Goal: Task Accomplishment & Management: Manage account settings

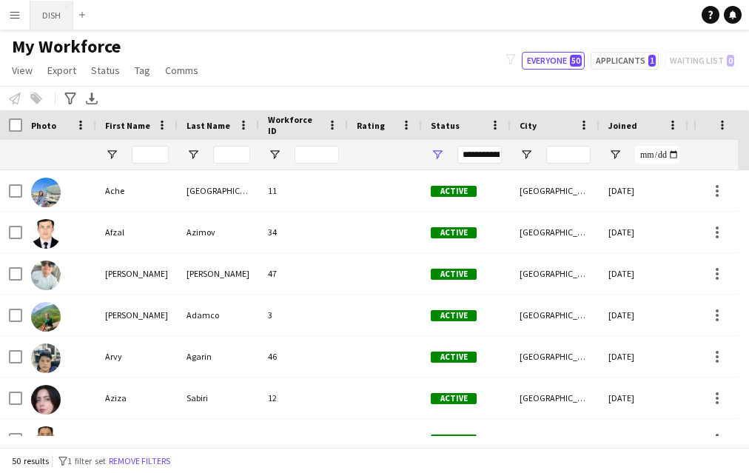
click at [61, 21] on button "DISH Close" at bounding box center [51, 15] width 43 height 29
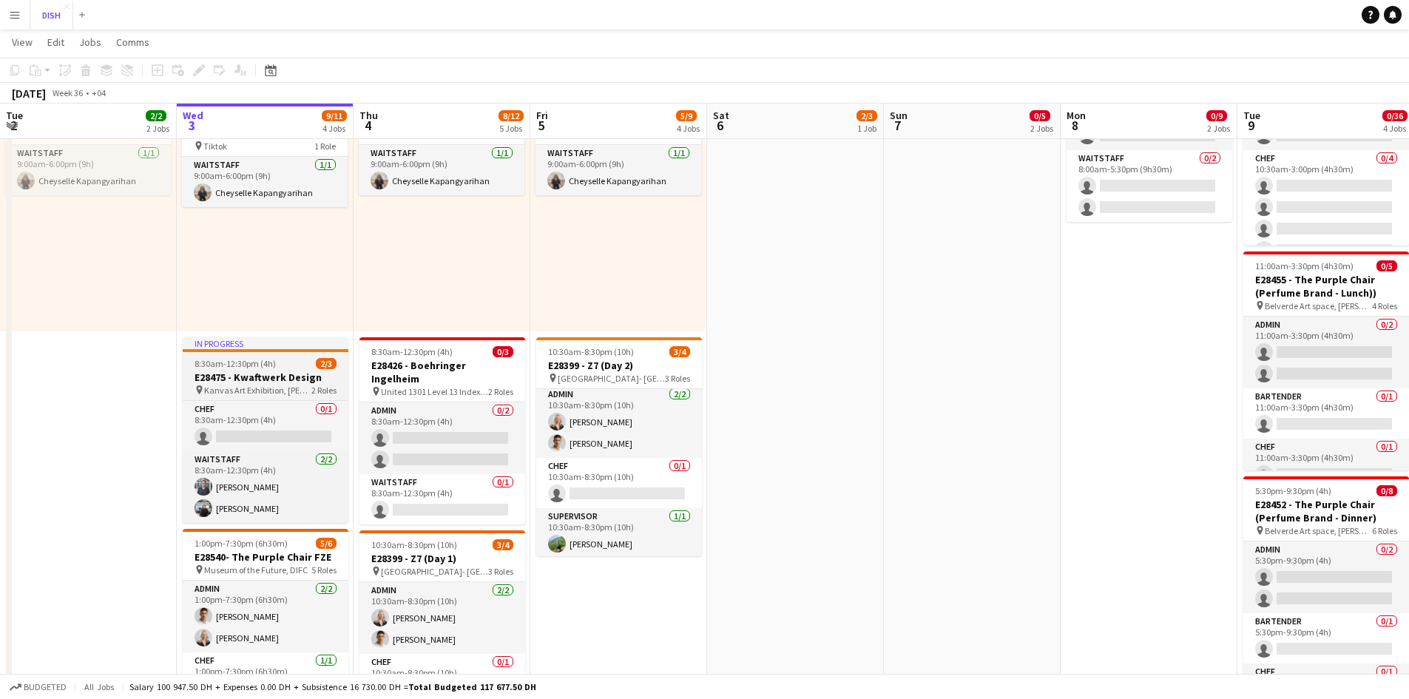
scroll to position [5, 0]
click at [235, 367] on span "8:30am-12:30pm (4h)" at bounding box center [235, 363] width 81 height 11
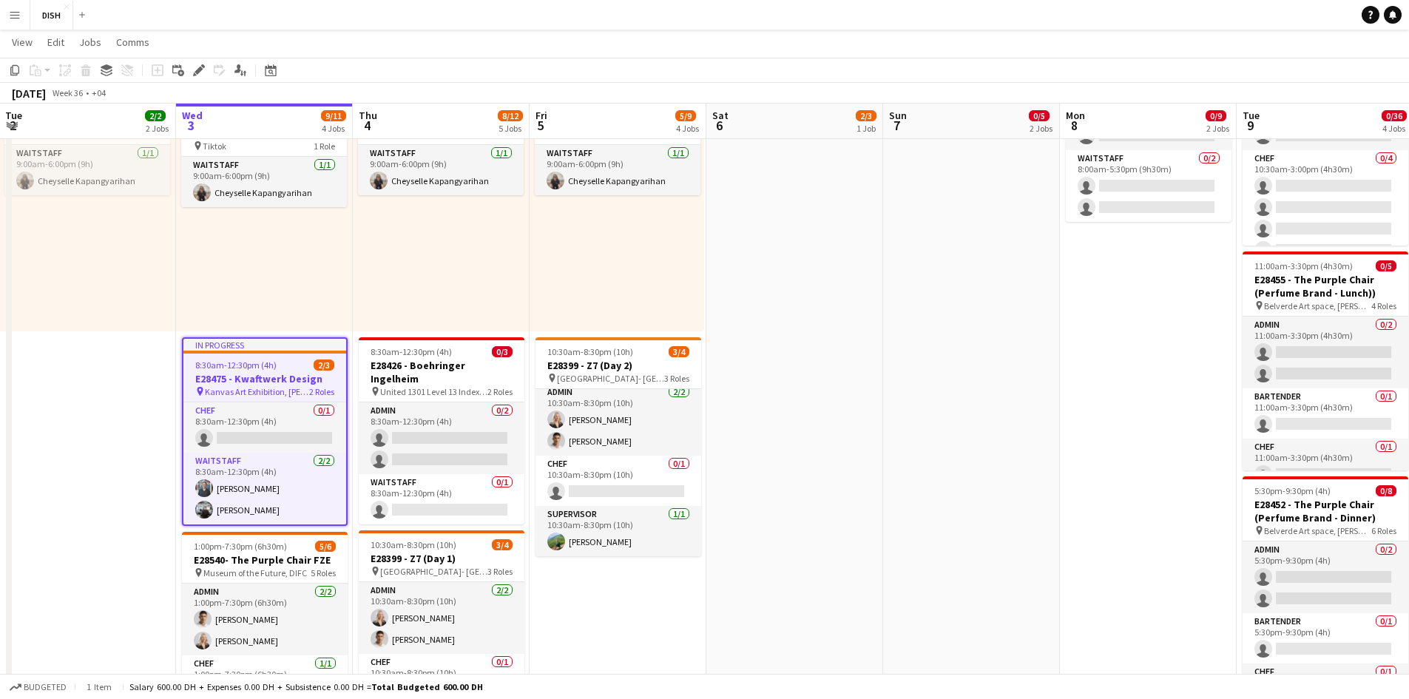
drag, startPoint x: 198, startPoint y: 73, endPoint x: 284, endPoint y: 109, distance: 93.6
click at [199, 74] on icon "Edit" at bounding box center [199, 70] width 12 height 12
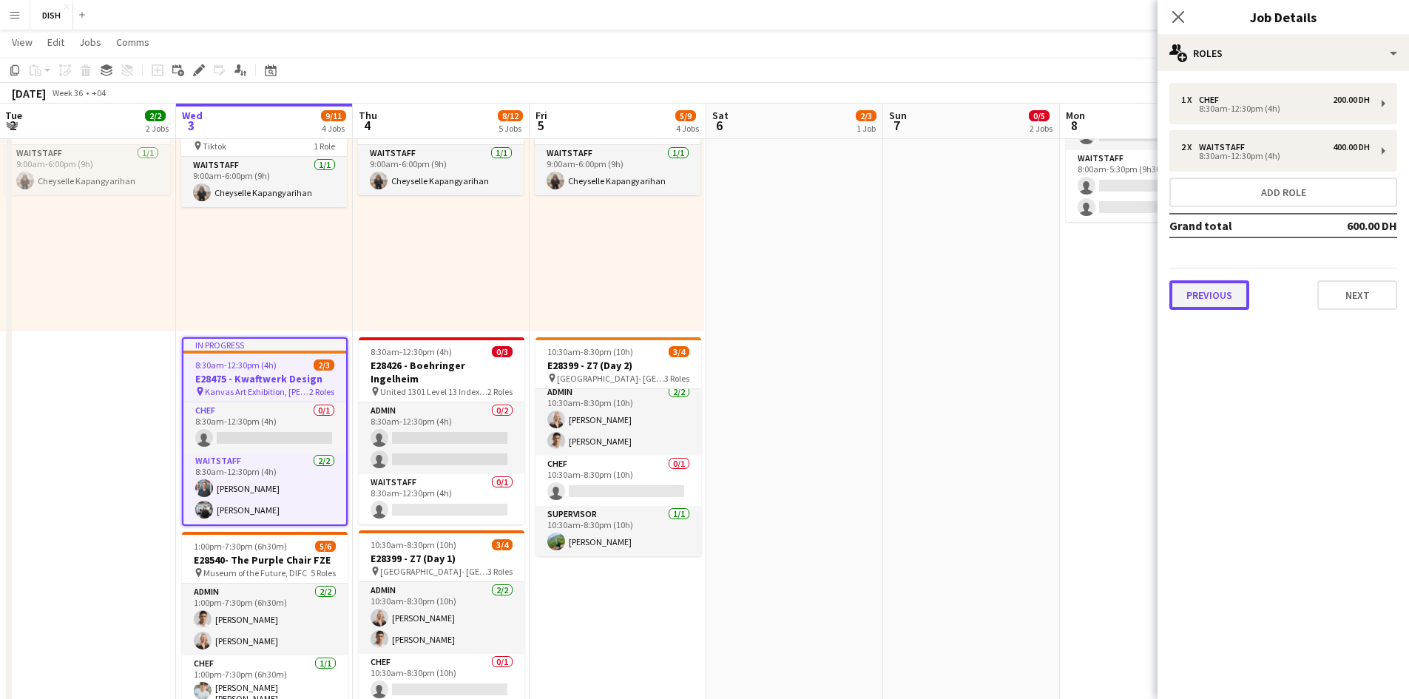
click at [748, 289] on button "Previous" at bounding box center [1210, 295] width 80 height 30
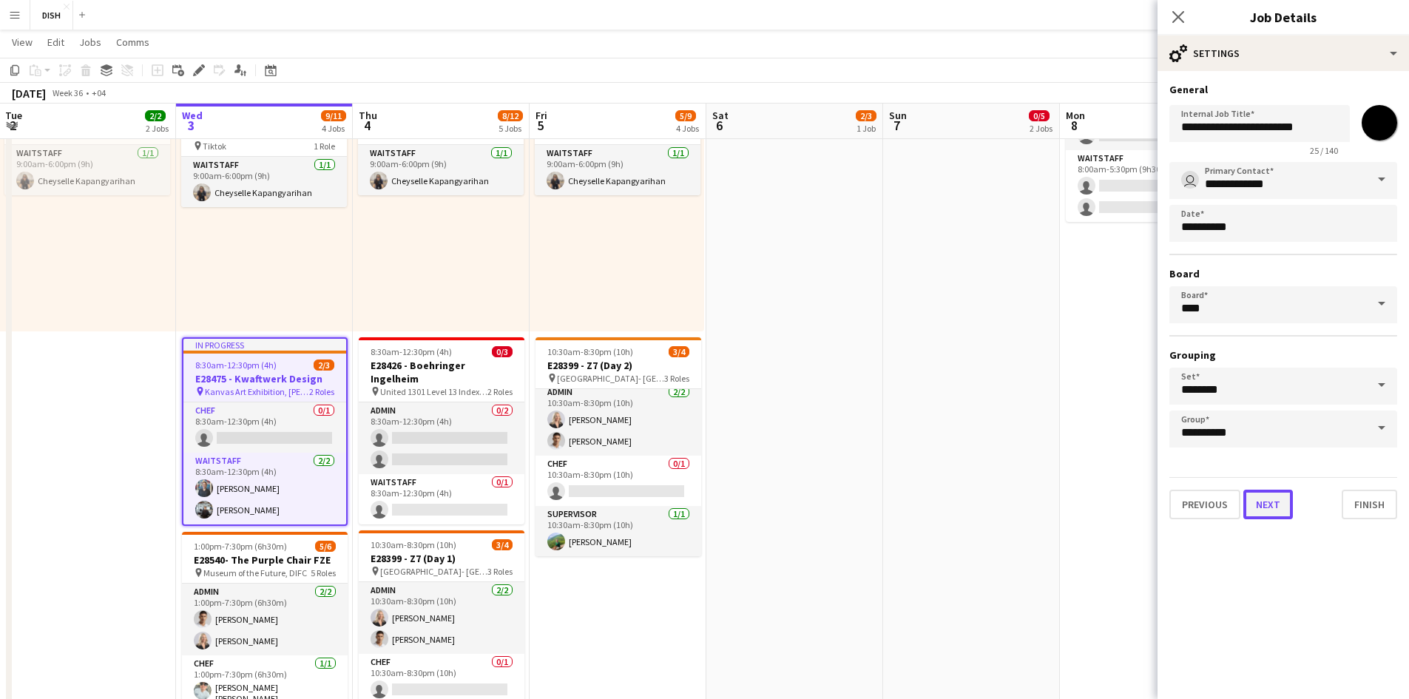
click at [748, 472] on button "Next" at bounding box center [1269, 505] width 50 height 30
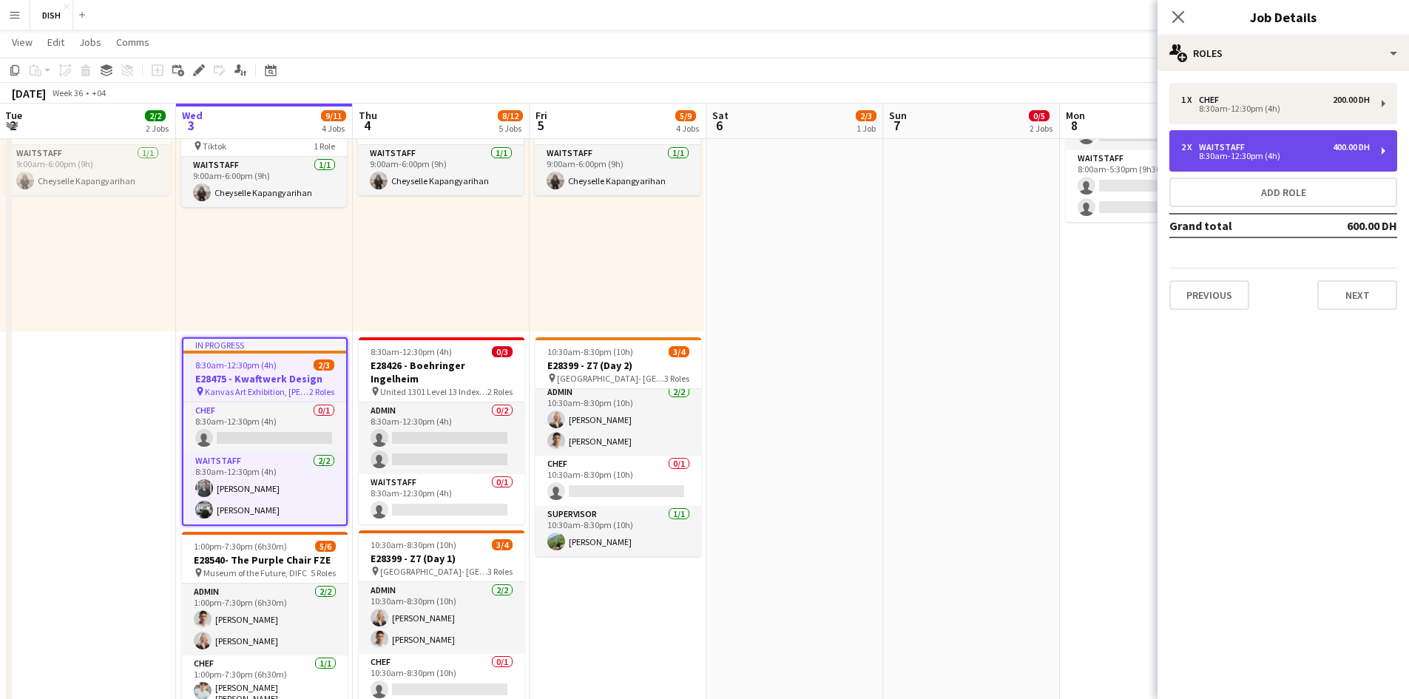
click at [748, 152] on div "8:30am-12:30pm (4h)" at bounding box center [1275, 155] width 189 height 7
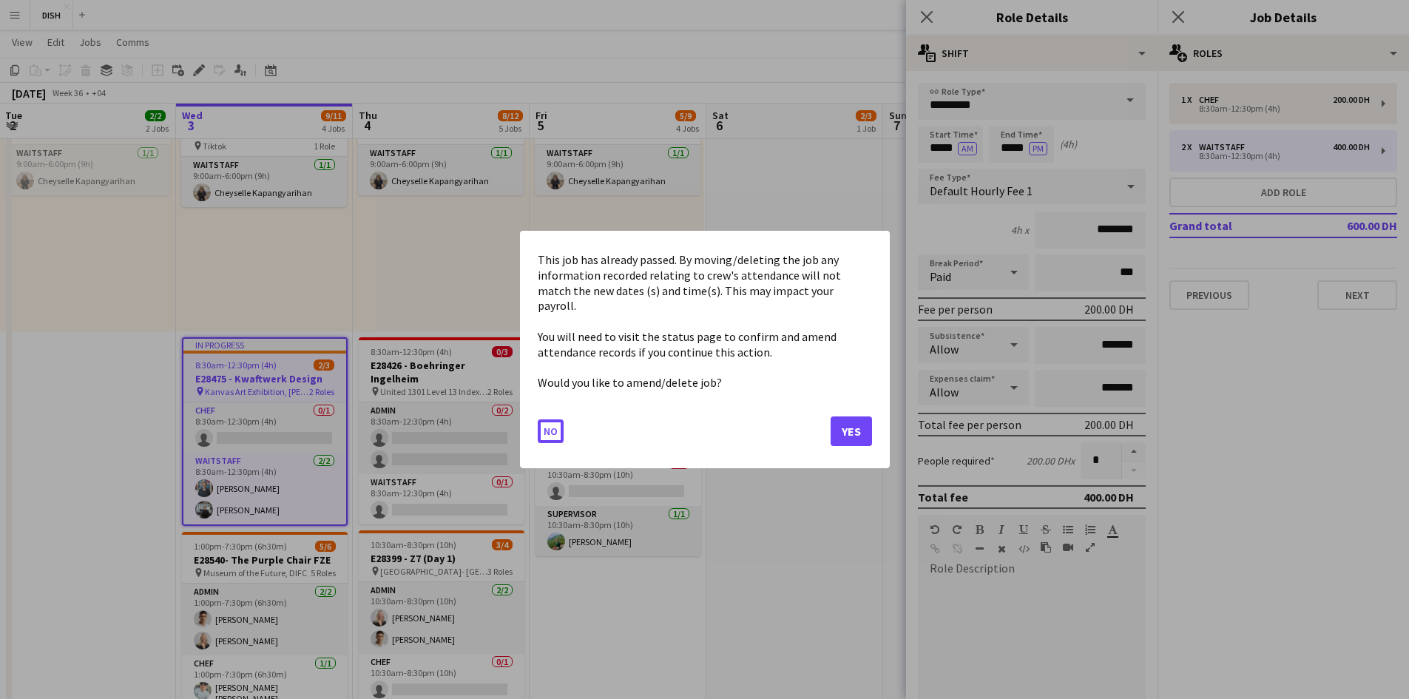
scroll to position [0, 0]
drag, startPoint x: 926, startPoint y: 144, endPoint x: 954, endPoint y: 144, distance: 28.1
click at [748, 144] on body "Menu Boards Boards Boards All jobs Status Workforce Workforce My Workforce Recr…" at bounding box center [704, 501] width 1409 height 1743
click at [547, 419] on button "No" at bounding box center [551, 431] width 26 height 24
drag, startPoint x: 928, startPoint y: 150, endPoint x: 945, endPoint y: 149, distance: 17.0
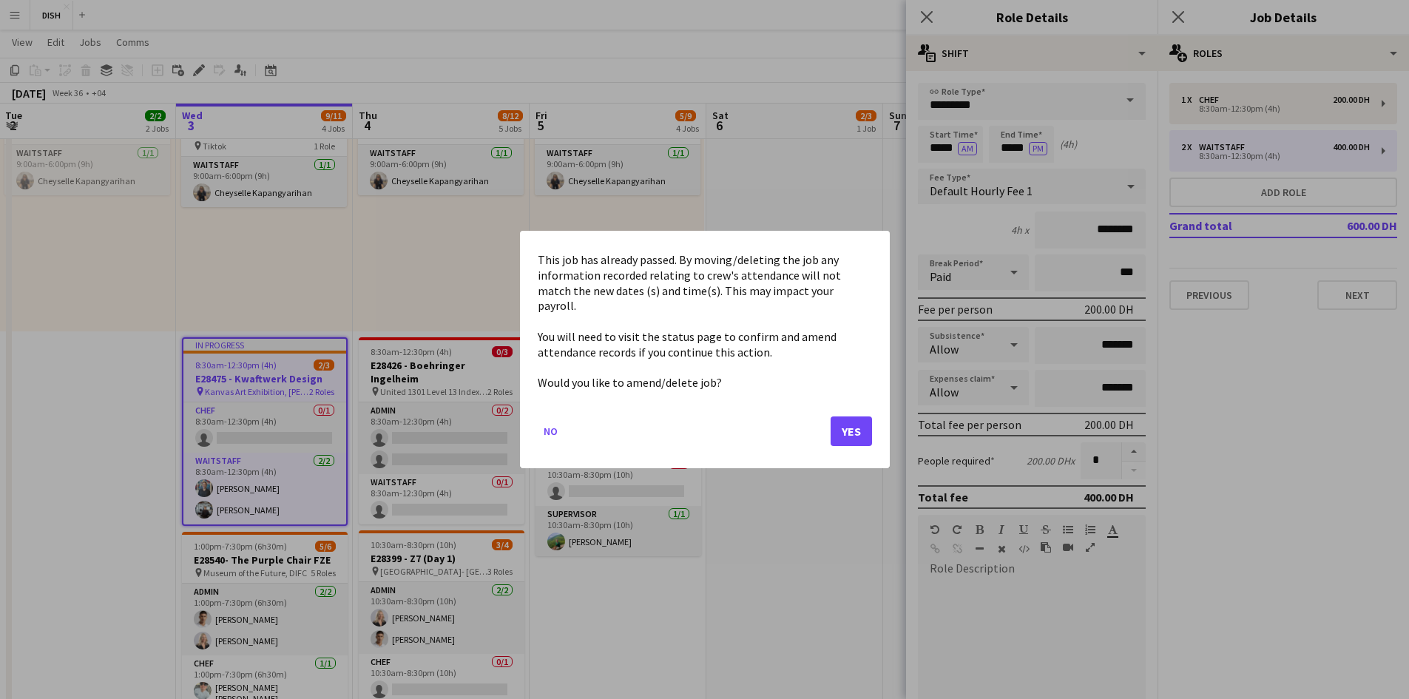
click at [748, 149] on body "Menu Boards Boards Boards All jobs Status Workforce Workforce My Workforce Recr…" at bounding box center [704, 501] width 1409 height 1743
click at [748, 422] on button "Yes" at bounding box center [851, 432] width 41 height 30
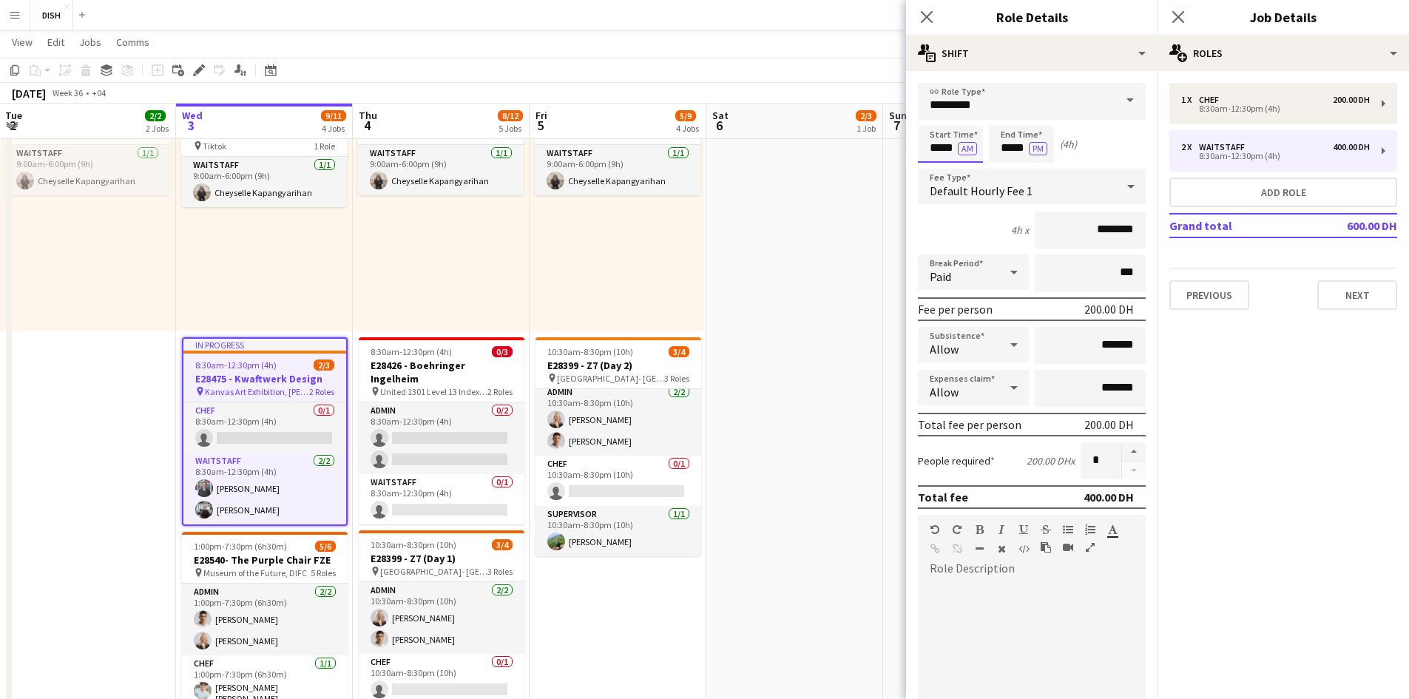
scroll to position [370, 0]
drag, startPoint x: 949, startPoint y: 147, endPoint x: 984, endPoint y: 169, distance: 41.2
click at [748, 147] on app-time-picker "***** AM" at bounding box center [950, 147] width 65 height 11
type input "*****"
click at [748, 149] on button "AM" at bounding box center [967, 148] width 19 height 13
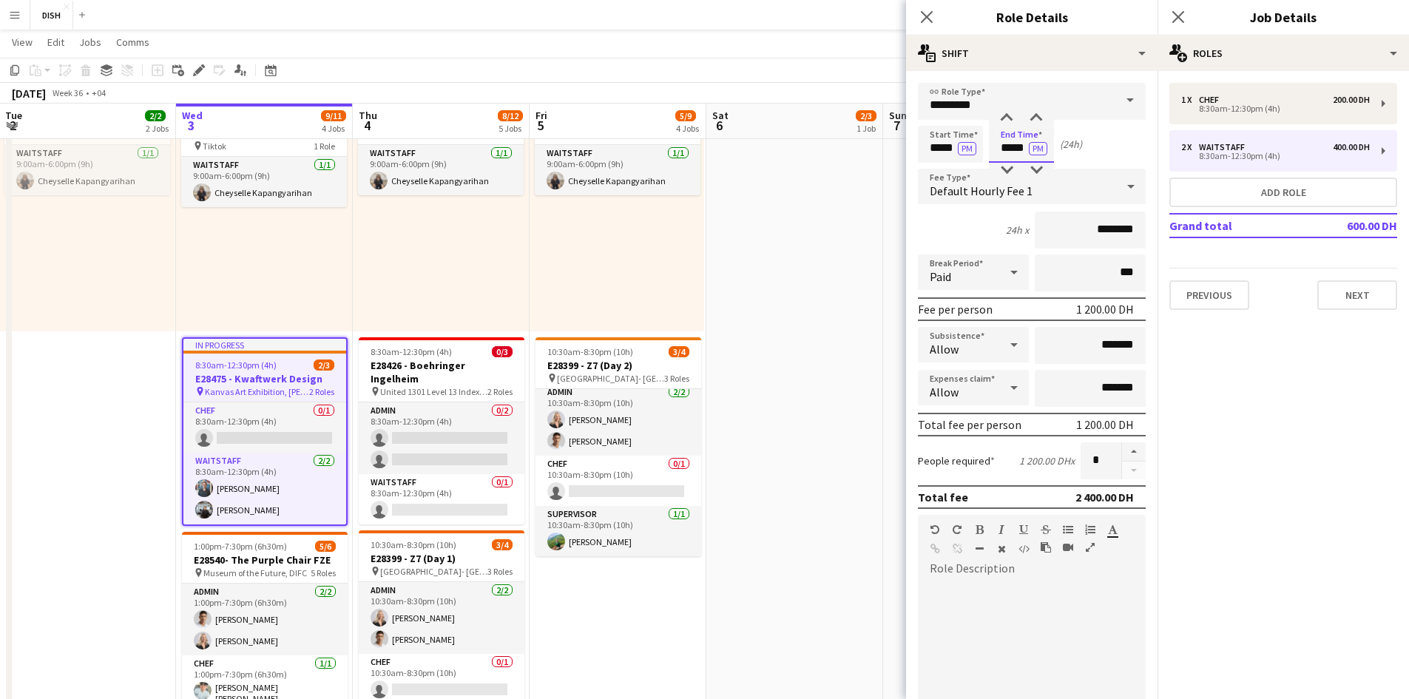
drag, startPoint x: 999, startPoint y: 151, endPoint x: 1026, endPoint y: 160, distance: 28.1
click at [748, 160] on input "*****" at bounding box center [1021, 144] width 65 height 37
type input "*****"
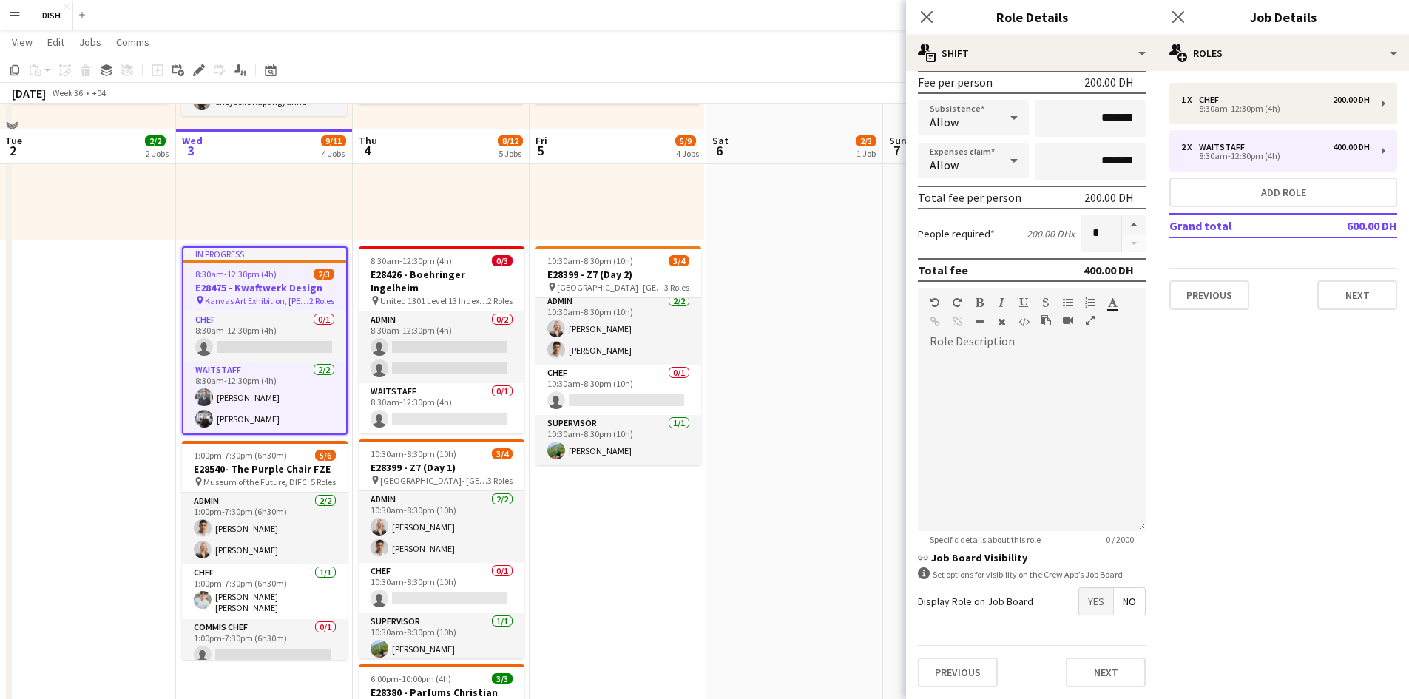
scroll to position [493, 0]
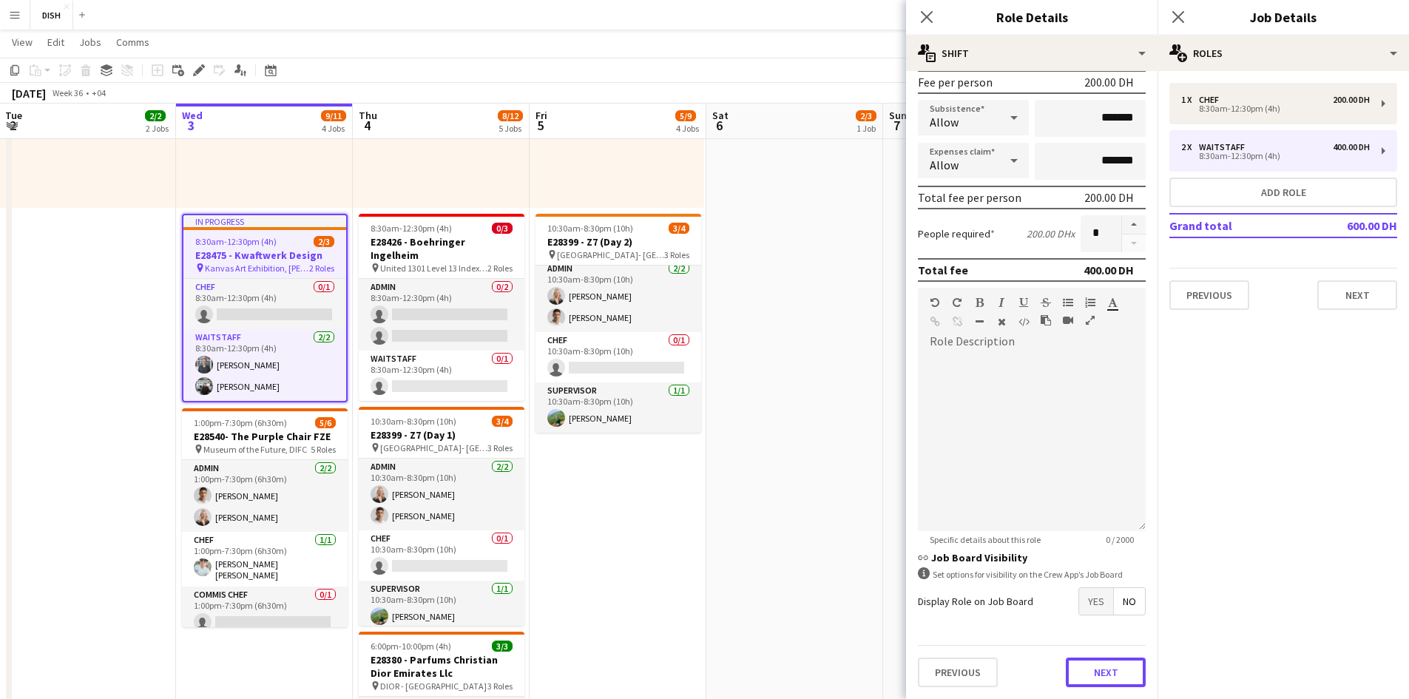
click at [748, 472] on button "Next" at bounding box center [1106, 673] width 80 height 30
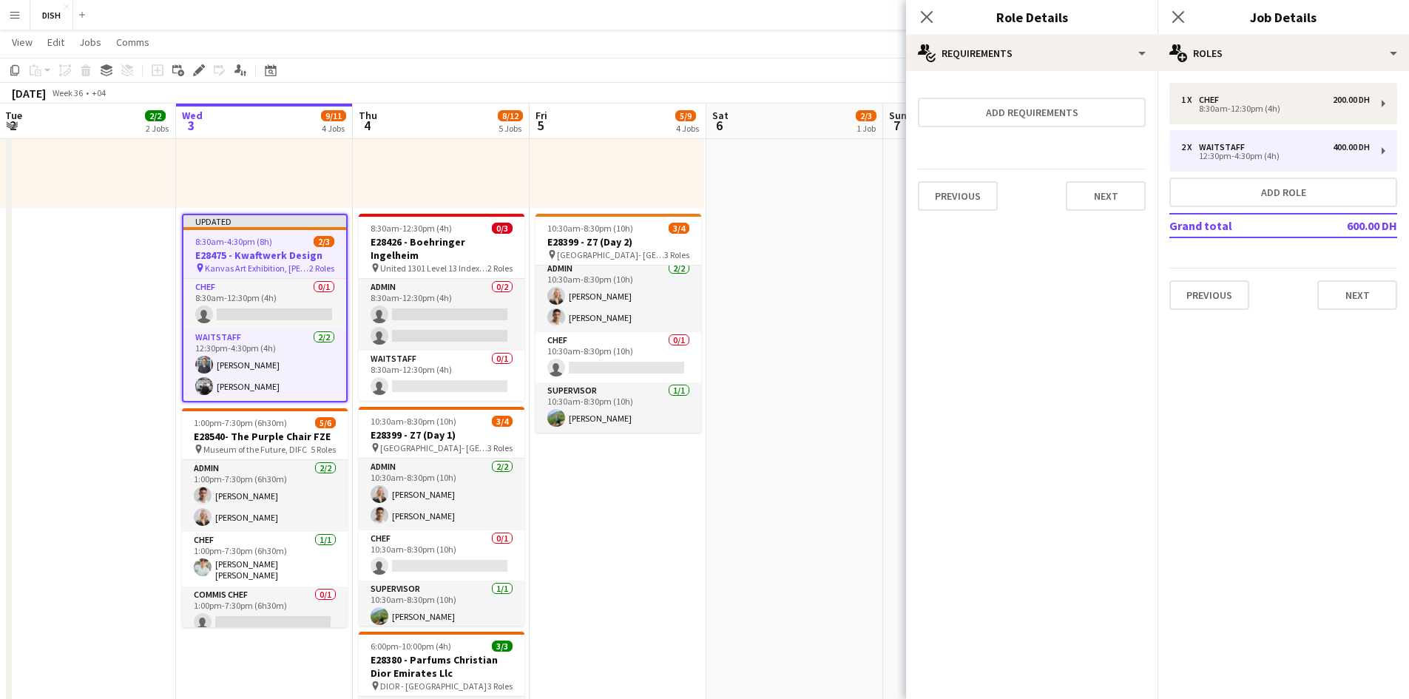
scroll to position [0, 0]
click at [748, 190] on button "Next" at bounding box center [1106, 196] width 80 height 30
drag, startPoint x: 1110, startPoint y: 191, endPoint x: 1152, endPoint y: 207, distance: 44.5
click at [748, 192] on button "Finish" at bounding box center [1117, 198] width 55 height 30
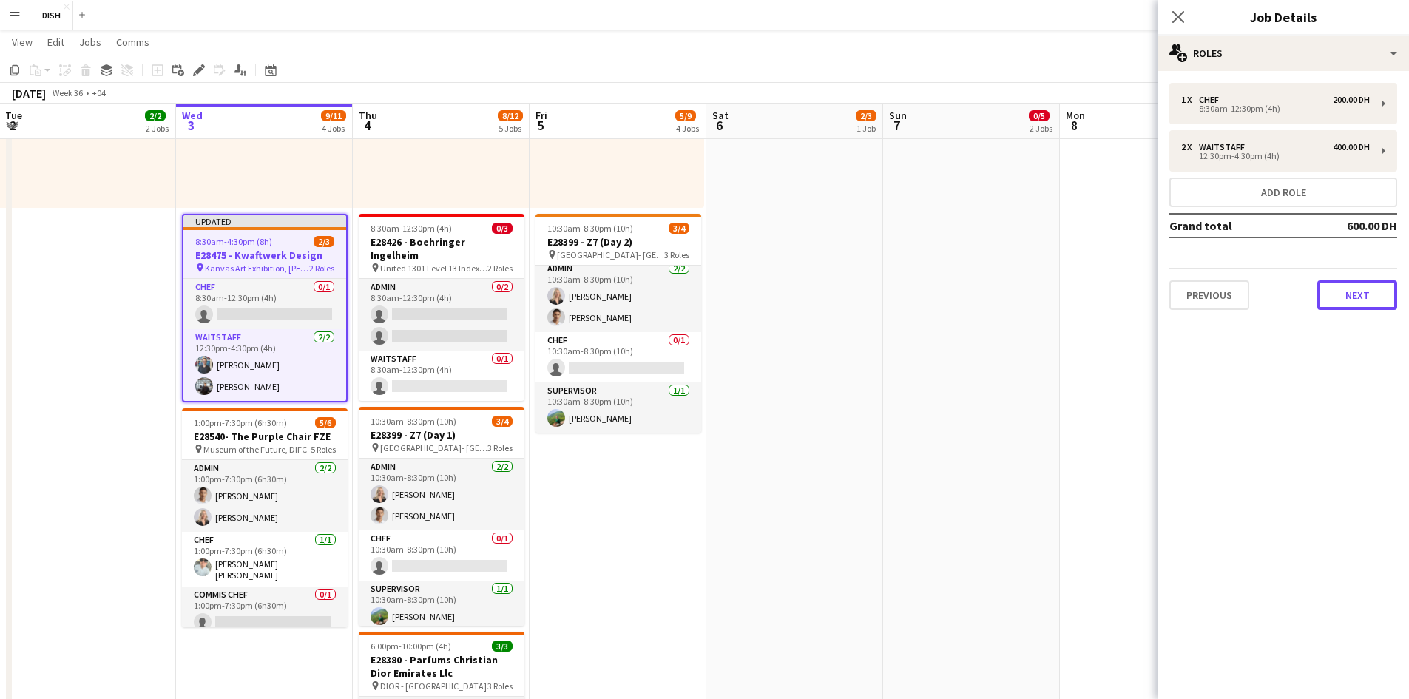
click at [748, 297] on button "Next" at bounding box center [1358, 295] width 80 height 30
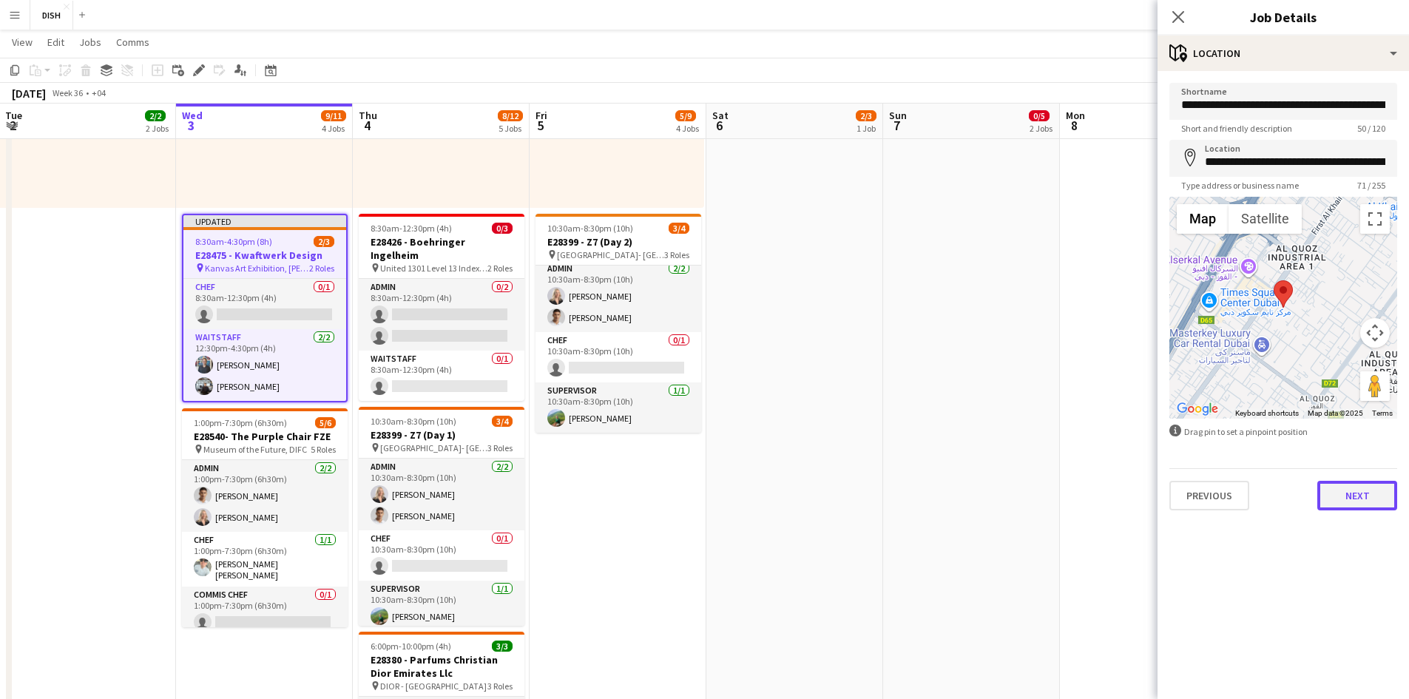
click at [748, 472] on button "Next" at bounding box center [1358, 496] width 80 height 30
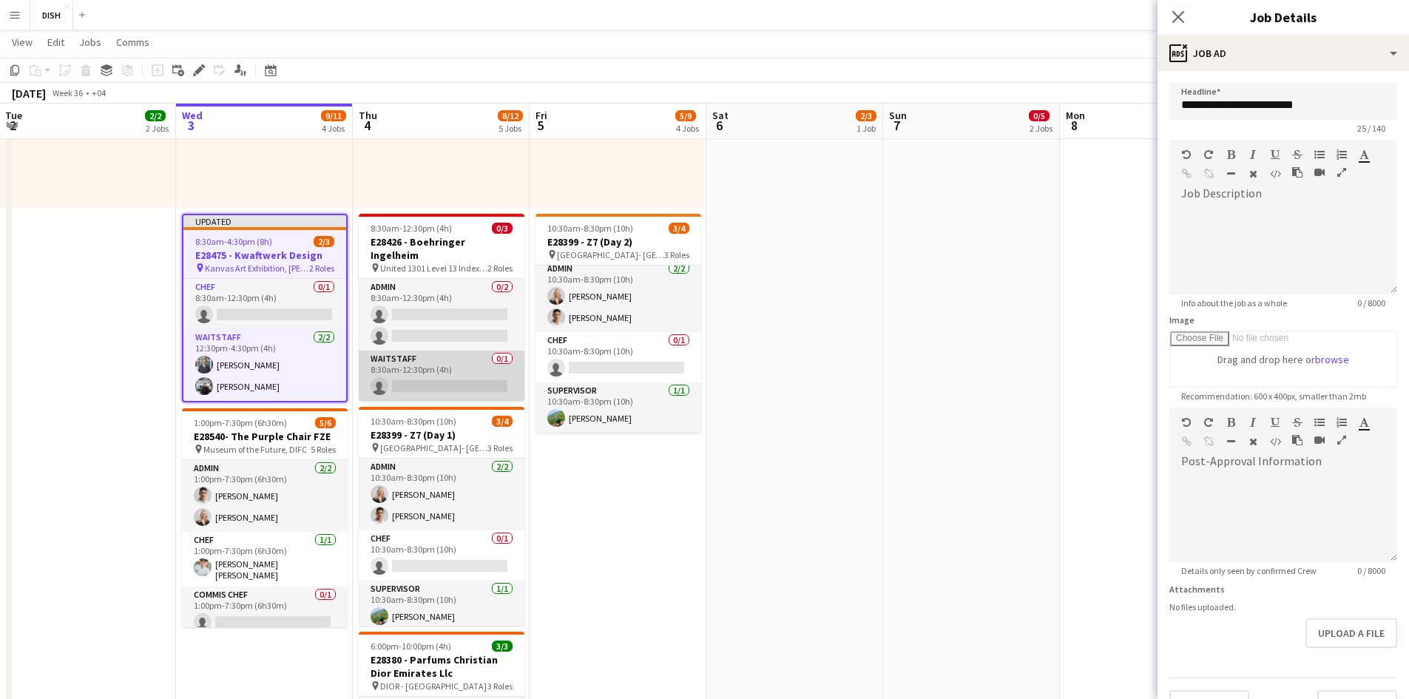
click at [462, 351] on app-card-role "Waitstaff 0/1 8:30am-12:30pm (4h) single-neutral-actions" at bounding box center [442, 376] width 166 height 50
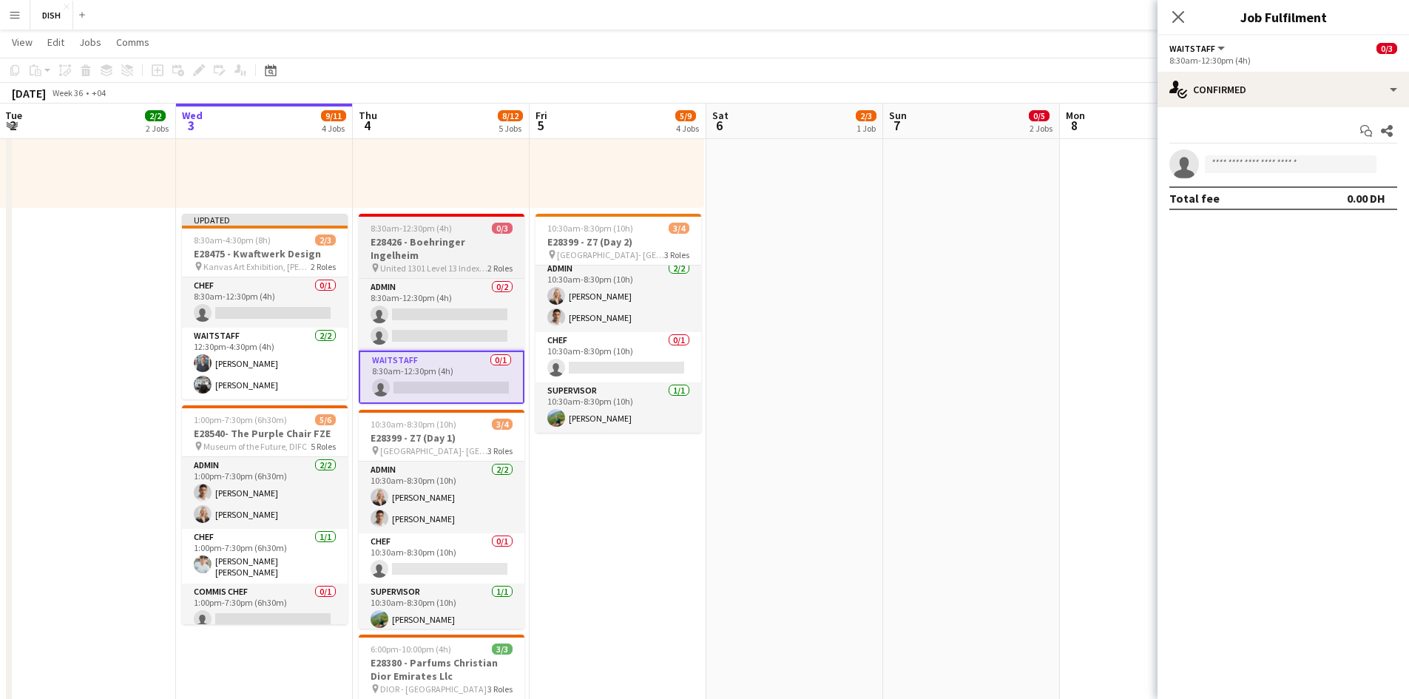
click at [480, 220] on app-job-card "8:30am-12:30pm (4h) 0/3 E28426 - [GEOGRAPHIC_DATA] Ingelheim pin United 1301 Le…" at bounding box center [442, 309] width 166 height 190
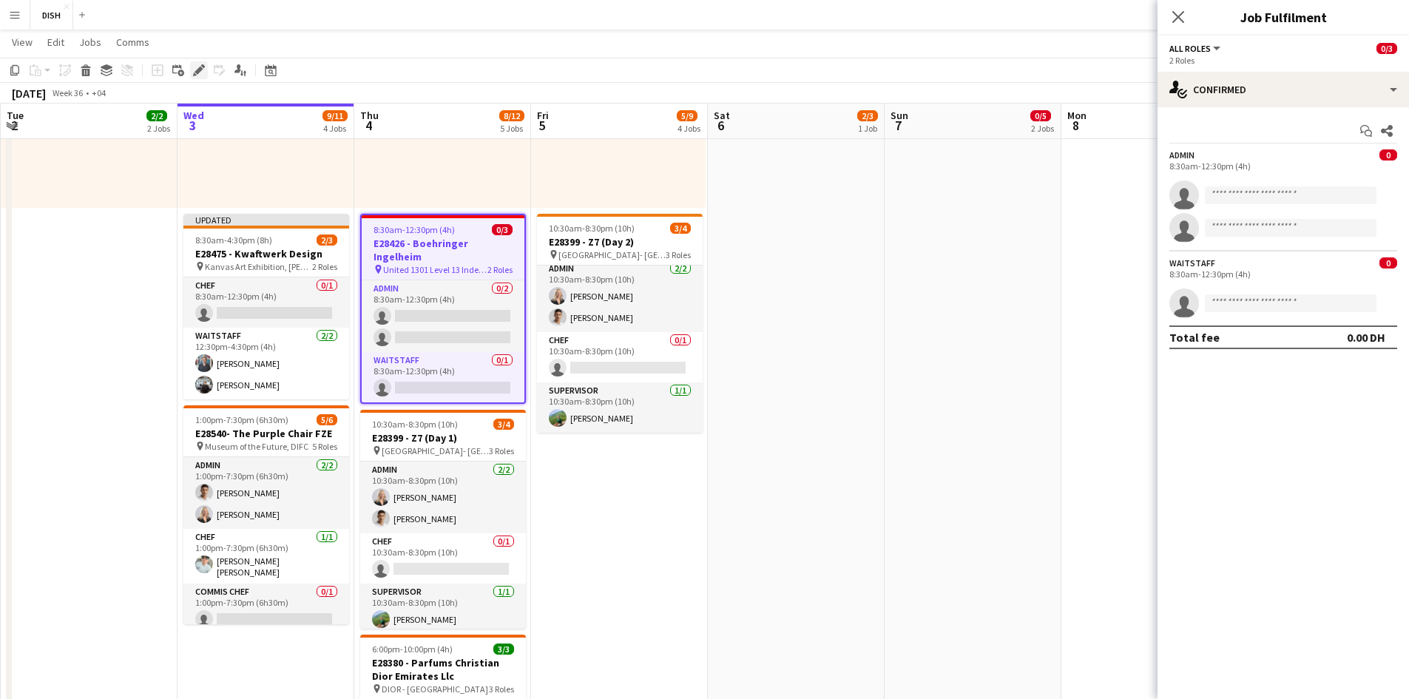
click at [204, 67] on icon at bounding box center [203, 66] width 4 height 4
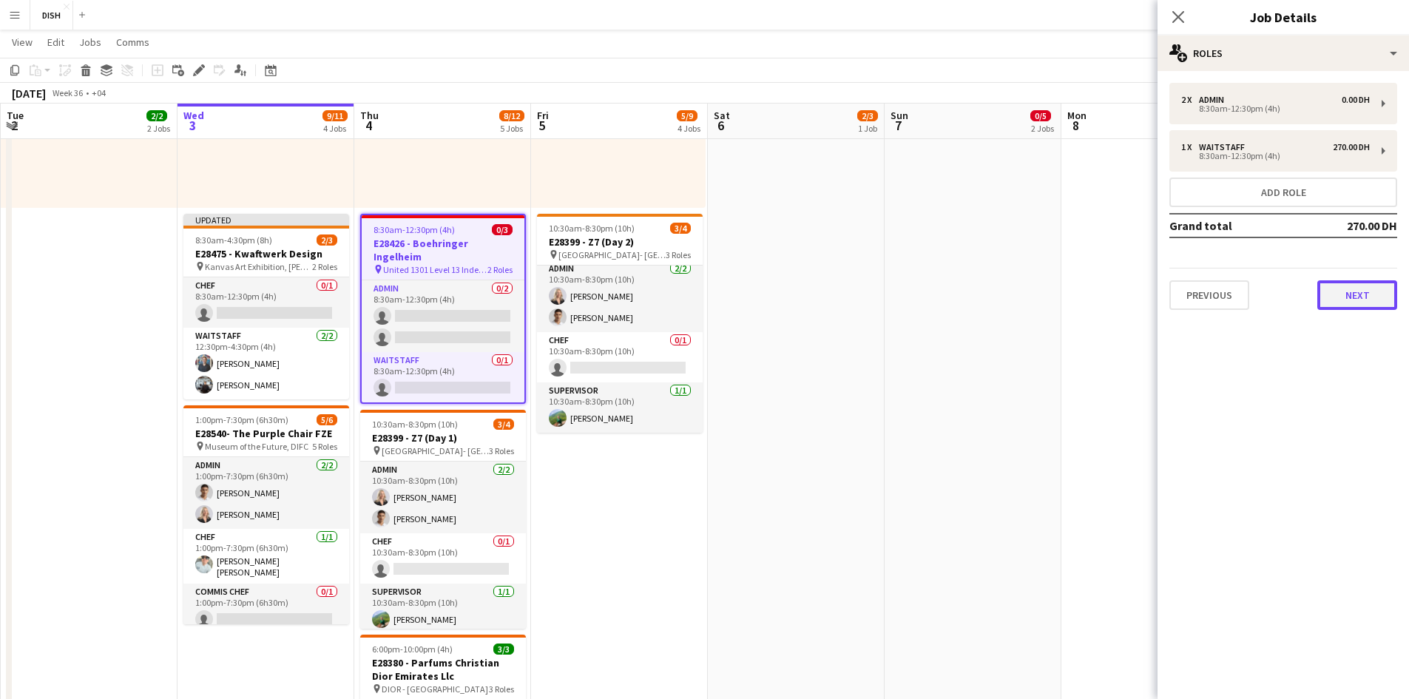
click at [748, 309] on button "Next" at bounding box center [1358, 295] width 80 height 30
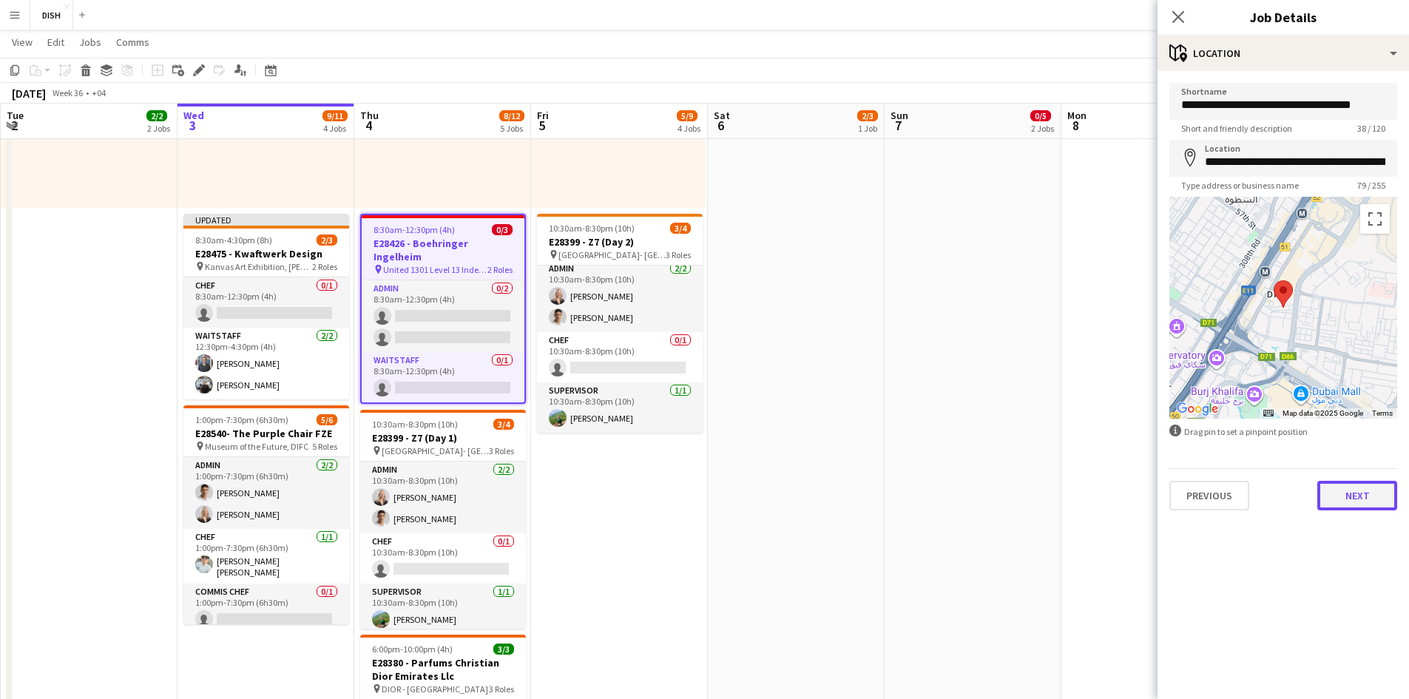
click at [748, 472] on button "Next" at bounding box center [1358, 496] width 80 height 30
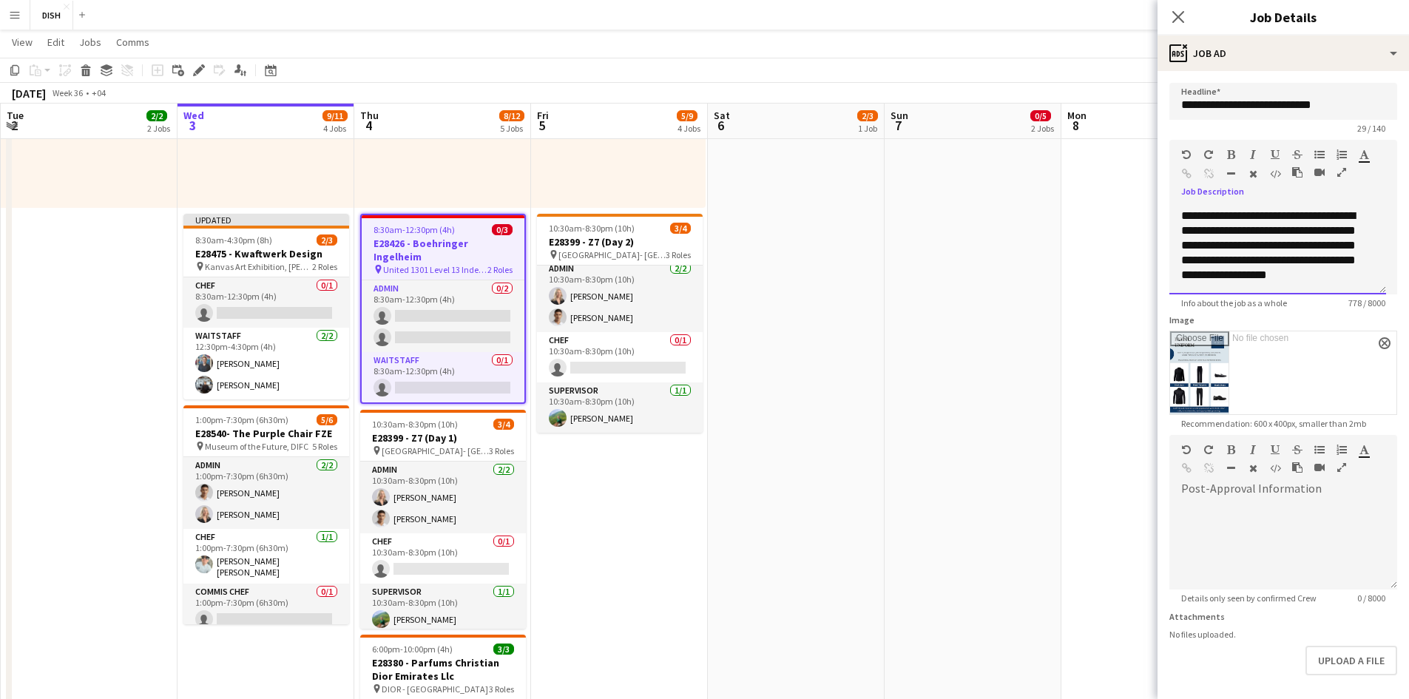
scroll to position [0, 0]
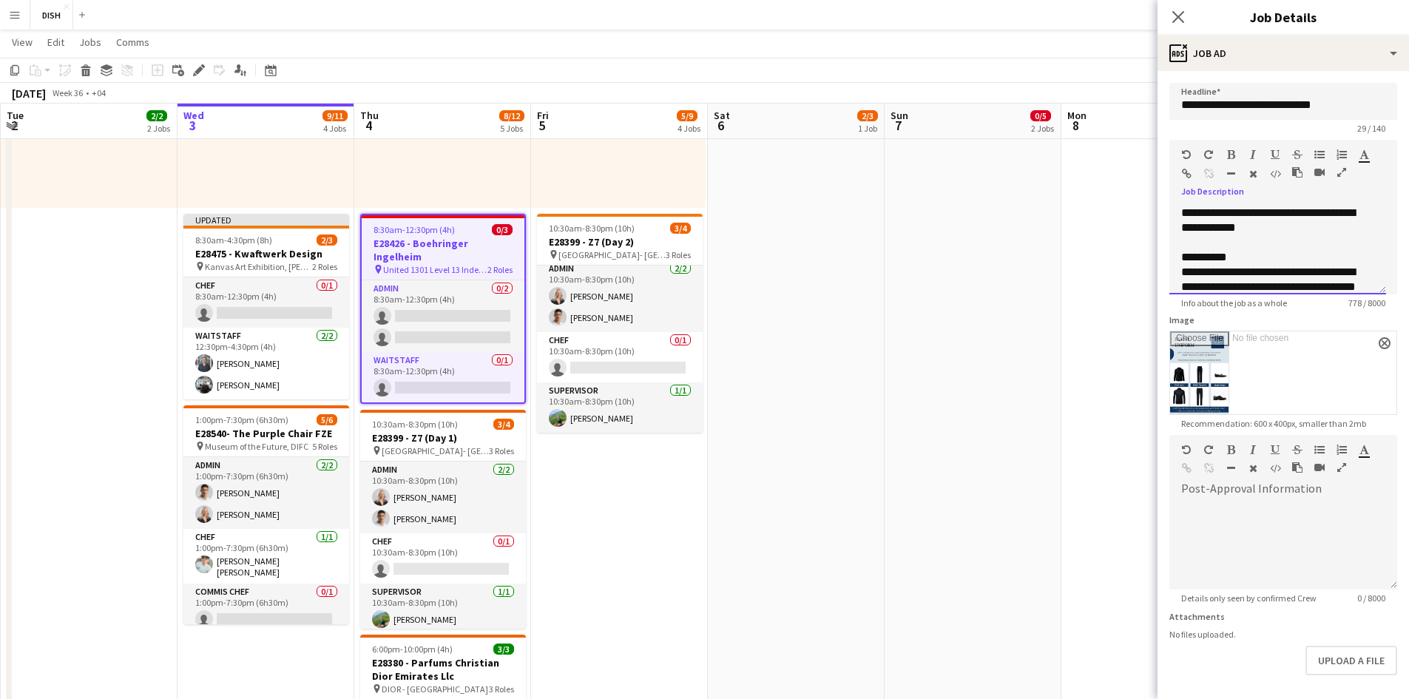
drag, startPoint x: 1332, startPoint y: 284, endPoint x: 1136, endPoint y: 135, distance: 246.6
click at [748, 135] on body "Menu Boards Boards Boards All jobs Status Workforce Workforce My Workforce Recr…" at bounding box center [704, 378] width 1409 height 1743
copy div "**********"
click at [315, 290] on app-card-role "Chef 0/1 8:30am-12:30pm (4h) single-neutral-actions" at bounding box center [266, 302] width 166 height 50
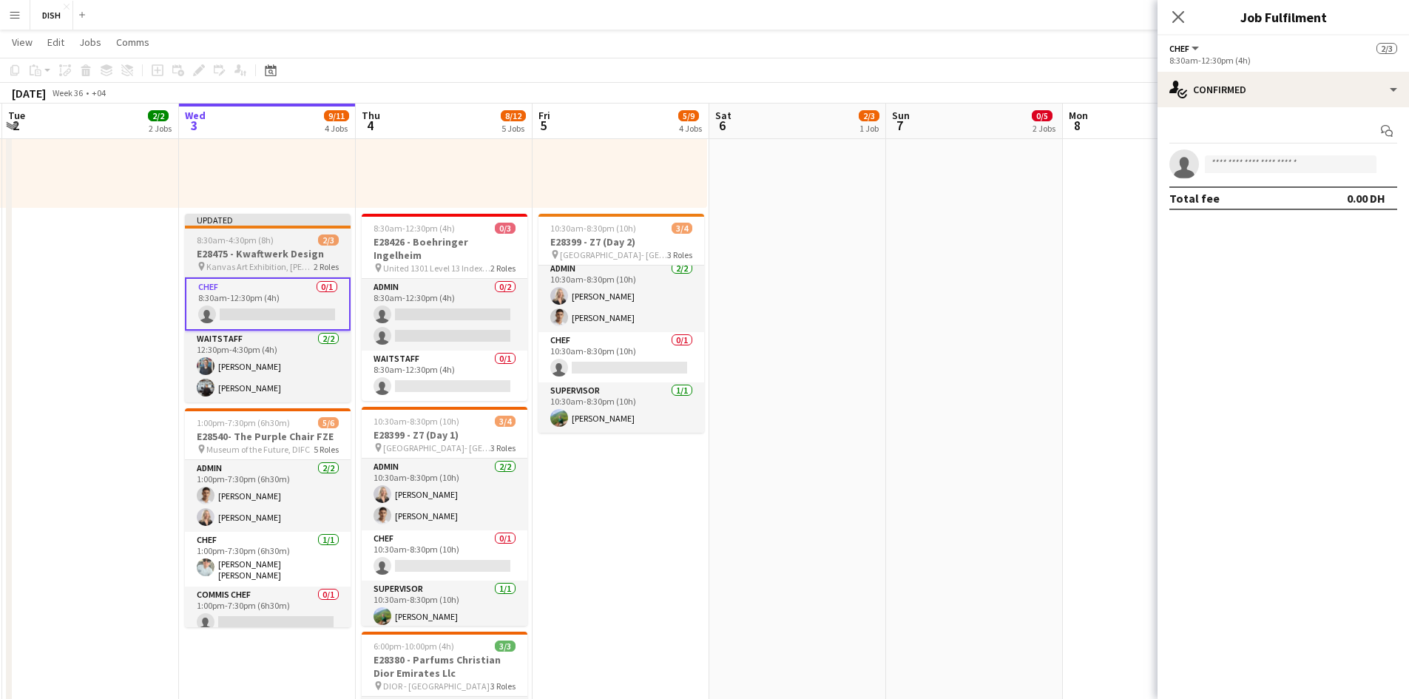
click at [289, 247] on h3 "E28475 - Kwaftwerk Design" at bounding box center [268, 253] width 166 height 13
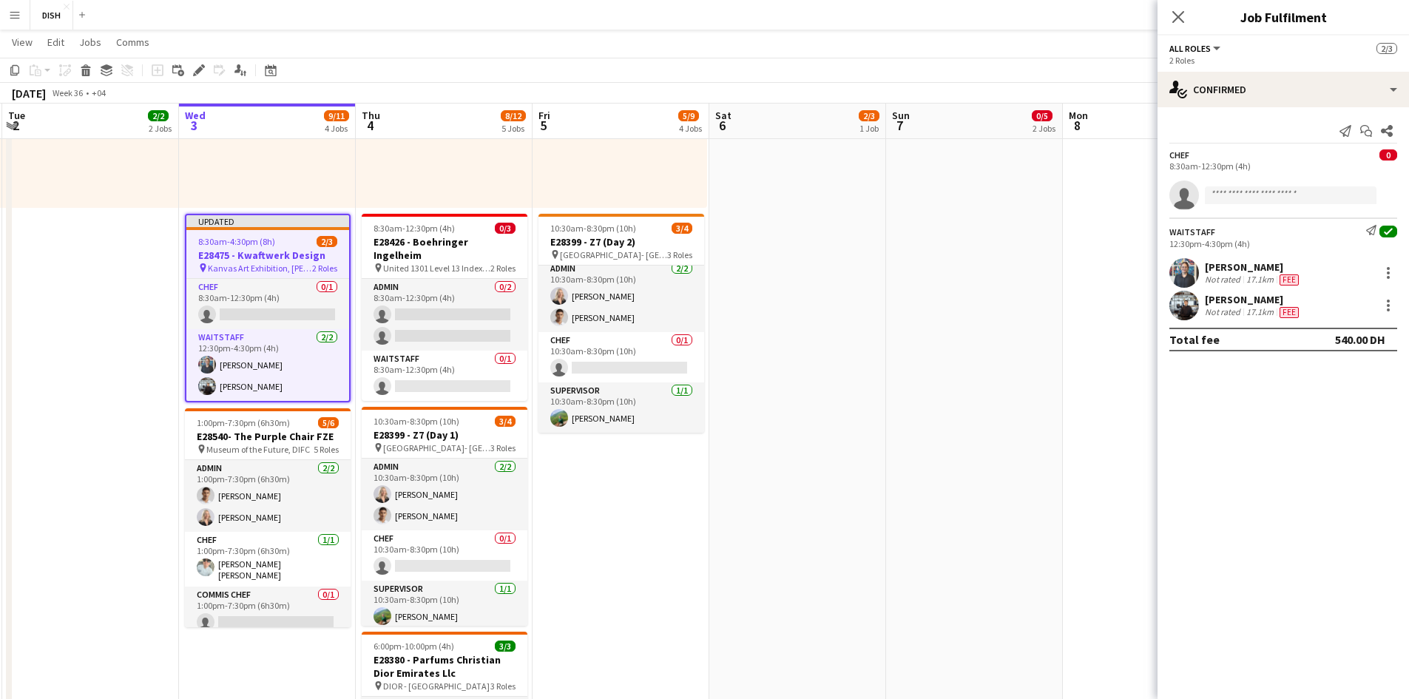
scroll to position [0, 351]
click at [235, 229] on div at bounding box center [268, 228] width 163 height 3
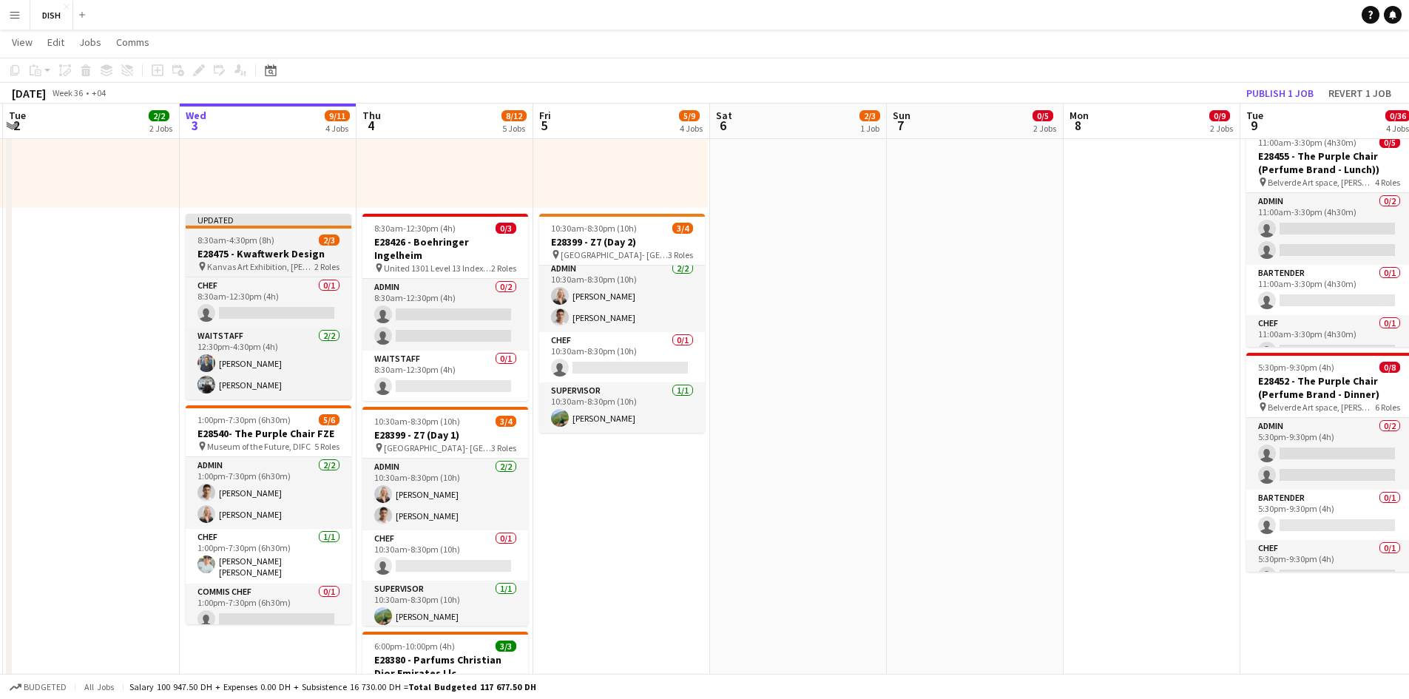
drag, startPoint x: 260, startPoint y: 269, endPoint x: 252, endPoint y: 252, distance: 19.5
click at [260, 268] on span "Kanvas Art Exhibition, [PERSON_NAME][GEOGRAPHIC_DATA], [GEOGRAPHIC_DATA] 1" at bounding box center [260, 266] width 107 height 11
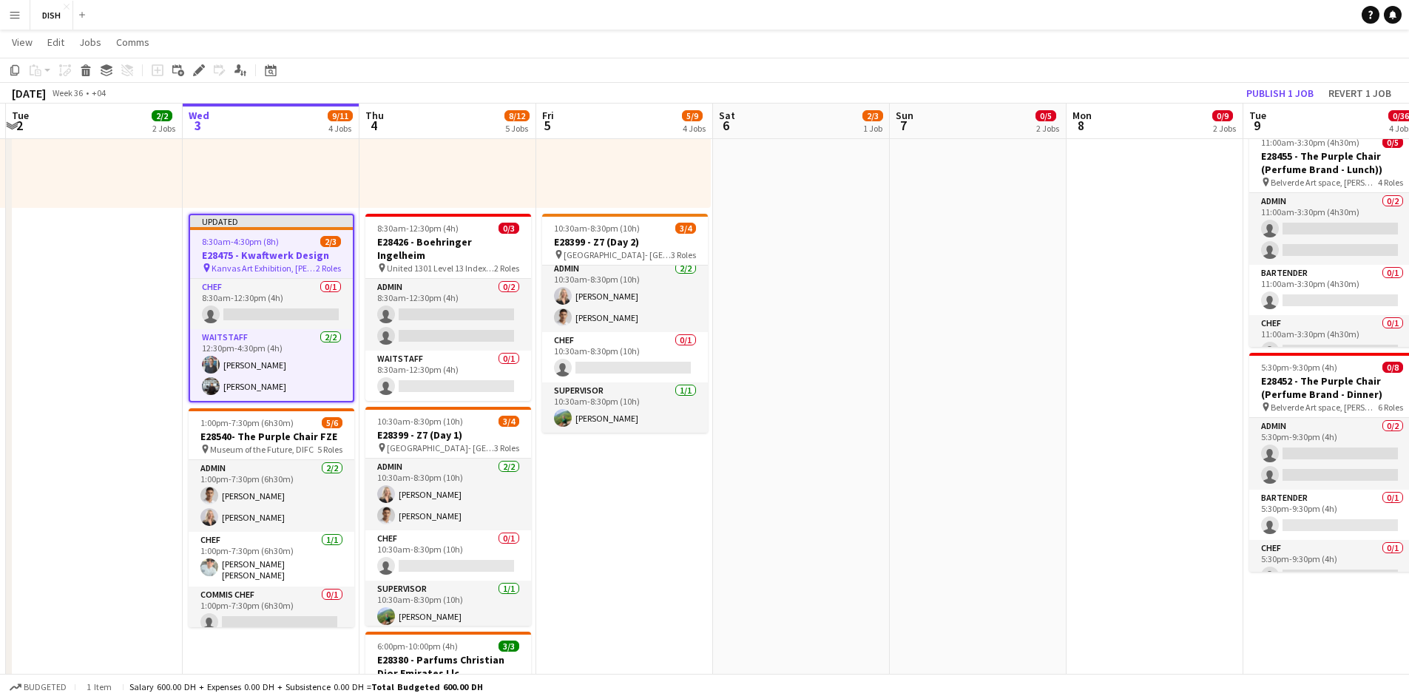
click at [235, 232] on app-job-card "Updated 8:30am-4:30pm (8h) 2/3 E28475 - Kwaftwerk Design pin Kanvas Art Exhibit…" at bounding box center [272, 308] width 166 height 189
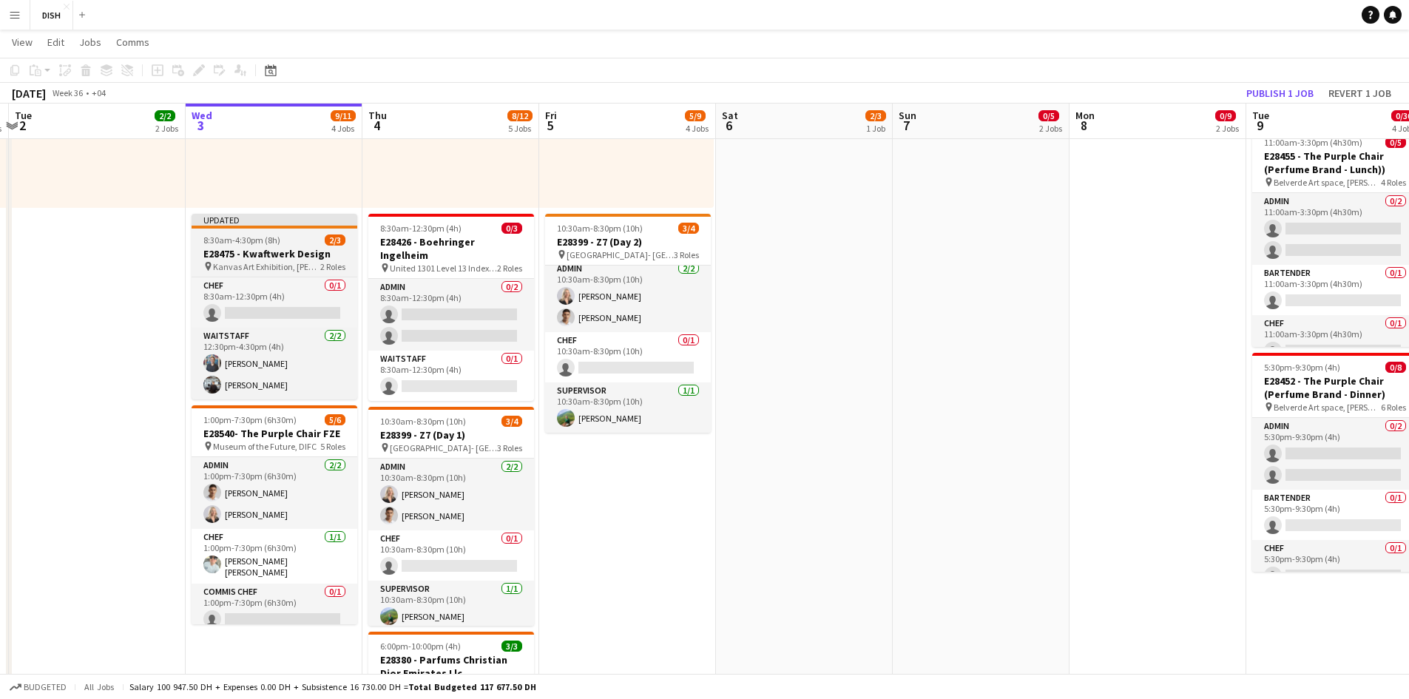
click at [262, 266] on span "Kanvas Art Exhibition, [PERSON_NAME][GEOGRAPHIC_DATA], [GEOGRAPHIC_DATA] 1" at bounding box center [266, 266] width 107 height 11
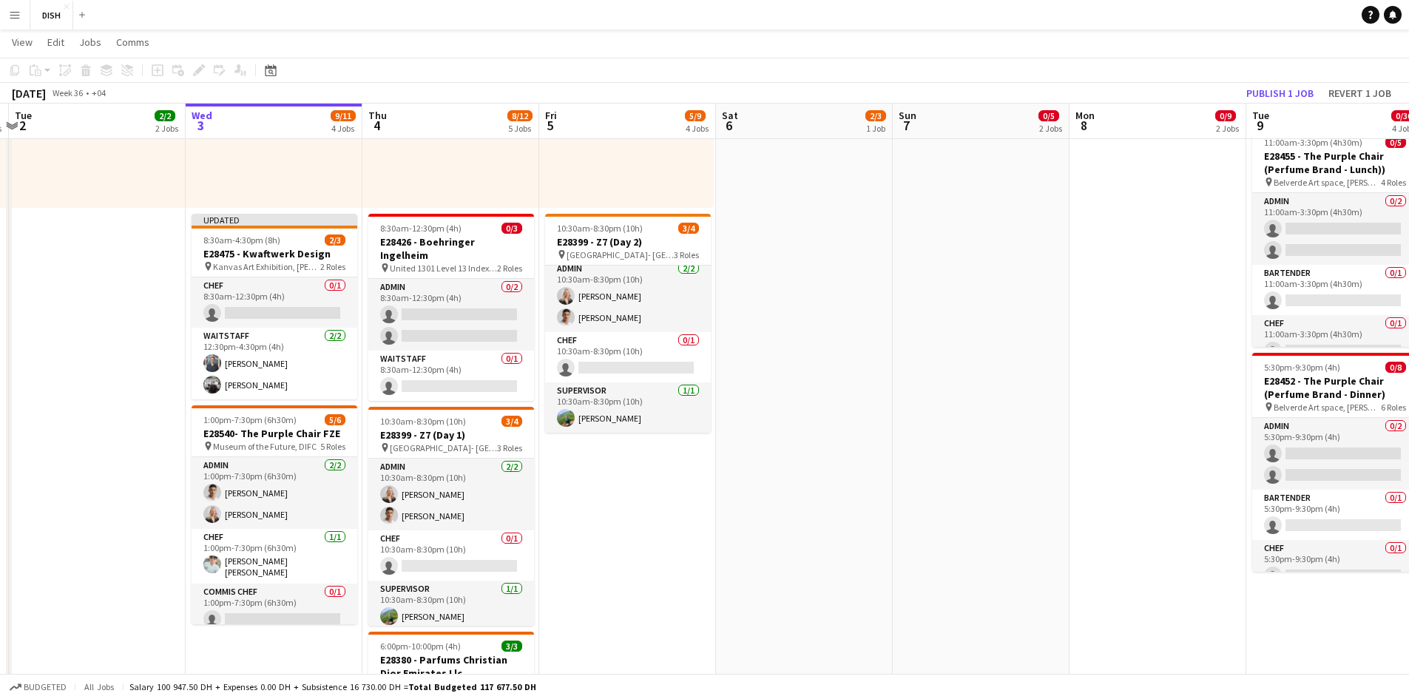
scroll to position [0, 343]
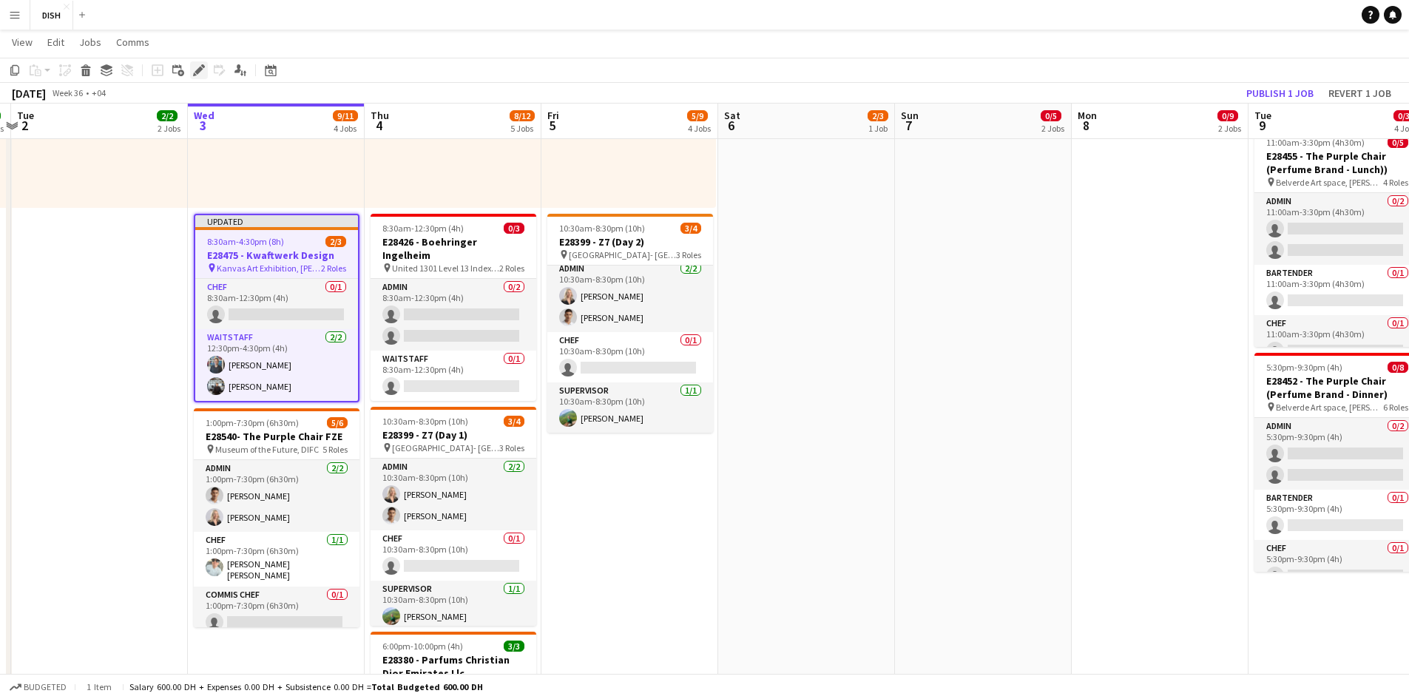
click at [200, 75] on icon "Edit" at bounding box center [199, 70] width 12 height 12
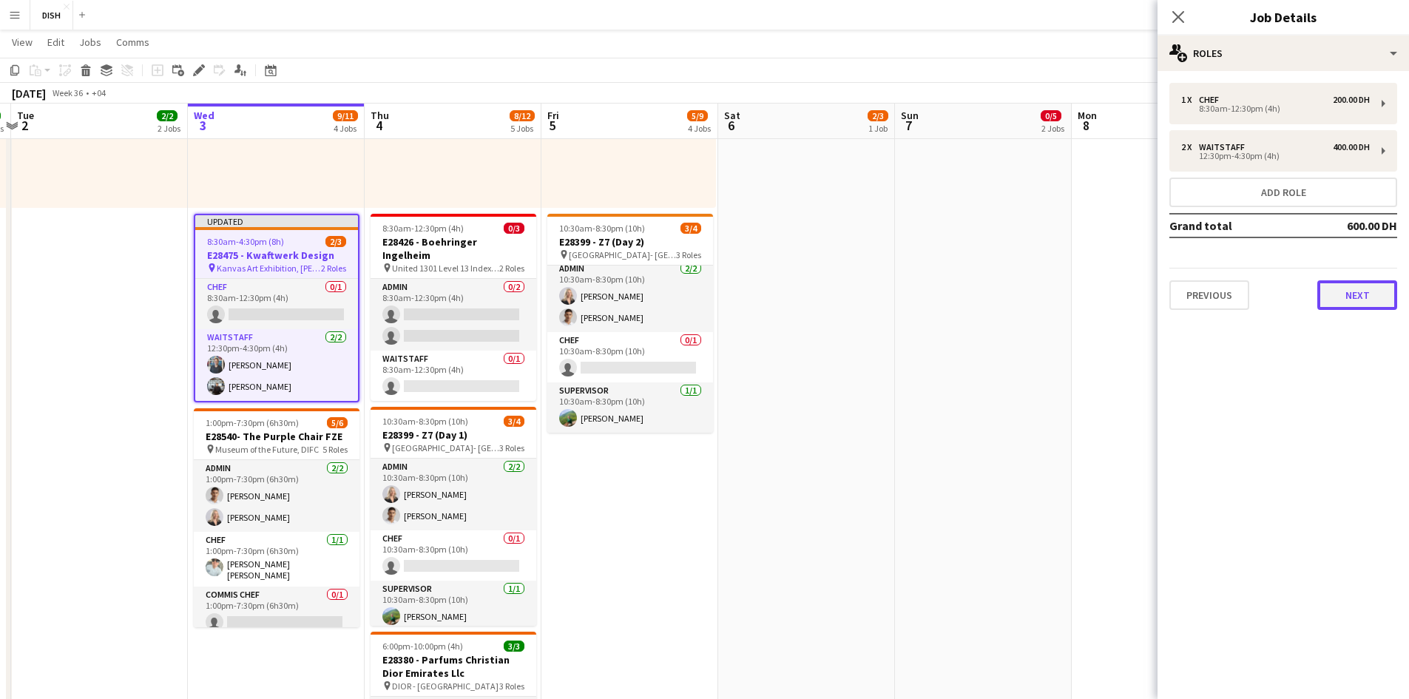
click at [748, 300] on button "Next" at bounding box center [1358, 295] width 80 height 30
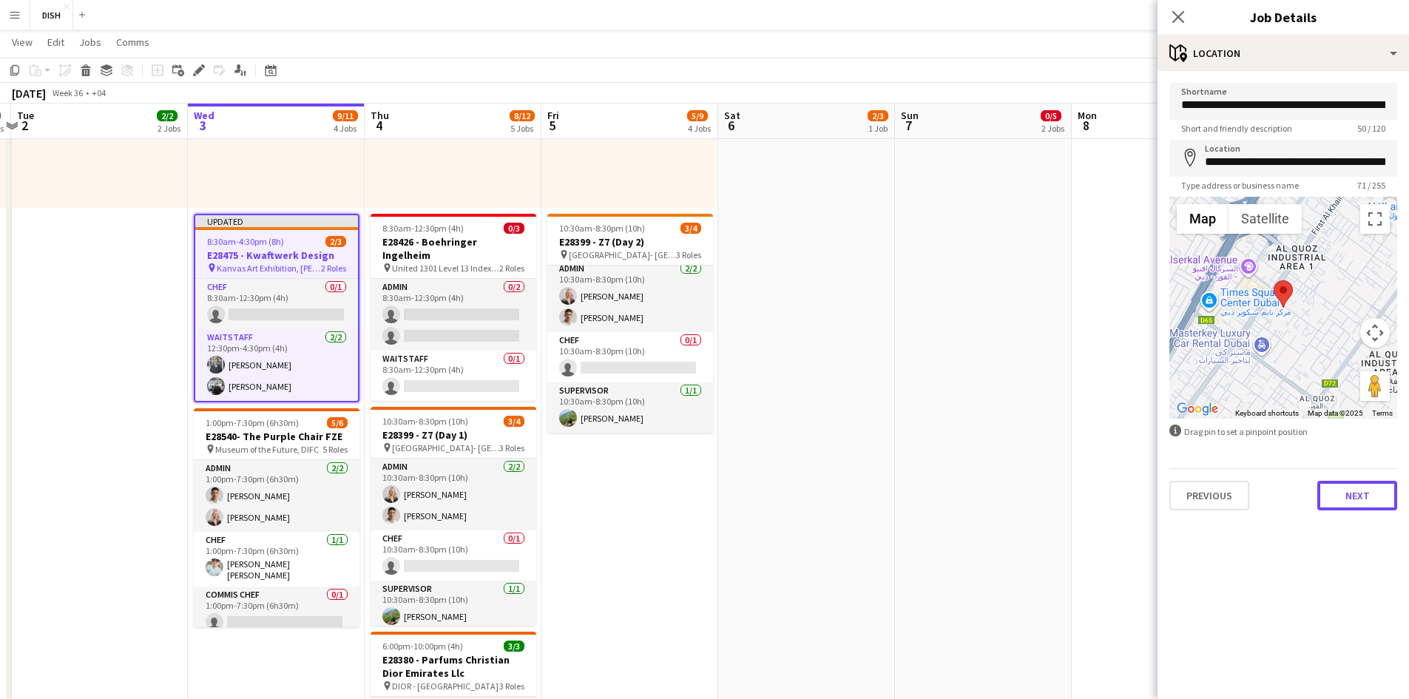
click at [748, 472] on button "Next" at bounding box center [1358, 496] width 80 height 30
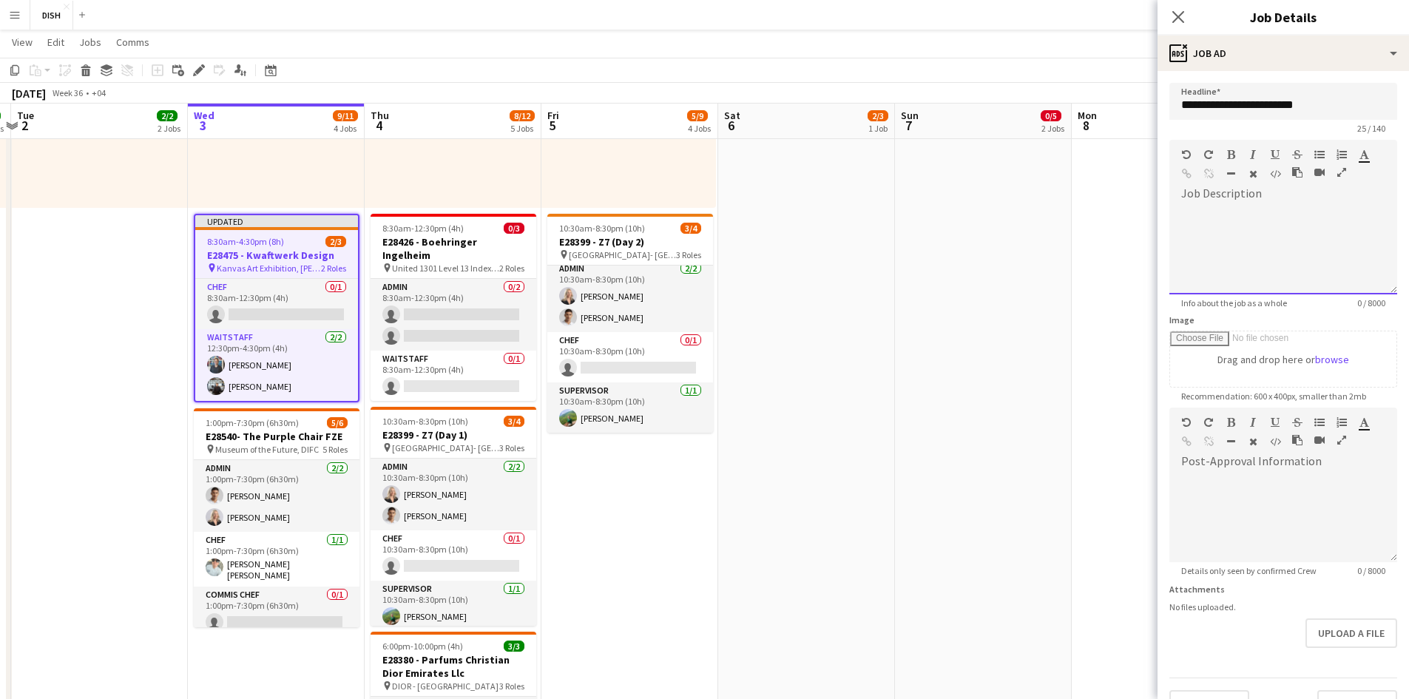
click at [748, 197] on div at bounding box center [1284, 244] width 228 height 99
paste div
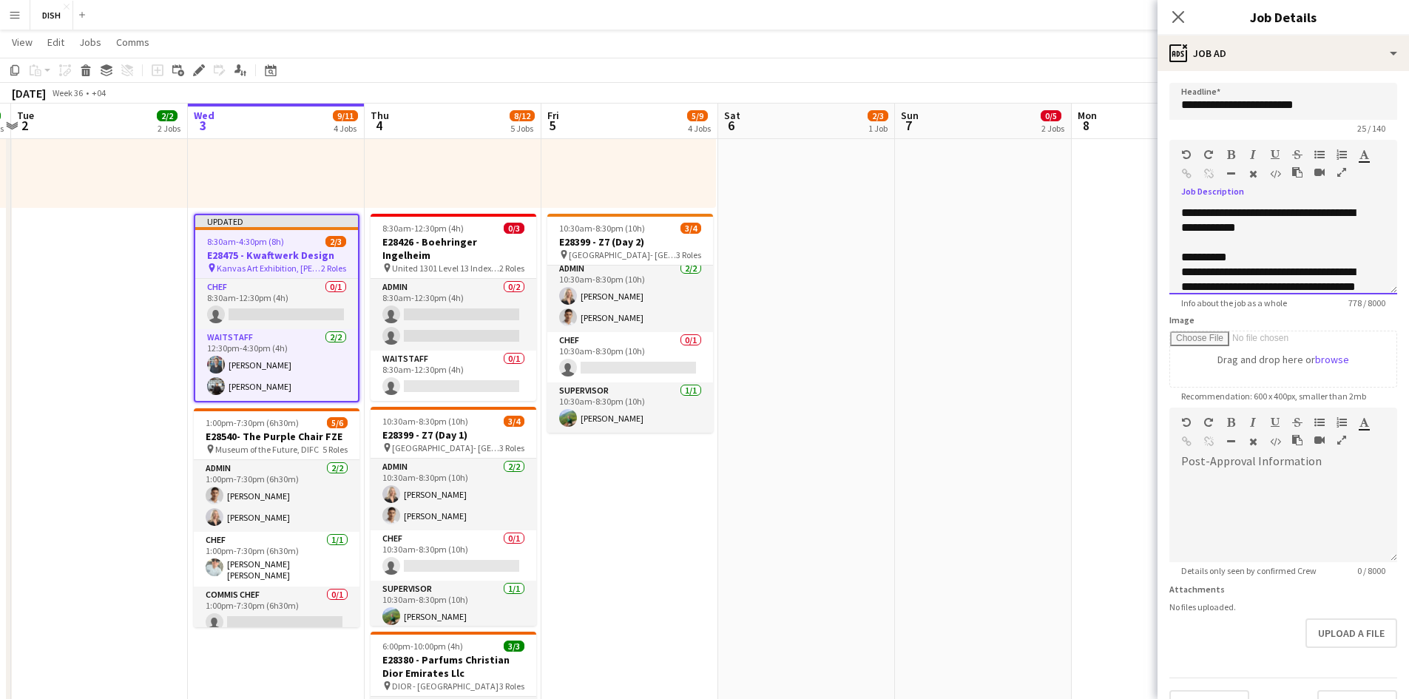
scroll to position [327, 0]
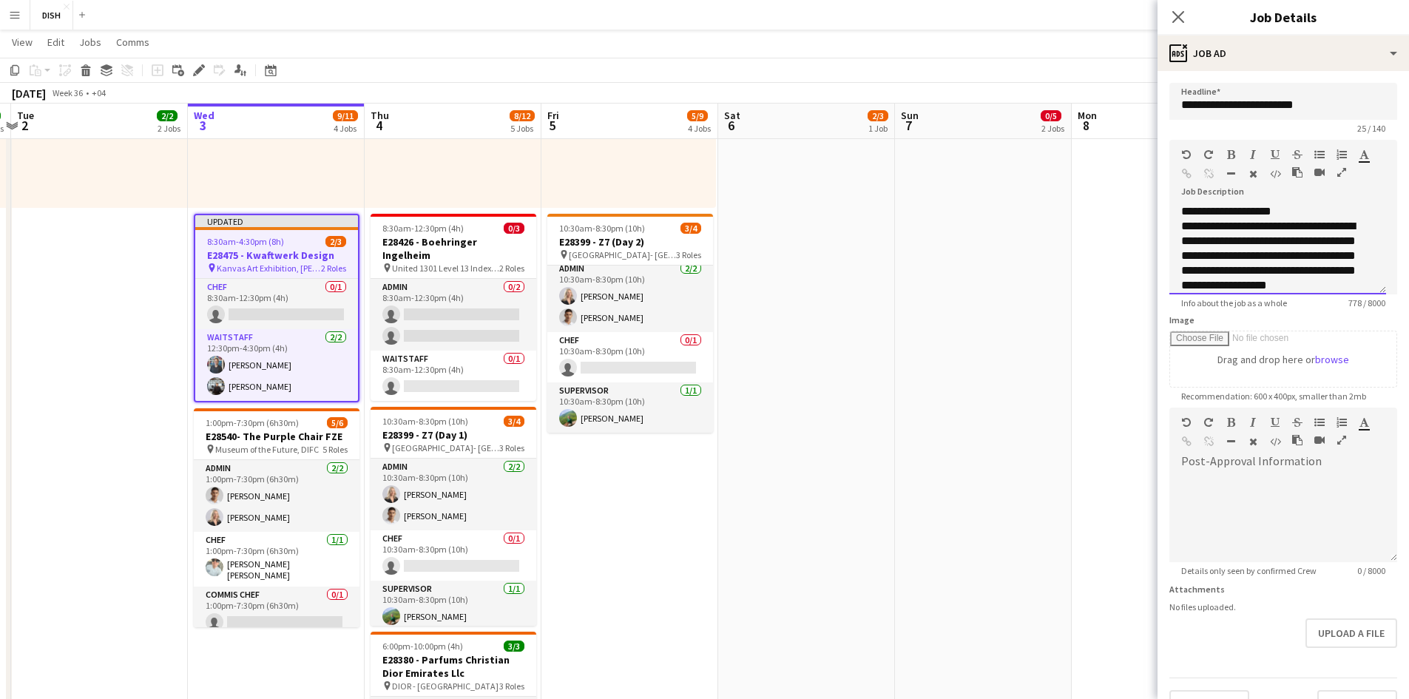
type input "**********"
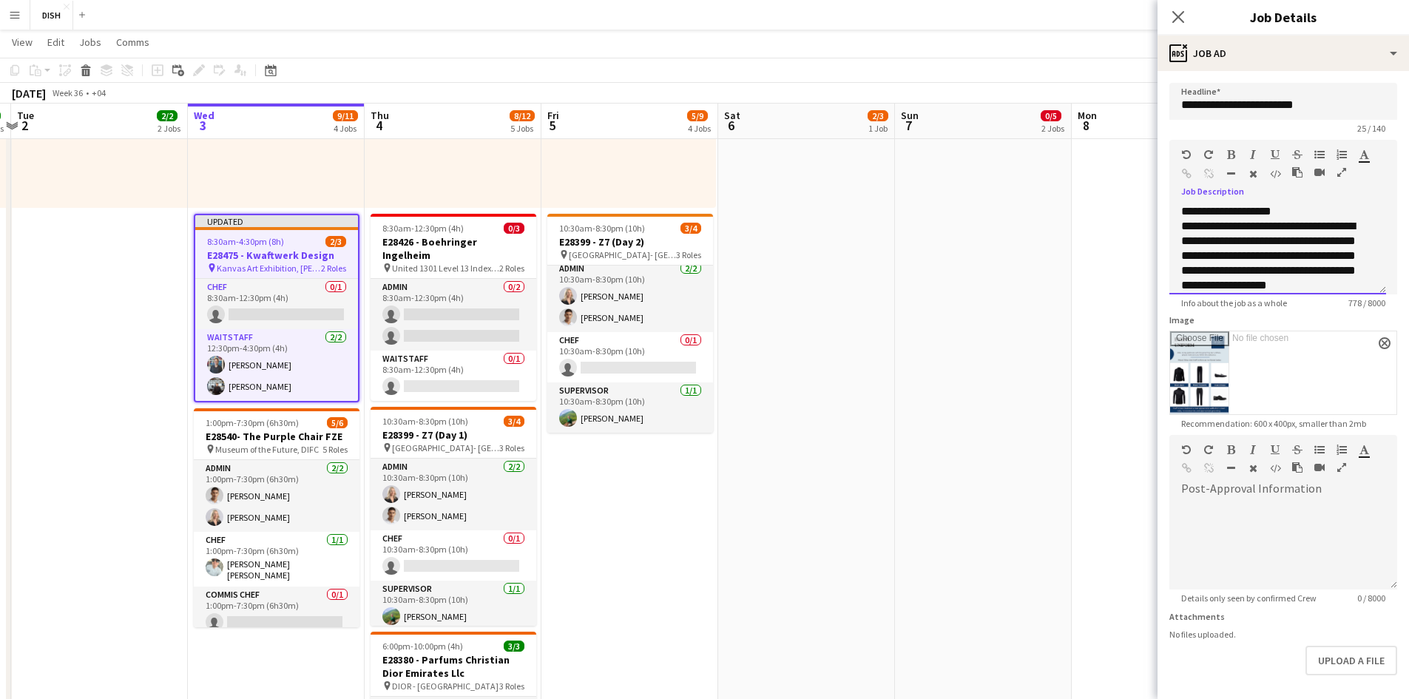
scroll to position [60, 0]
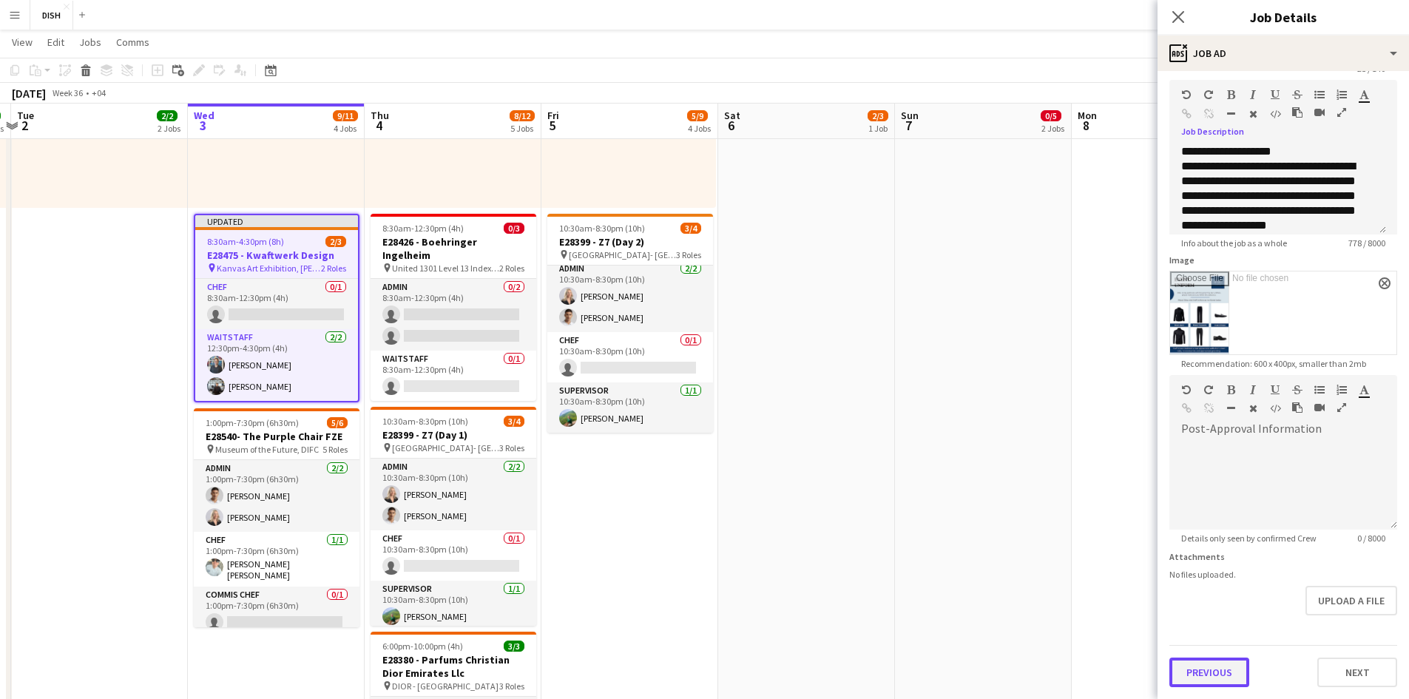
click at [748, 472] on button "Previous" at bounding box center [1210, 673] width 80 height 30
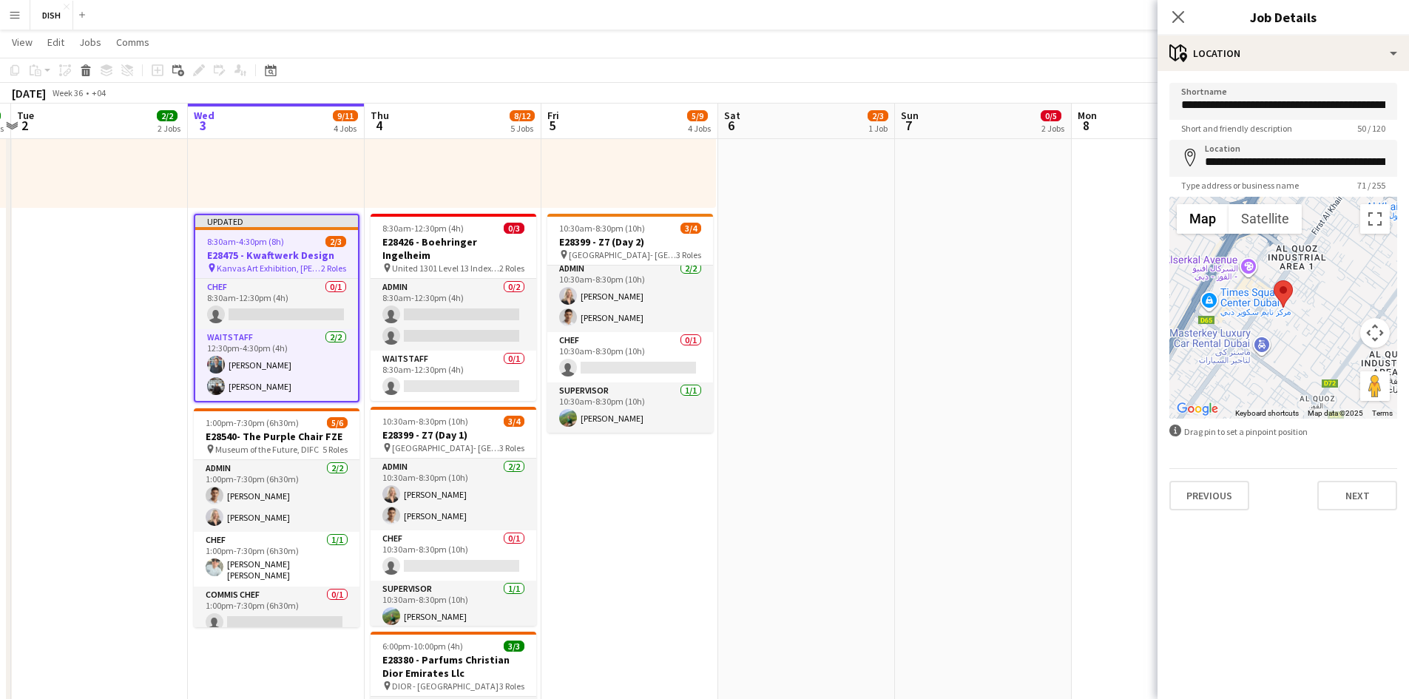
scroll to position [0, 0]
click at [748, 472] on button "Previous" at bounding box center [1210, 496] width 80 height 30
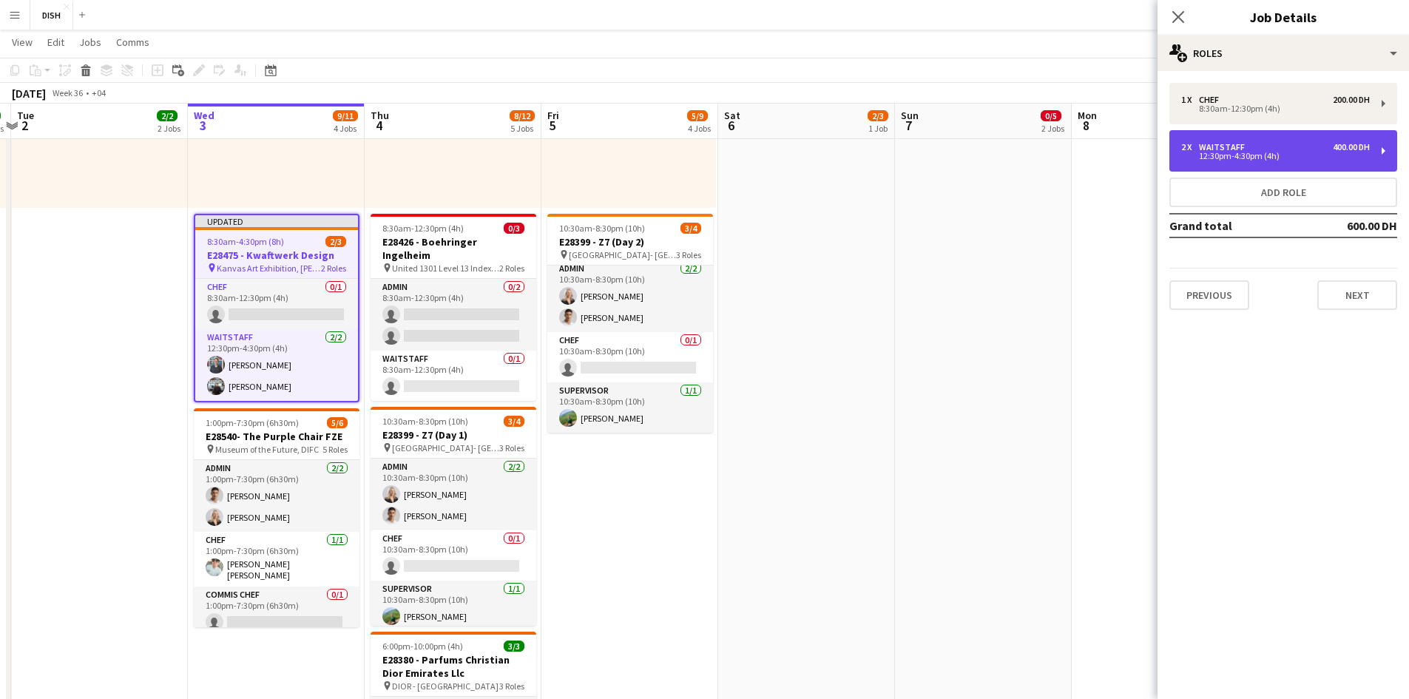
click at [748, 156] on div "12:30pm-4:30pm (4h)" at bounding box center [1275, 155] width 189 height 7
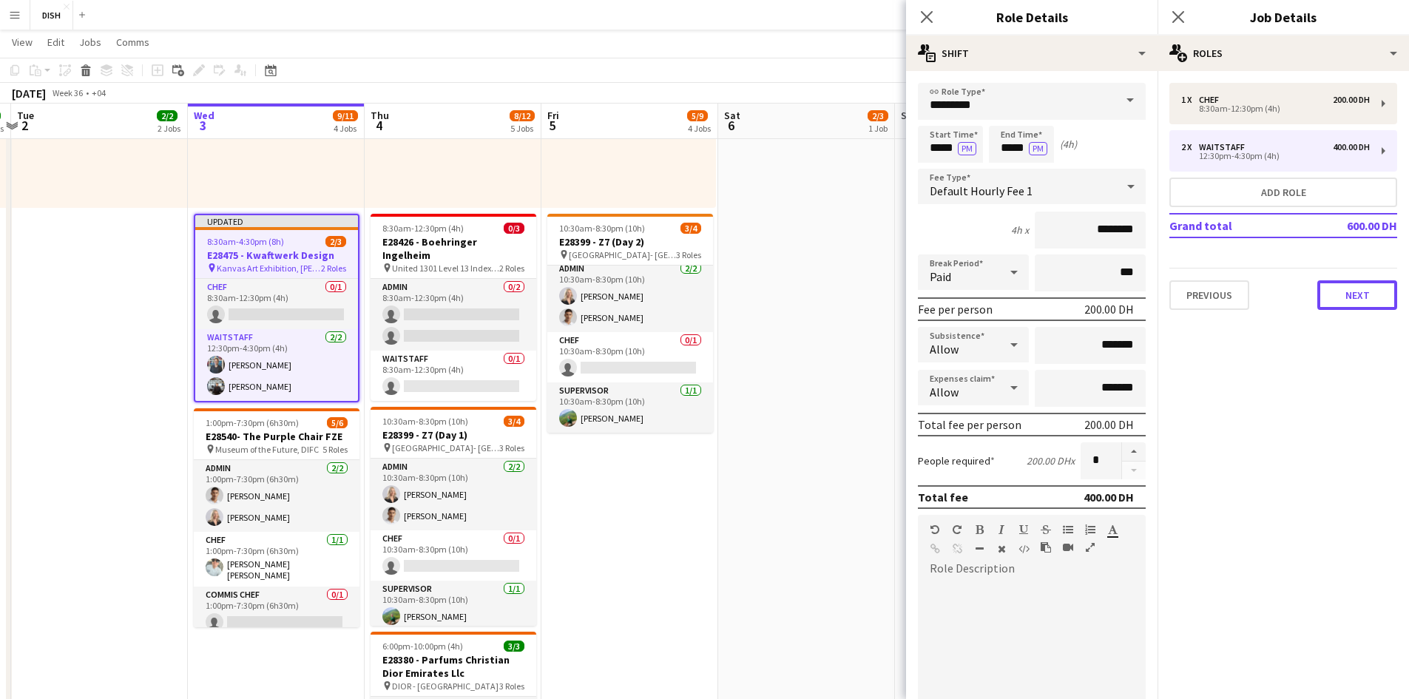
click at [748, 289] on button "Next" at bounding box center [1358, 295] width 80 height 30
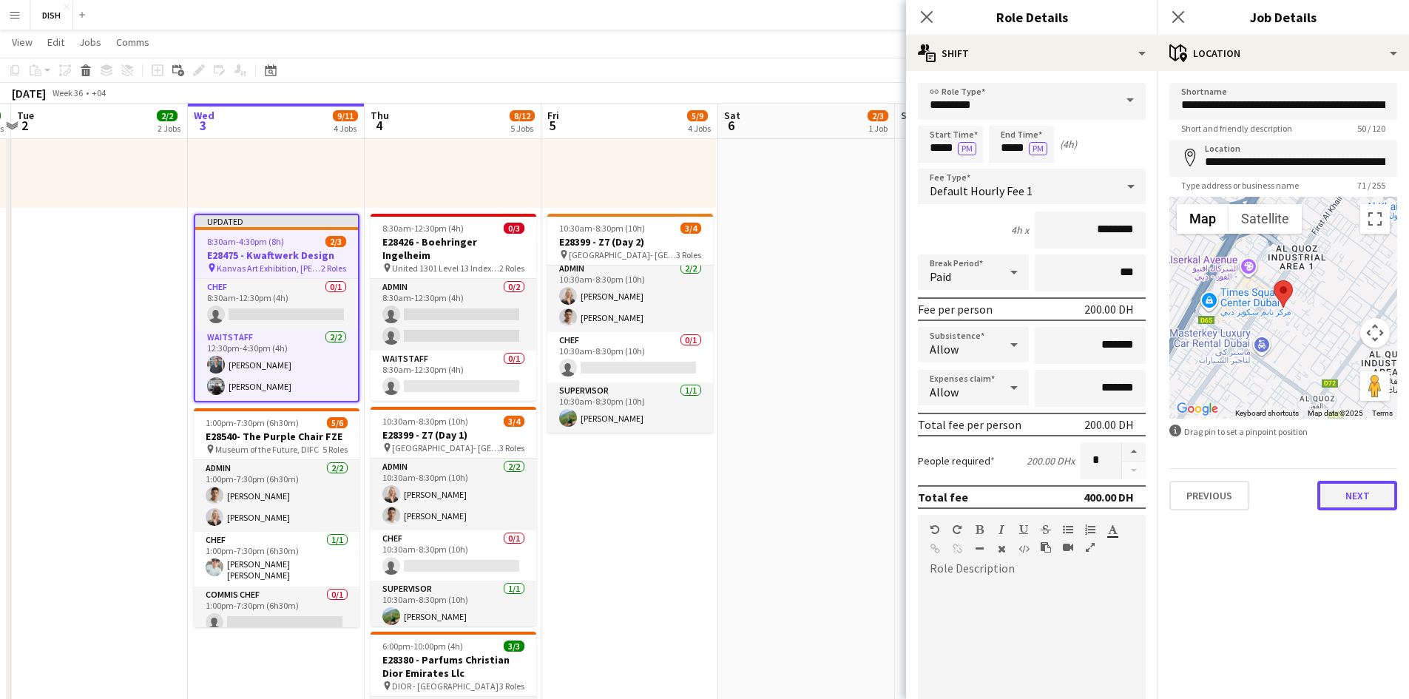
click at [748, 472] on button "Next" at bounding box center [1358, 496] width 80 height 30
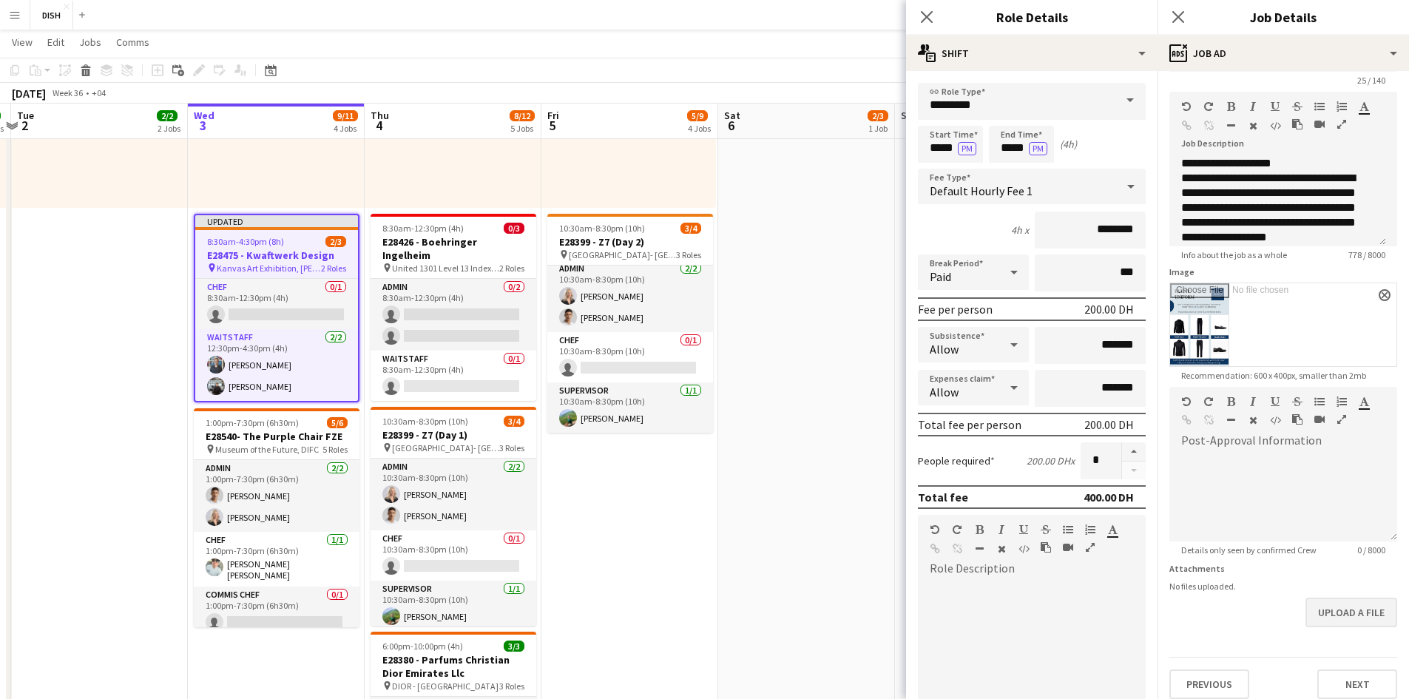
scroll to position [60, 0]
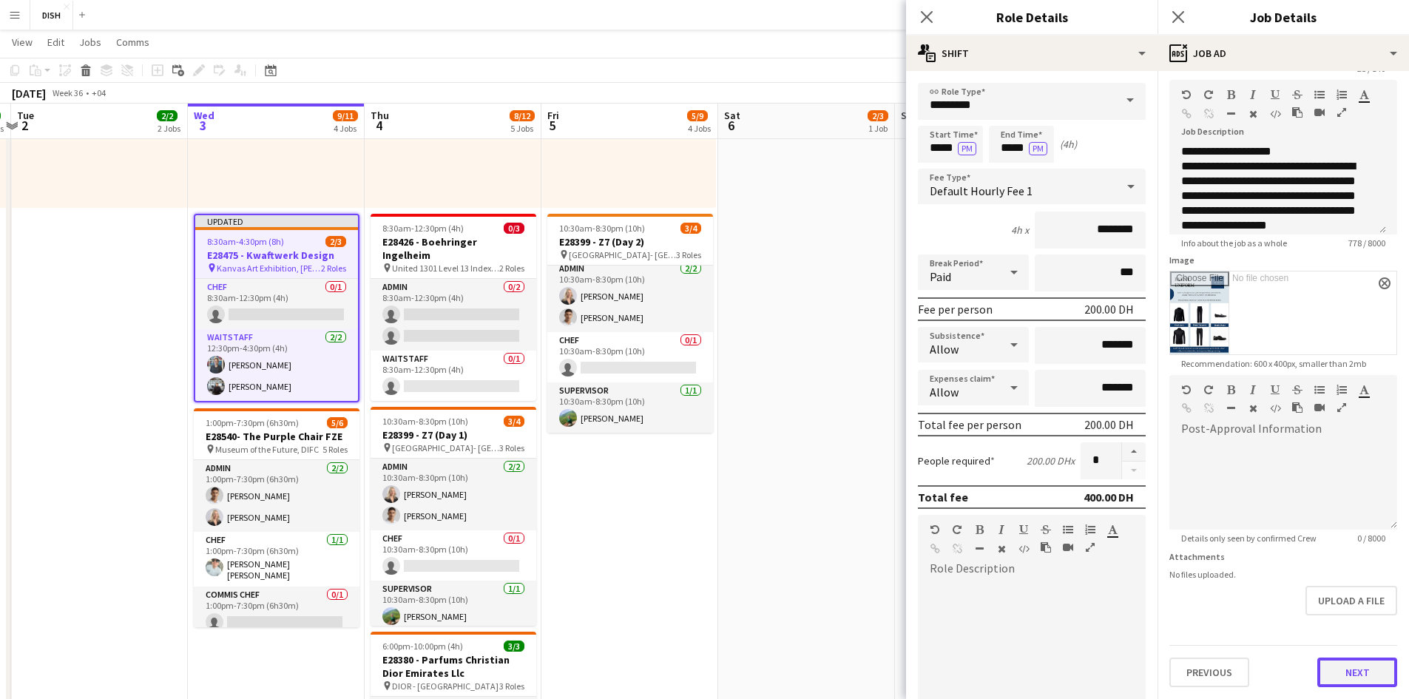
click at [748, 472] on button "Next" at bounding box center [1358, 673] width 80 height 30
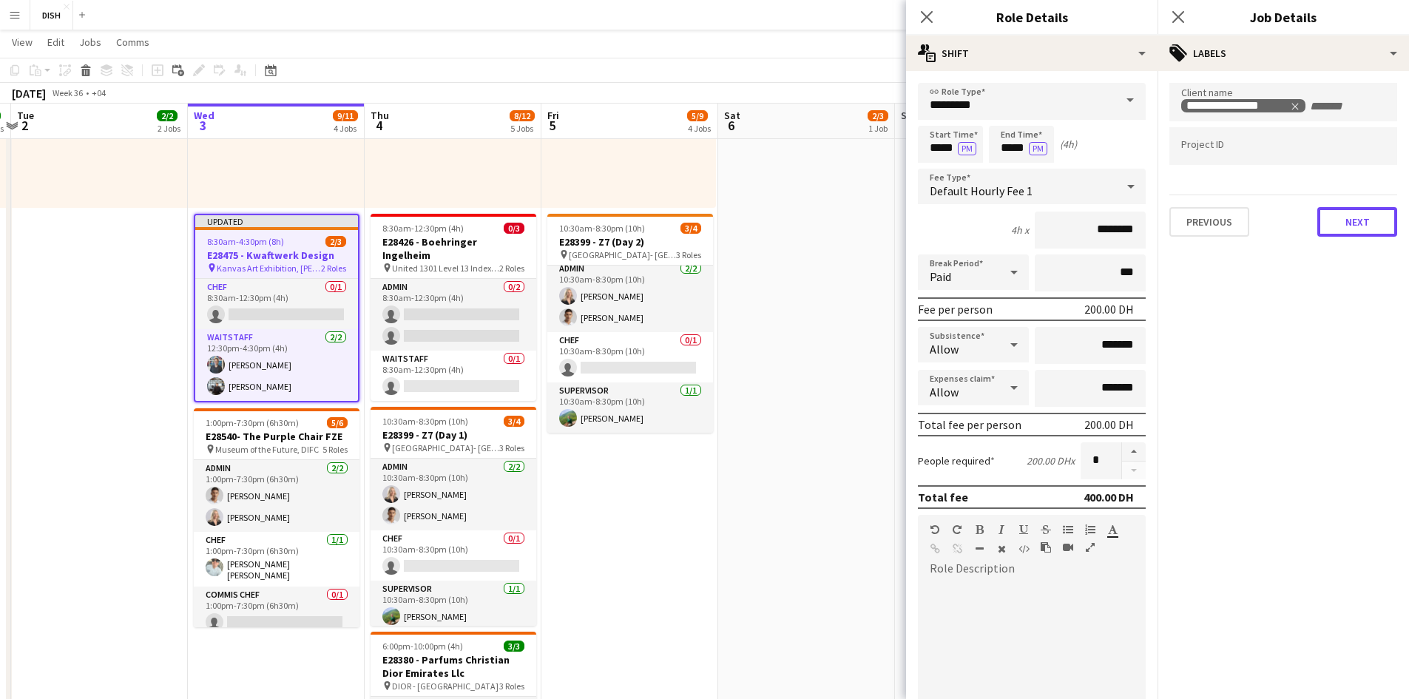
click at [748, 226] on button "Next" at bounding box center [1358, 222] width 80 height 30
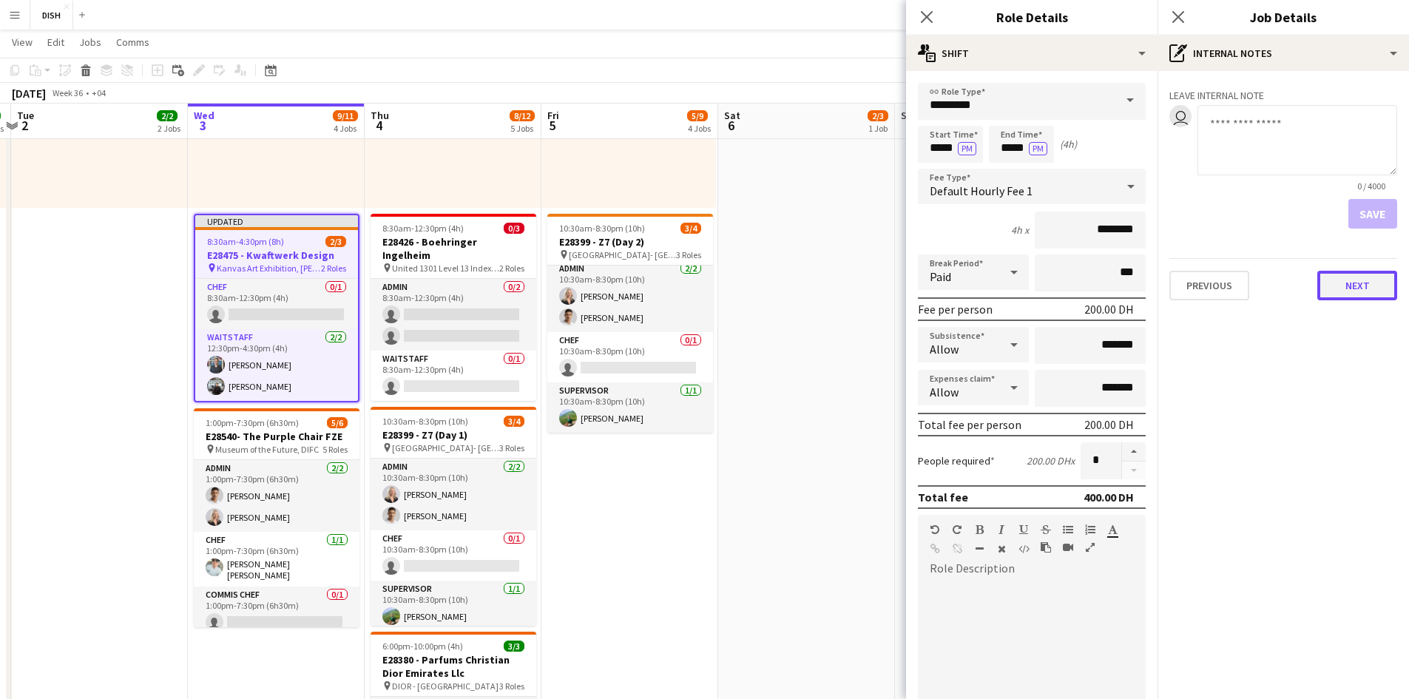
click at [748, 285] on button "Next" at bounding box center [1358, 286] width 80 height 30
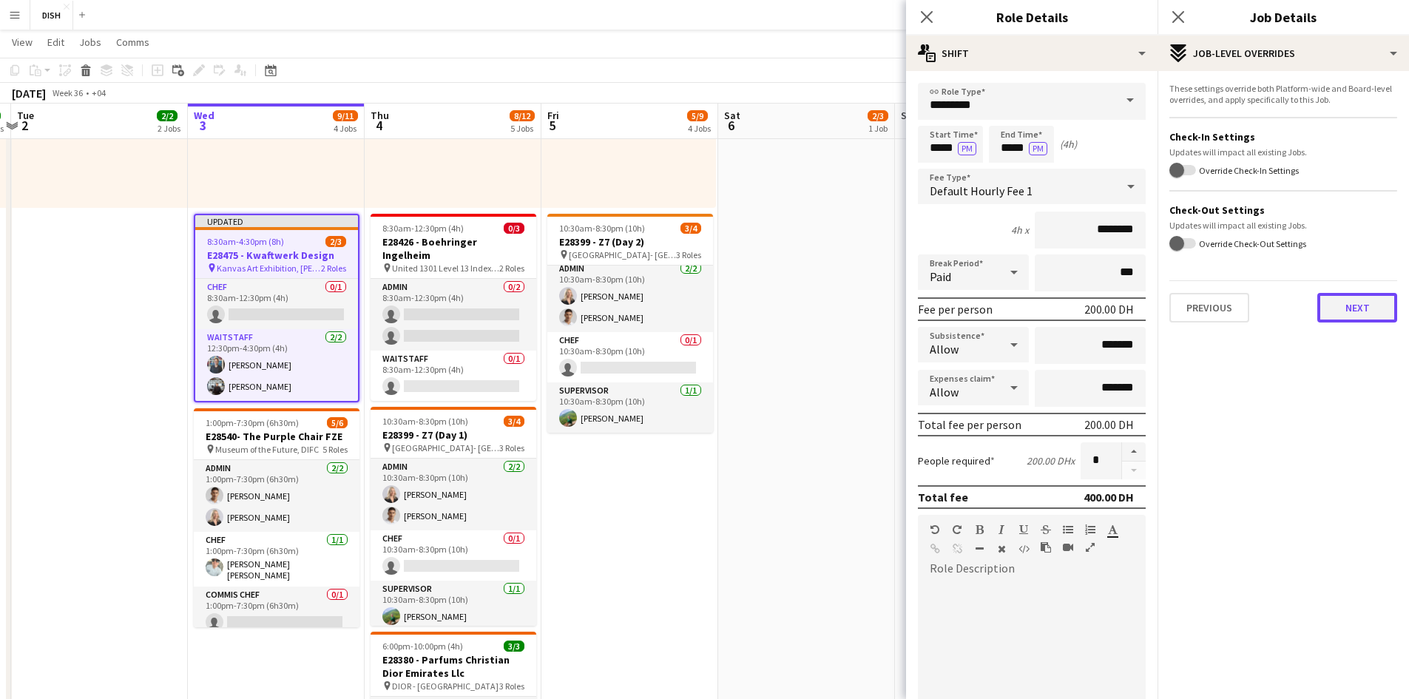
click at [748, 311] on button "Next" at bounding box center [1358, 308] width 80 height 30
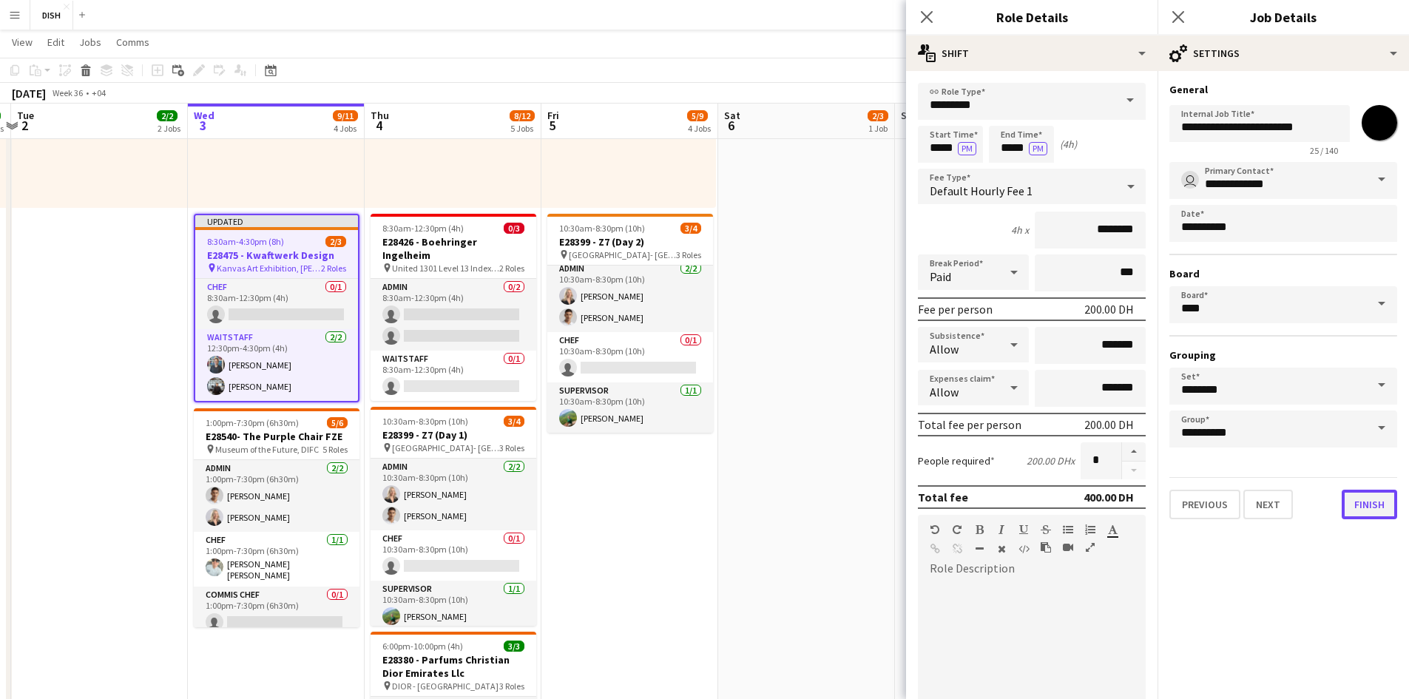
click at [748, 472] on button "Finish" at bounding box center [1369, 505] width 55 height 30
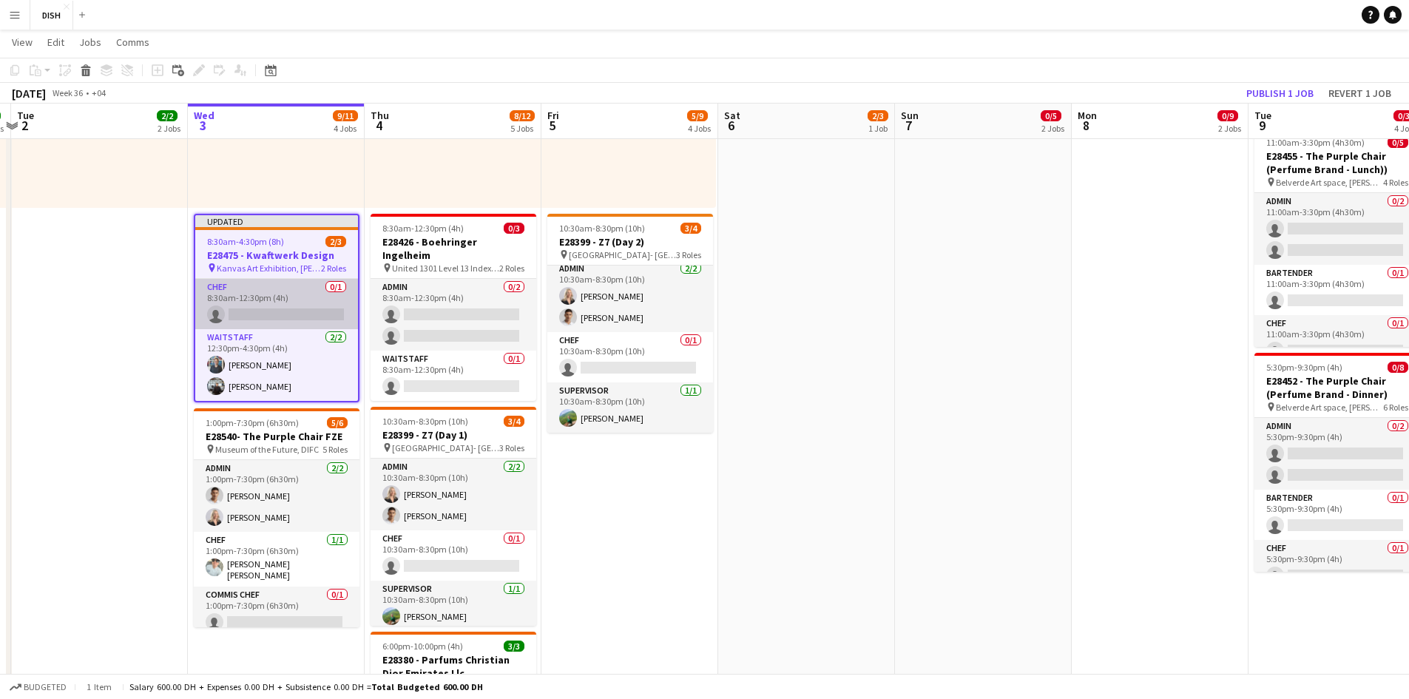
click at [304, 277] on app-job-card "Updated 8:30am-4:30pm (8h) 2/3 E28475 - Kwaftwerk Design pin Kanvas Art Exhibit…" at bounding box center [277, 308] width 166 height 189
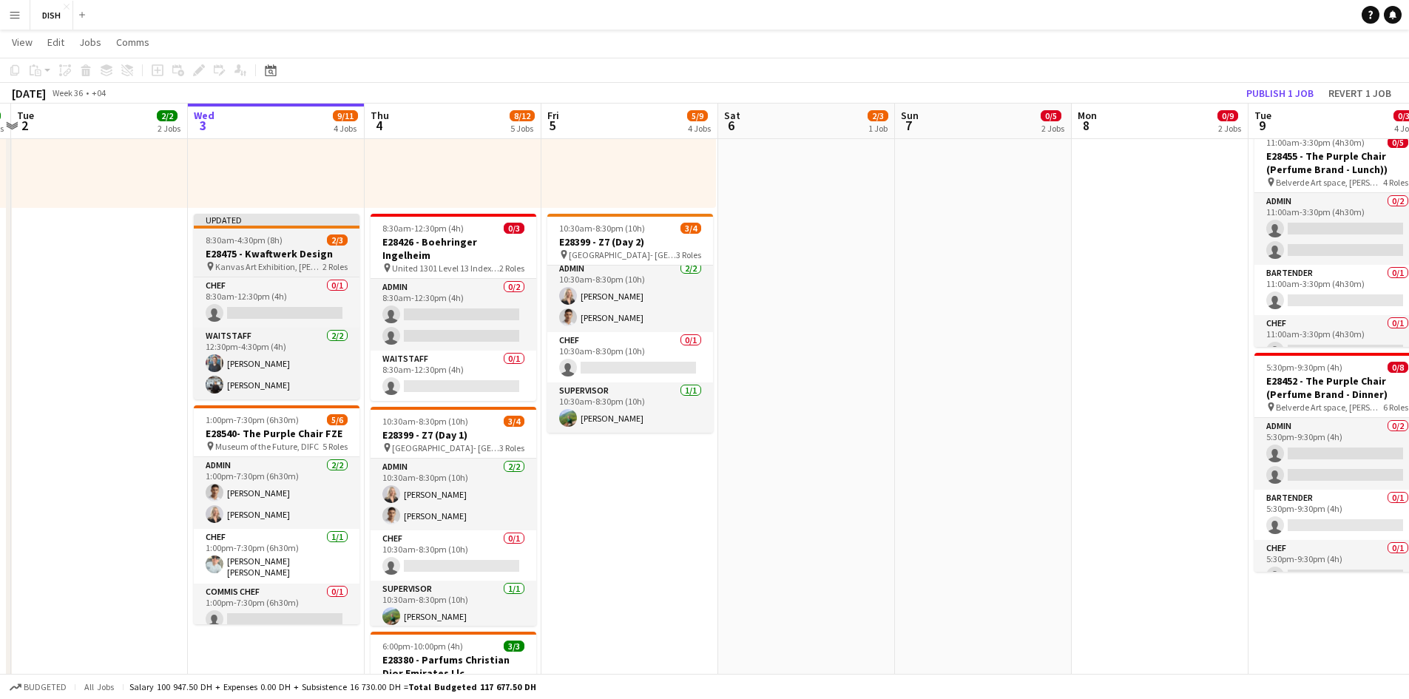
drag, startPoint x: 266, startPoint y: 252, endPoint x: 266, endPoint y: 231, distance: 20.7
click at [269, 249] on h3 "E28475 - Kwaftwerk Design" at bounding box center [277, 253] width 166 height 13
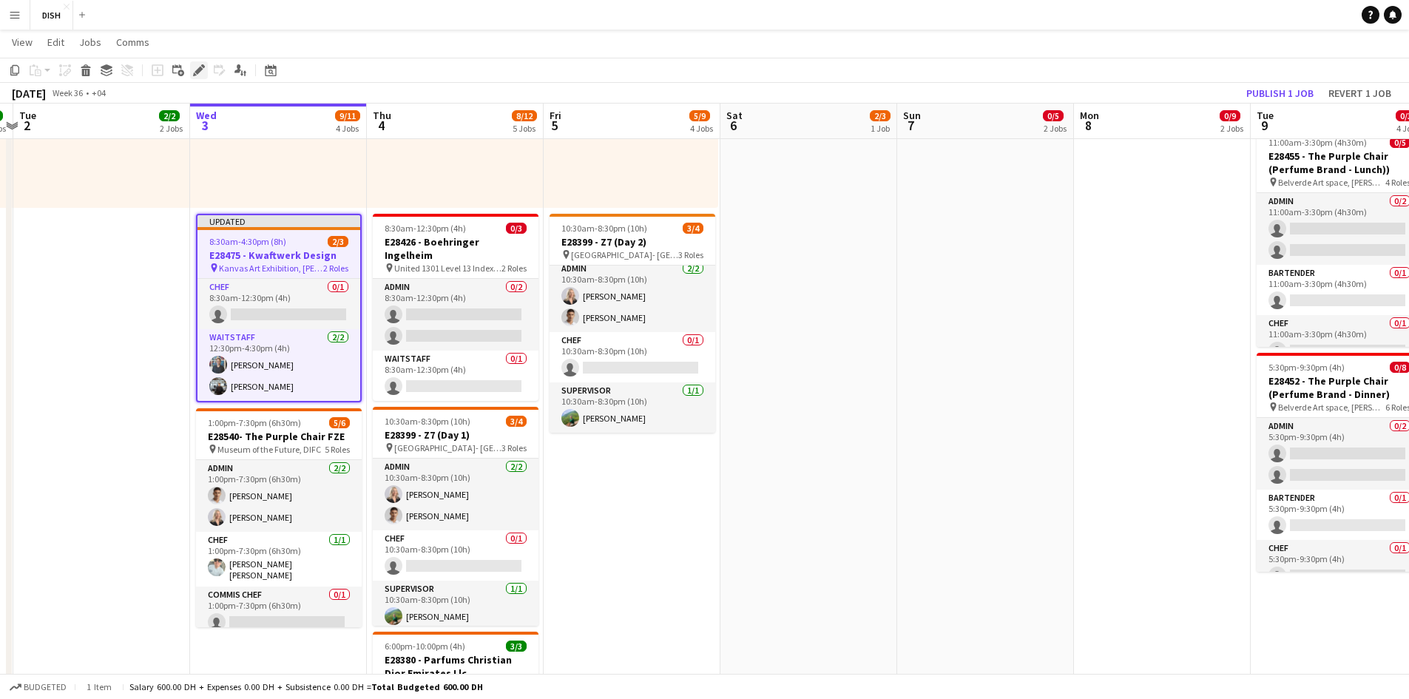
click at [198, 75] on icon "Edit" at bounding box center [199, 70] width 12 height 12
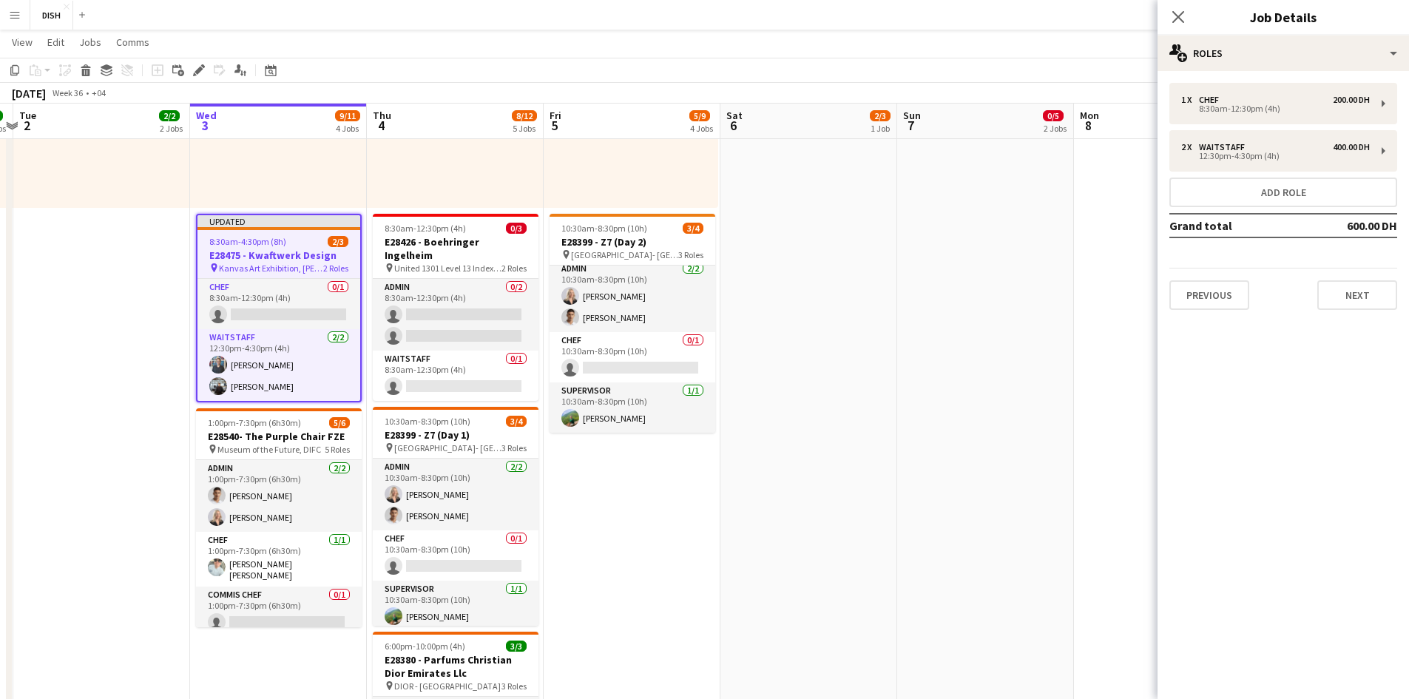
click at [249, 168] on div "In progress 9:00am-6:00pm (9h) 1/1 pin Tiktok 1 Role Waitstaff [DATE] 9:00am-6:…" at bounding box center [278, 93] width 177 height 229
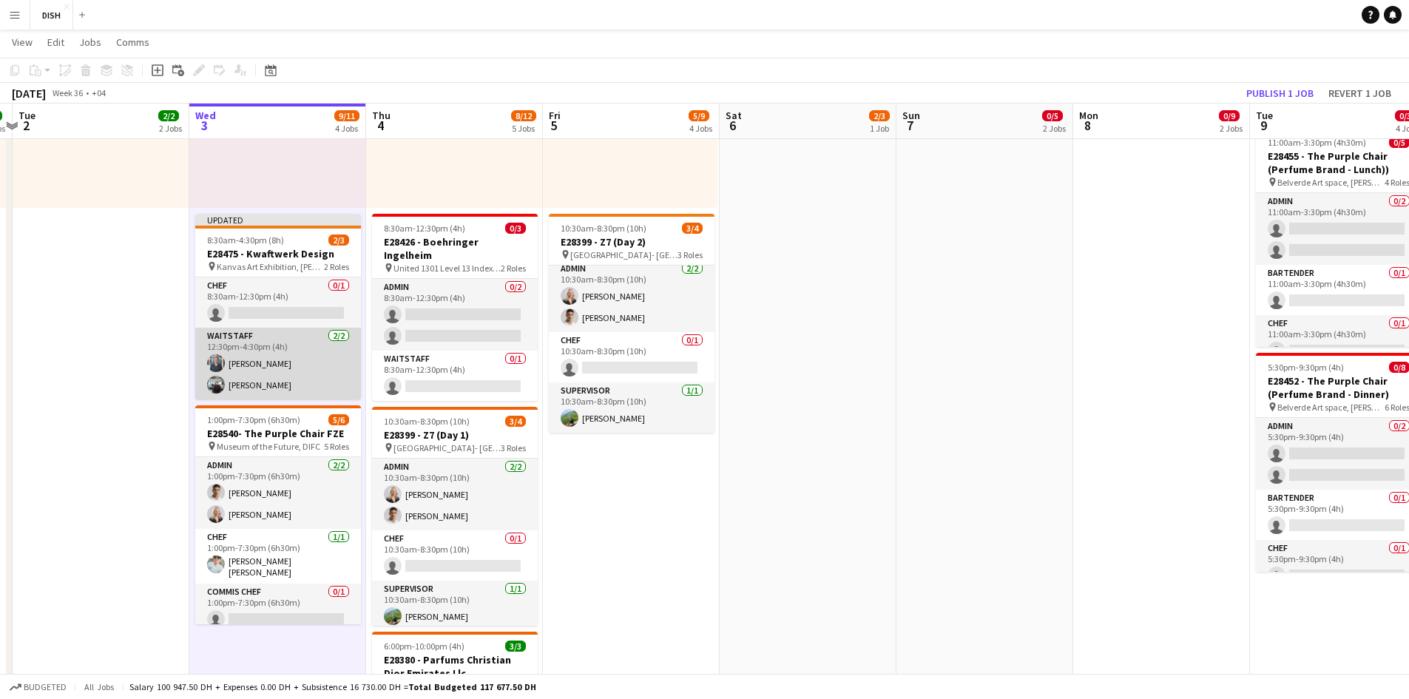
click at [263, 360] on app-card-role "Waitstaff [DATE] 12:30pm-4:30pm (4h) Zeena Cajelo [PERSON_NAME]" at bounding box center [278, 364] width 166 height 72
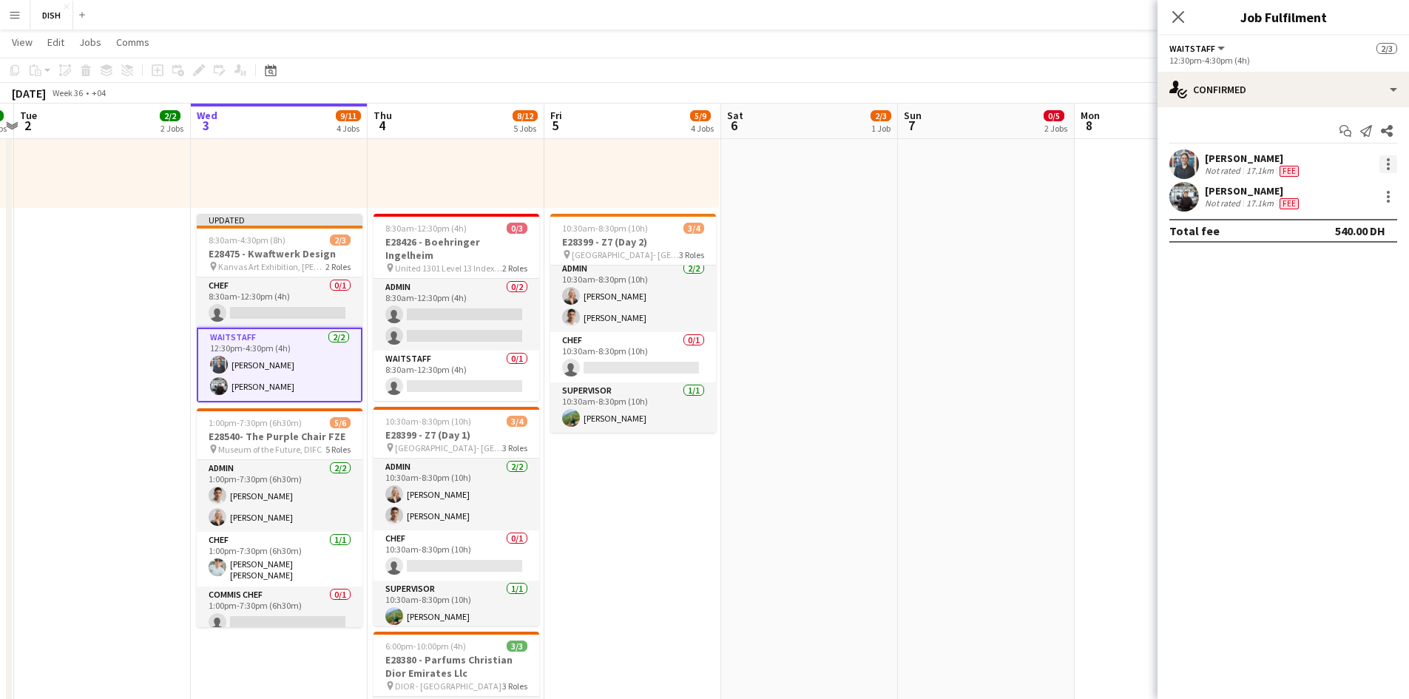
click at [748, 171] on div at bounding box center [1389, 164] width 18 height 18
drag, startPoint x: 1324, startPoint y: 329, endPoint x: 1354, endPoint y: 277, distance: 60.3
click at [748, 331] on span "Remove" at bounding box center [1316, 333] width 44 height 13
click at [748, 161] on div at bounding box center [1389, 164] width 18 height 18
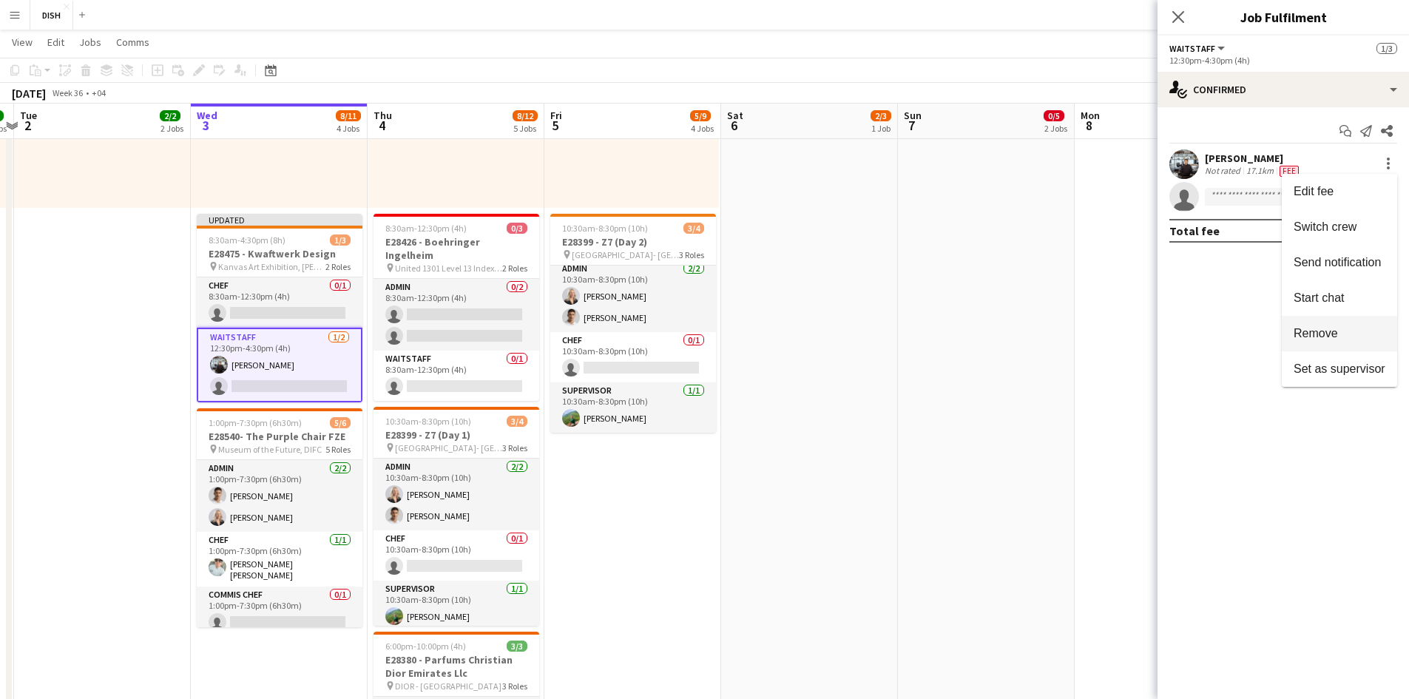
click at [748, 325] on button "Remove" at bounding box center [1339, 334] width 115 height 36
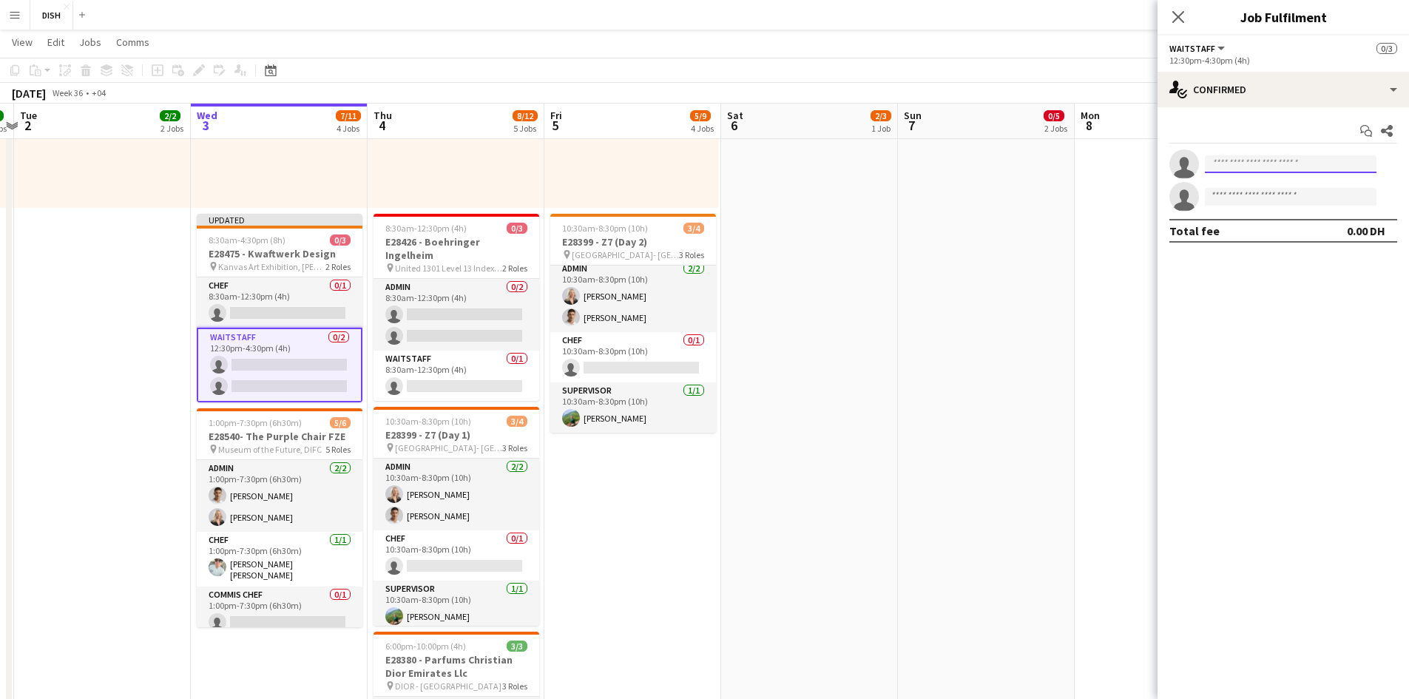
click at [748, 172] on input at bounding box center [1291, 164] width 172 height 18
type input "******"
drag, startPoint x: 1248, startPoint y: 189, endPoint x: 1255, endPoint y: 195, distance: 9.5
click at [748, 188] on span "[PERSON_NAME]" at bounding box center [1259, 185] width 85 height 13
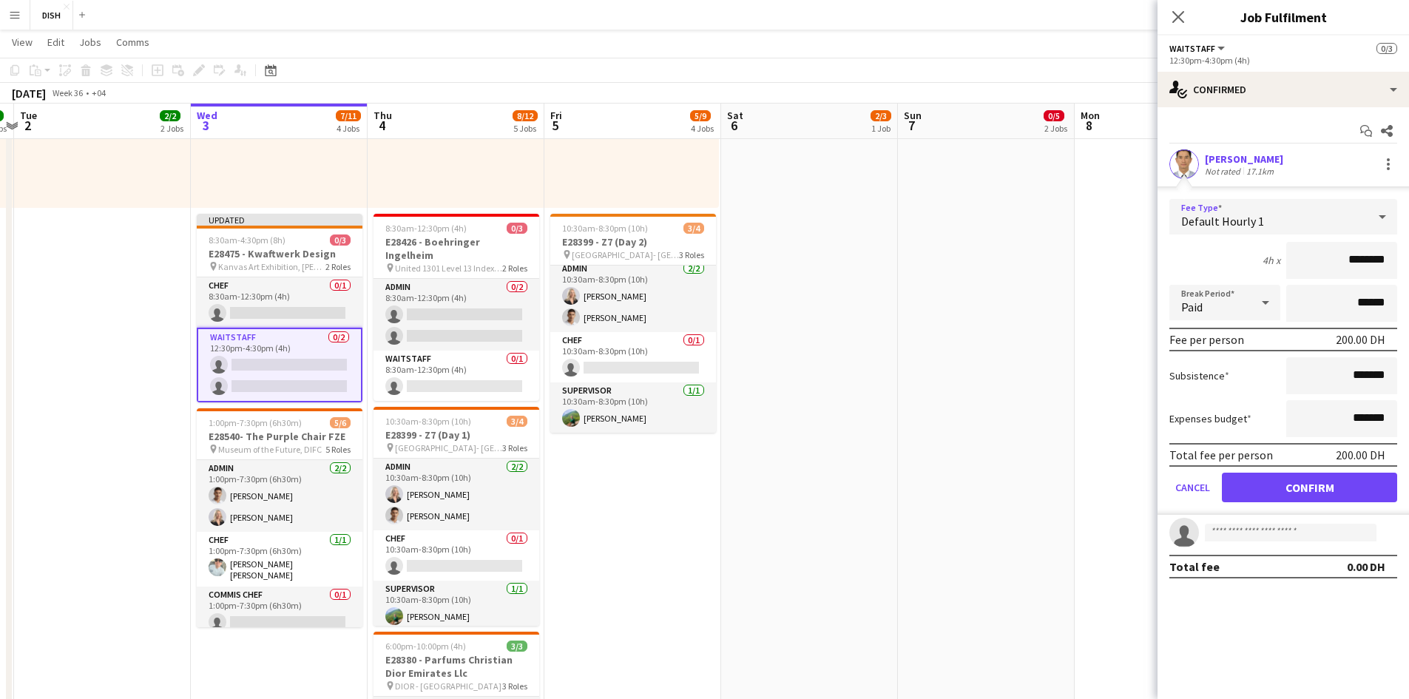
click at [748, 199] on div "Default Hourly 1" at bounding box center [1269, 217] width 198 height 36
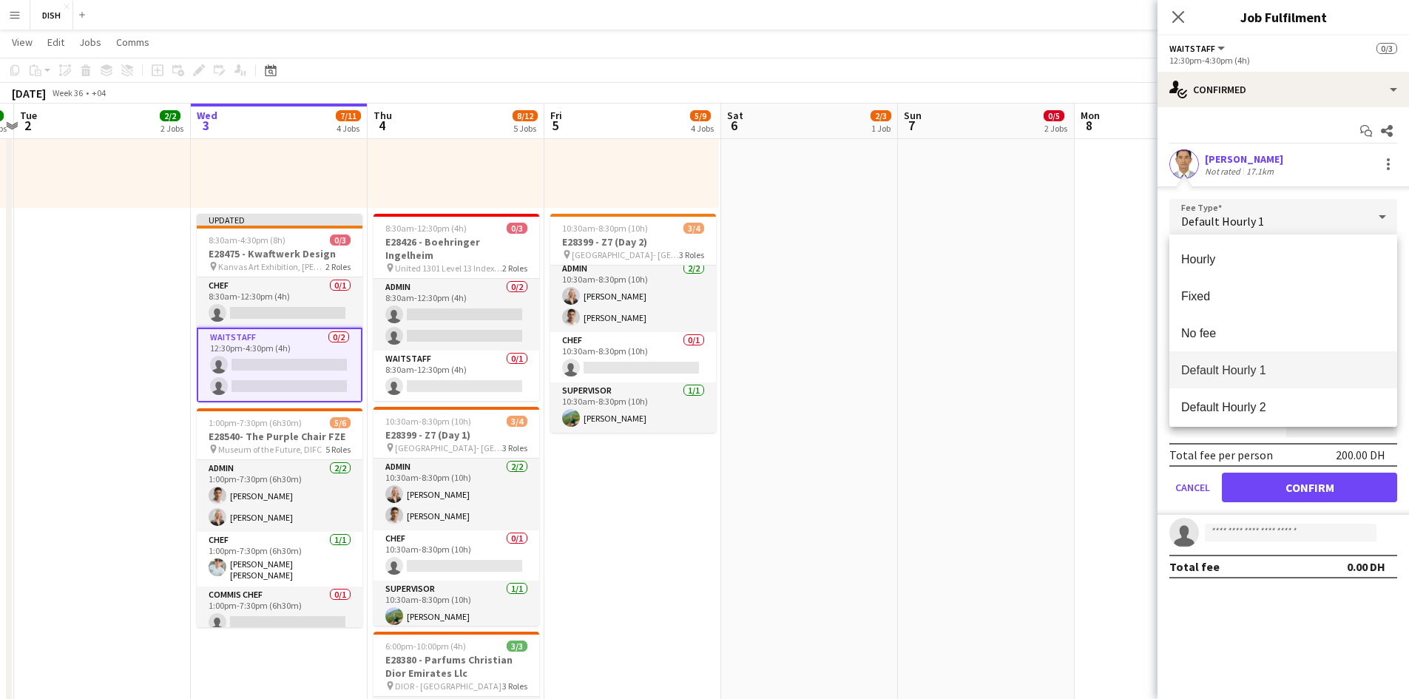
click at [748, 176] on div at bounding box center [704, 349] width 1409 height 699
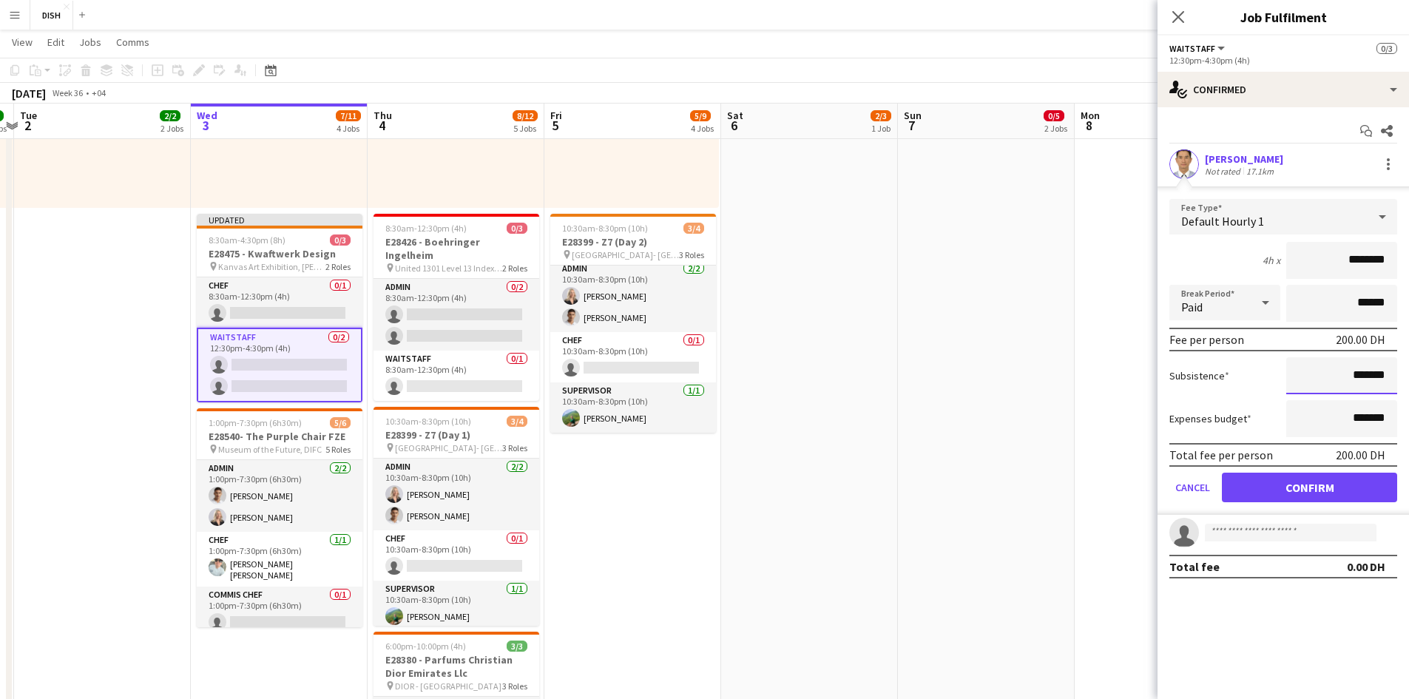
drag, startPoint x: 1343, startPoint y: 374, endPoint x: 1421, endPoint y: 368, distance: 77.9
click at [748, 368] on html "Menu Boards Boards Boards All jobs Status Workforce Workforce My Workforce Recr…" at bounding box center [704, 378] width 1409 height 1743
type input "*****"
click at [748, 472] on button "Confirm" at bounding box center [1309, 488] width 175 height 30
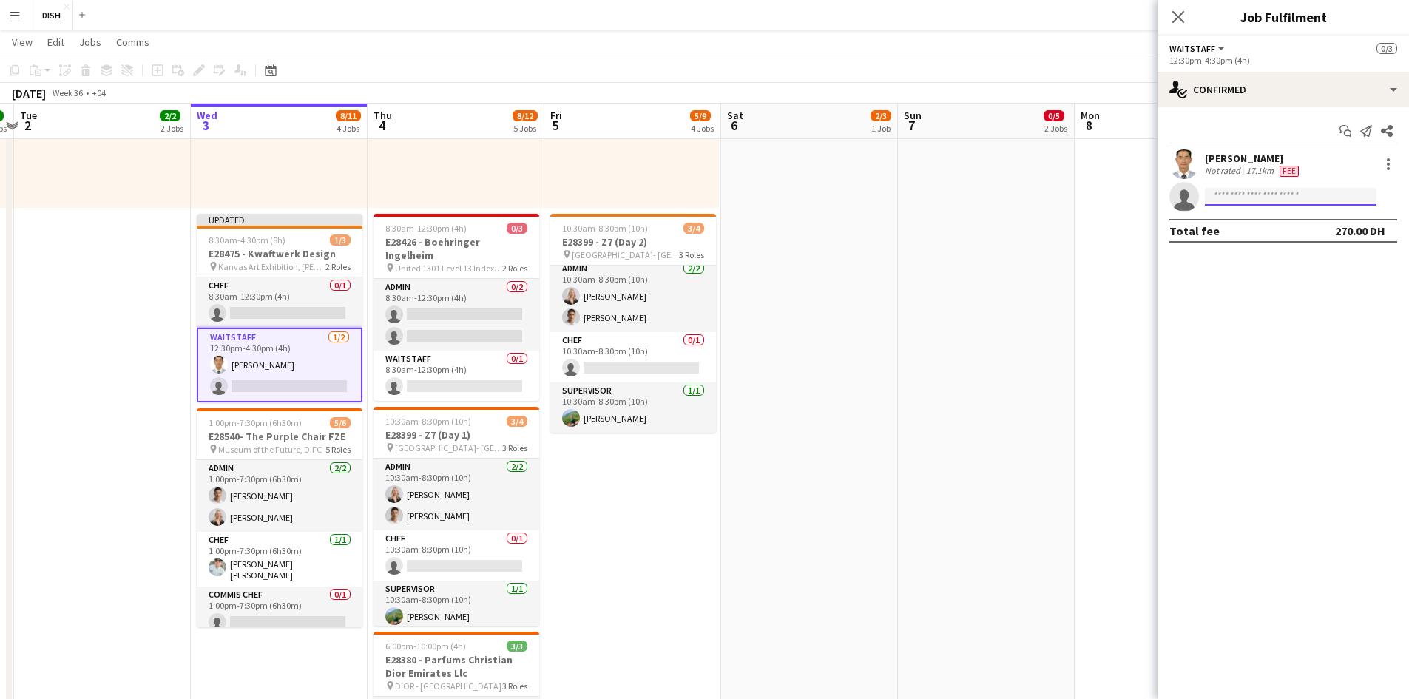
click at [748, 195] on input at bounding box center [1291, 197] width 172 height 18
type input "******"
click at [748, 230] on span "[EMAIL_ADDRESS][DOMAIN_NAME]" at bounding box center [1291, 230] width 148 height 12
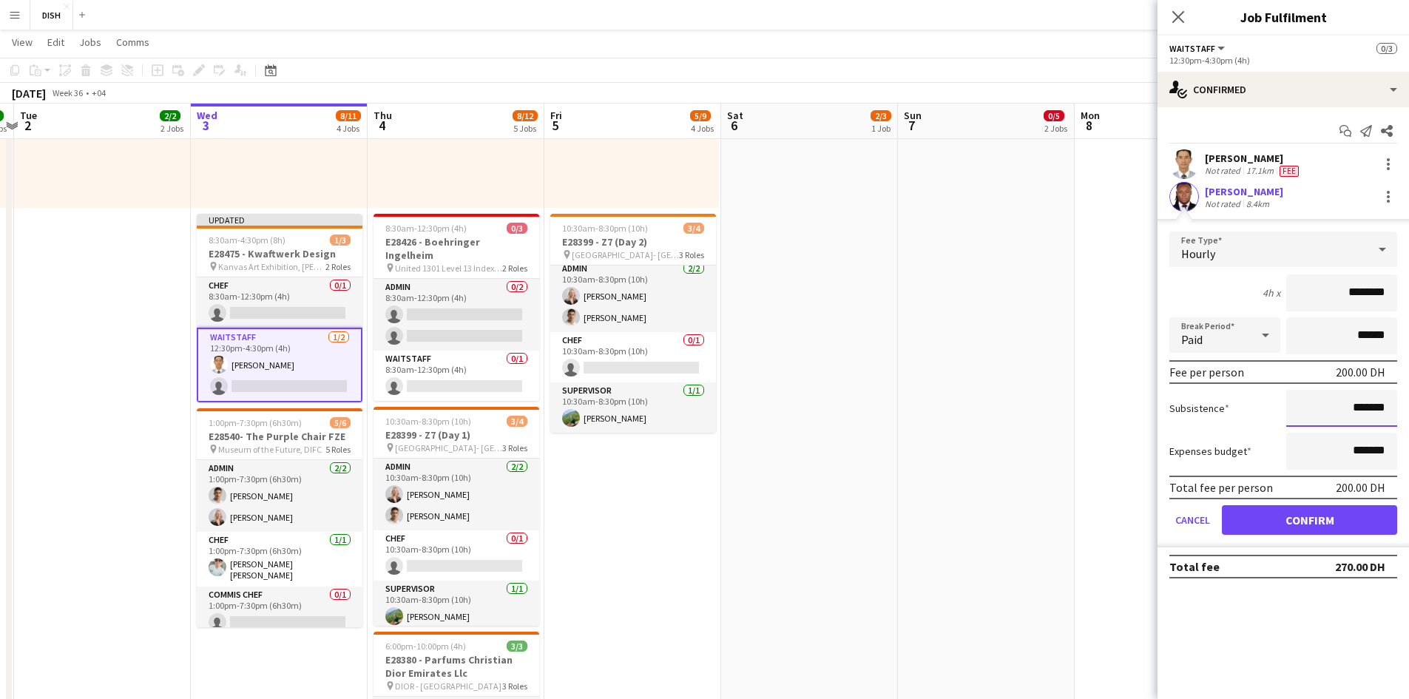
drag, startPoint x: 1342, startPoint y: 405, endPoint x: 1429, endPoint y: 417, distance: 87.3
click at [748, 417] on html "Menu Boards Boards Boards All jobs Status Workforce Workforce My Workforce Recr…" at bounding box center [704, 378] width 1409 height 1743
type input "********"
click at [748, 472] on button "Confirm" at bounding box center [1309, 520] width 175 height 30
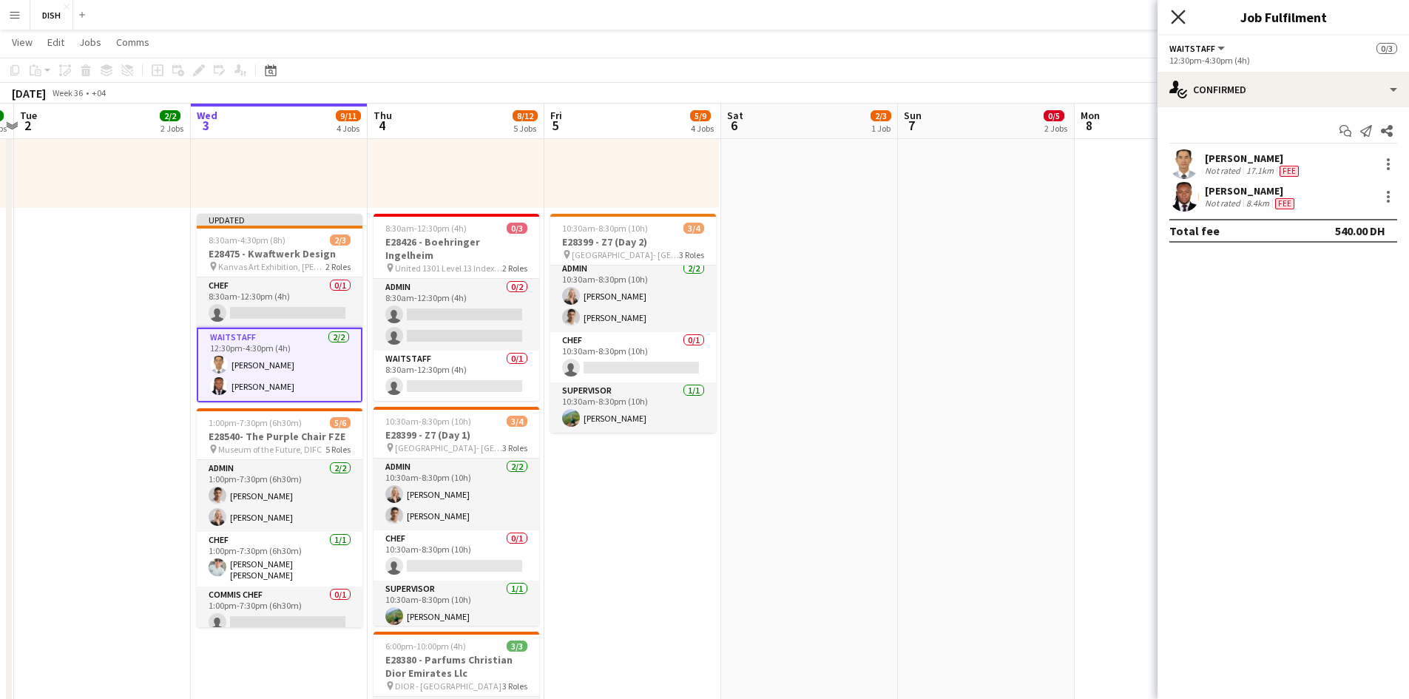
click at [748, 16] on icon "Close pop-in" at bounding box center [1178, 17] width 14 height 14
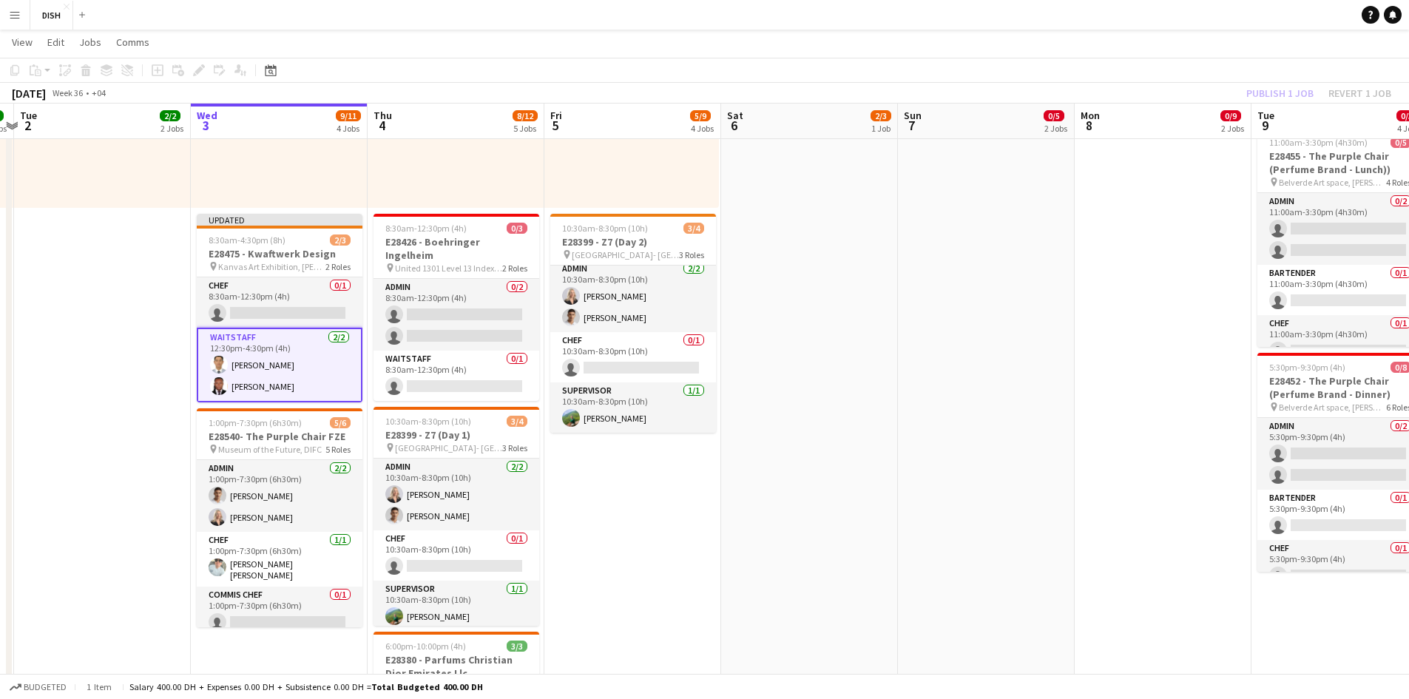
drag, startPoint x: 909, startPoint y: 365, endPoint x: 917, endPoint y: 352, distance: 15.0
click at [748, 363] on app-date-cell "8:00am-12:00pm (4h) 0/2 E28461 - GAE Events pin TBC, Dubai 1 Role Waitstaff 0/2…" at bounding box center [986, 275] width 177 height 1207
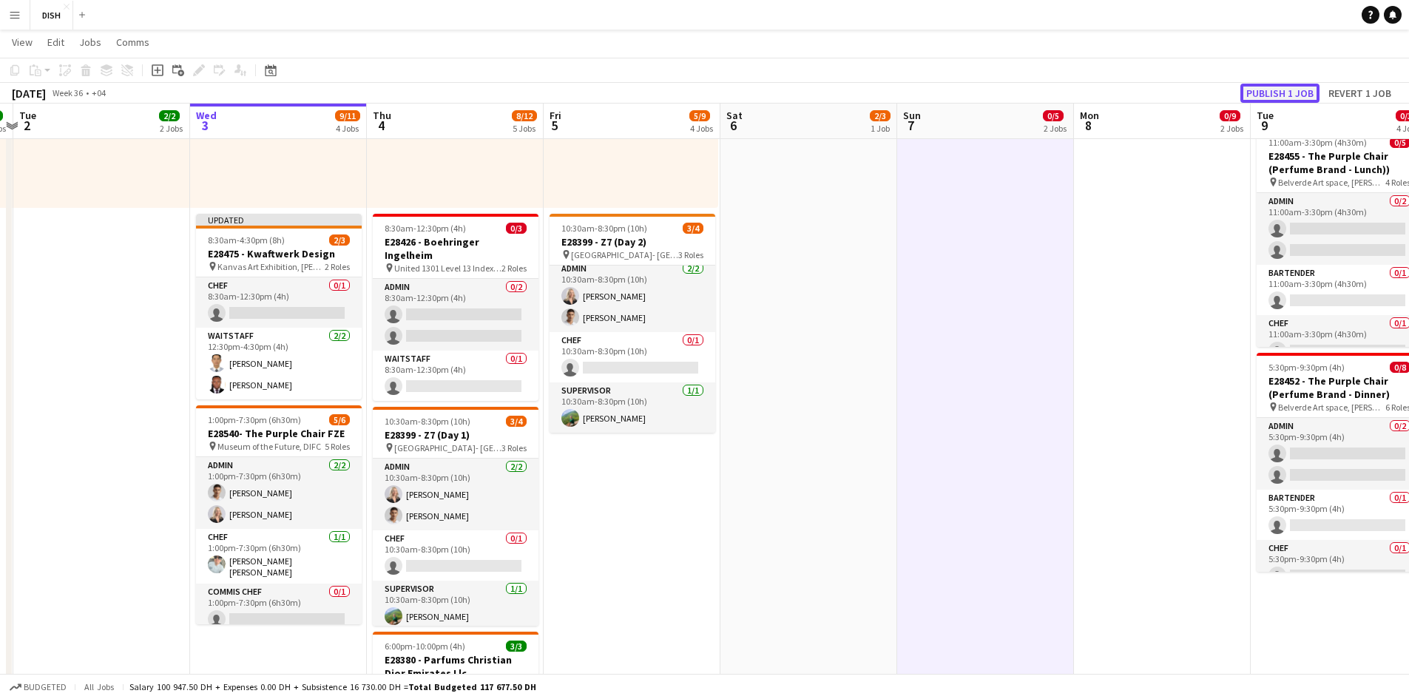
click at [748, 90] on button "Publish 1 job" at bounding box center [1280, 93] width 79 height 19
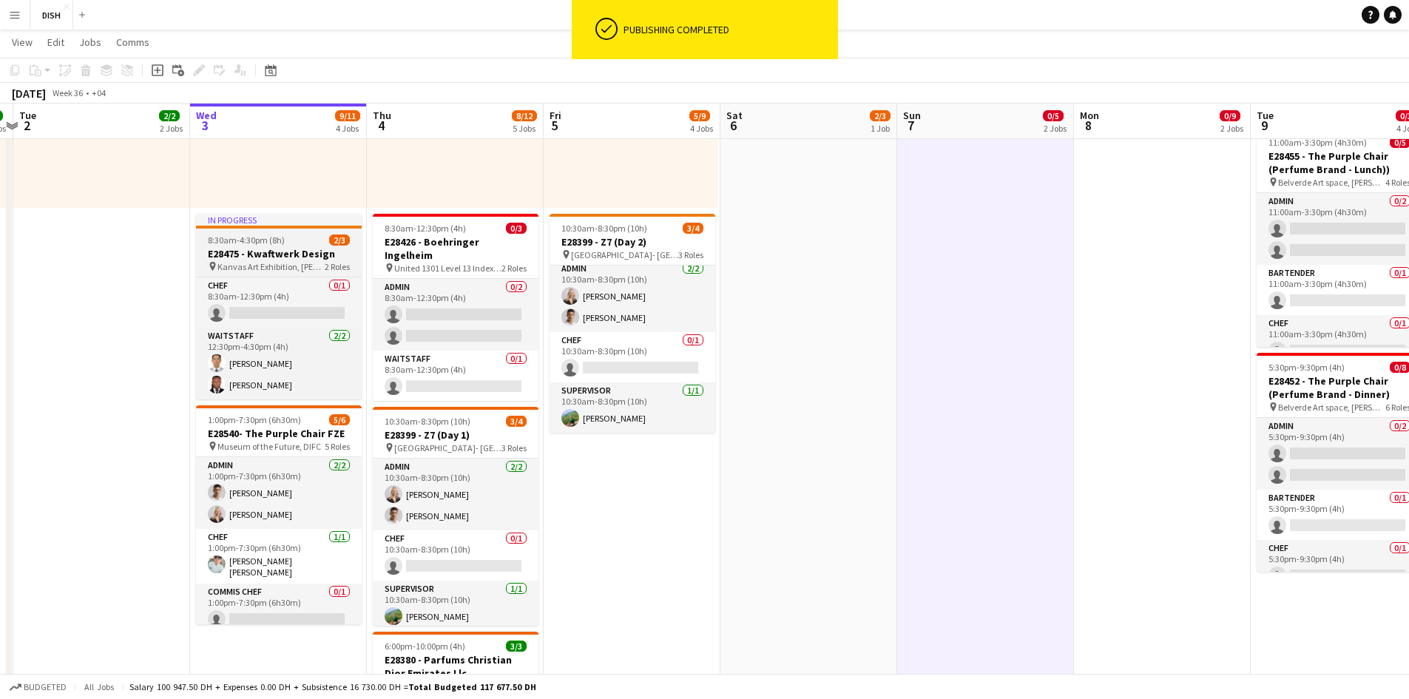
click at [266, 250] on h3 "E28475 - Kwaftwerk Design" at bounding box center [279, 253] width 166 height 13
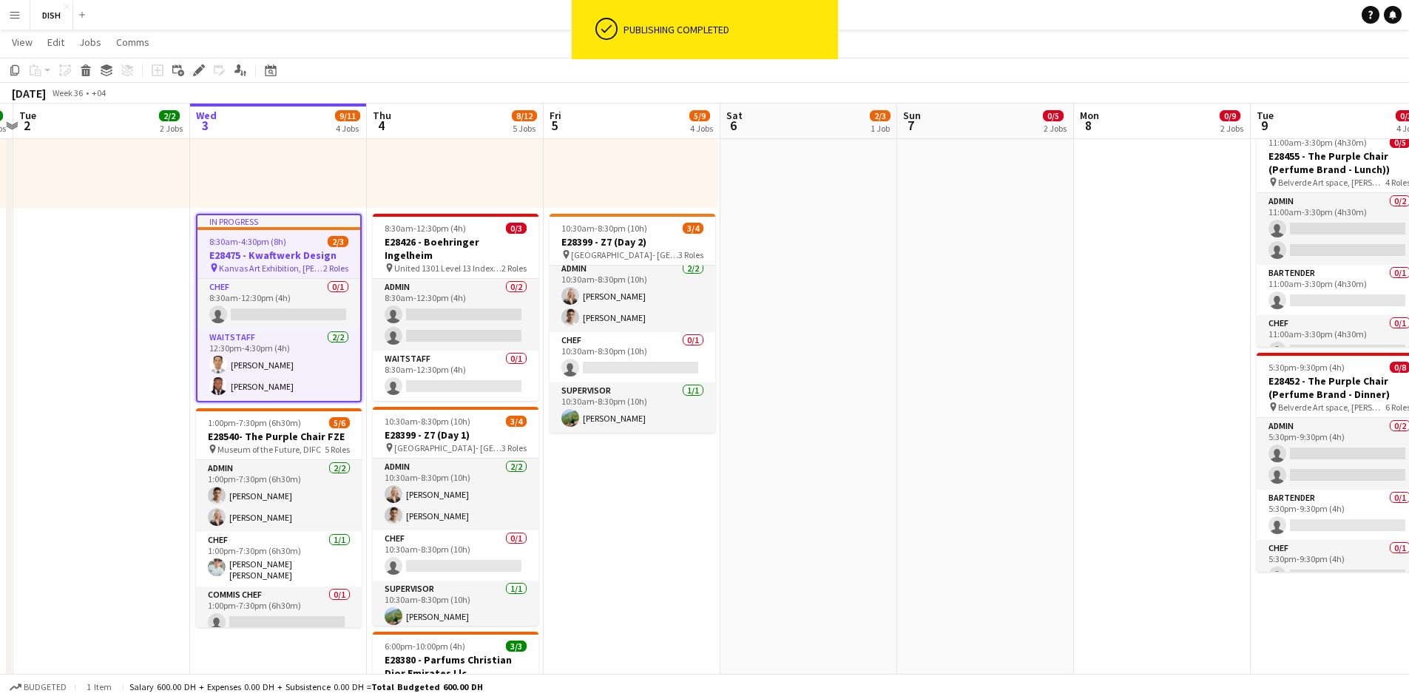
click at [263, 249] on h3 "E28475 - Kwaftwerk Design" at bounding box center [279, 255] width 163 height 13
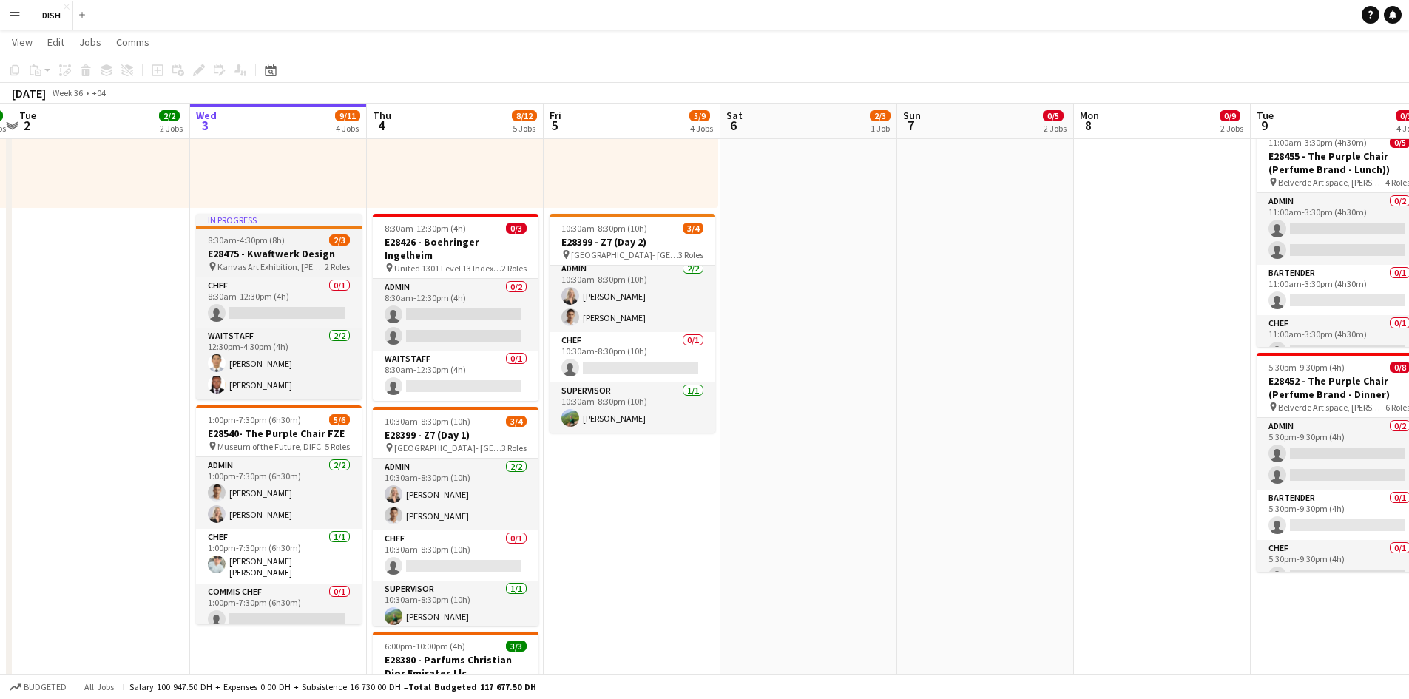
click at [263, 250] on h3 "E28475 - Kwaftwerk Design" at bounding box center [279, 253] width 166 height 13
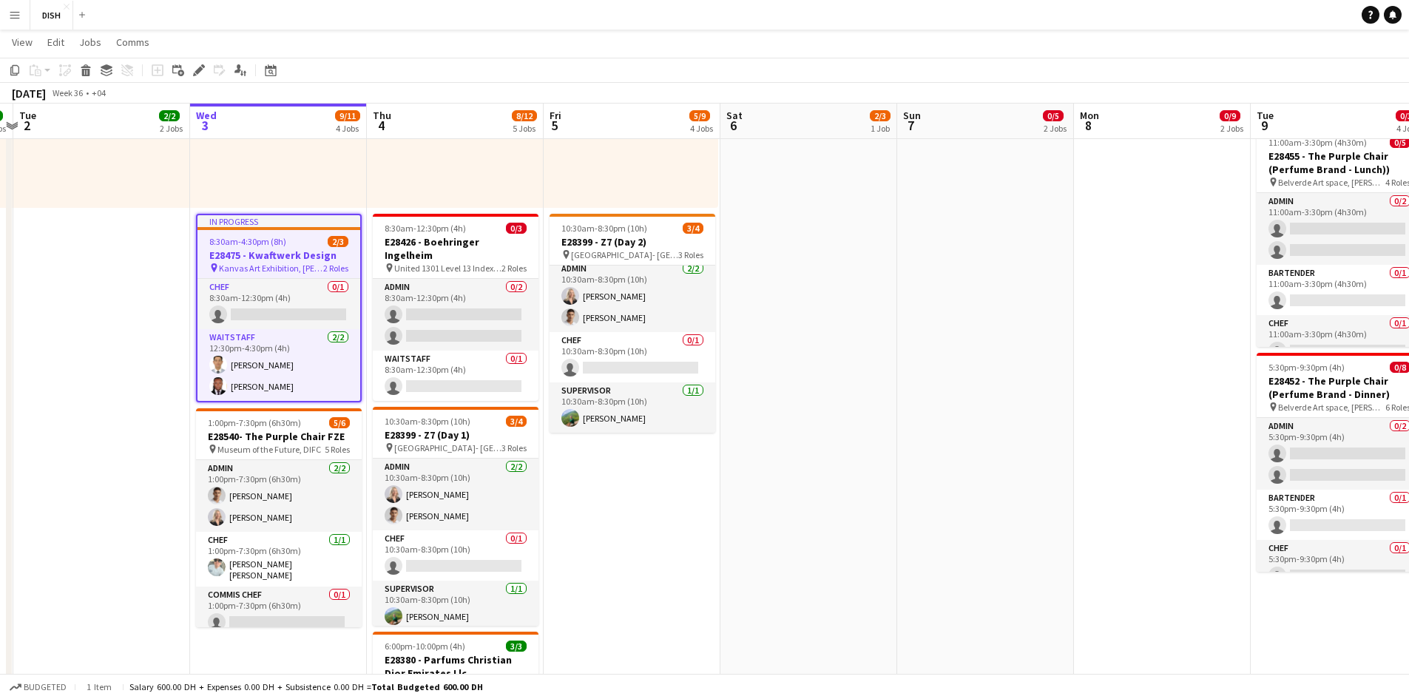
click at [195, 72] on icon at bounding box center [199, 71] width 8 height 8
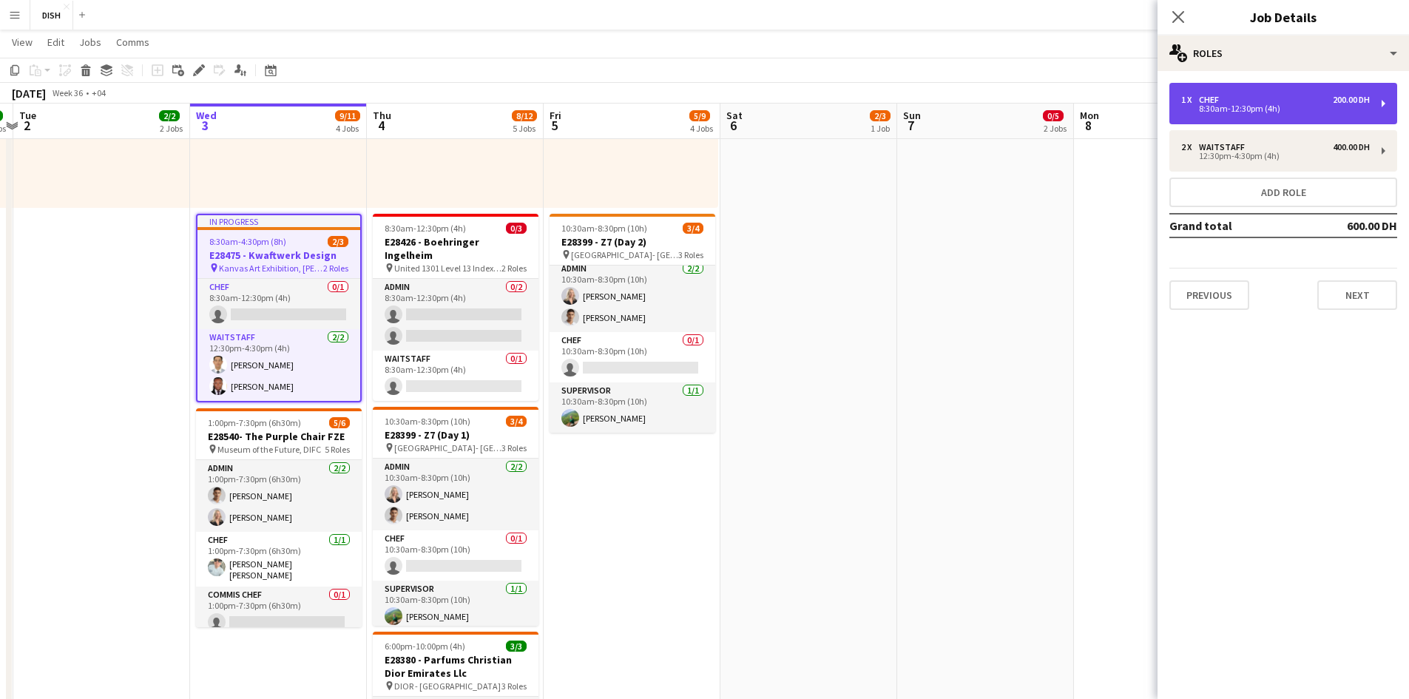
click at [748, 115] on div "1 x Chef 200.00 DH 8:30am-12:30pm (4h)" at bounding box center [1284, 103] width 228 height 41
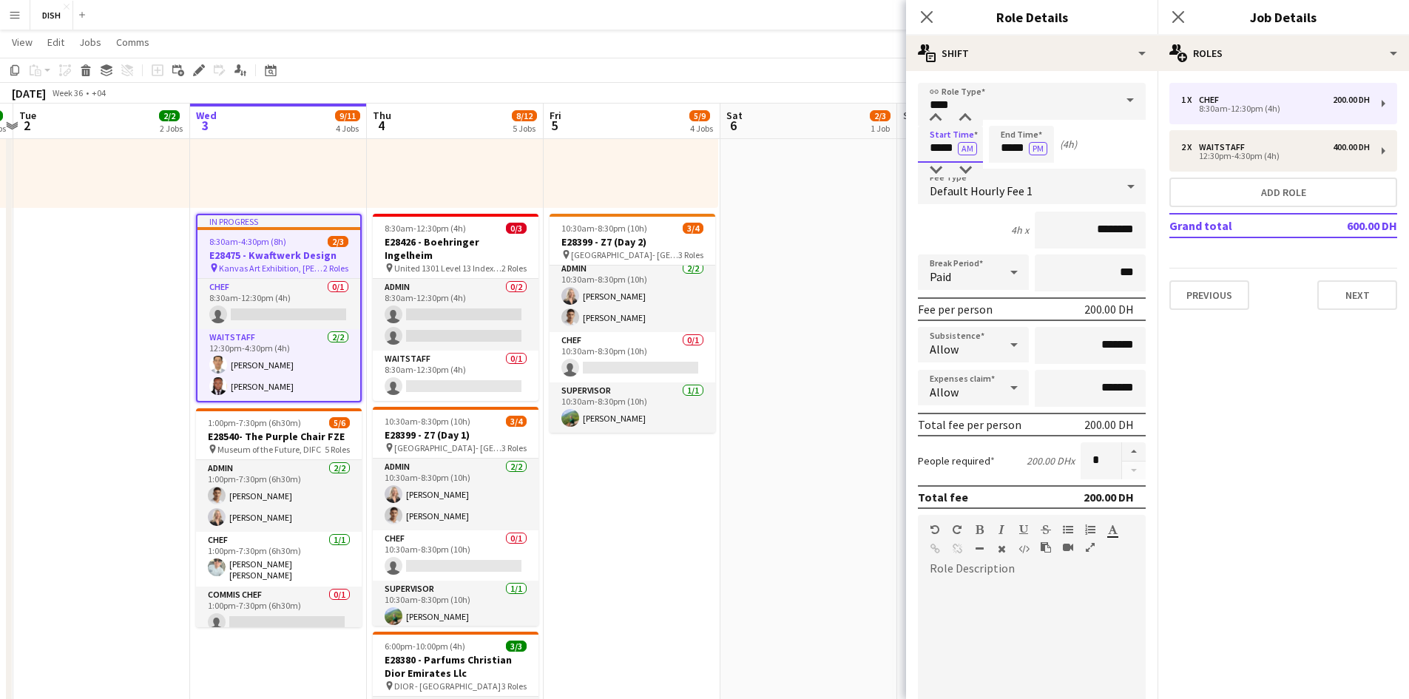
drag, startPoint x: 934, startPoint y: 146, endPoint x: 954, endPoint y: 140, distance: 20.8
click at [748, 140] on input "*****" at bounding box center [950, 144] width 65 height 37
type input "*****"
click at [748, 147] on button "AM" at bounding box center [967, 148] width 19 height 13
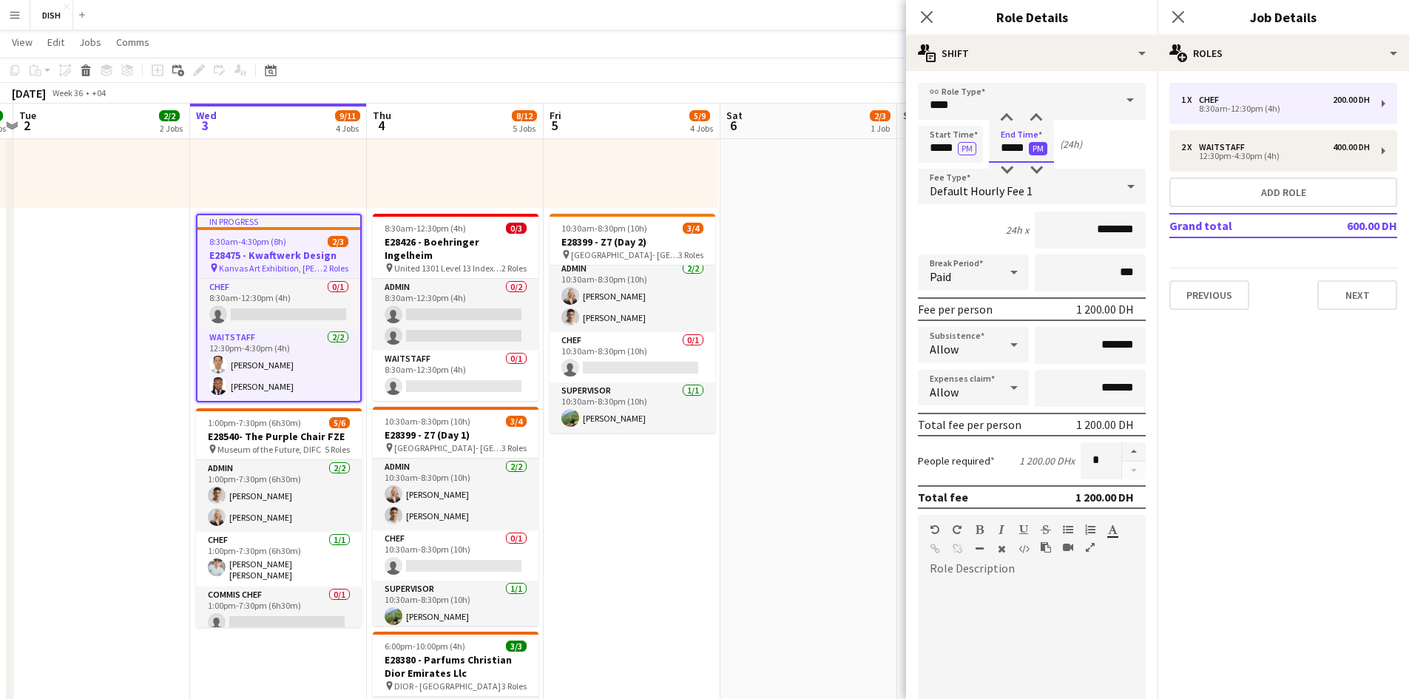
drag, startPoint x: 994, startPoint y: 147, endPoint x: 1047, endPoint y: 144, distance: 52.6
click at [748, 144] on app-time-picker "***** PM" at bounding box center [1021, 147] width 65 height 11
type input "*****"
click at [748, 290] on button "Previous" at bounding box center [1210, 295] width 80 height 30
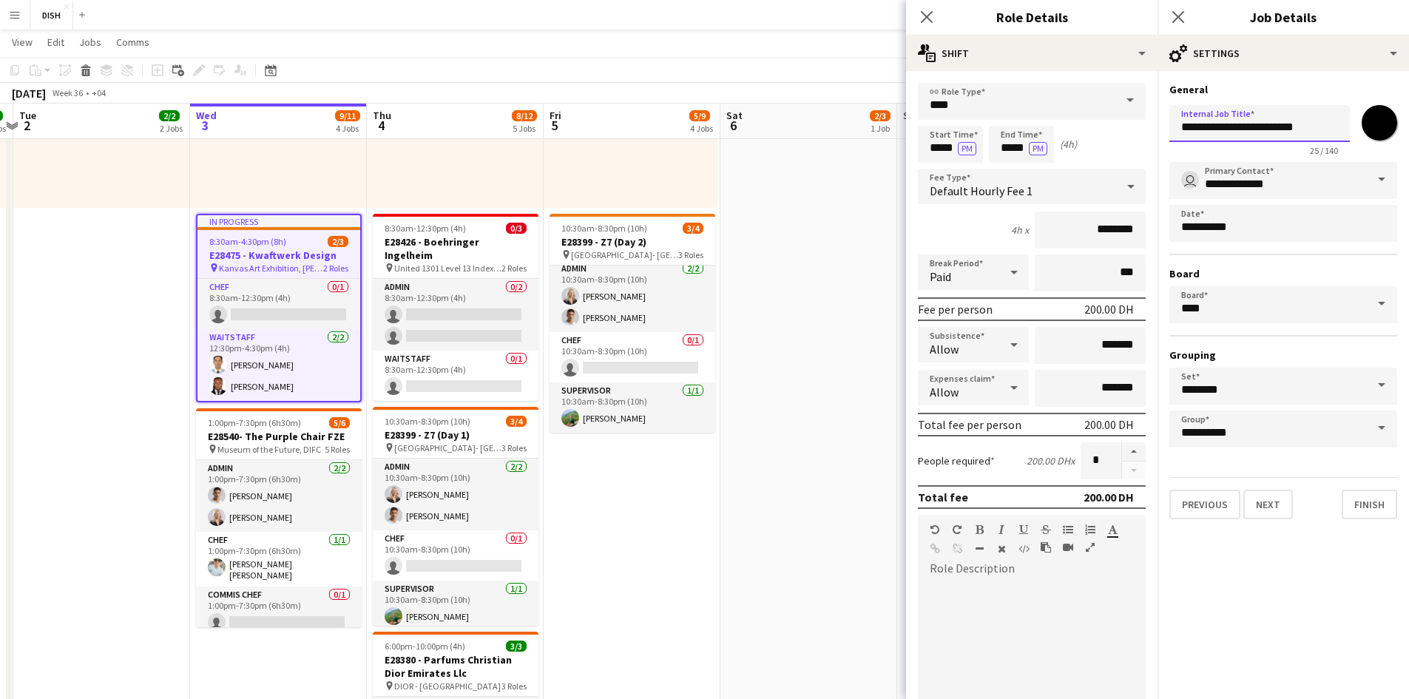
drag, startPoint x: 1326, startPoint y: 130, endPoint x: 1144, endPoint y: 103, distance: 184.0
click at [748, 107] on body "Menu Boards Boards Boards All jobs Status Workforce Workforce My Workforce Recr…" at bounding box center [704, 378] width 1409 height 1743
drag, startPoint x: 1276, startPoint y: 127, endPoint x: 1169, endPoint y: 125, distance: 107.3
click at [748, 126] on input "**********" at bounding box center [1260, 123] width 181 height 37
click at [748, 14] on icon "Close pop-in" at bounding box center [927, 17] width 14 height 14
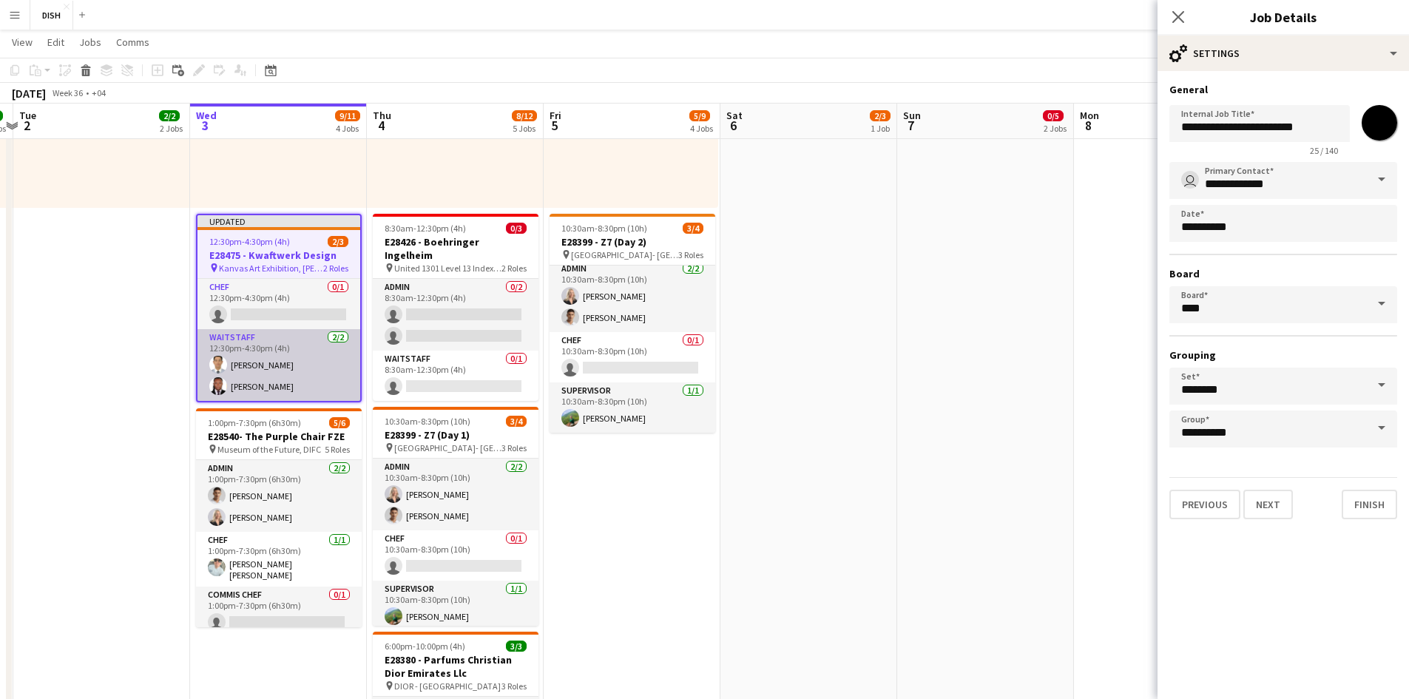
click at [318, 345] on app-card-role "Waitstaff [DATE] 12:30pm-4:30pm (4h) [PERSON_NAME] [PERSON_NAME]" at bounding box center [279, 365] width 163 height 72
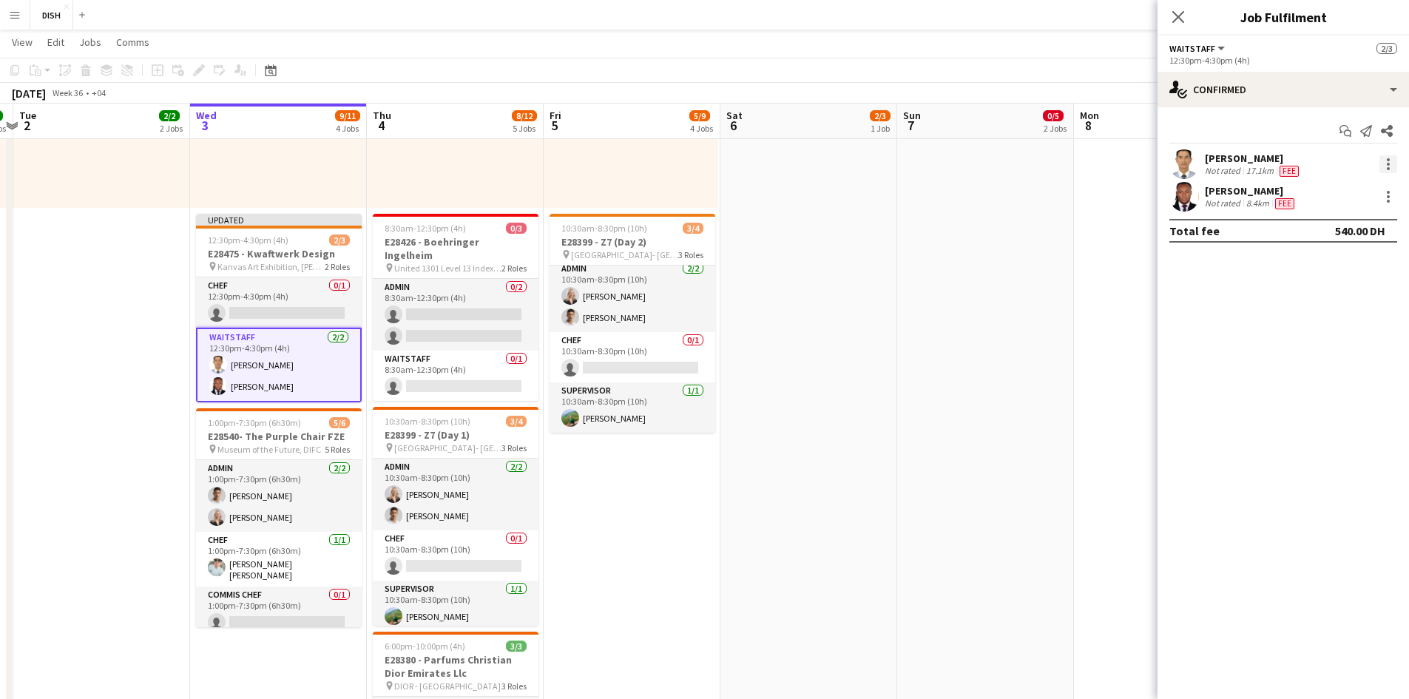
click at [748, 166] on div at bounding box center [1389, 164] width 18 height 18
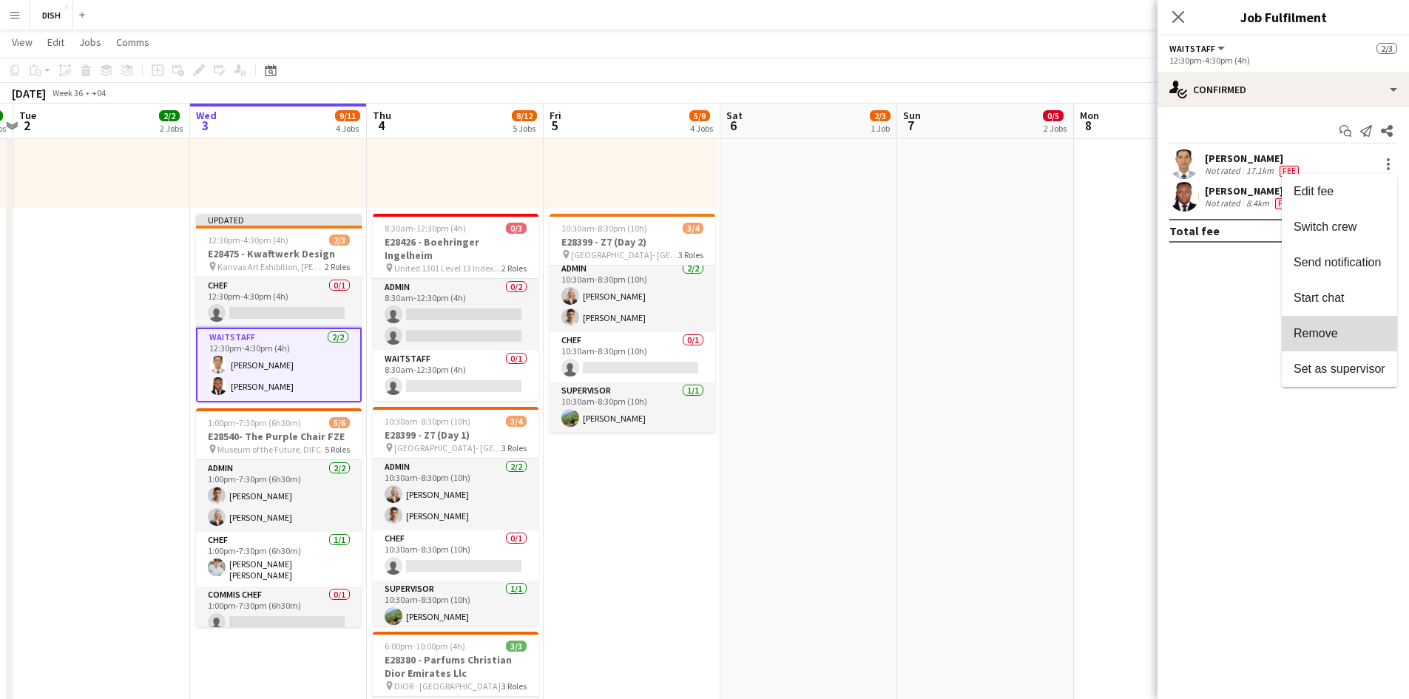
drag, startPoint x: 1326, startPoint y: 336, endPoint x: 1343, endPoint y: 284, distance: 54.5
click at [748, 335] on span "Remove" at bounding box center [1316, 333] width 44 height 13
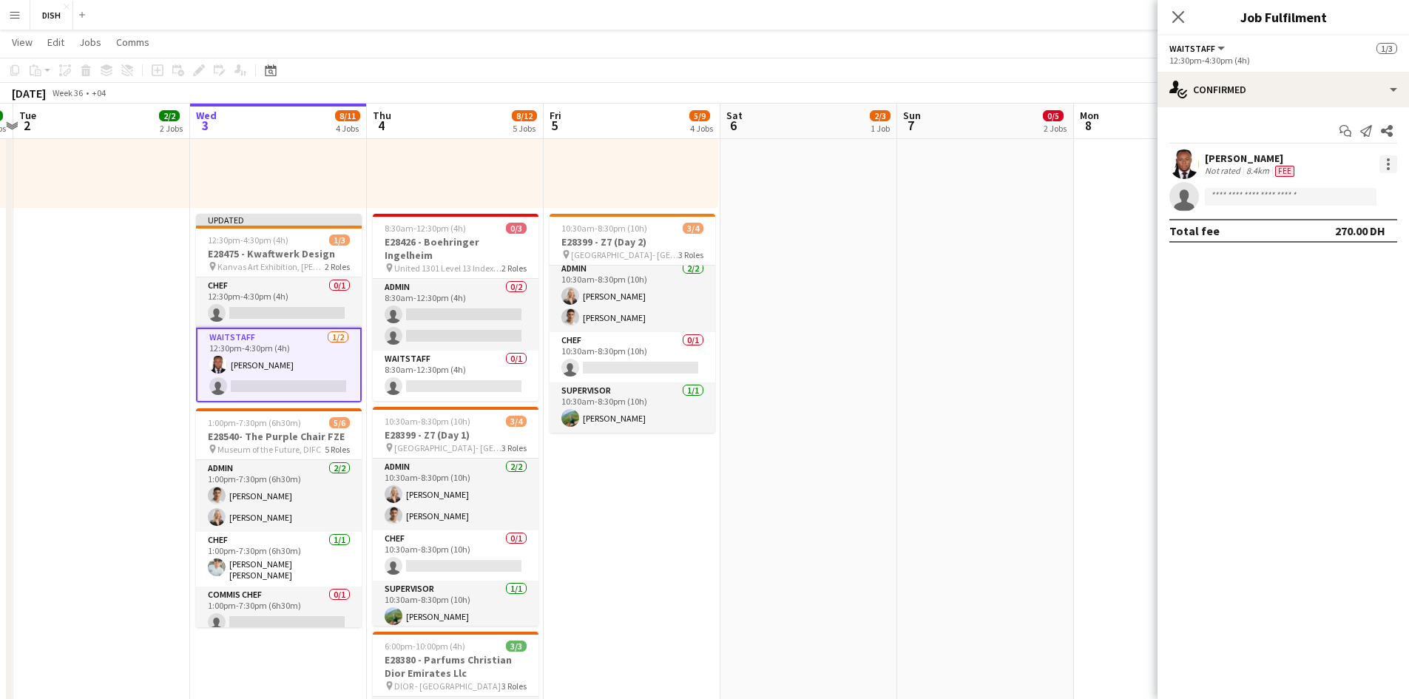
click at [748, 160] on div at bounding box center [1389, 164] width 18 height 18
click at [748, 335] on span "Remove" at bounding box center [1316, 333] width 44 height 13
drag, startPoint x: 841, startPoint y: 378, endPoint x: 817, endPoint y: 369, distance: 25.3
click at [748, 378] on app-date-cell "6:00pm-10:00pm (4h) 2/3 E28380 - Parfums Christian Dior Emirates Llc pin DIOR -…" at bounding box center [809, 275] width 177 height 1207
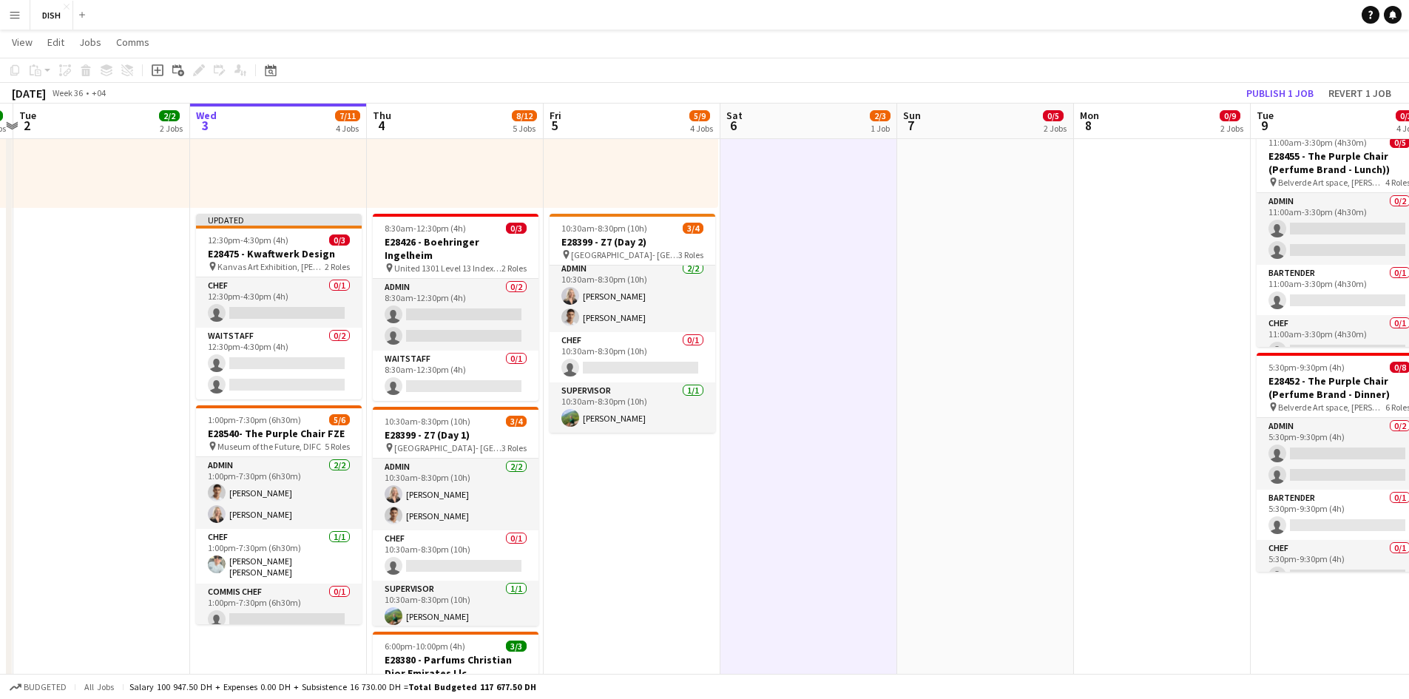
scroll to position [0, 342]
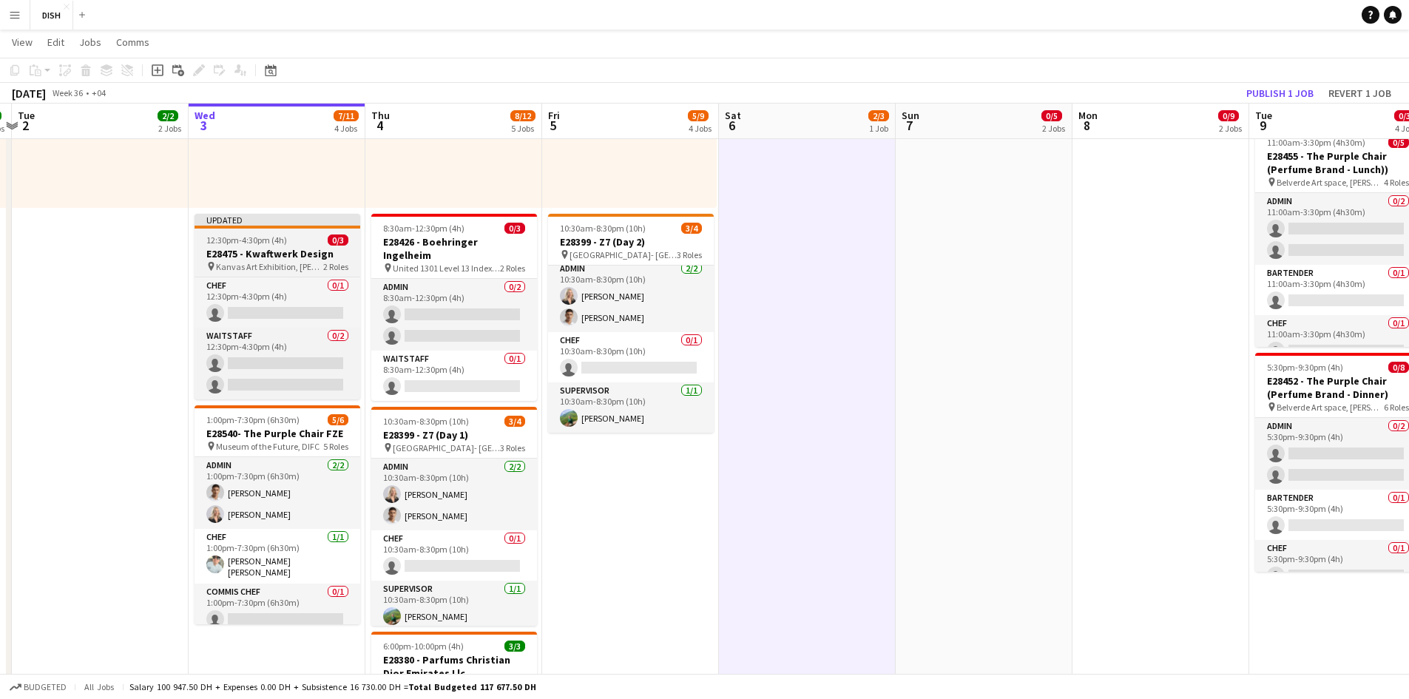
drag, startPoint x: 257, startPoint y: 266, endPoint x: 245, endPoint y: 246, distance: 23.0
click at [258, 259] on app-job-card "Updated 12:30pm-4:30pm (4h) 0/3 E28475 - Kwaftwerk Design pin Kanvas Art Exhibi…" at bounding box center [278, 307] width 166 height 186
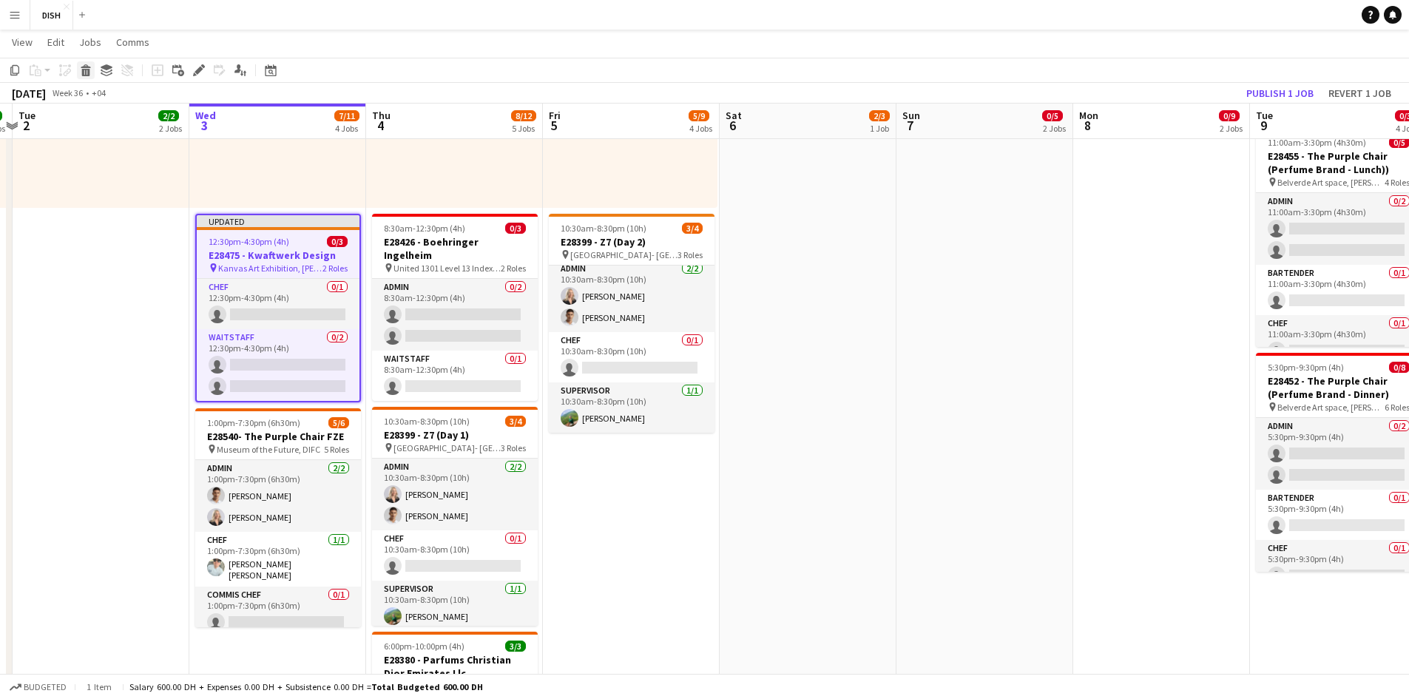
click at [85, 77] on div "Delete" at bounding box center [86, 70] width 18 height 18
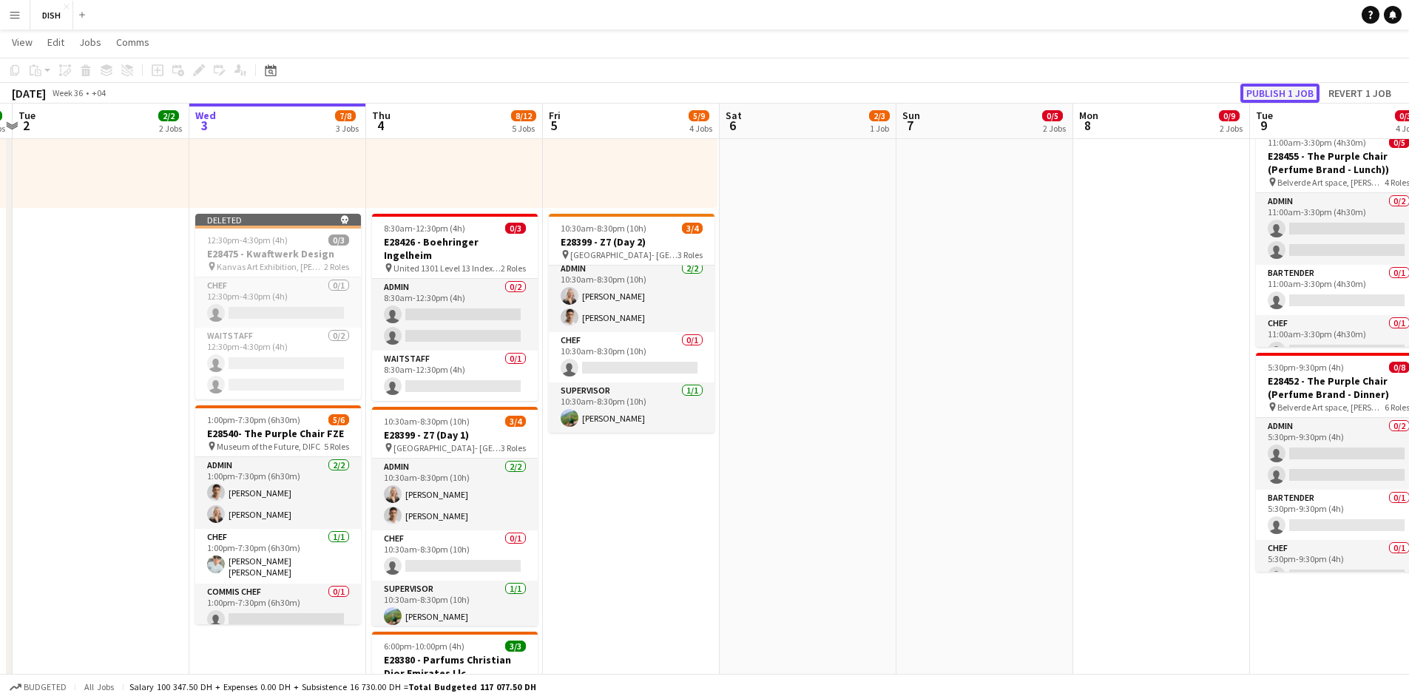
click at [748, 90] on button "Publish 1 job" at bounding box center [1280, 93] width 79 height 19
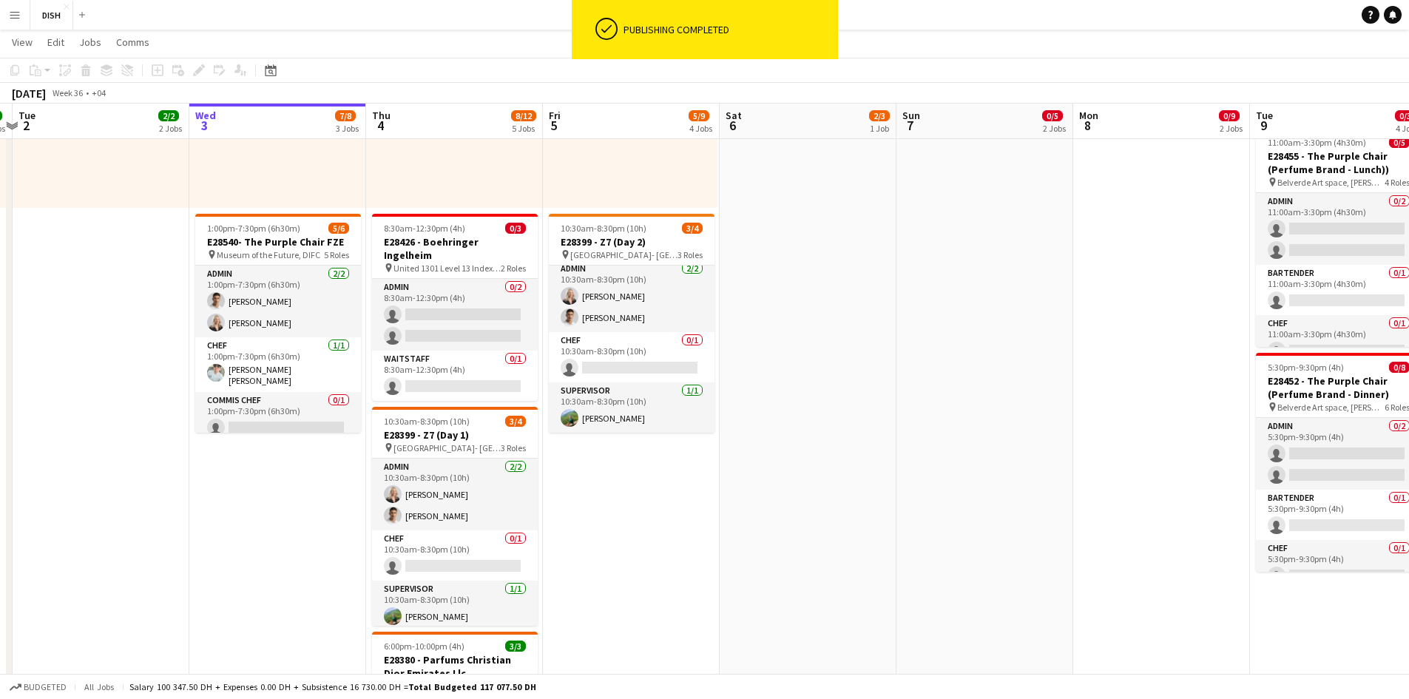
click at [247, 472] on app-date-cell "10:00am-3:00pm (5h) 1/1 pin [GEOGRAPHIC_DATA], [GEOGRAPHIC_DATA] - Al Quoz - Al…" at bounding box center [277, 275] width 177 height 1207
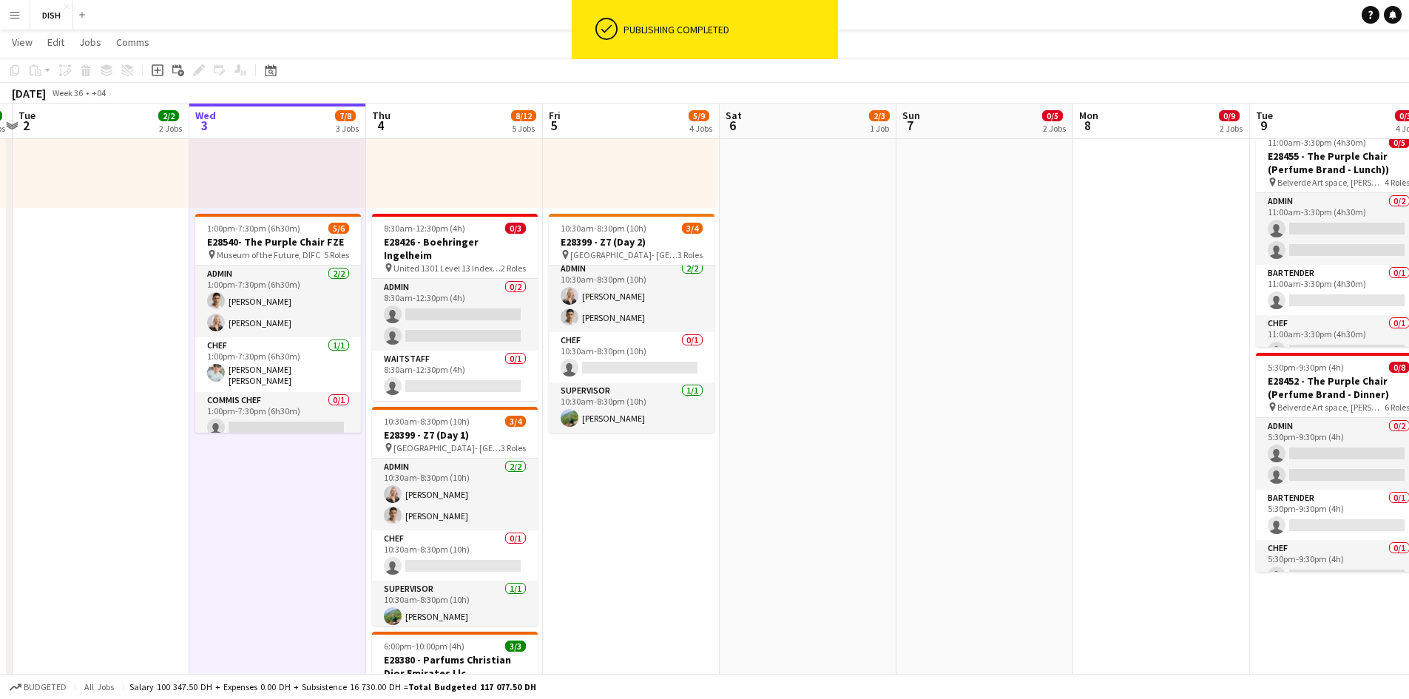
scroll to position [0, 340]
click at [155, 70] on div "Add job" at bounding box center [158, 70] width 18 height 18
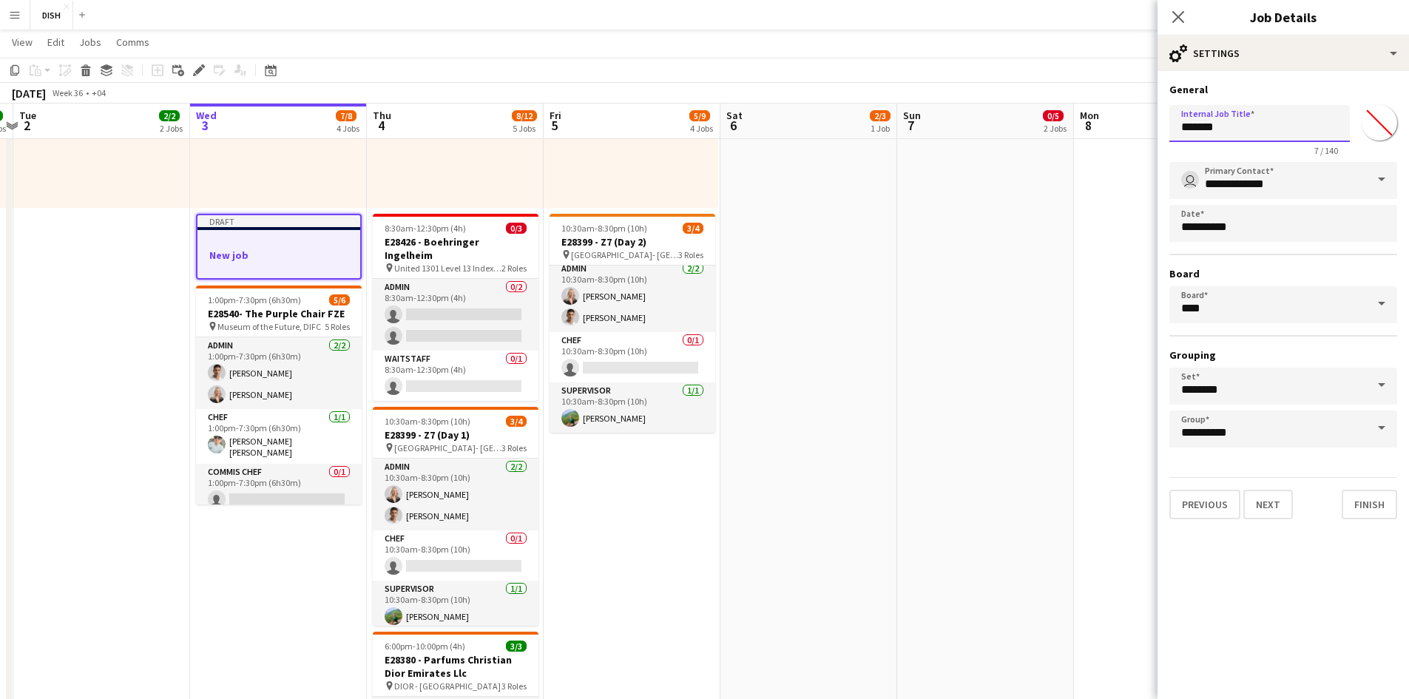
drag, startPoint x: 1250, startPoint y: 127, endPoint x: 1101, endPoint y: 112, distance: 149.5
click at [748, 112] on body "Menu Boards Boards Boards All jobs Status Workforce Workforce My Workforce Recr…" at bounding box center [704, 378] width 1409 height 1743
paste input "**********"
type input "**********"
click at [748, 472] on button "Next" at bounding box center [1269, 505] width 50 height 30
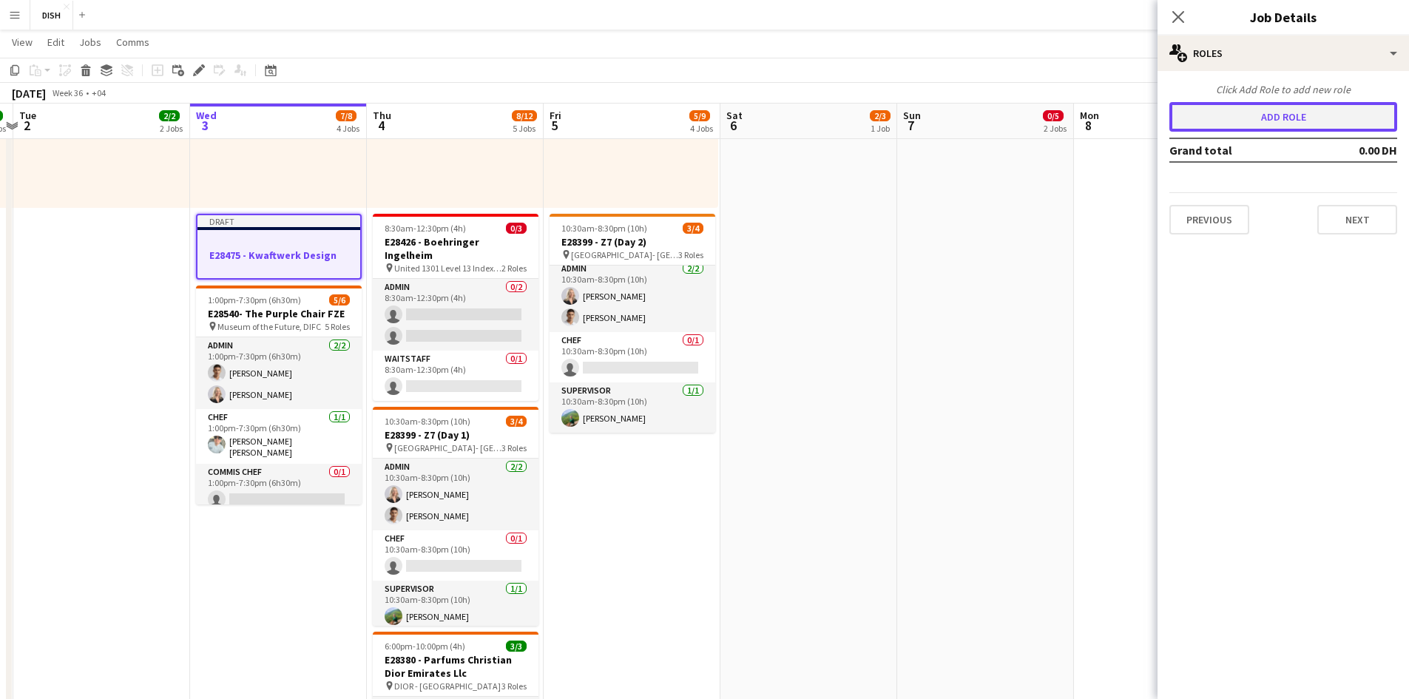
click at [748, 119] on button "Add role" at bounding box center [1284, 117] width 228 height 30
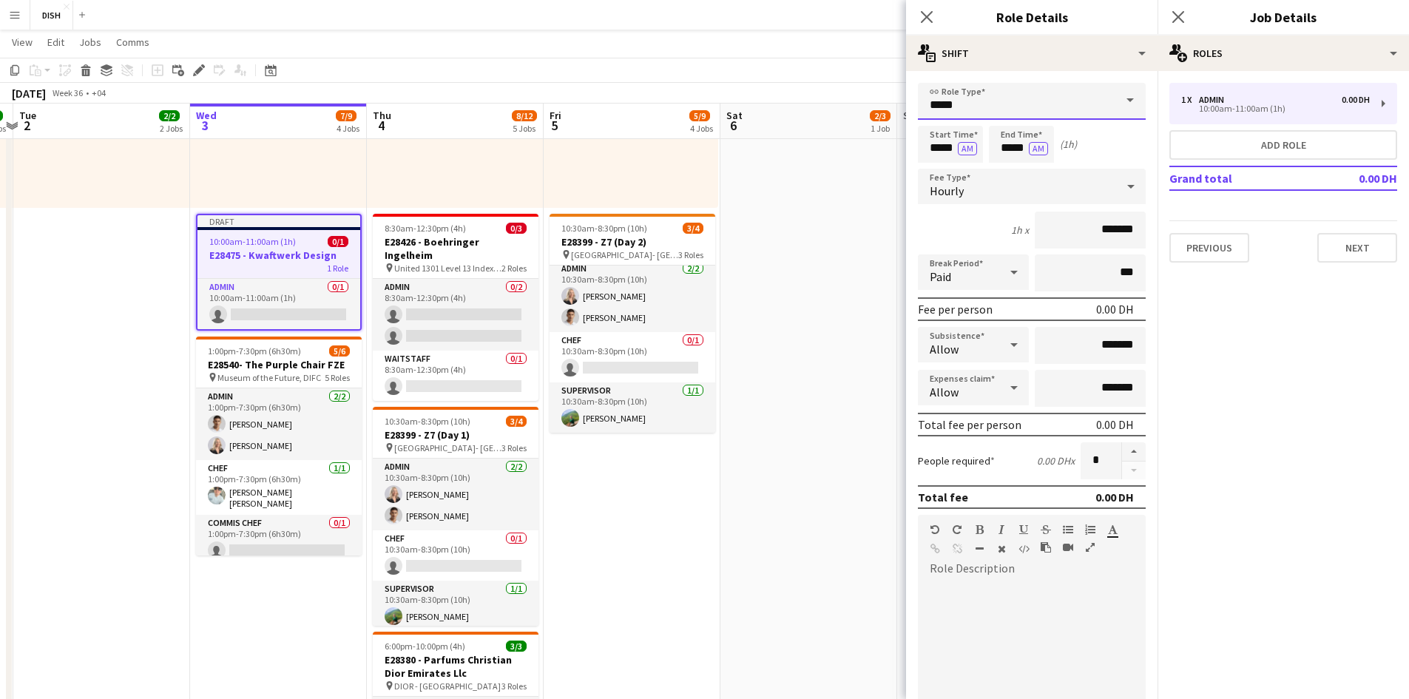
click at [748, 110] on input "*****" at bounding box center [1032, 101] width 228 height 37
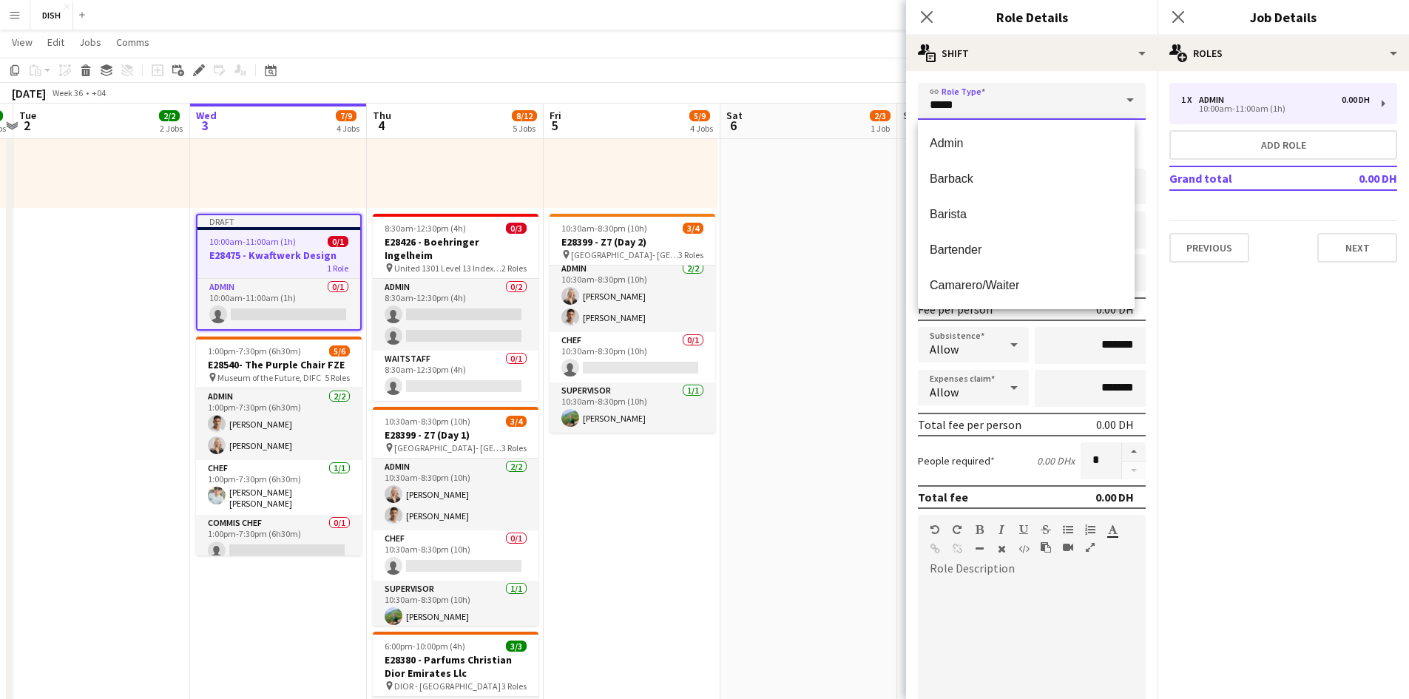
drag, startPoint x: 928, startPoint y: 90, endPoint x: 854, endPoint y: 72, distance: 75.9
click at [748, 74] on body "Menu Boards Boards Boards All jobs Status Workforce Workforce My Workforce Recr…" at bounding box center [704, 378] width 1409 height 1743
type input "*"
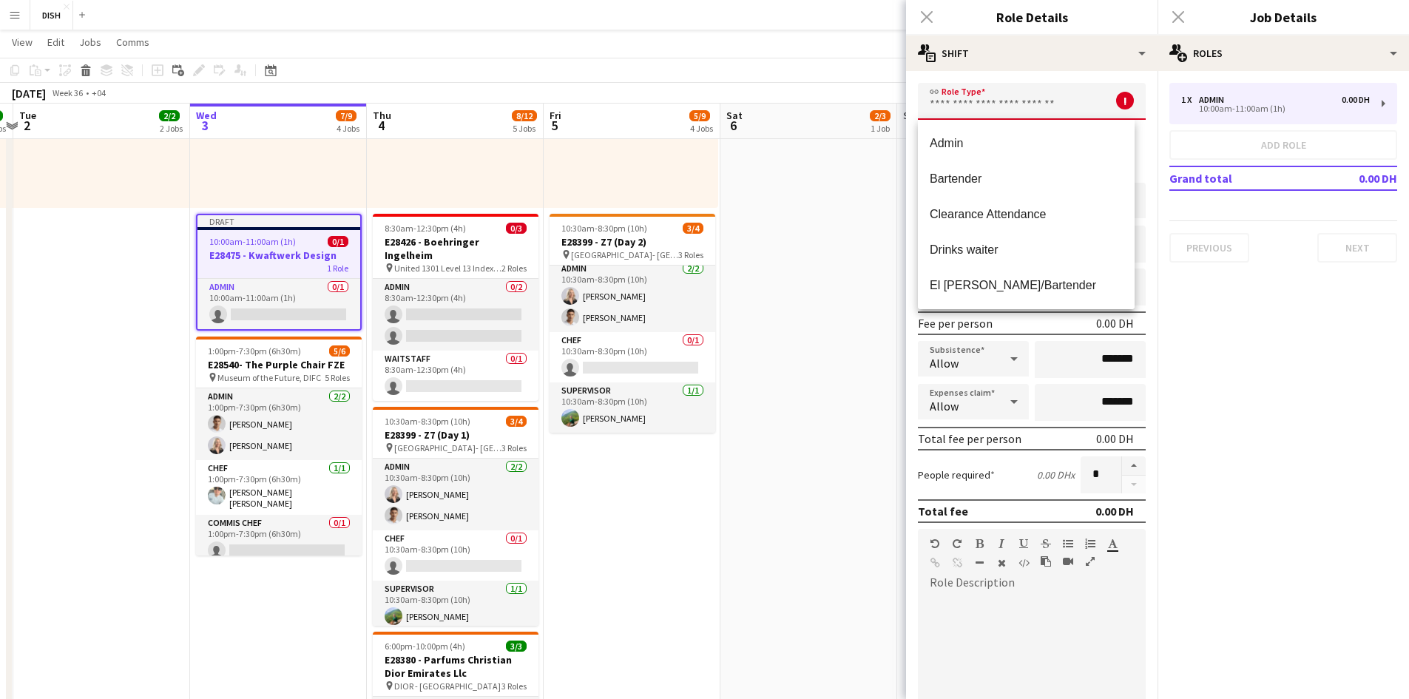
type input "*"
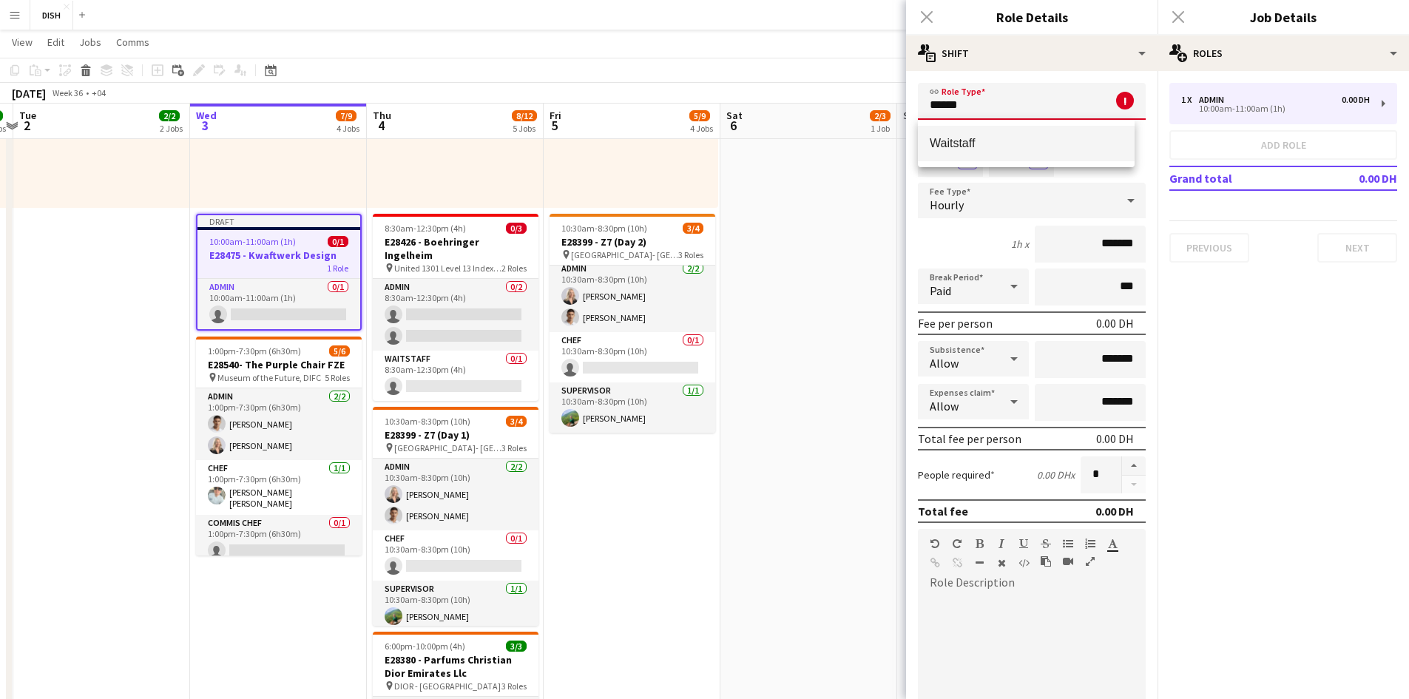
click at [748, 161] on div "Waitstaff" at bounding box center [1026, 143] width 217 height 47
click at [748, 151] on mat-option "Waitstaff" at bounding box center [1026, 144] width 217 height 36
type input "*********"
type input "********"
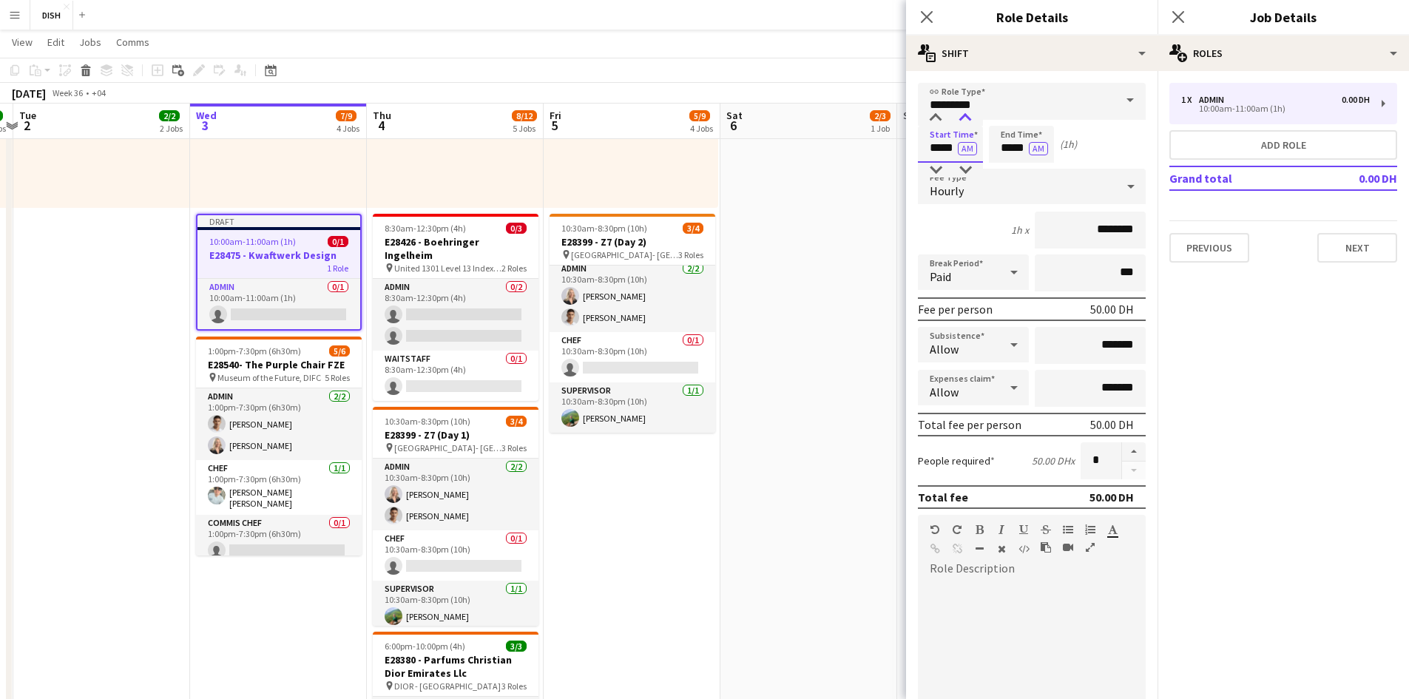
drag, startPoint x: 933, startPoint y: 143, endPoint x: 979, endPoint y: 121, distance: 50.6
click at [748, 146] on app-time-picker "***** AM" at bounding box center [950, 147] width 65 height 11
type input "*****"
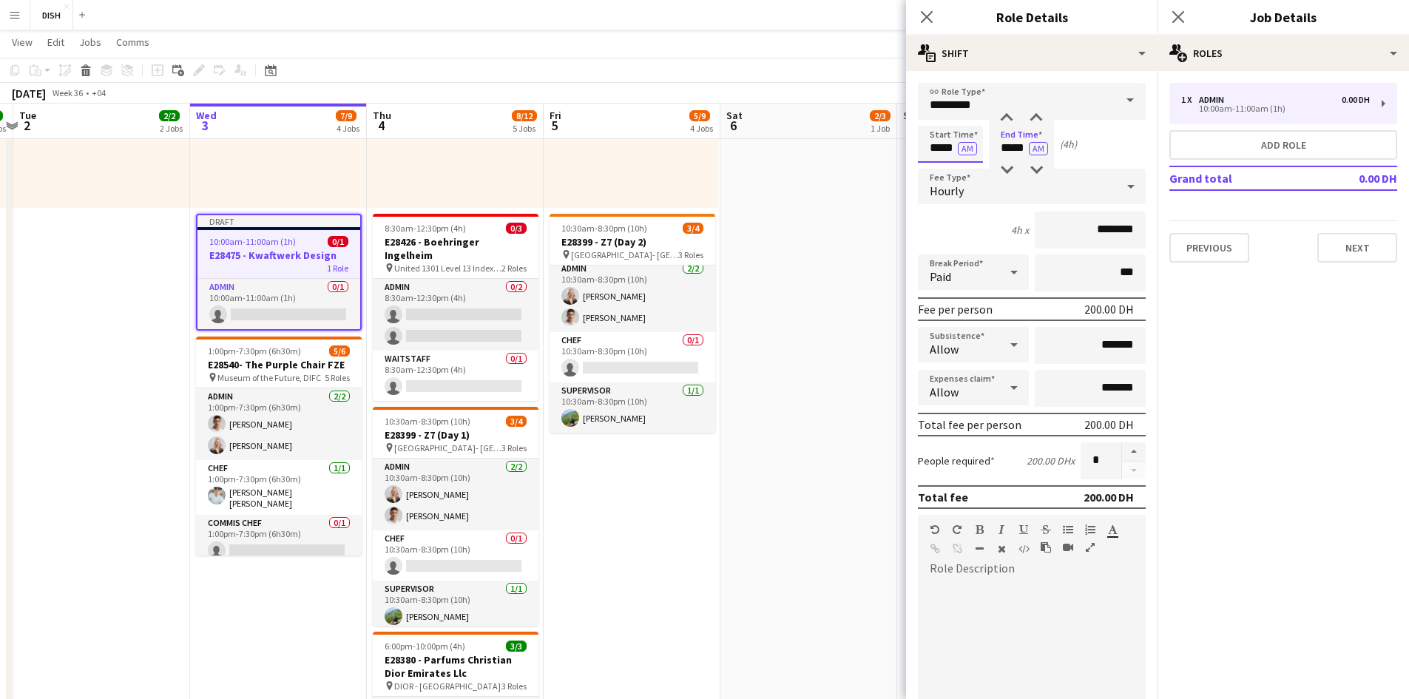
click at [748, 146] on input "*****" at bounding box center [950, 144] width 65 height 37
click at [748, 148] on button "AM" at bounding box center [967, 148] width 19 height 13
click at [748, 144] on button "AM" at bounding box center [1038, 148] width 19 height 13
drag, startPoint x: 1076, startPoint y: 337, endPoint x: 1115, endPoint y: 345, distance: 39.9
click at [748, 345] on input "*******" at bounding box center [1090, 345] width 111 height 37
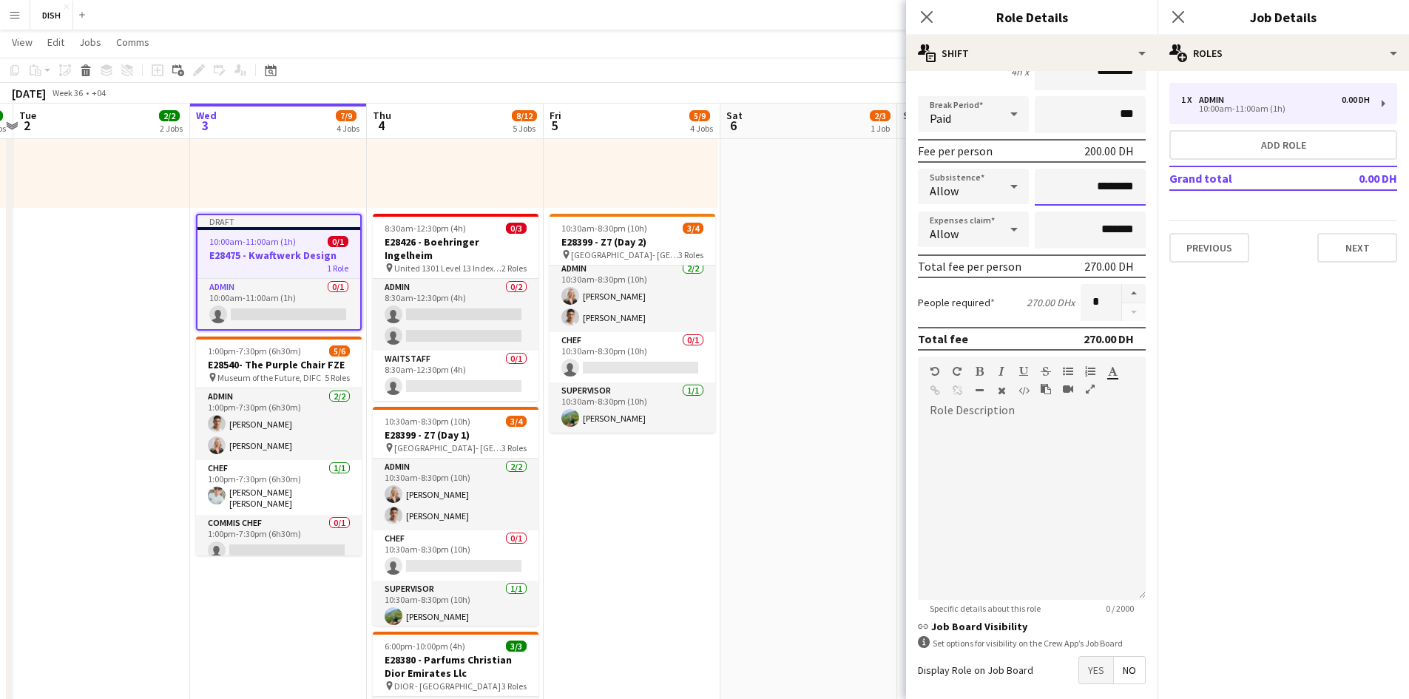
scroll to position [0, 0]
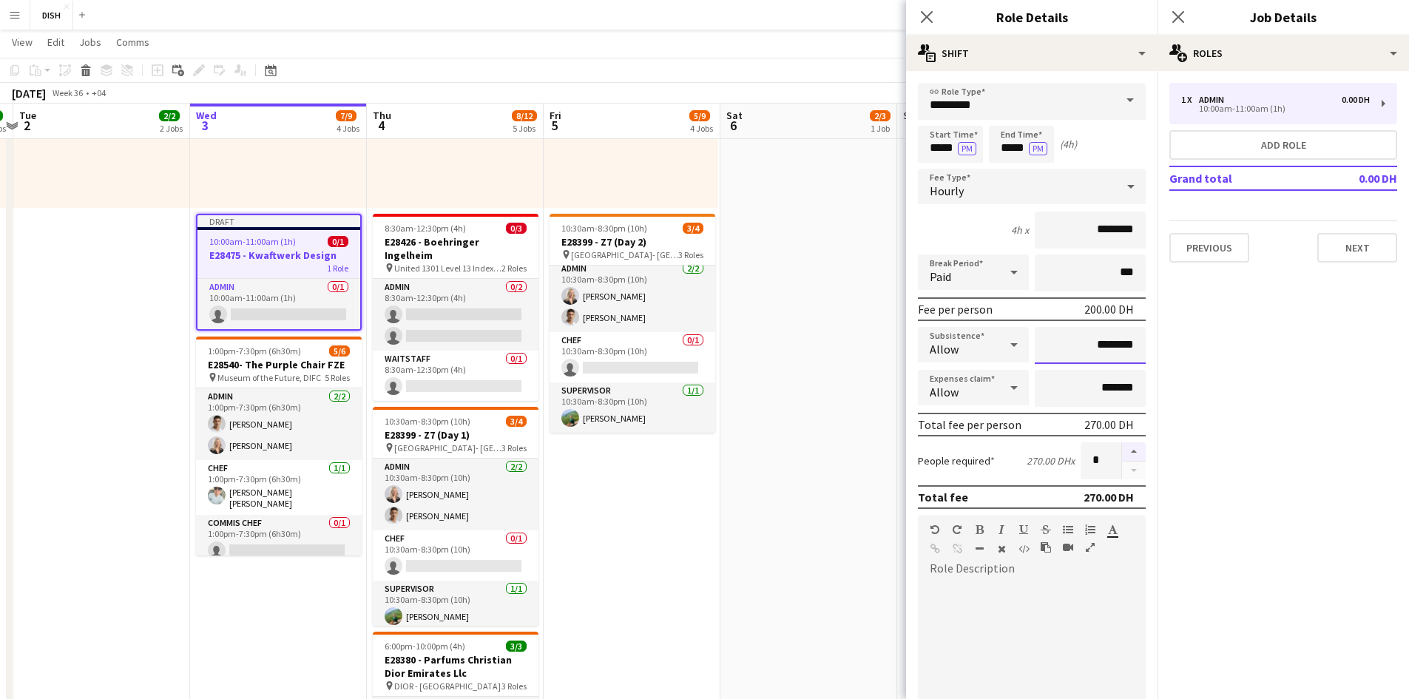
type input "********"
click at [748, 451] on button "button" at bounding box center [1134, 451] width 24 height 19
type input "*"
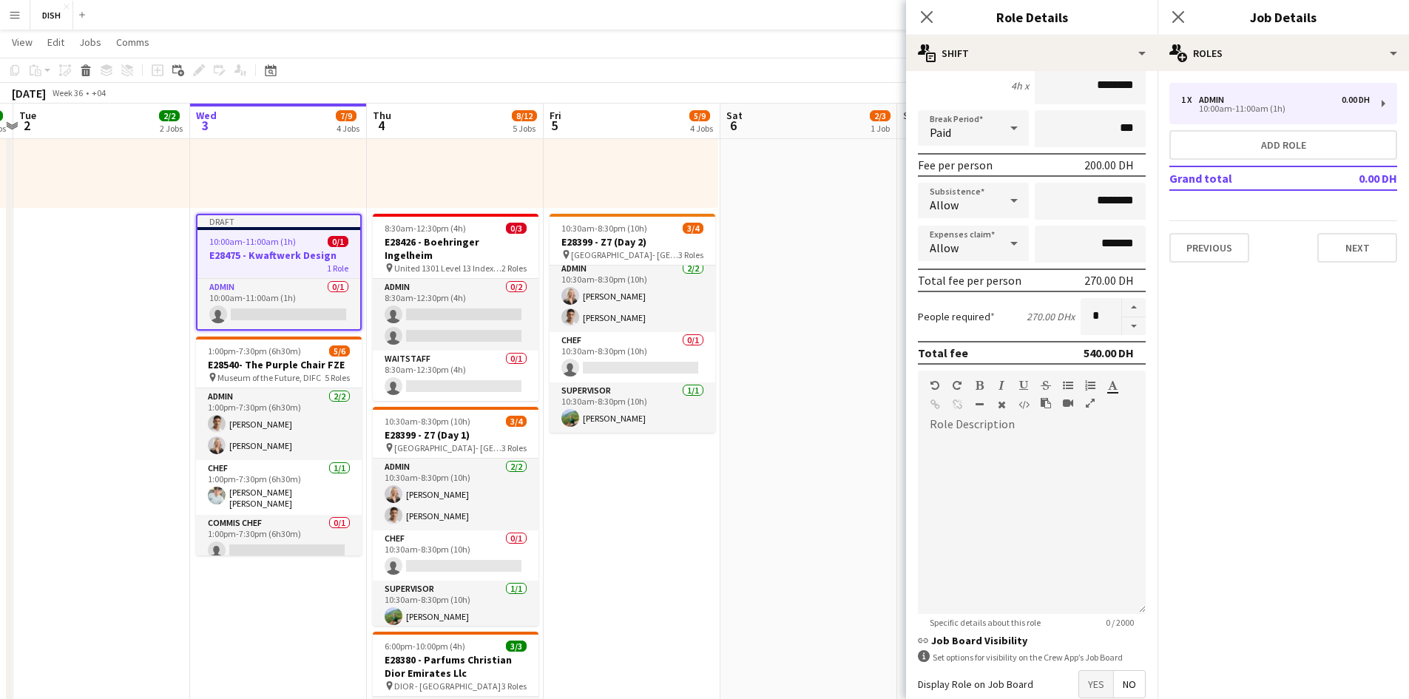
scroll to position [227, 0]
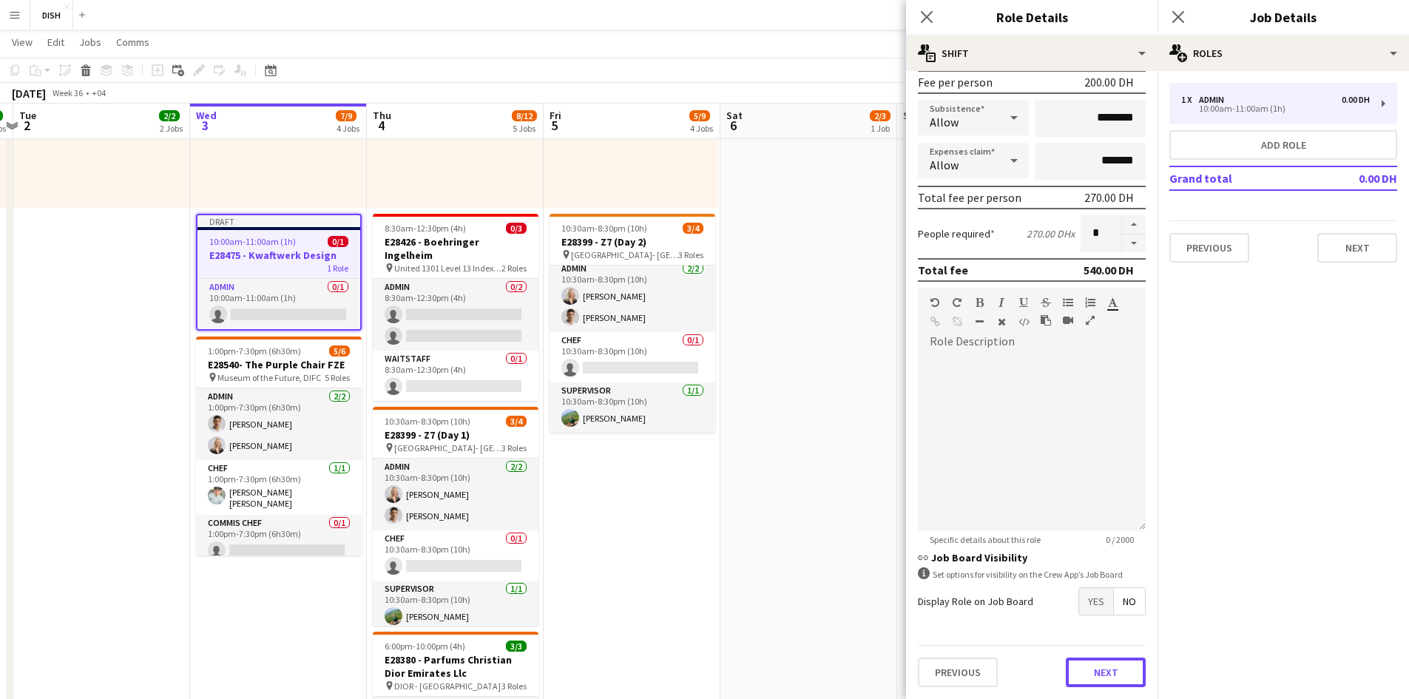
click at [748, 472] on button "Next" at bounding box center [1106, 673] width 80 height 30
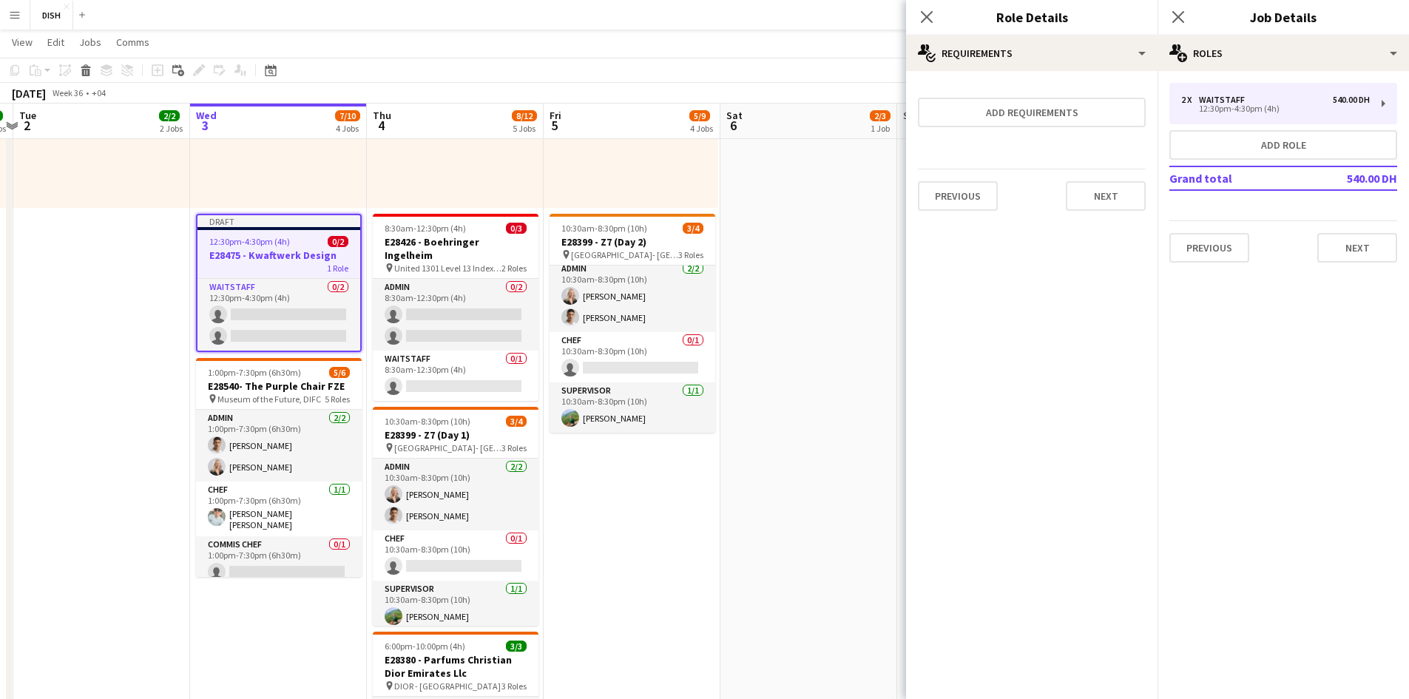
scroll to position [0, 0]
click at [748, 199] on button "Next" at bounding box center [1106, 196] width 80 height 30
click at [748, 207] on button "Finish" at bounding box center [1117, 198] width 55 height 30
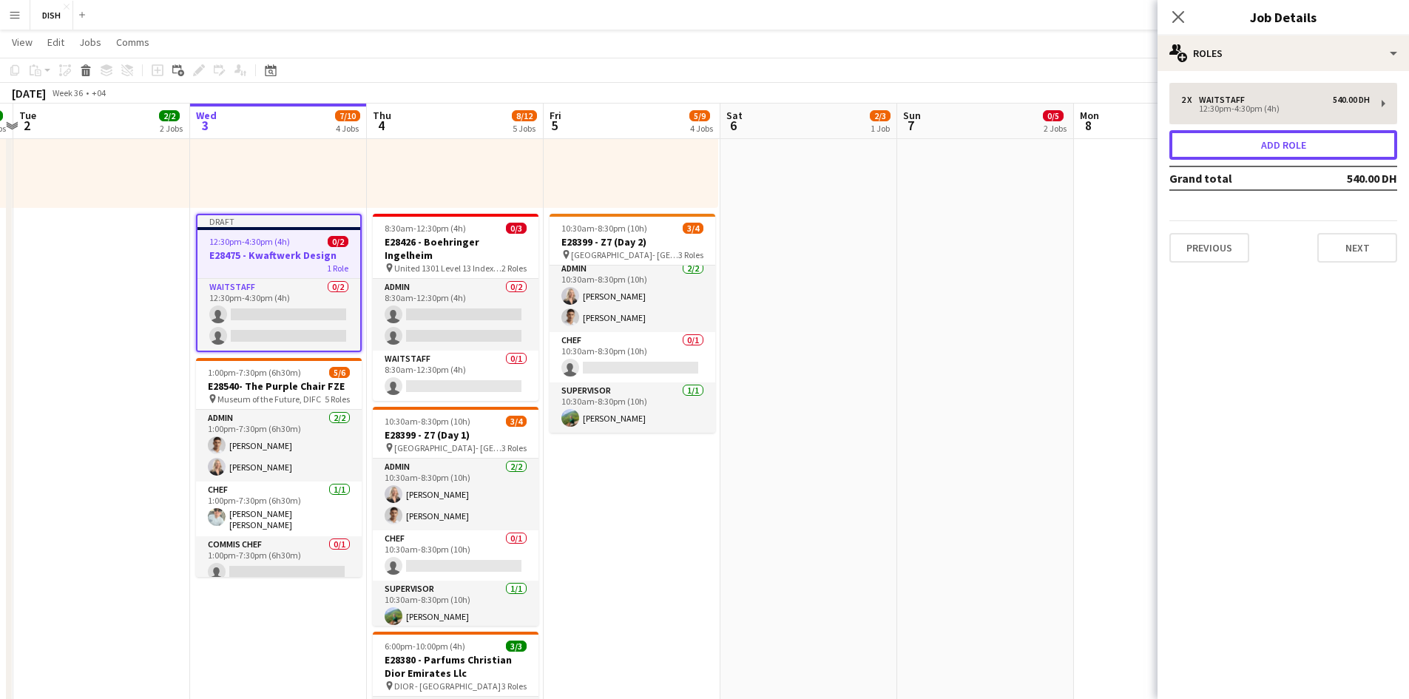
drag, startPoint x: 1324, startPoint y: 153, endPoint x: 1281, endPoint y: 158, distance: 43.1
click at [748, 152] on button "Add role" at bounding box center [1284, 145] width 228 height 30
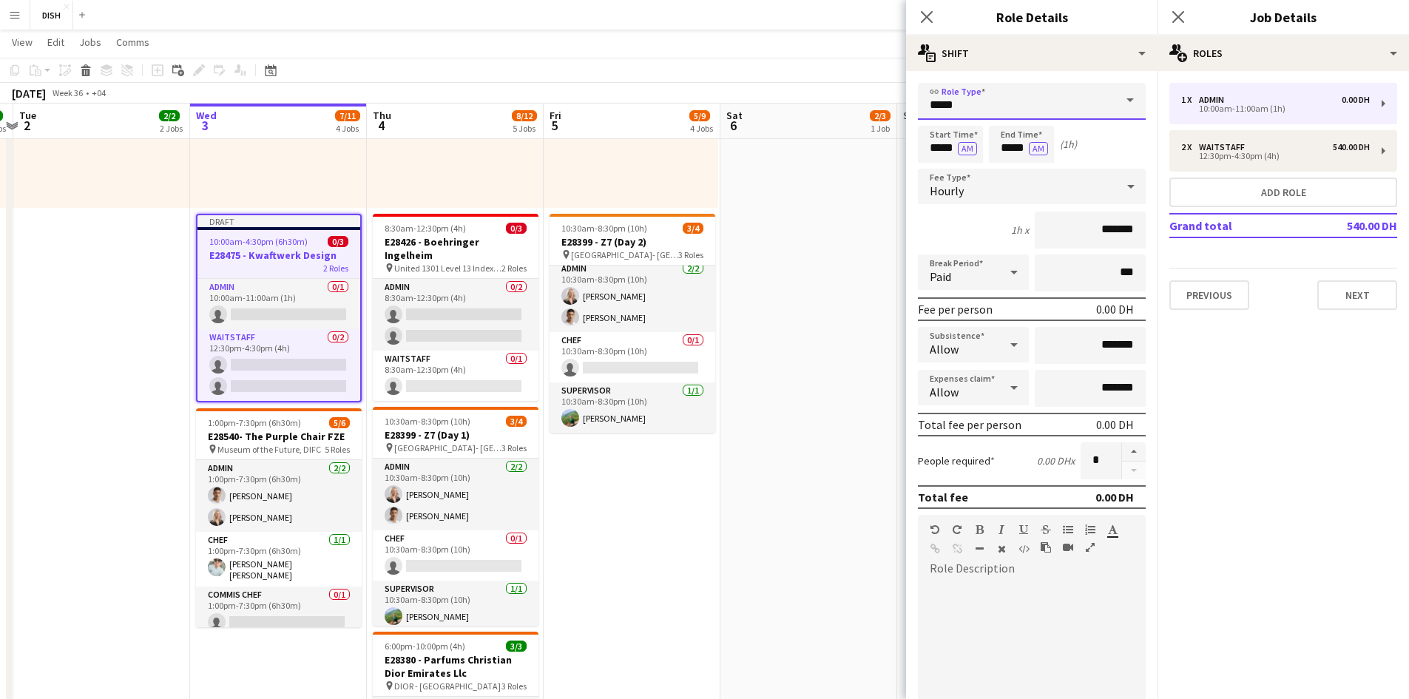
drag, startPoint x: 894, startPoint y: 83, endPoint x: 815, endPoint y: 51, distance: 85.3
click at [748, 74] on body "Menu Boards Boards Boards All jobs Status Workforce Workforce My Workforce Recr…" at bounding box center [704, 378] width 1409 height 1743
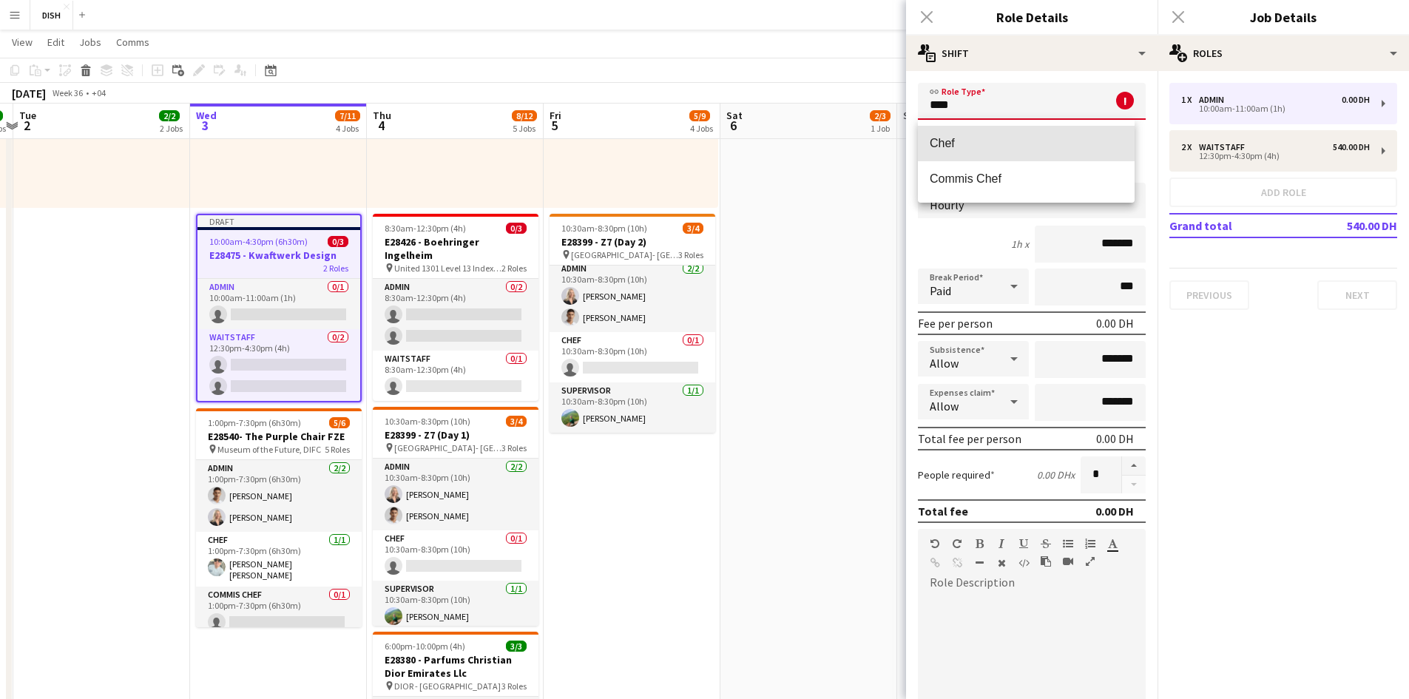
click at [748, 139] on span "Chef" at bounding box center [1026, 143] width 193 height 14
type input "****"
type input "********"
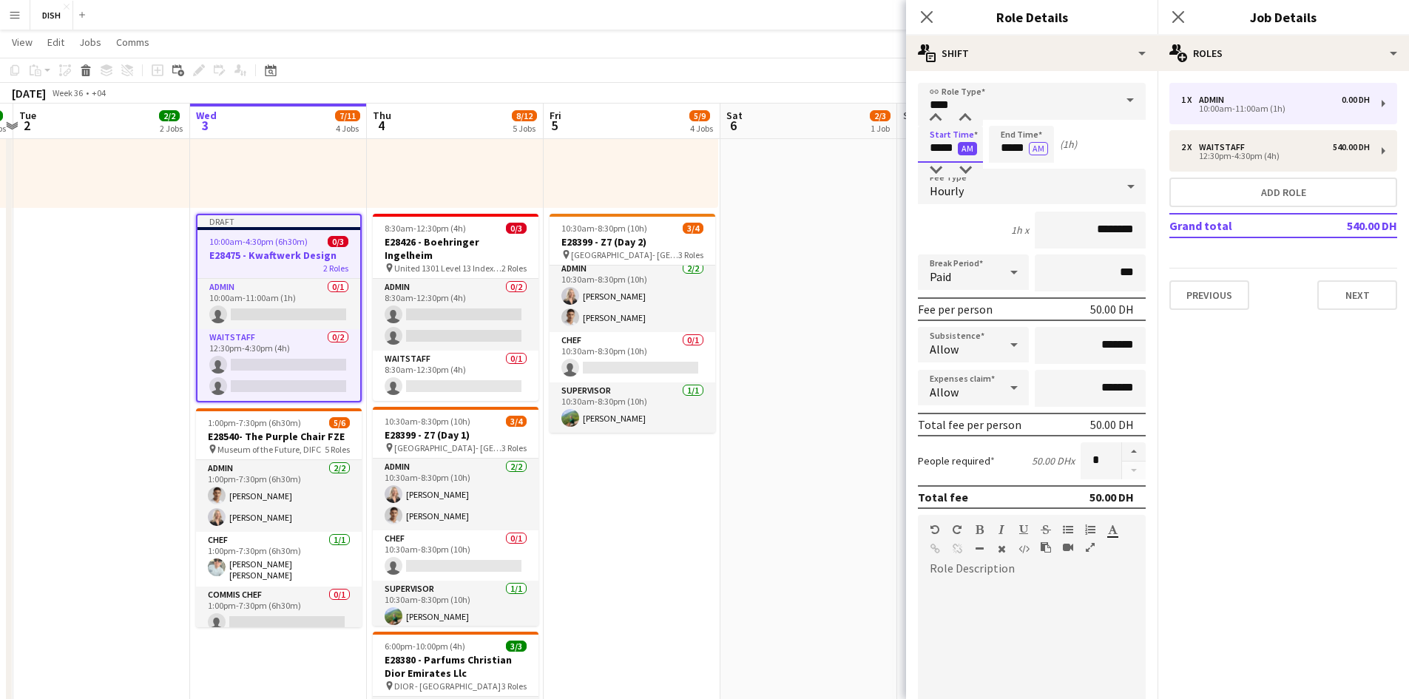
drag, startPoint x: 931, startPoint y: 146, endPoint x: 960, endPoint y: 151, distance: 29.3
click at [748, 151] on app-time-picker "***** AM" at bounding box center [950, 147] width 65 height 11
click at [748, 148] on input "*****" at bounding box center [950, 144] width 65 height 37
type input "*****"
click at [748, 153] on button "AM" at bounding box center [967, 148] width 19 height 13
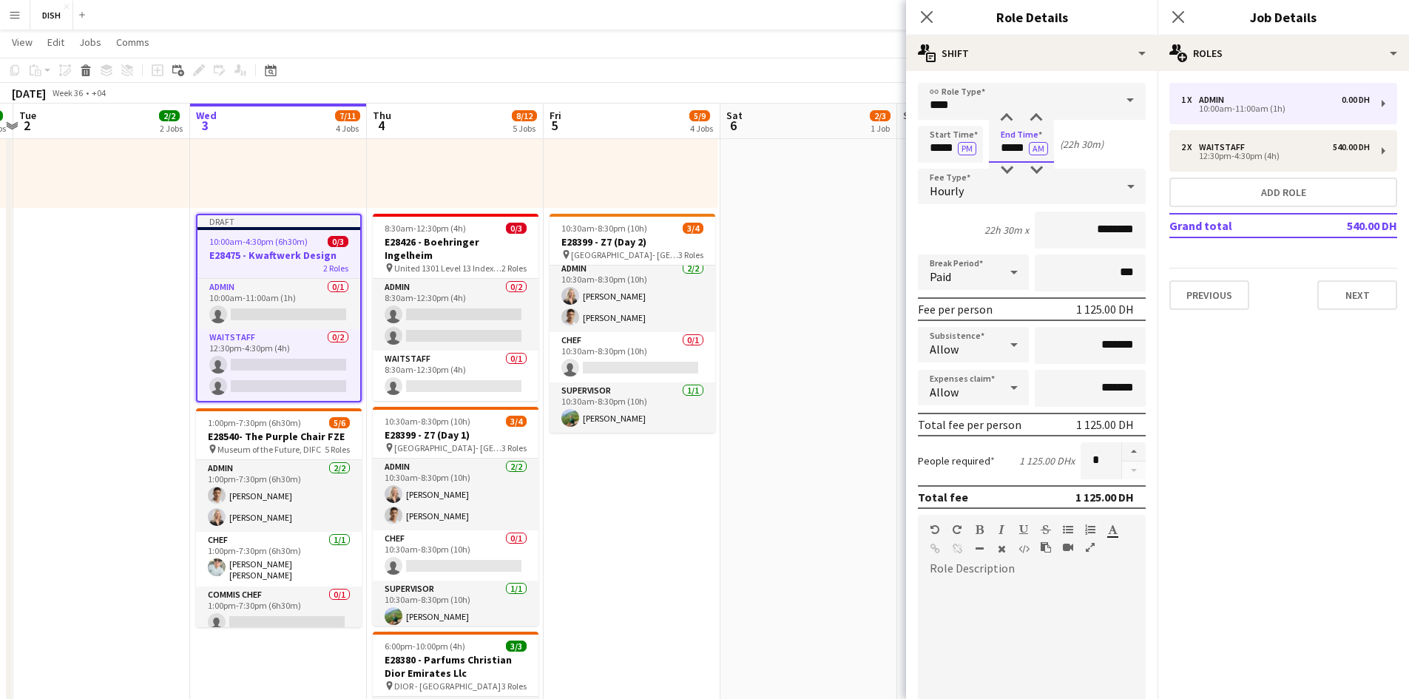
drag, startPoint x: 995, startPoint y: 144, endPoint x: 1027, endPoint y: 150, distance: 32.4
click at [748, 150] on input "*****" at bounding box center [1021, 144] width 65 height 37
type input "*****"
click at [748, 147] on button "AM" at bounding box center [1038, 148] width 19 height 13
drag, startPoint x: 1093, startPoint y: 348, endPoint x: 1068, endPoint y: 334, distance: 28.2
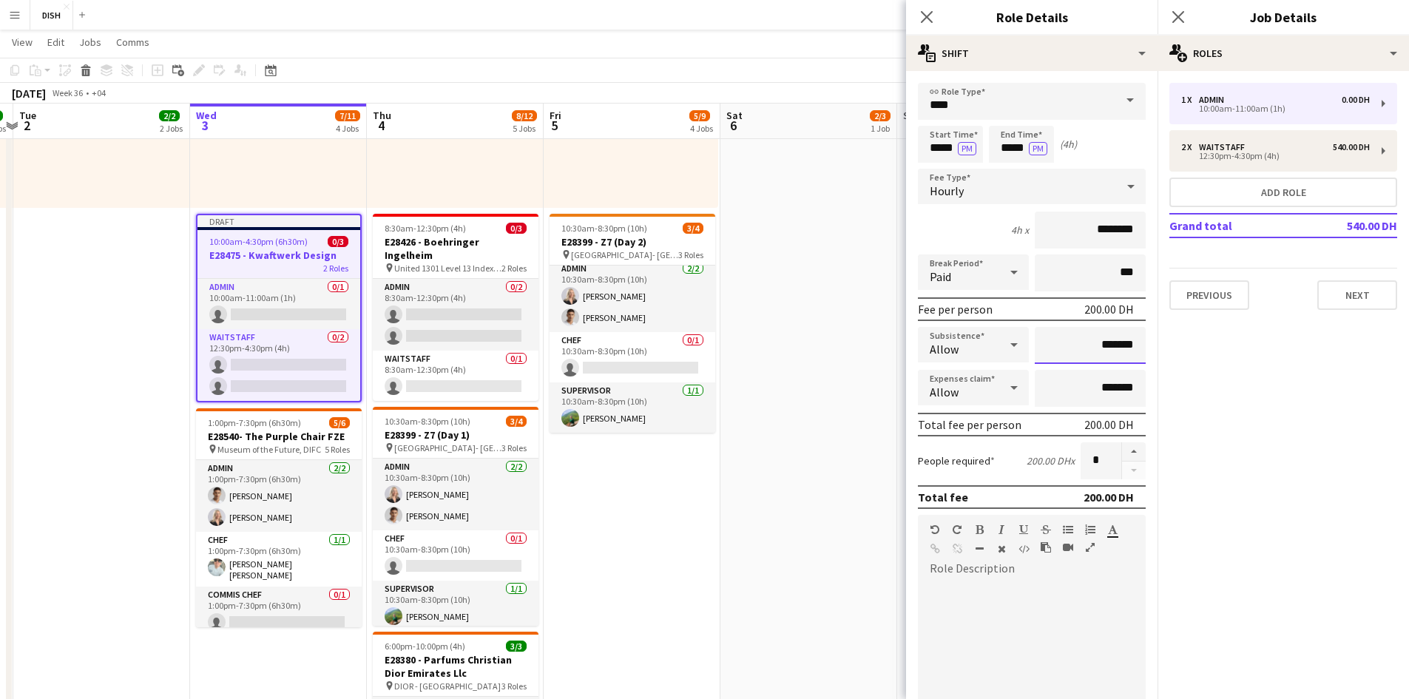
click at [748, 334] on input "*******" at bounding box center [1090, 345] width 111 height 37
click at [748, 345] on input "*******" at bounding box center [1090, 345] width 111 height 37
click at [748, 346] on input "*******" at bounding box center [1090, 345] width 111 height 37
type input "********"
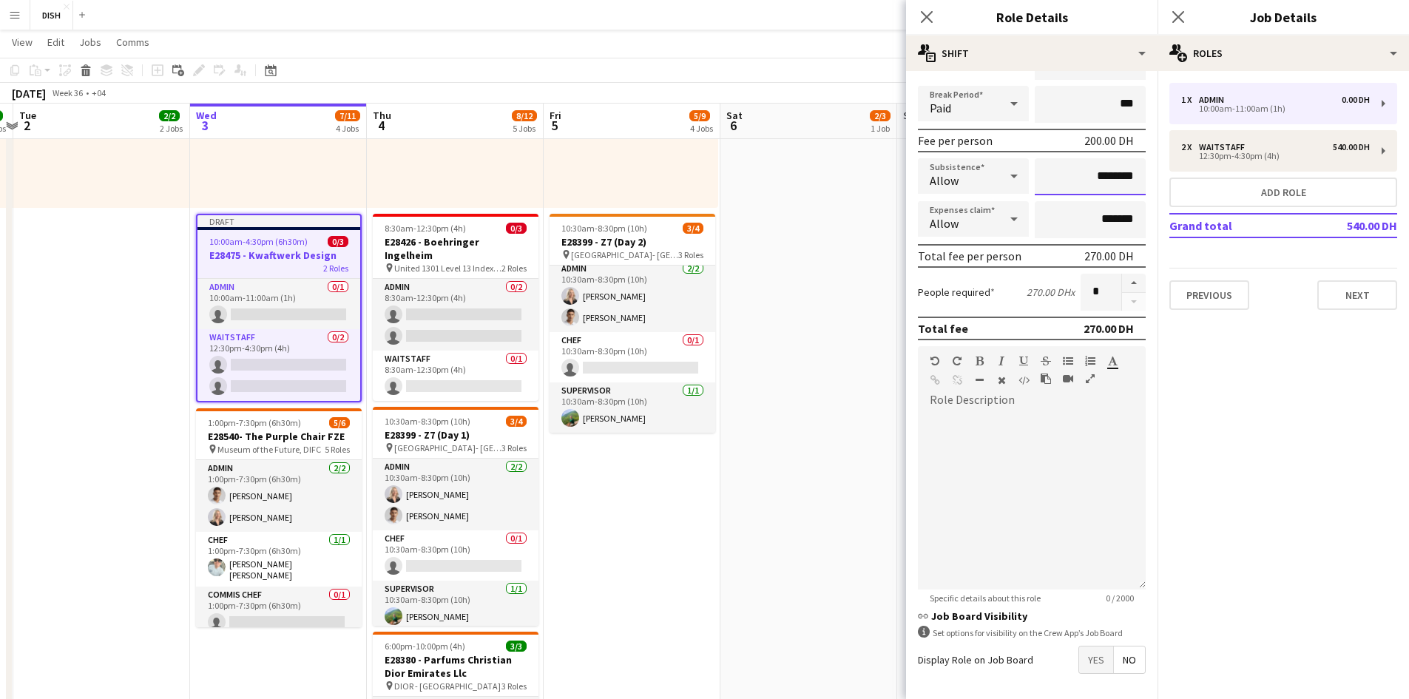
scroll to position [227, 0]
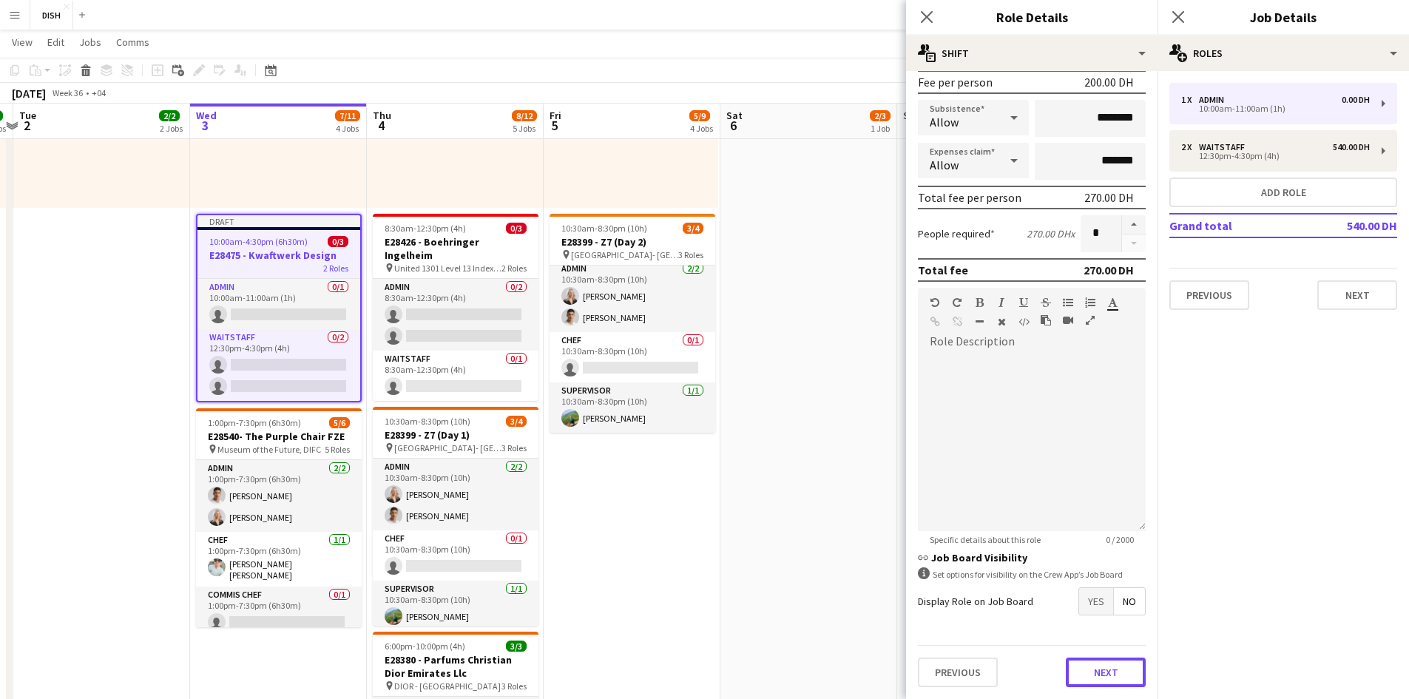
drag, startPoint x: 1081, startPoint y: 672, endPoint x: 1082, endPoint y: 655, distance: 17.0
click at [748, 472] on button "Next" at bounding box center [1106, 673] width 80 height 30
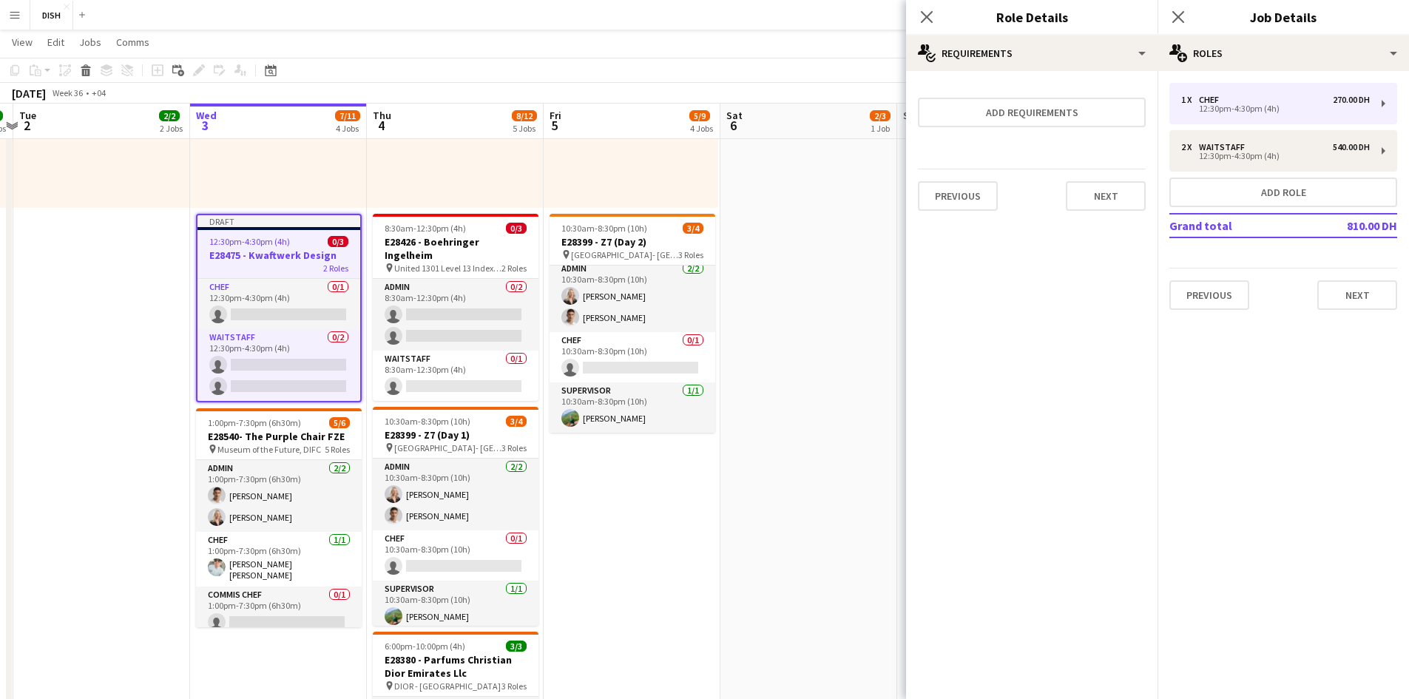
scroll to position [0, 0]
click at [748, 197] on button "Next" at bounding box center [1106, 196] width 80 height 30
click at [748, 184] on button "Finish" at bounding box center [1117, 198] width 55 height 30
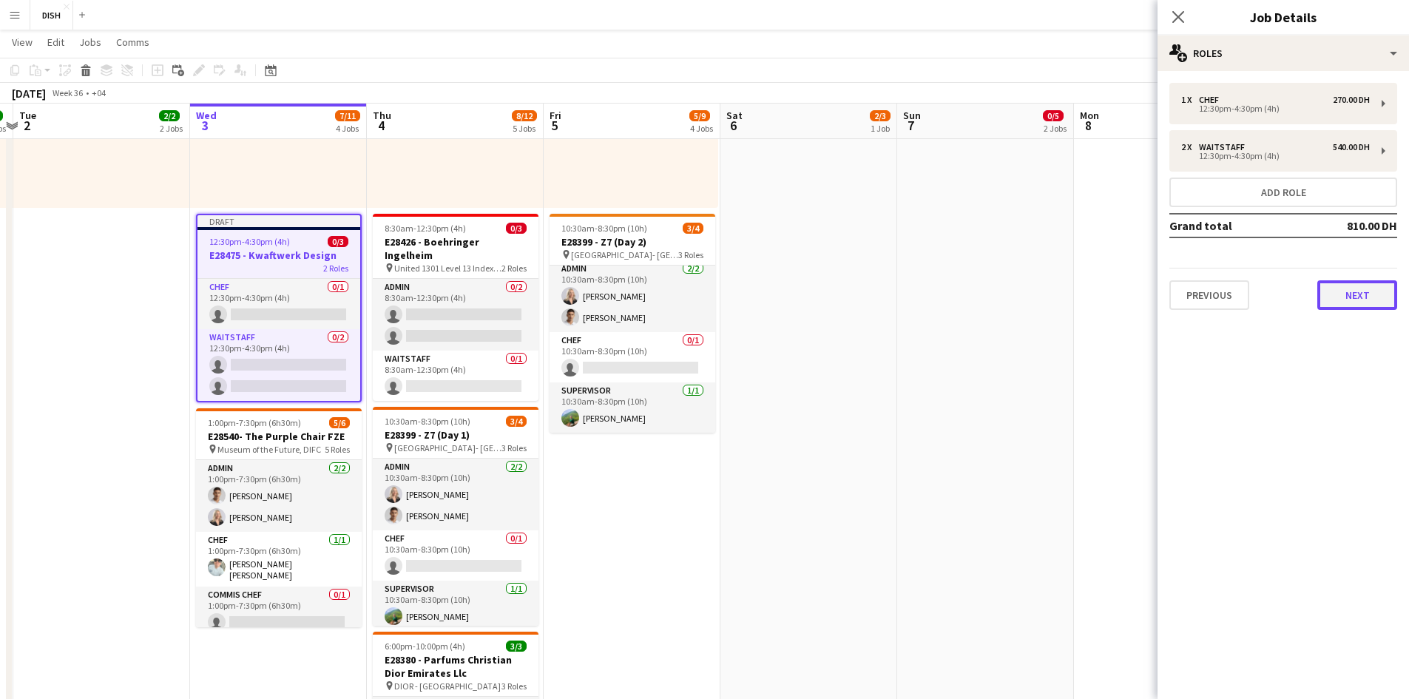
click at [748, 297] on button "Next" at bounding box center [1358, 295] width 80 height 30
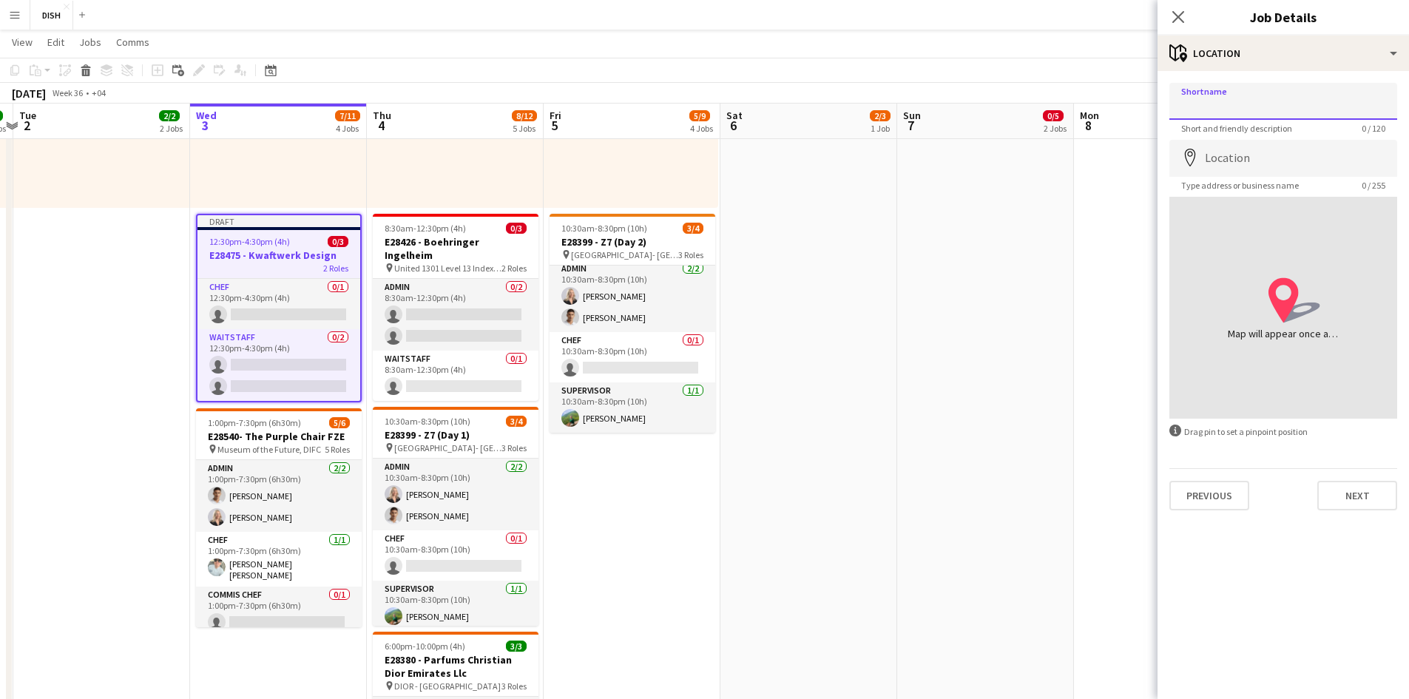
click at [748, 114] on input "Shortname" at bounding box center [1284, 101] width 228 height 37
type input "**********"
click at [748, 155] on input "Location" at bounding box center [1284, 158] width 228 height 37
drag, startPoint x: 1363, startPoint y: 106, endPoint x: 1101, endPoint y: 93, distance: 262.9
click at [748, 93] on body "Menu Boards Boards Boards All jobs Status Workforce Workforce My Workforce Recr…" at bounding box center [704, 378] width 1409 height 1743
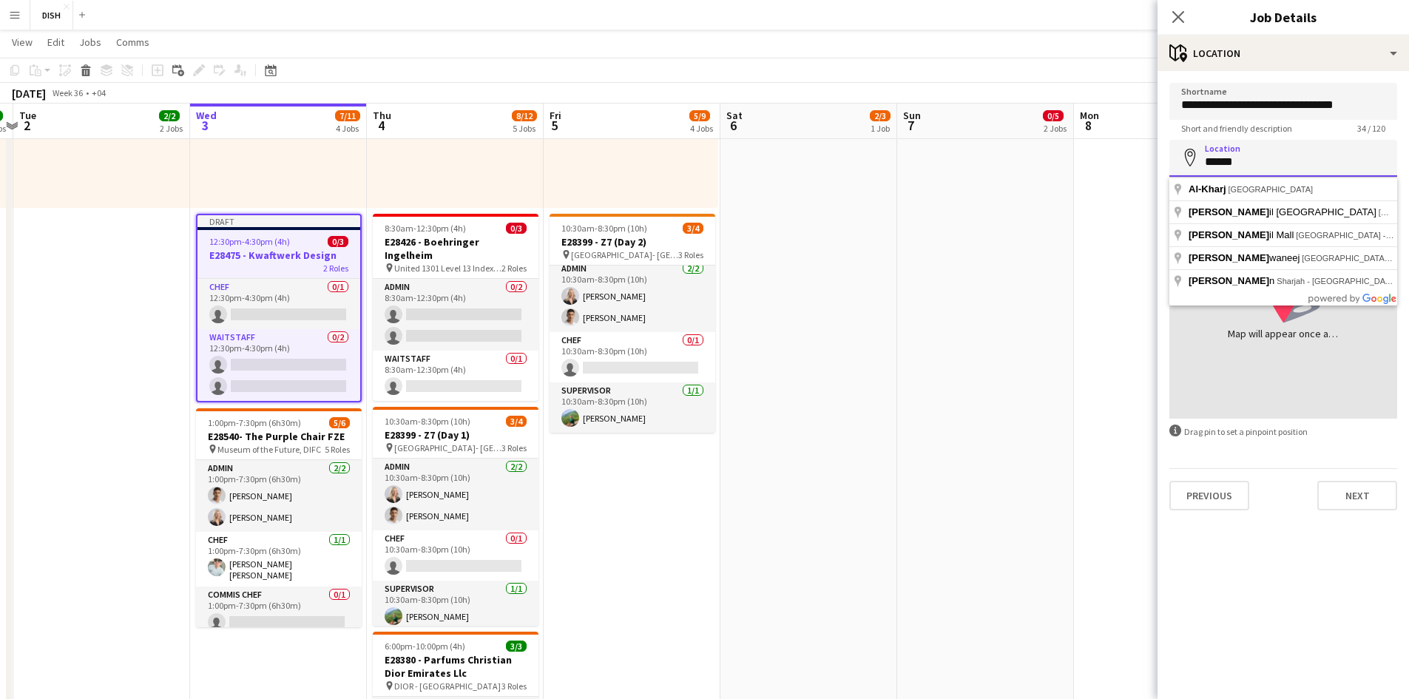
drag, startPoint x: 1183, startPoint y: 155, endPoint x: 1141, endPoint y: 152, distance: 41.5
click at [748, 155] on body "Menu Boards Boards Boards All jobs Status Workforce Workforce My Workforce Recr…" at bounding box center [704, 378] width 1409 height 1743
paste input "**********"
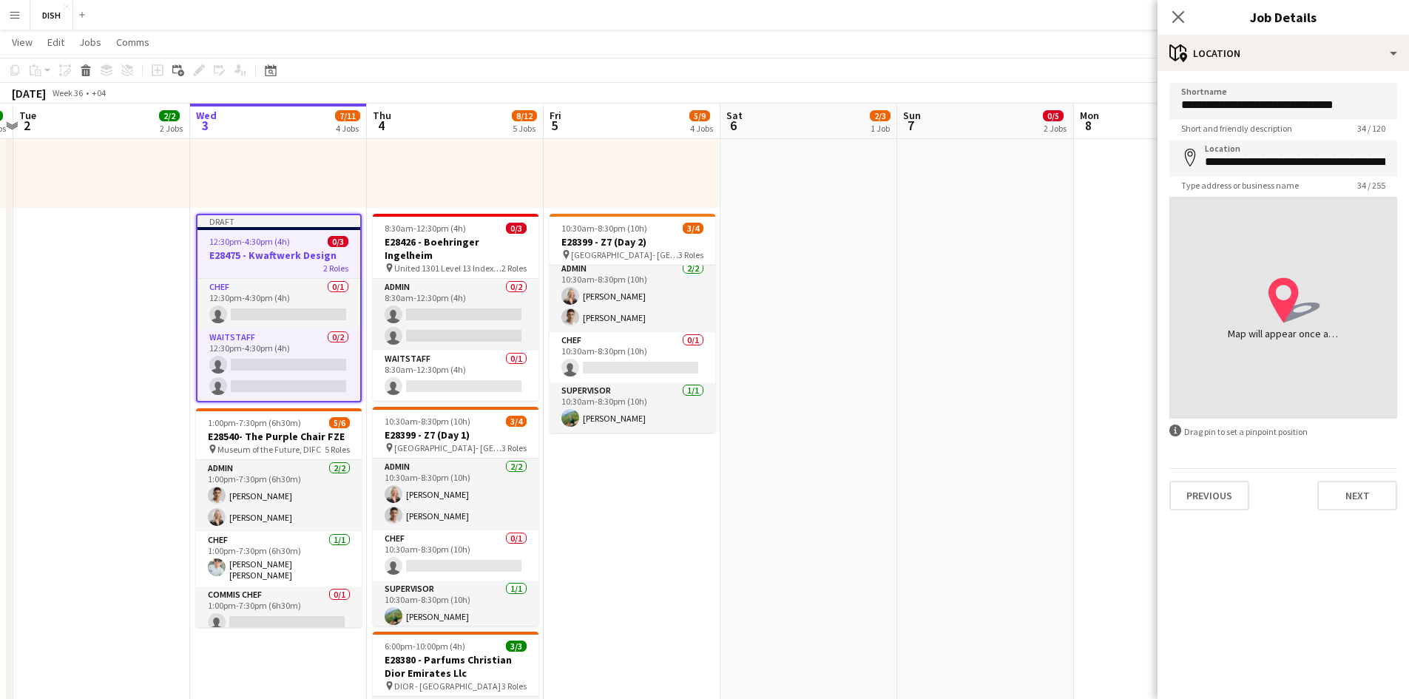
type input "**********"
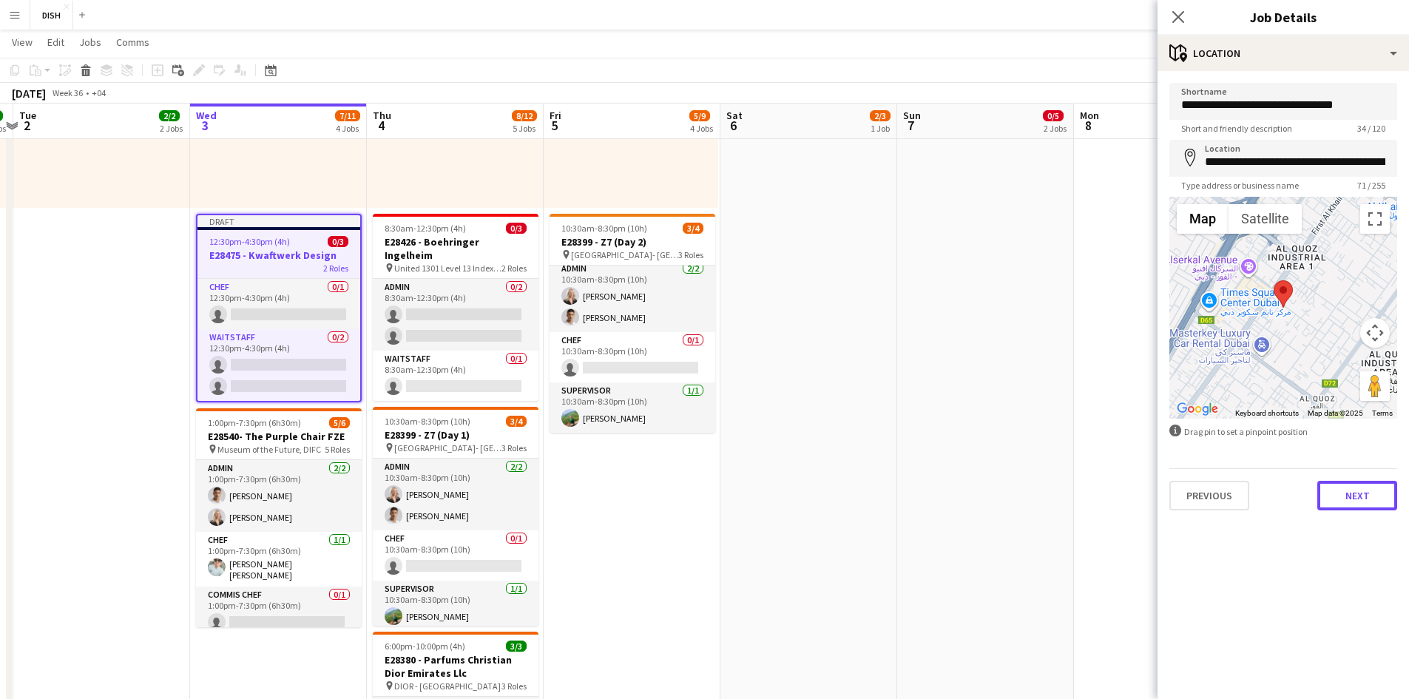
click at [748, 472] on div "Previous Next" at bounding box center [1284, 489] width 228 height 42
click at [748, 472] on button "Next" at bounding box center [1358, 496] width 80 height 30
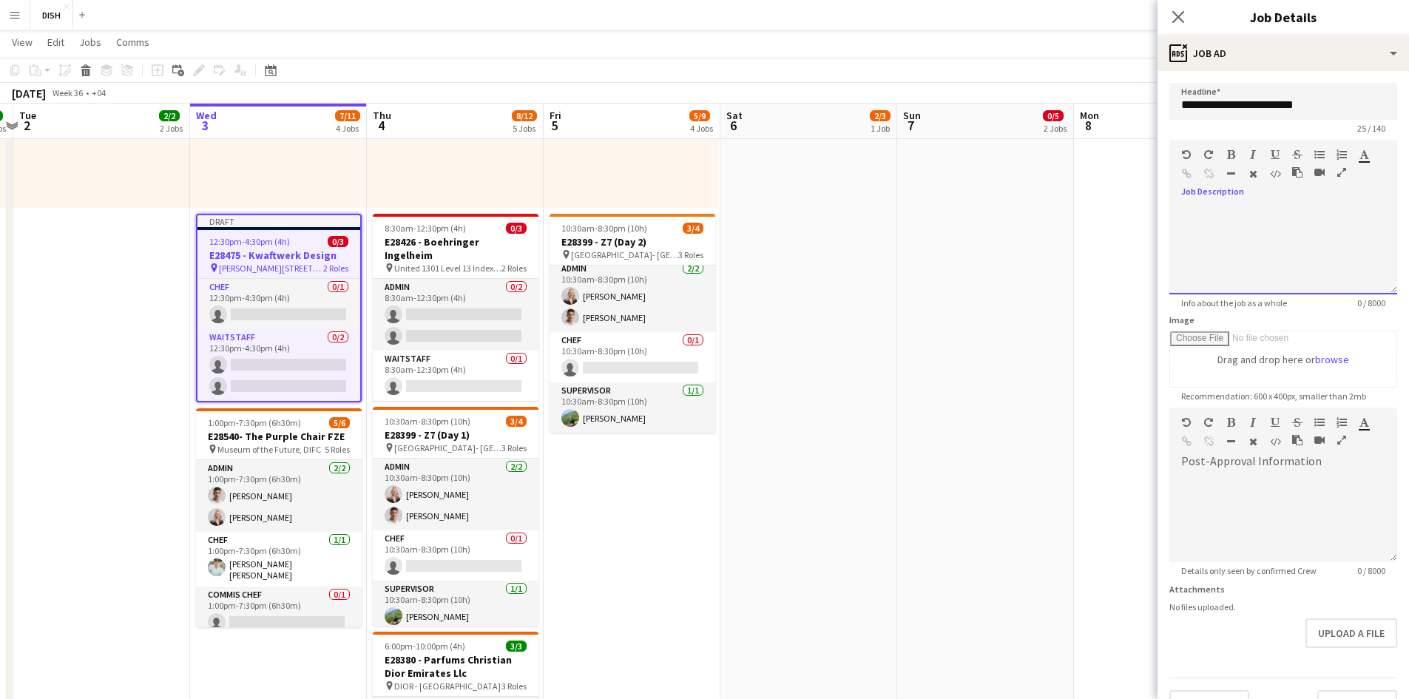
click at [748, 203] on div at bounding box center [1284, 244] width 228 height 99
type input "**********"
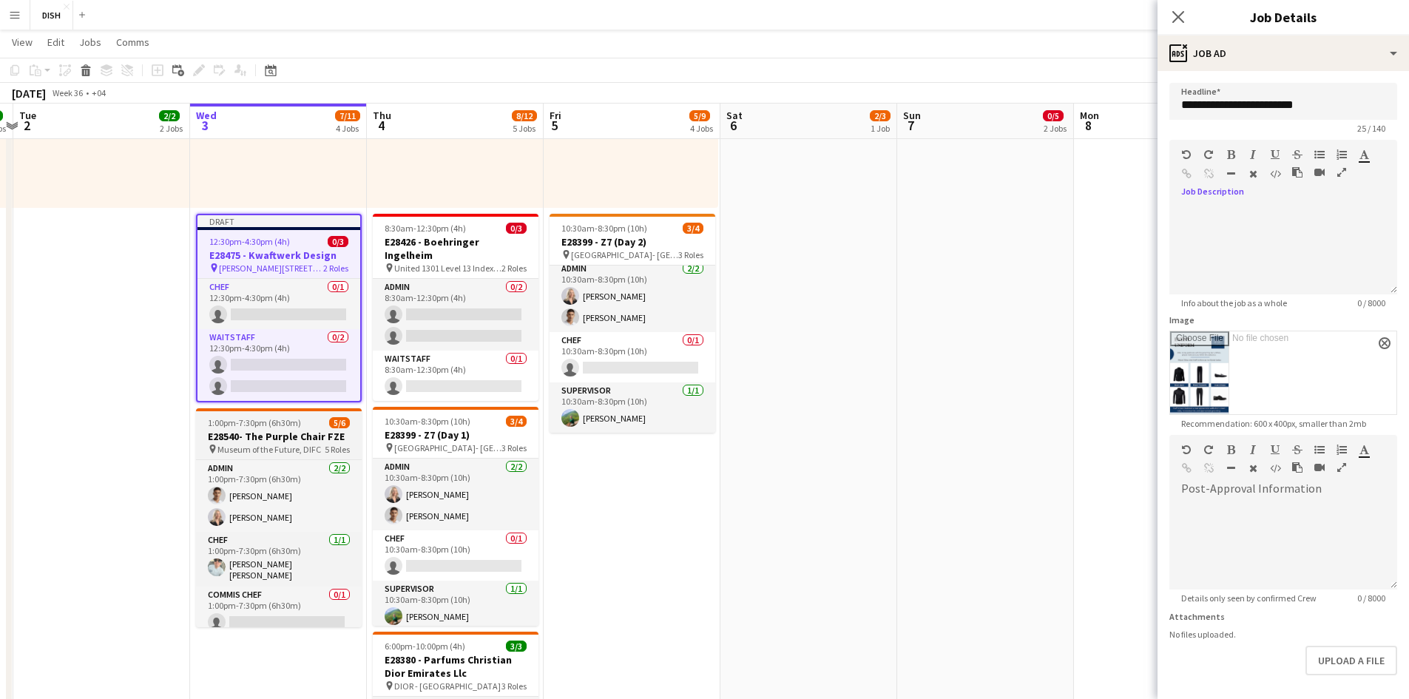
click at [297, 451] on span "Museum of the Future, DIFC" at bounding box center [269, 449] width 104 height 11
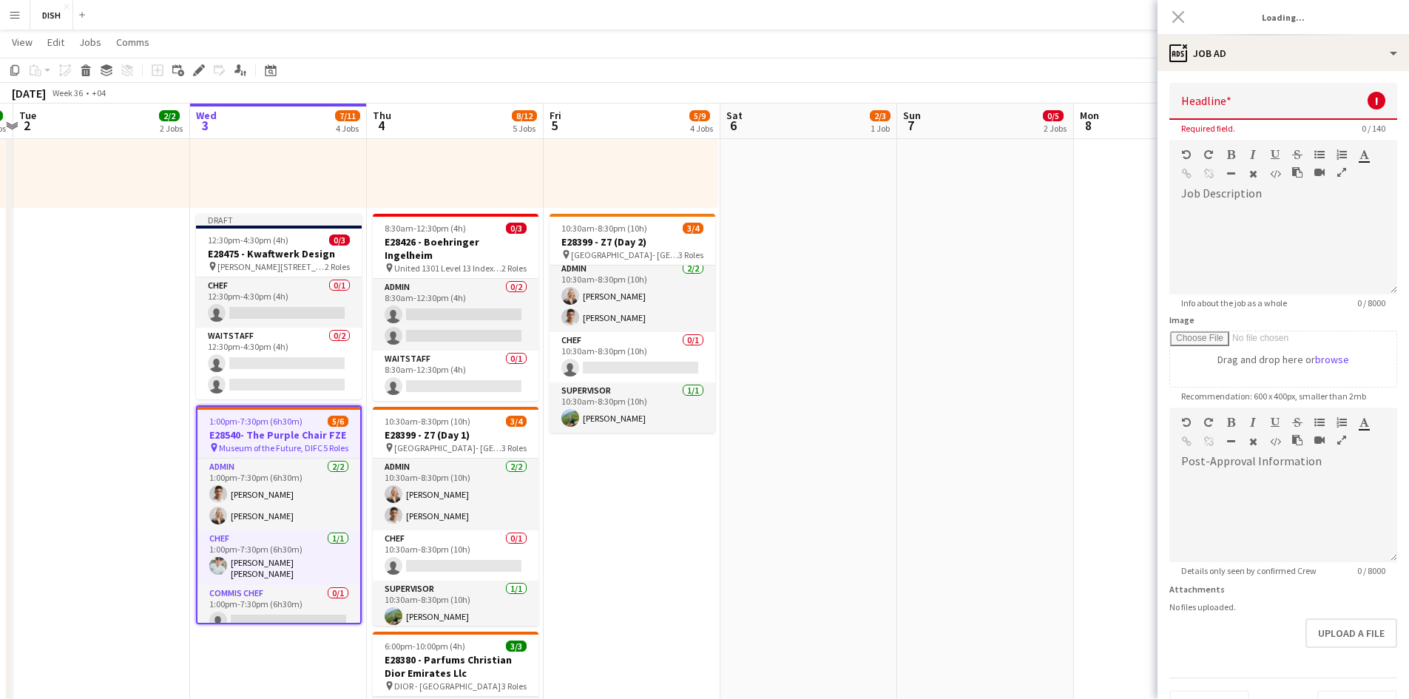
type input "**********"
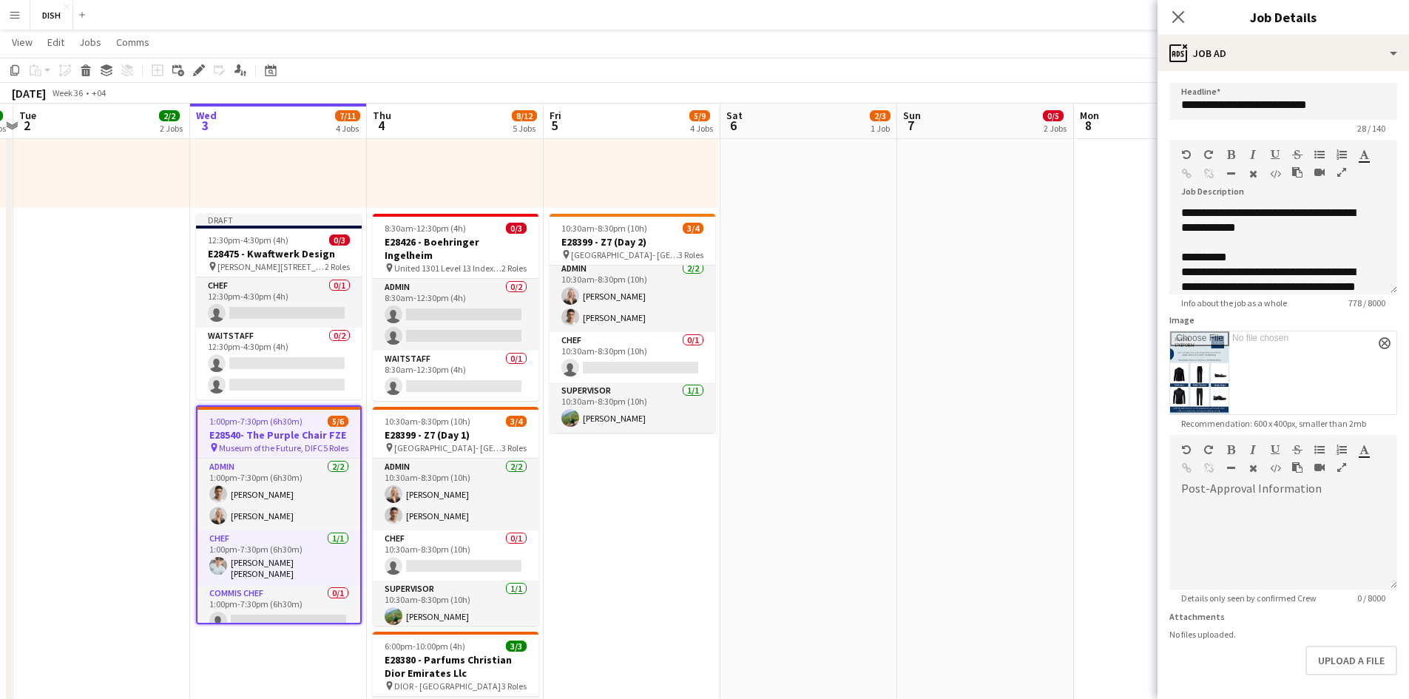
drag, startPoint x: 195, startPoint y: 72, endPoint x: 212, endPoint y: 76, distance: 16.9
click at [195, 72] on icon at bounding box center [199, 71] width 8 height 8
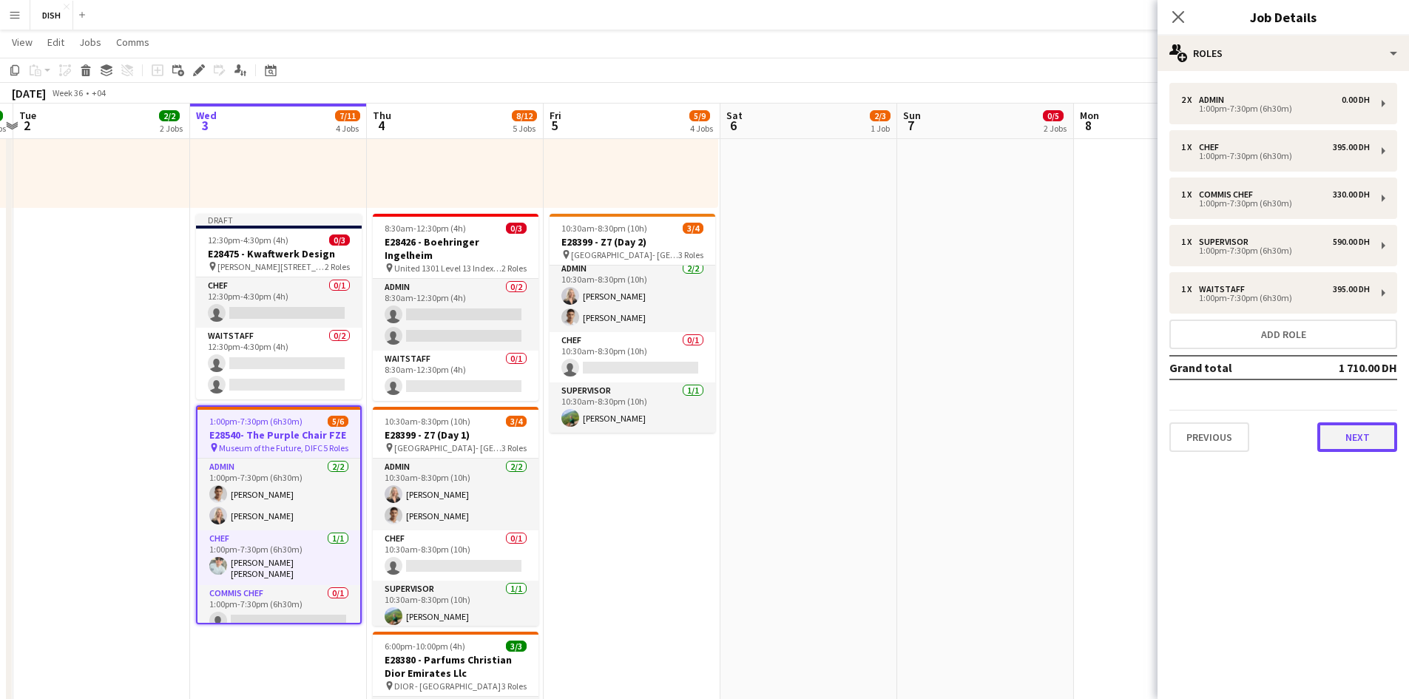
click at [748, 436] on button "Next" at bounding box center [1358, 437] width 80 height 30
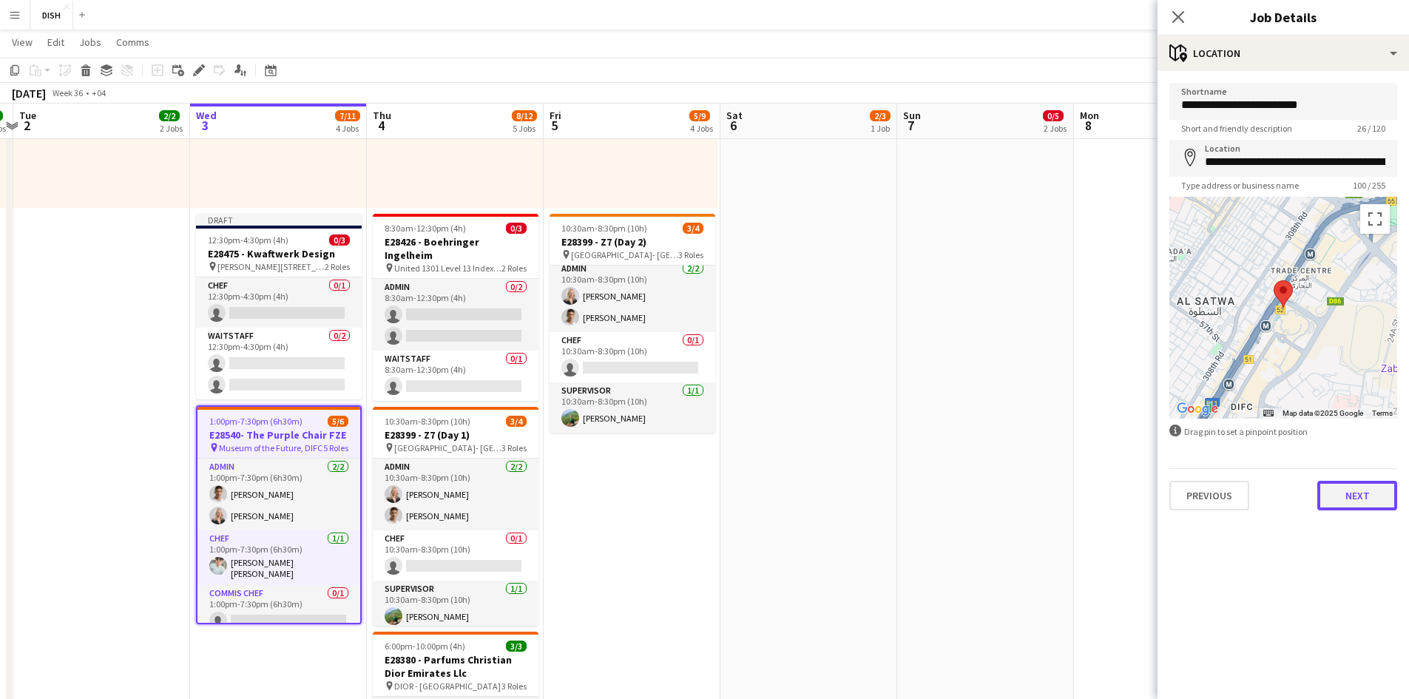
click at [748, 472] on button "Next" at bounding box center [1358, 496] width 80 height 30
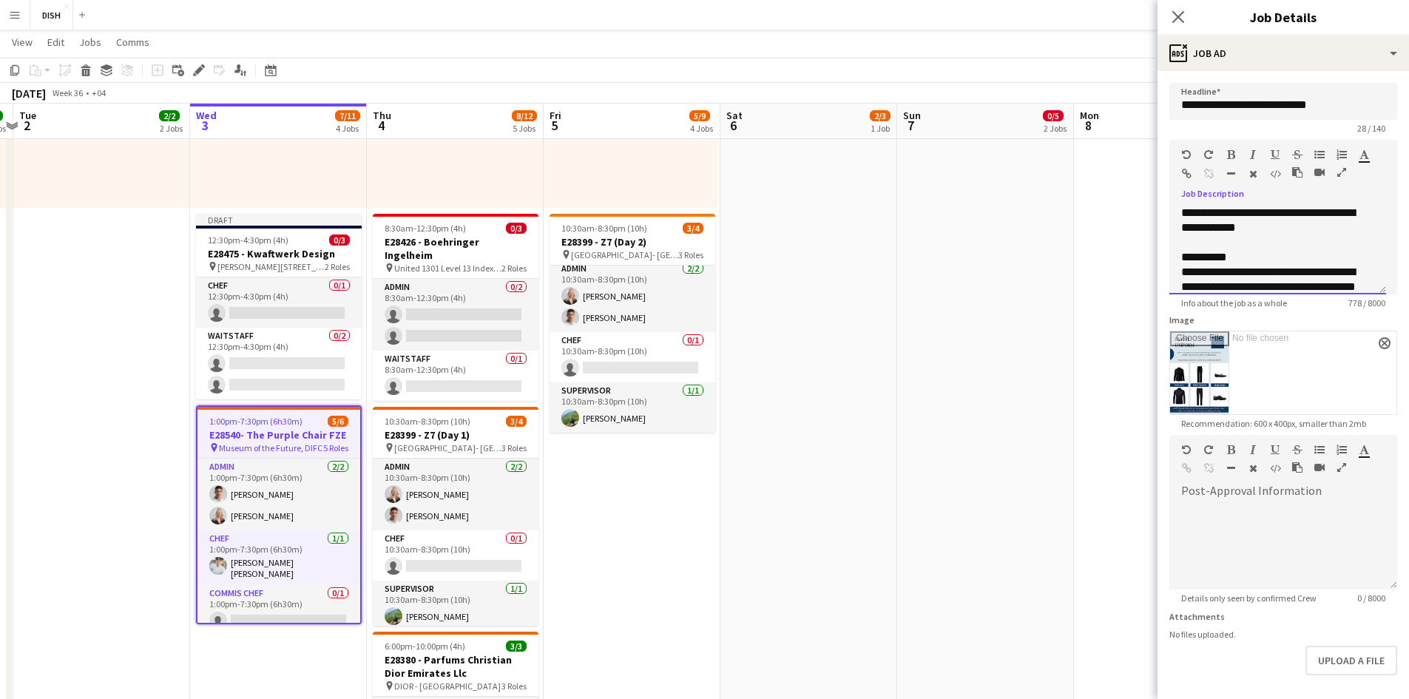
drag, startPoint x: 1262, startPoint y: 293, endPoint x: 1045, endPoint y: 100, distance: 290.3
click at [748, 100] on body "Menu Boards Boards Boards All jobs Status Workforce Workforce My Workforce Recr…" at bounding box center [704, 378] width 1409 height 1743
copy div "**********"
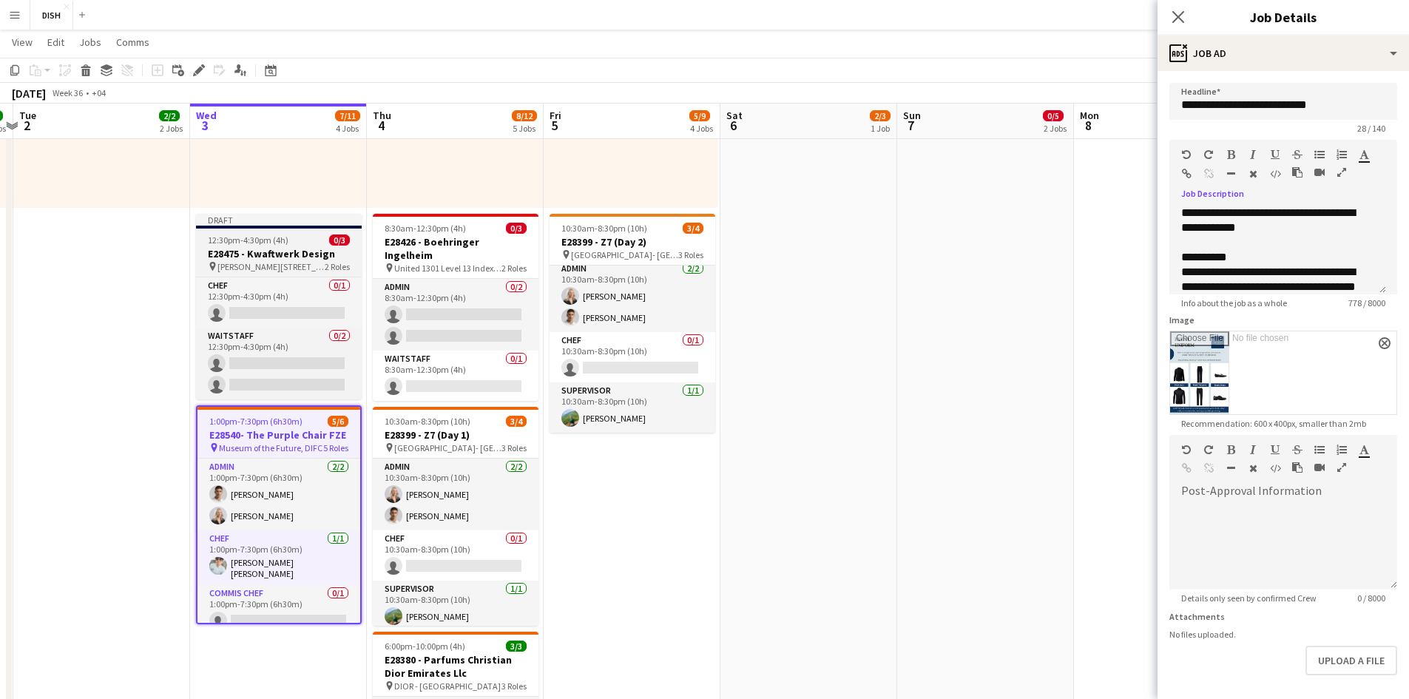
click at [292, 247] on h3 "E28475 - Kwaftwerk Design" at bounding box center [279, 253] width 166 height 13
type input "**********"
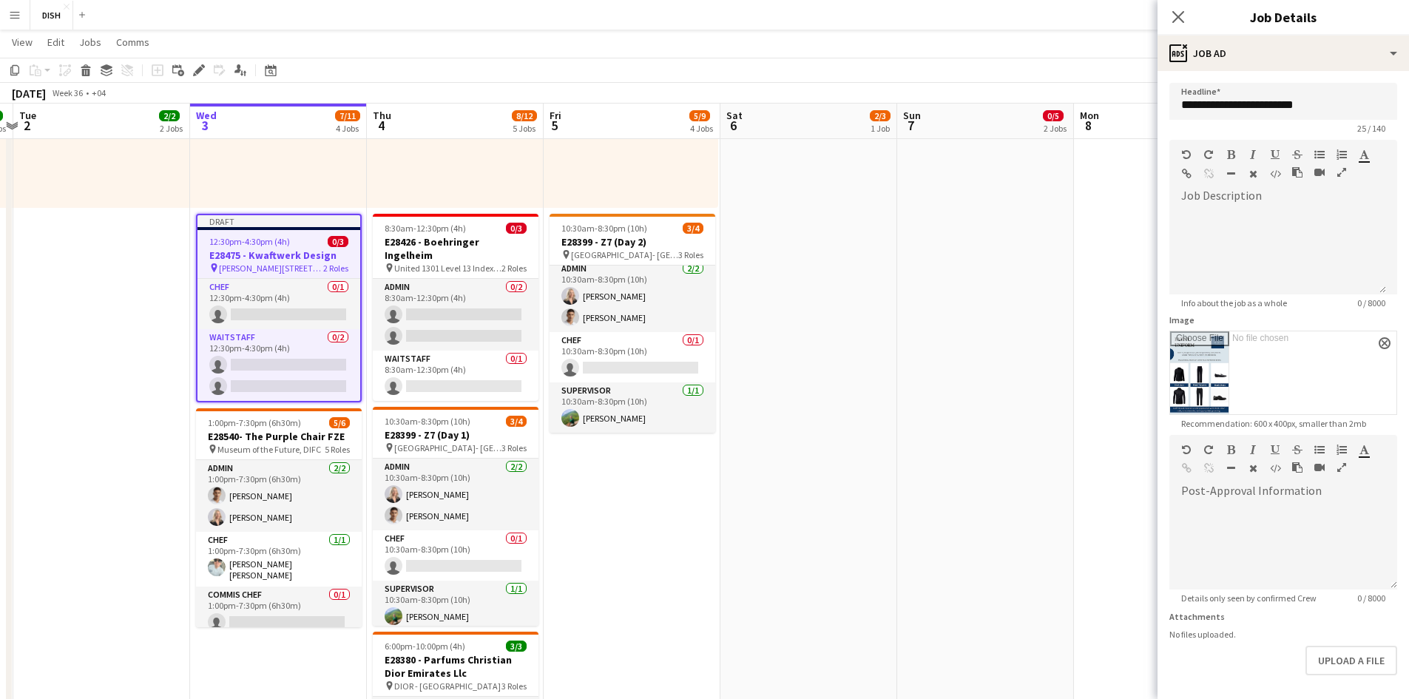
drag, startPoint x: 206, startPoint y: 76, endPoint x: 223, endPoint y: 87, distance: 19.9
click at [205, 76] on div "Edit" at bounding box center [199, 70] width 18 height 18
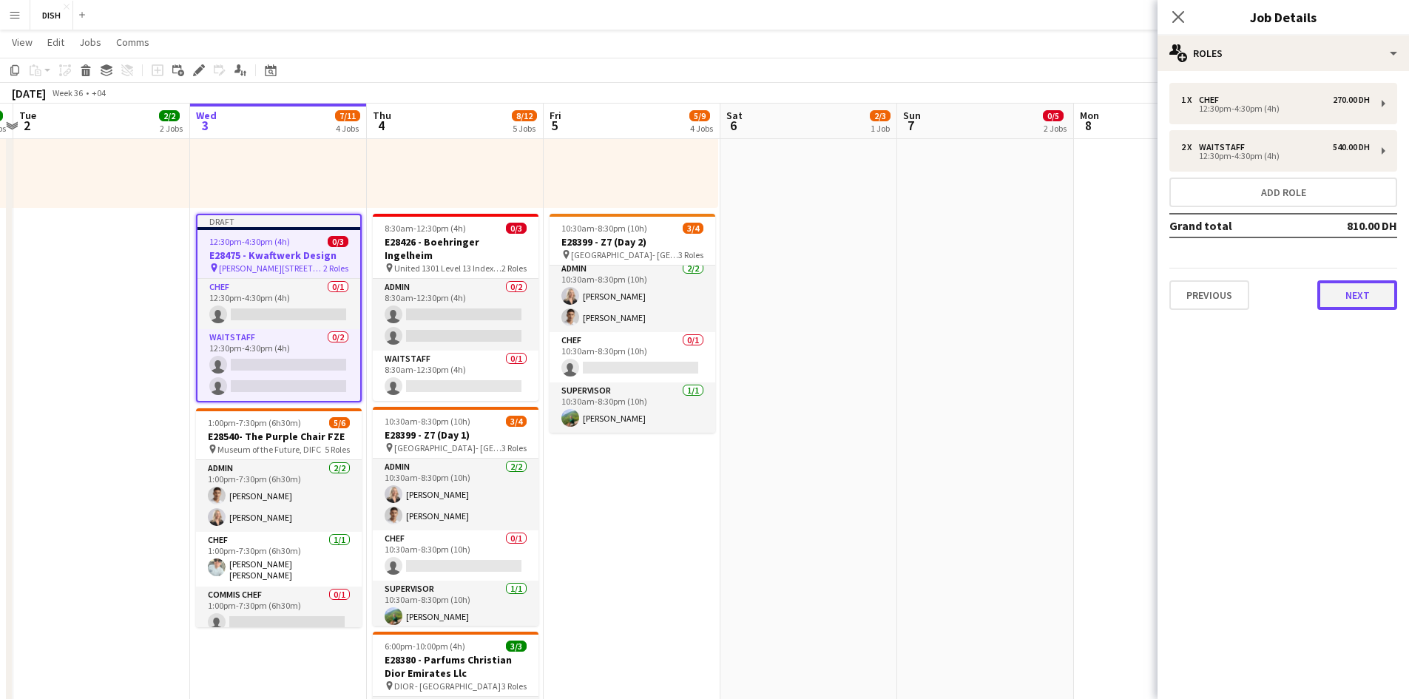
click at [748, 297] on button "Next" at bounding box center [1358, 295] width 80 height 30
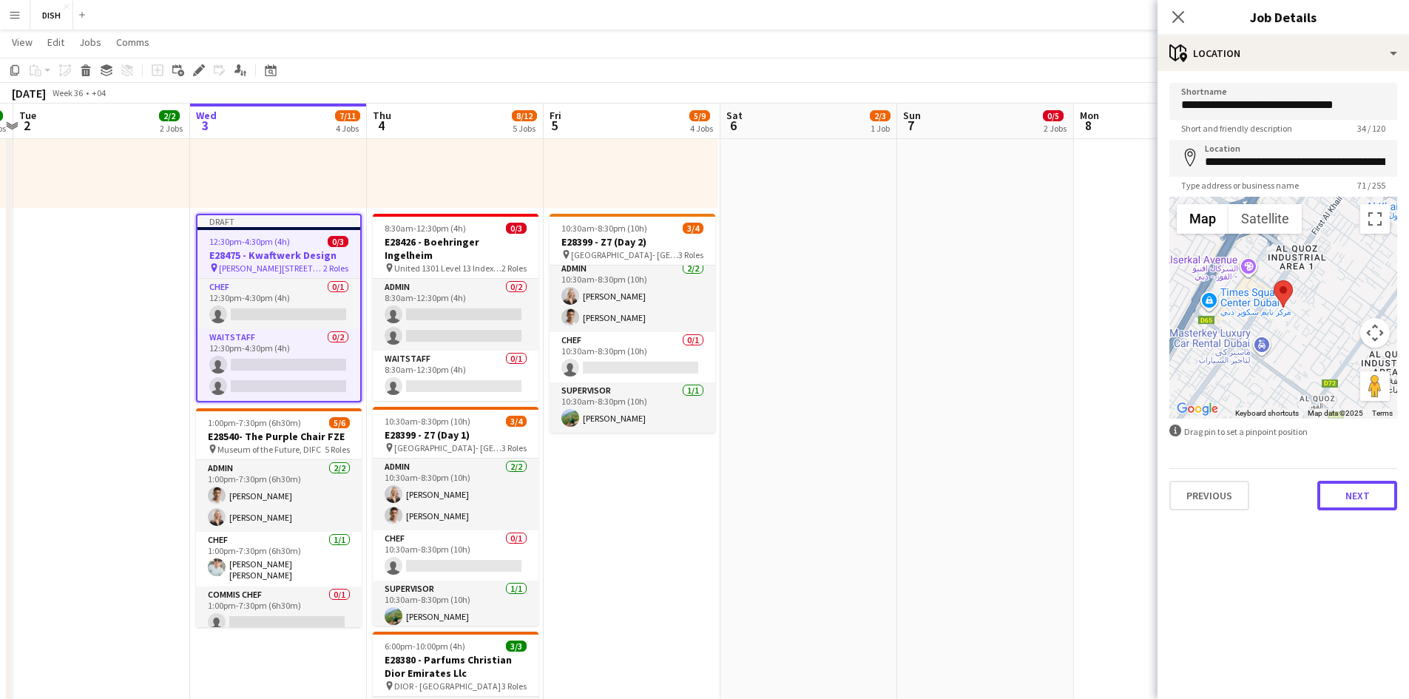
click at [748, 472] on button "Next" at bounding box center [1358, 496] width 80 height 30
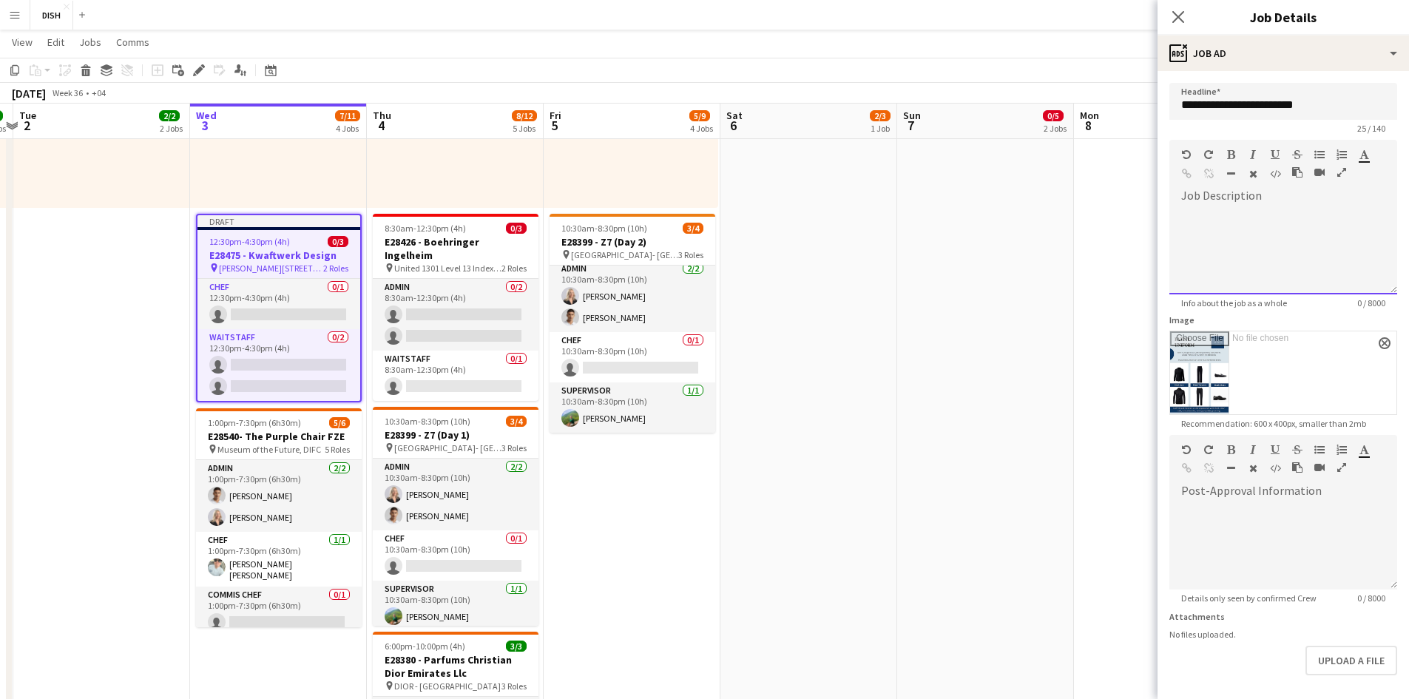
click at [748, 196] on div at bounding box center [1284, 244] width 228 height 99
paste div
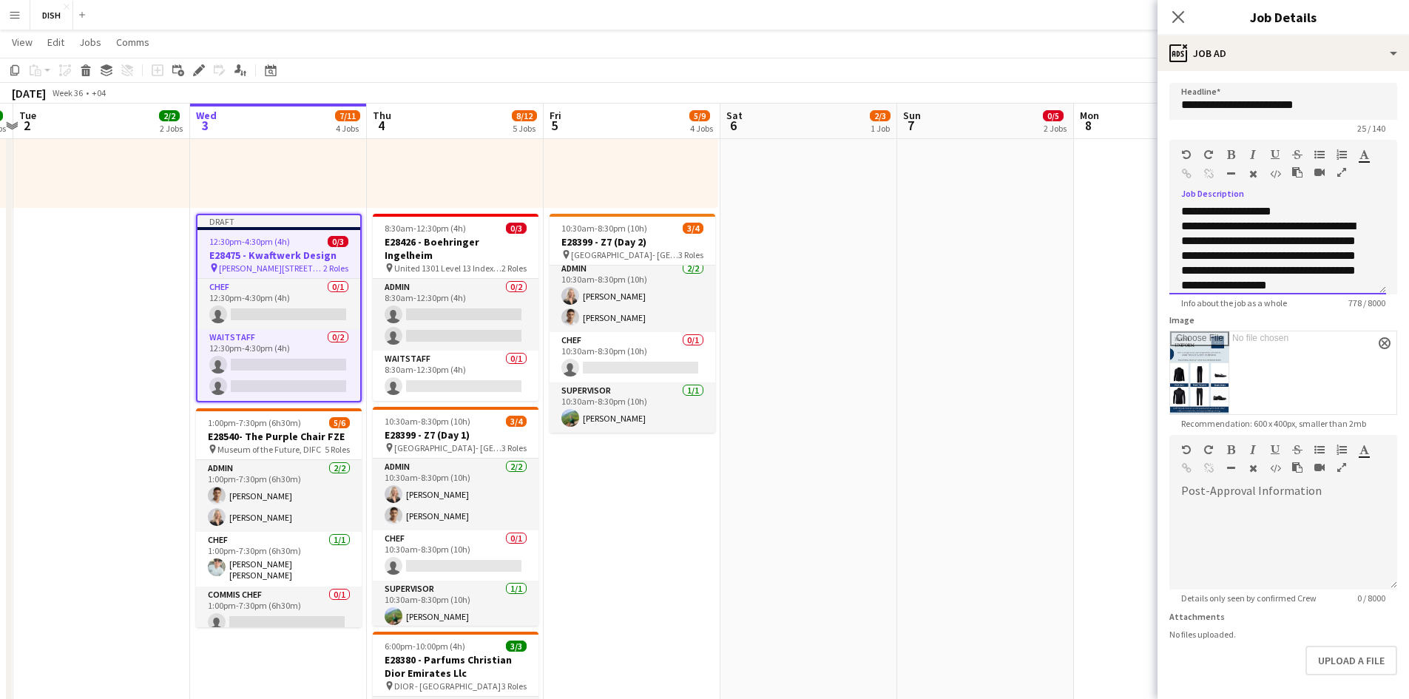
scroll to position [60, 0]
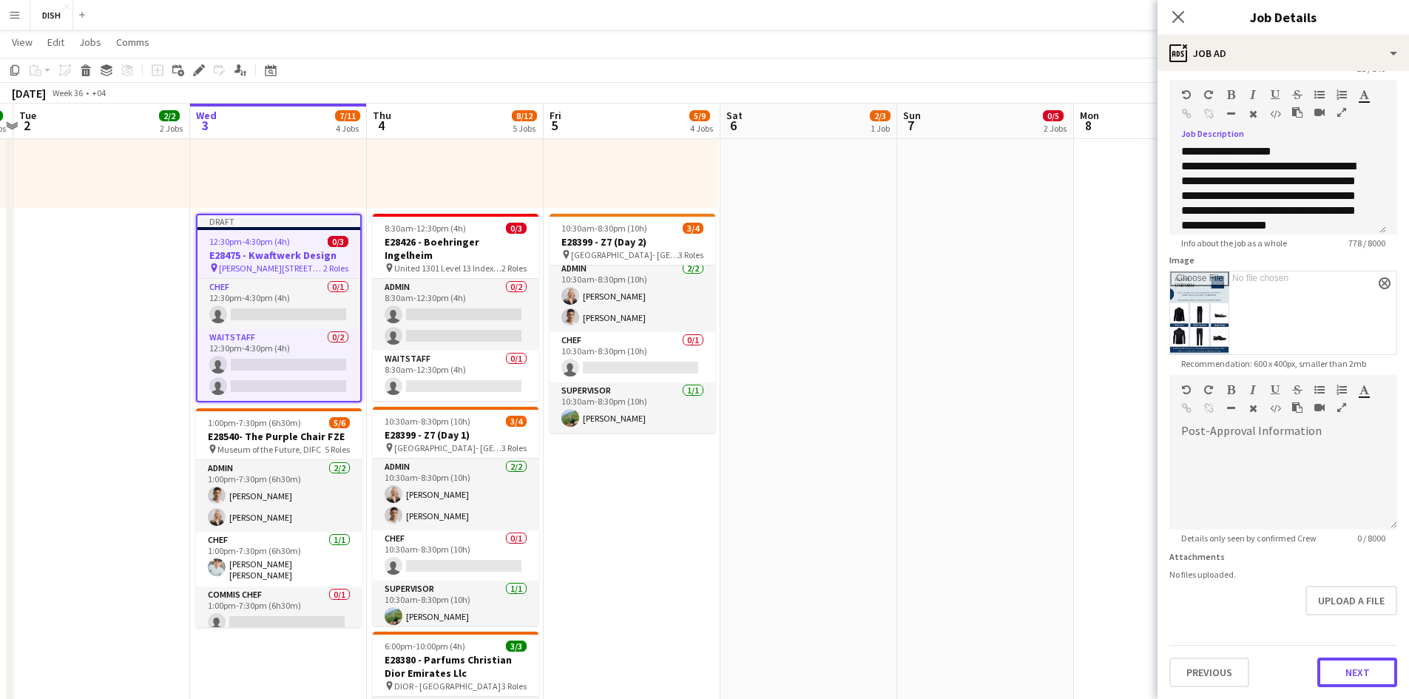
click at [748, 472] on button "Next" at bounding box center [1358, 673] width 80 height 30
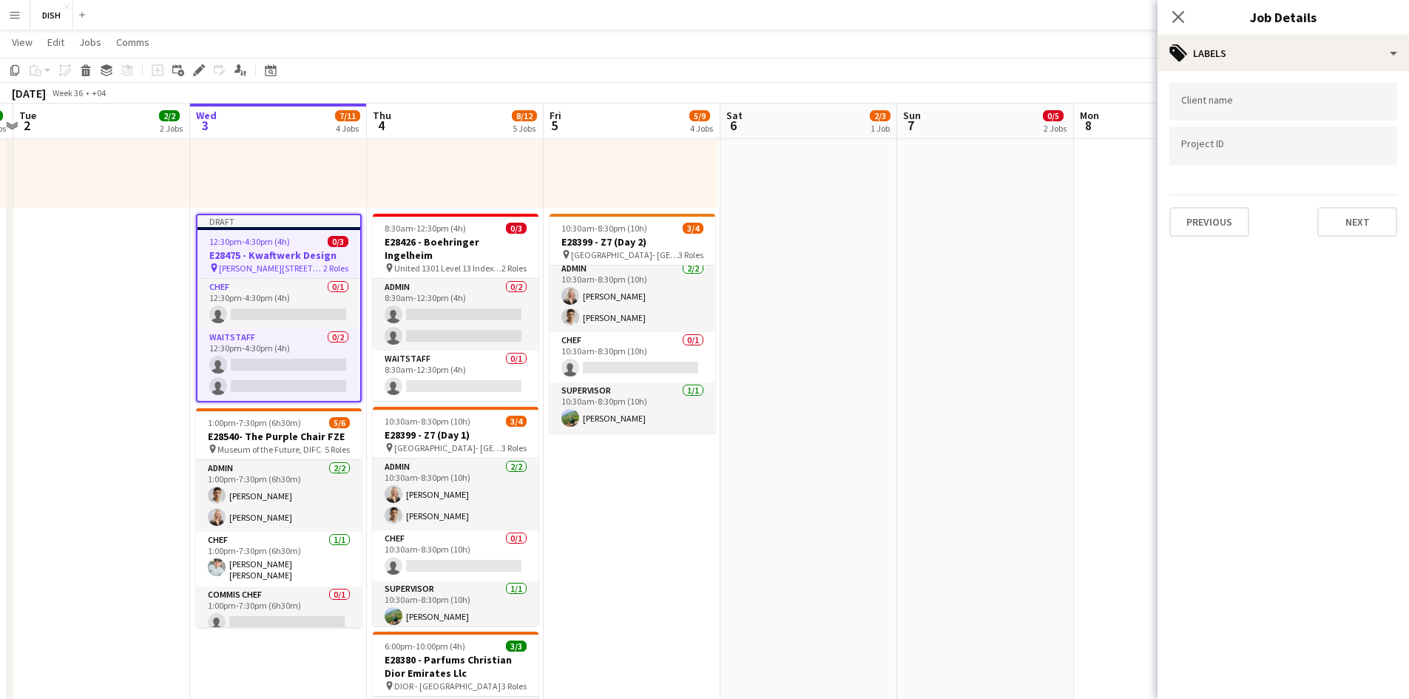
scroll to position [0, 0]
click at [748, 220] on button "Next" at bounding box center [1358, 222] width 80 height 30
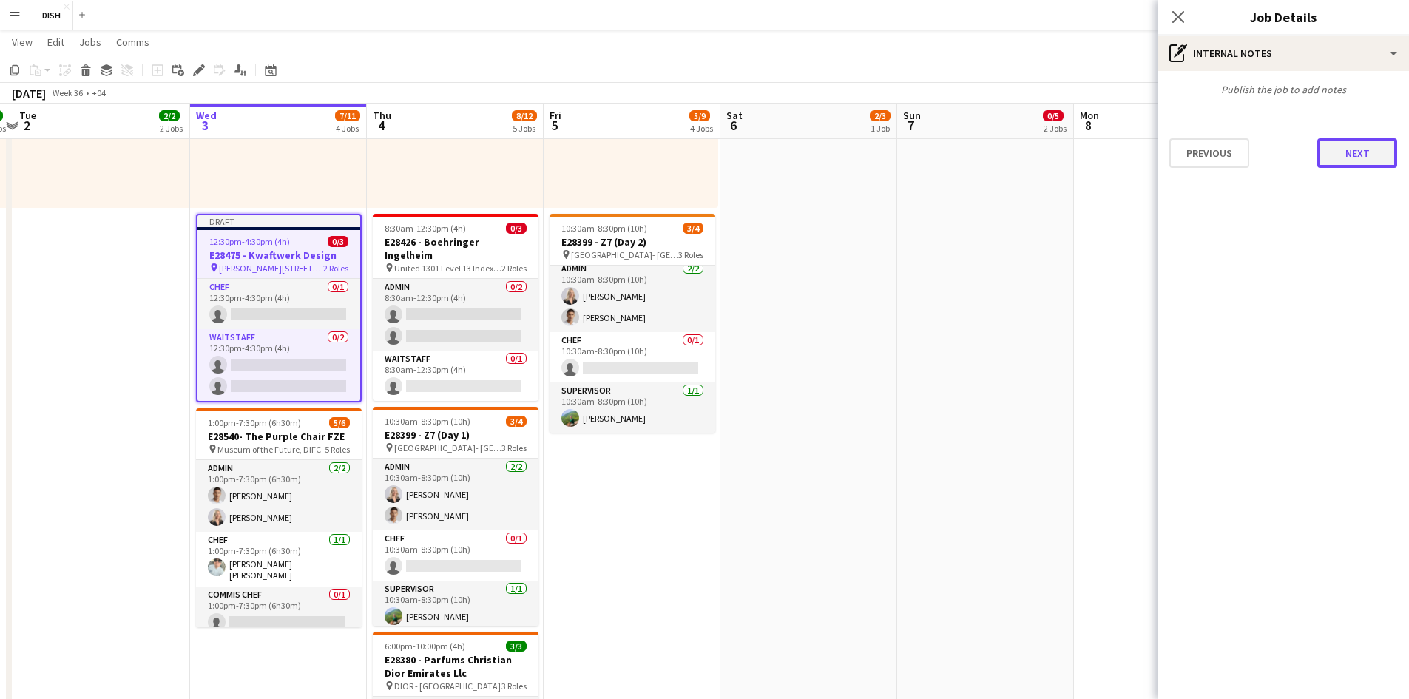
click at [748, 146] on button "Next" at bounding box center [1358, 153] width 80 height 30
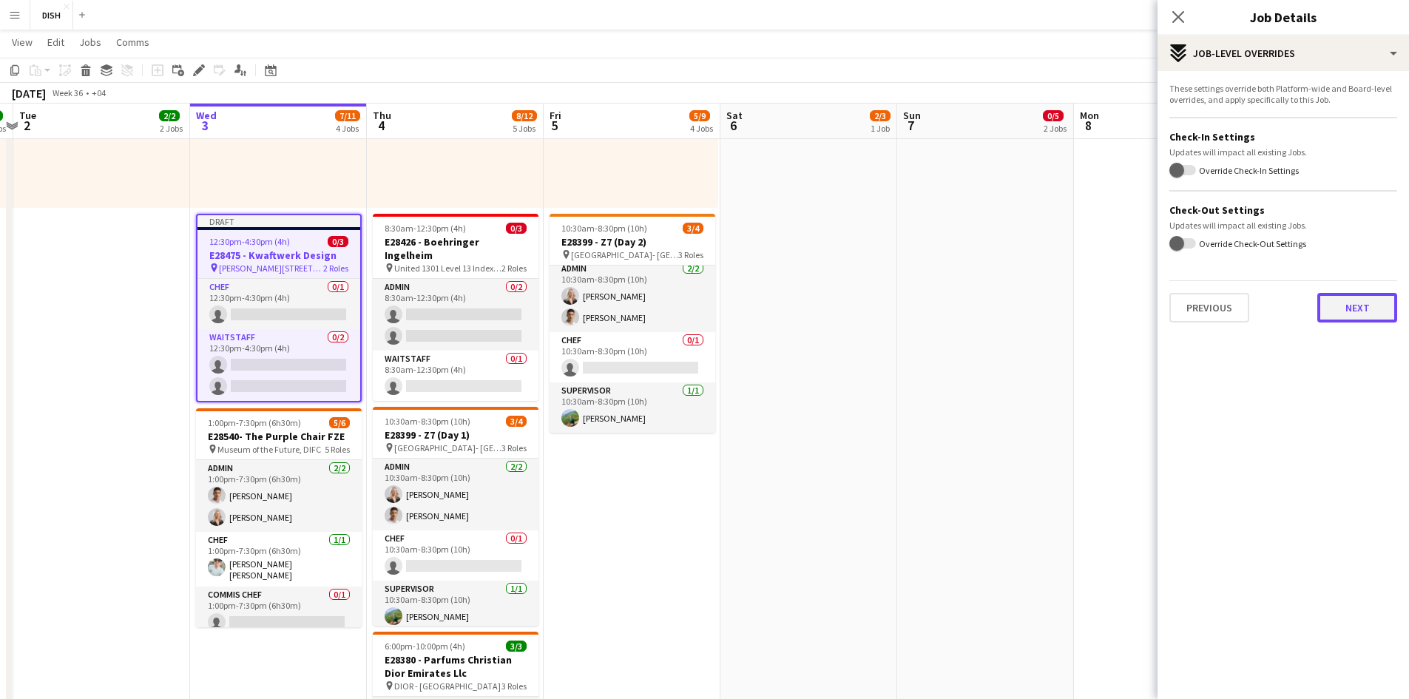
click at [748, 304] on button "Next" at bounding box center [1358, 308] width 80 height 30
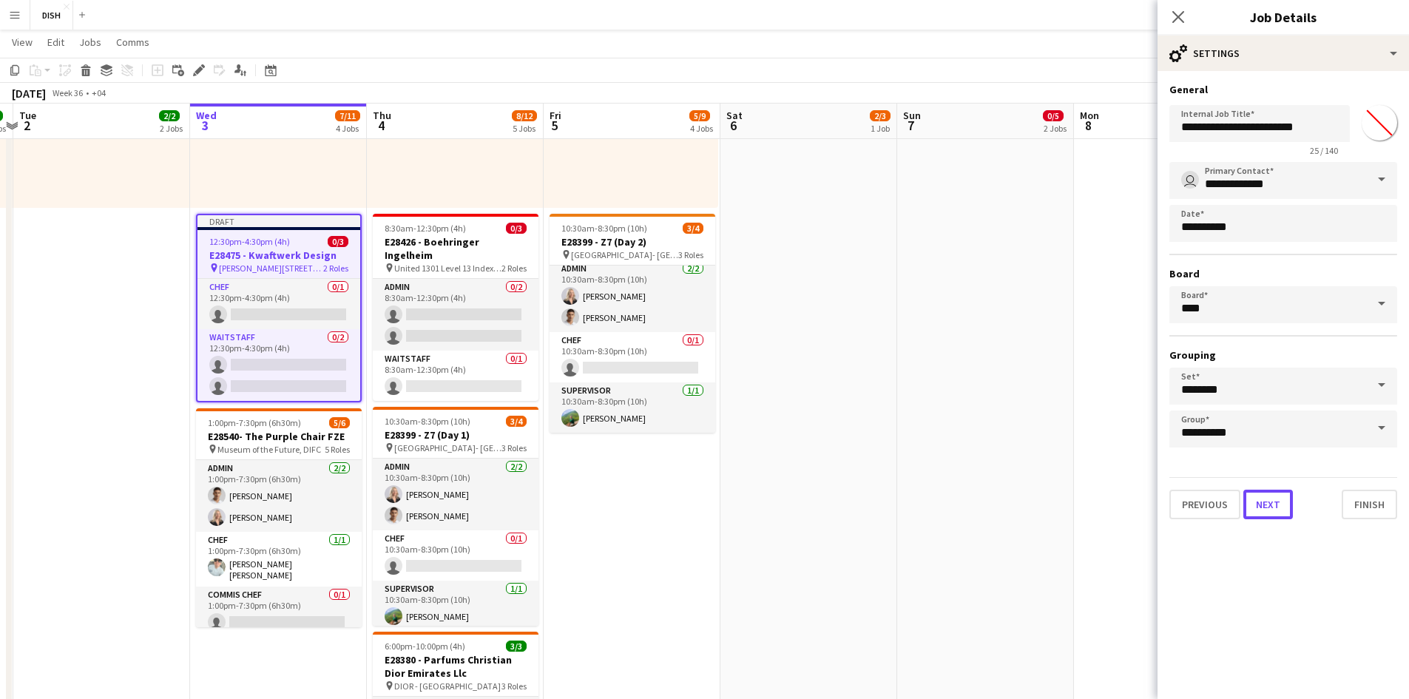
drag, startPoint x: 1267, startPoint y: 513, endPoint x: 1264, endPoint y: 504, distance: 9.6
click at [748, 472] on button "Next" at bounding box center [1269, 505] width 50 height 30
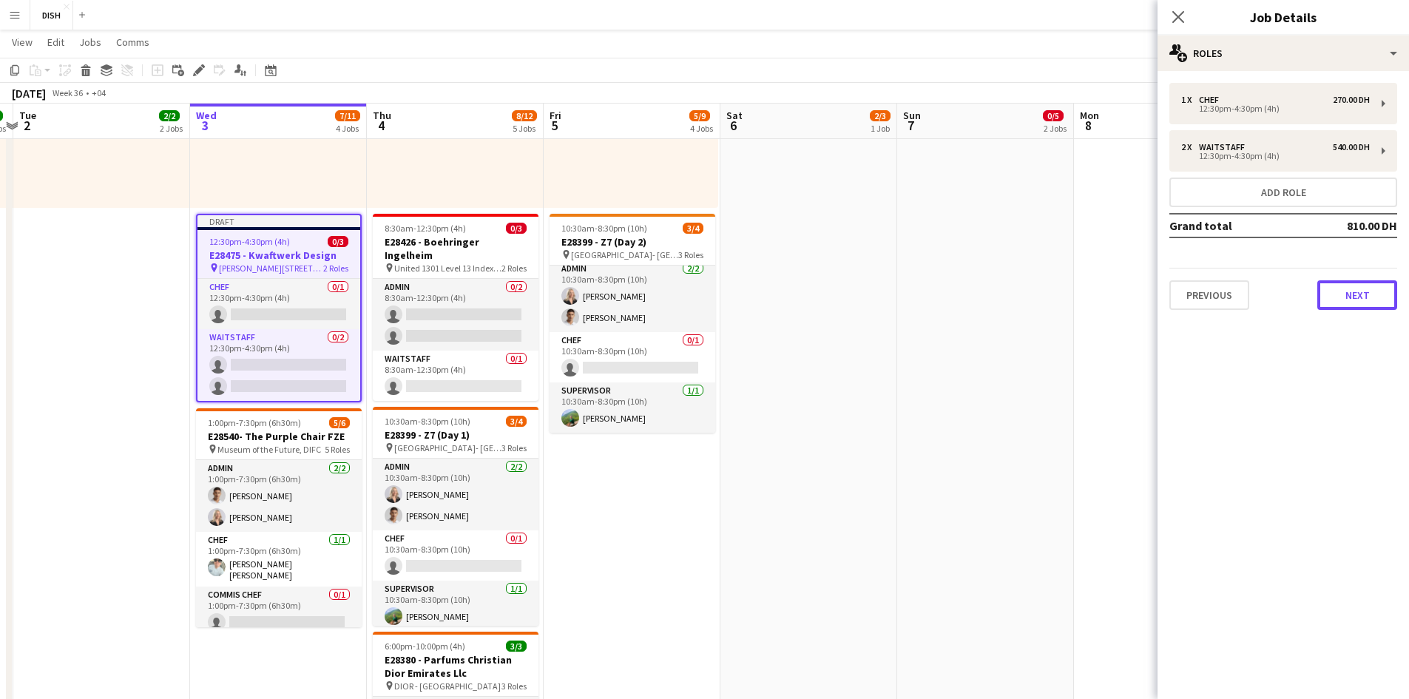
click at [748, 296] on button "Next" at bounding box center [1358, 295] width 80 height 30
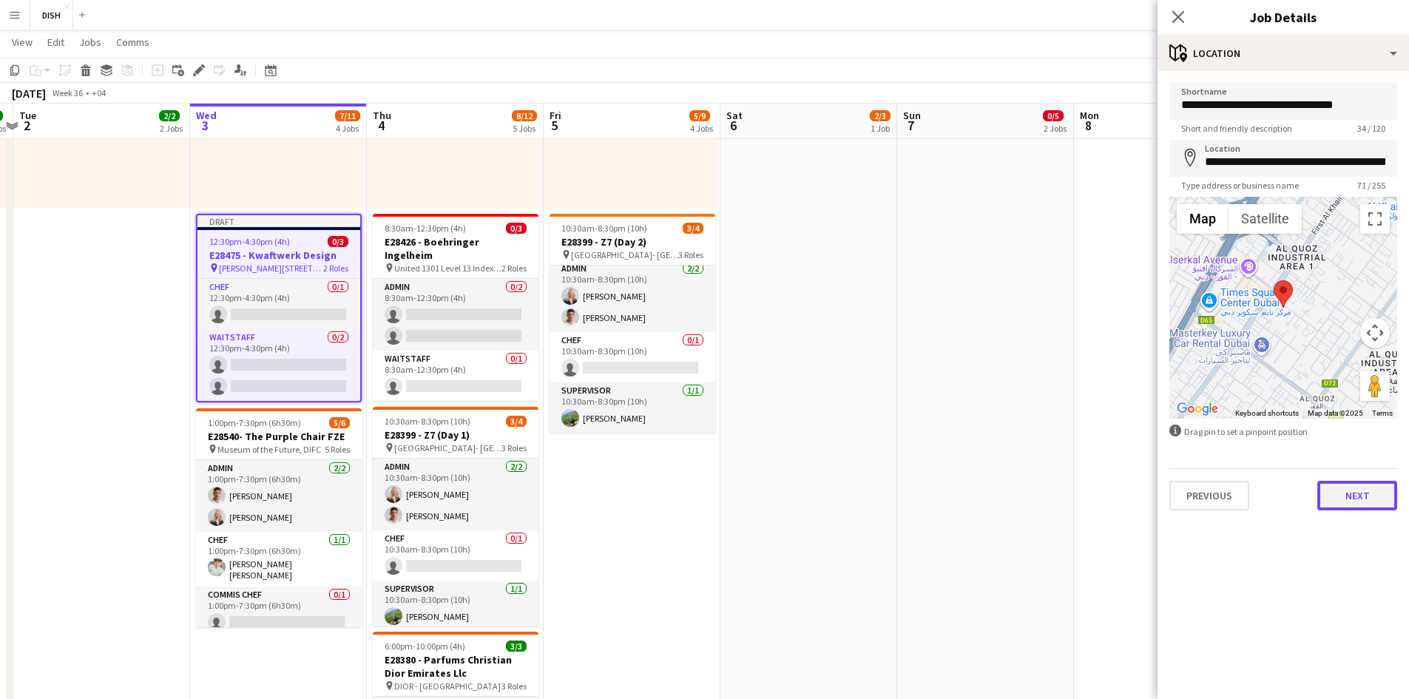
click at [748, 472] on button "Next" at bounding box center [1358, 496] width 80 height 30
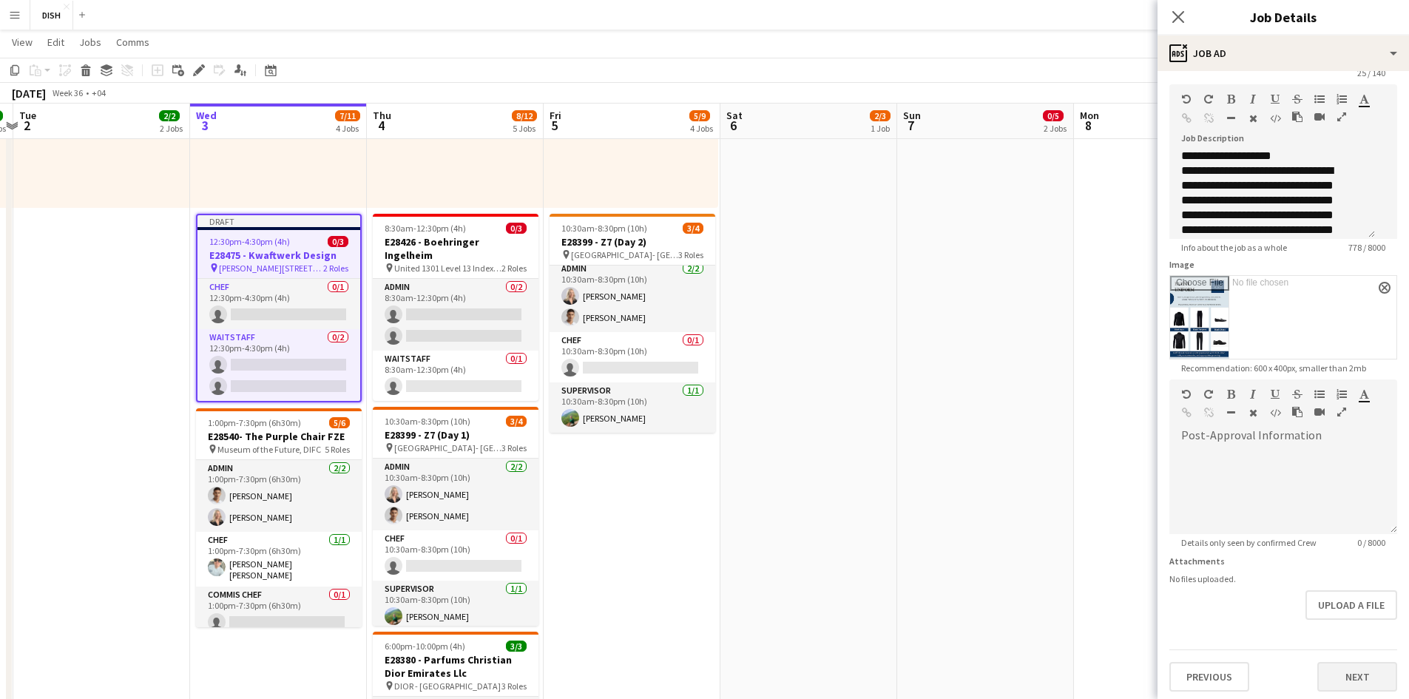
scroll to position [60, 0]
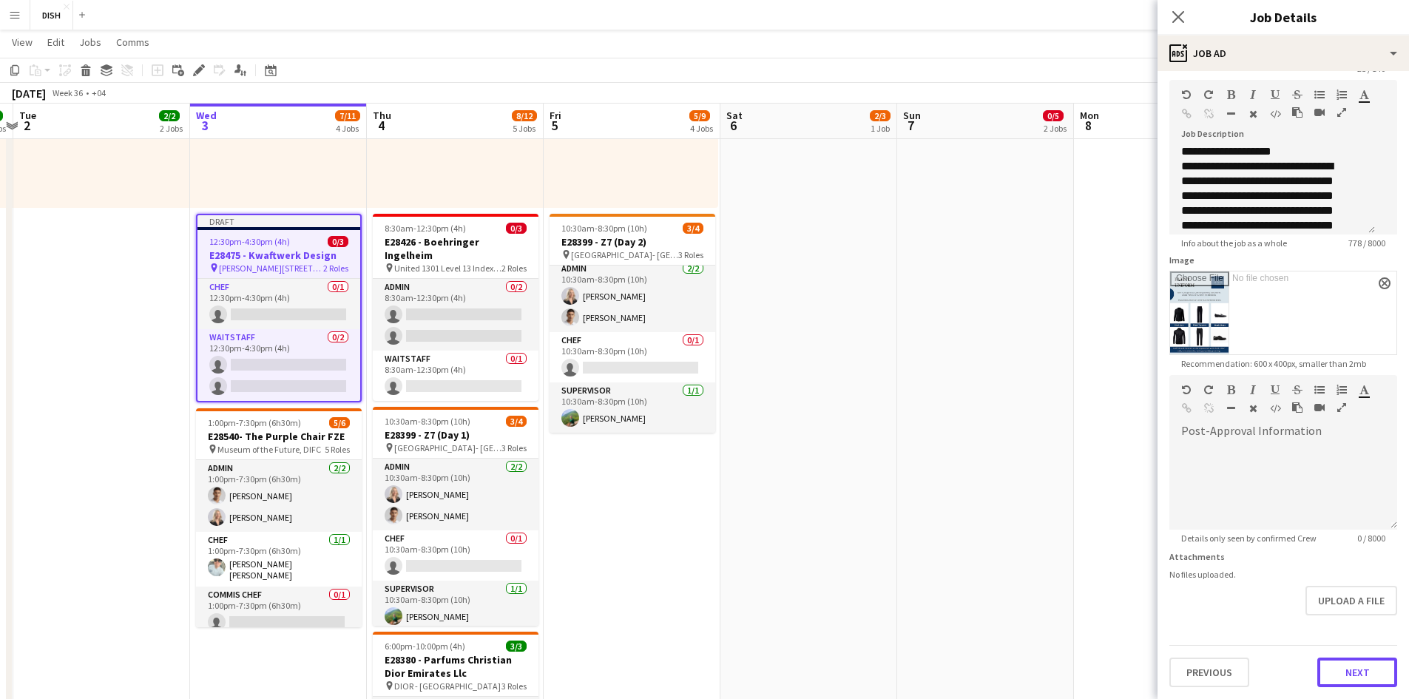
click at [748, 472] on button "Next" at bounding box center [1358, 673] width 80 height 30
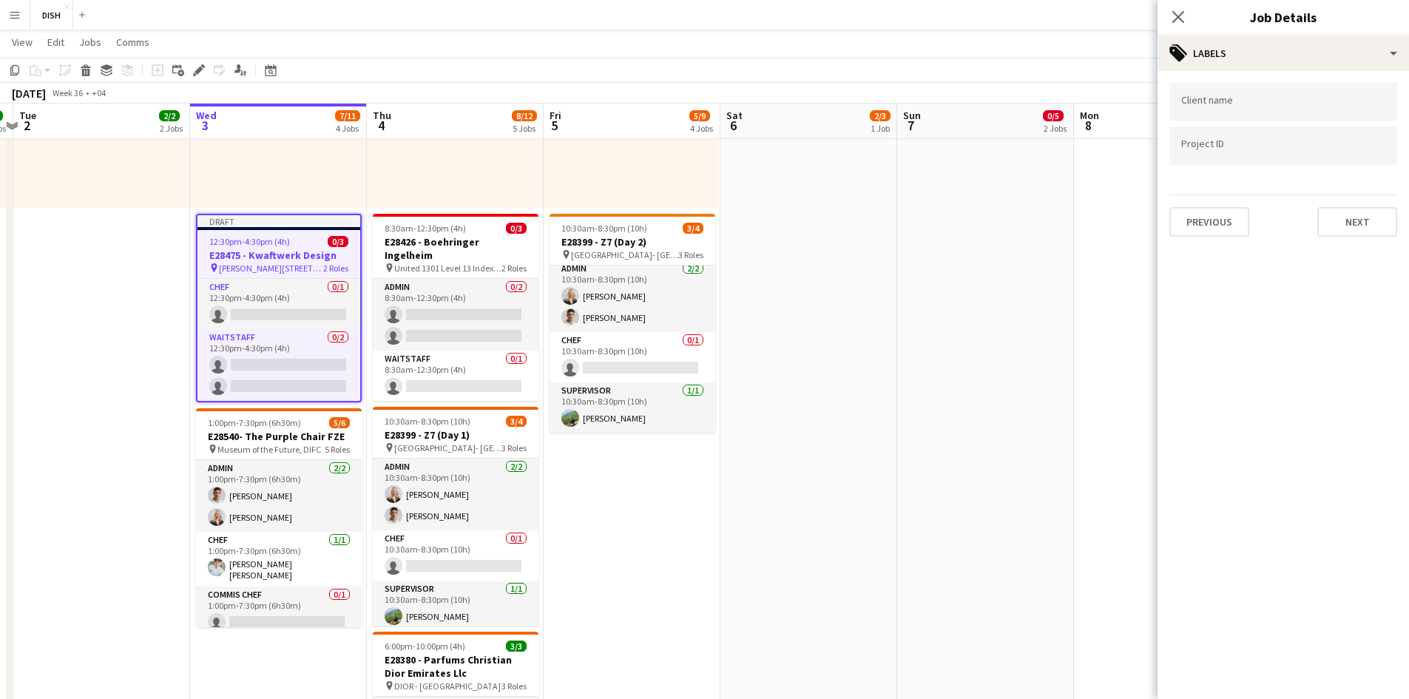
scroll to position [0, 0]
click at [748, 219] on button "Next" at bounding box center [1358, 222] width 80 height 30
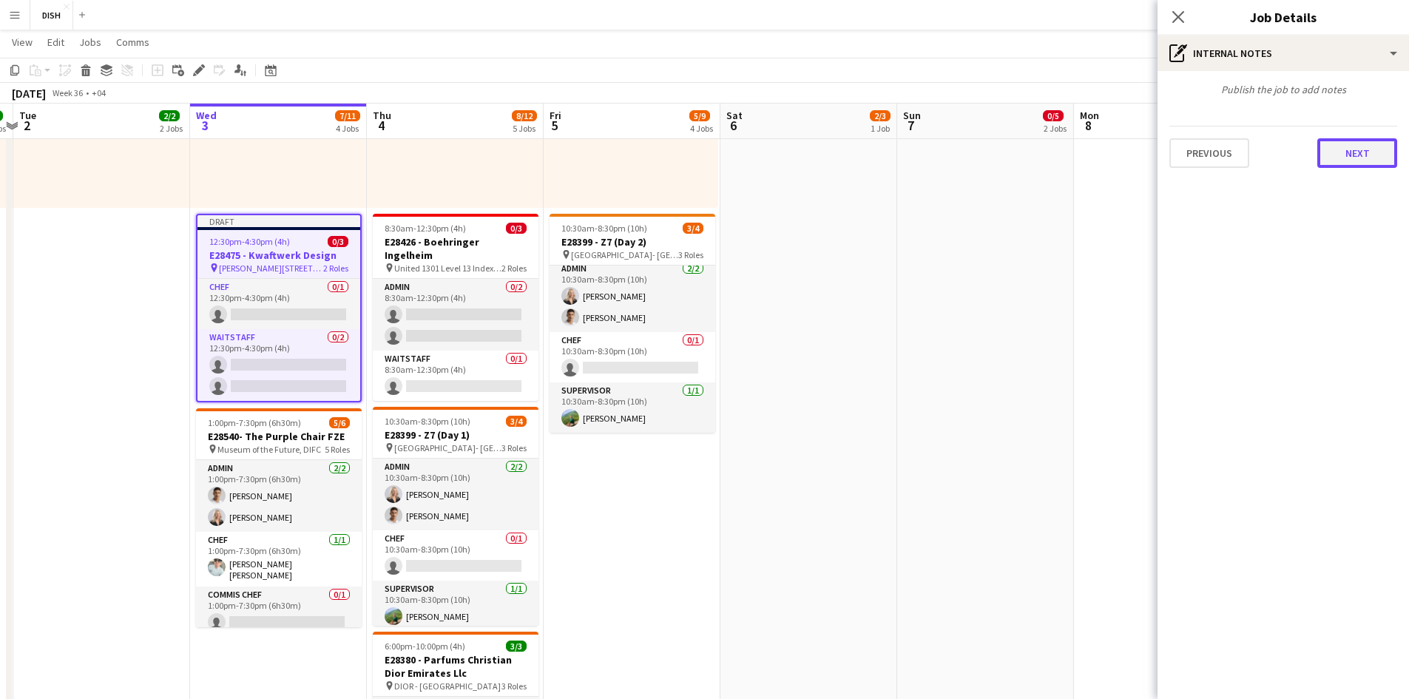
click at [748, 161] on button "Next" at bounding box center [1358, 153] width 80 height 30
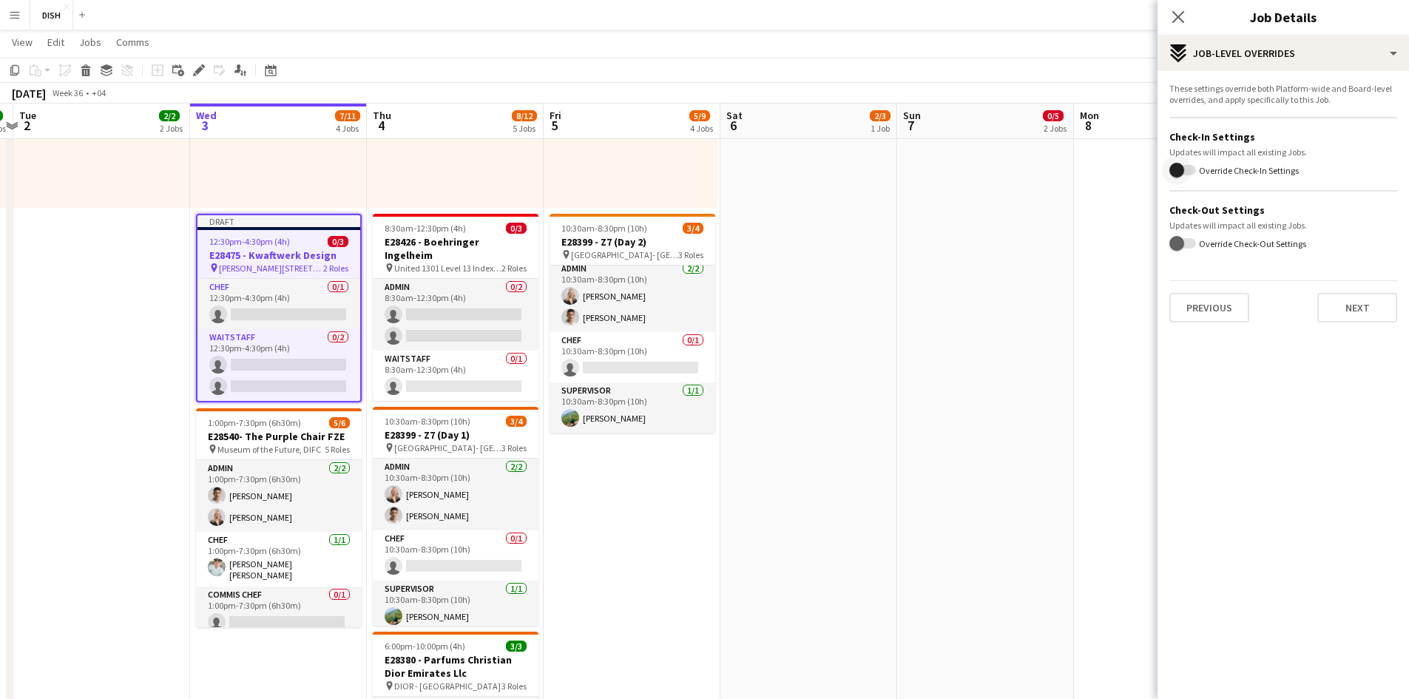
click at [748, 171] on span "button" at bounding box center [1183, 170] width 27 height 10
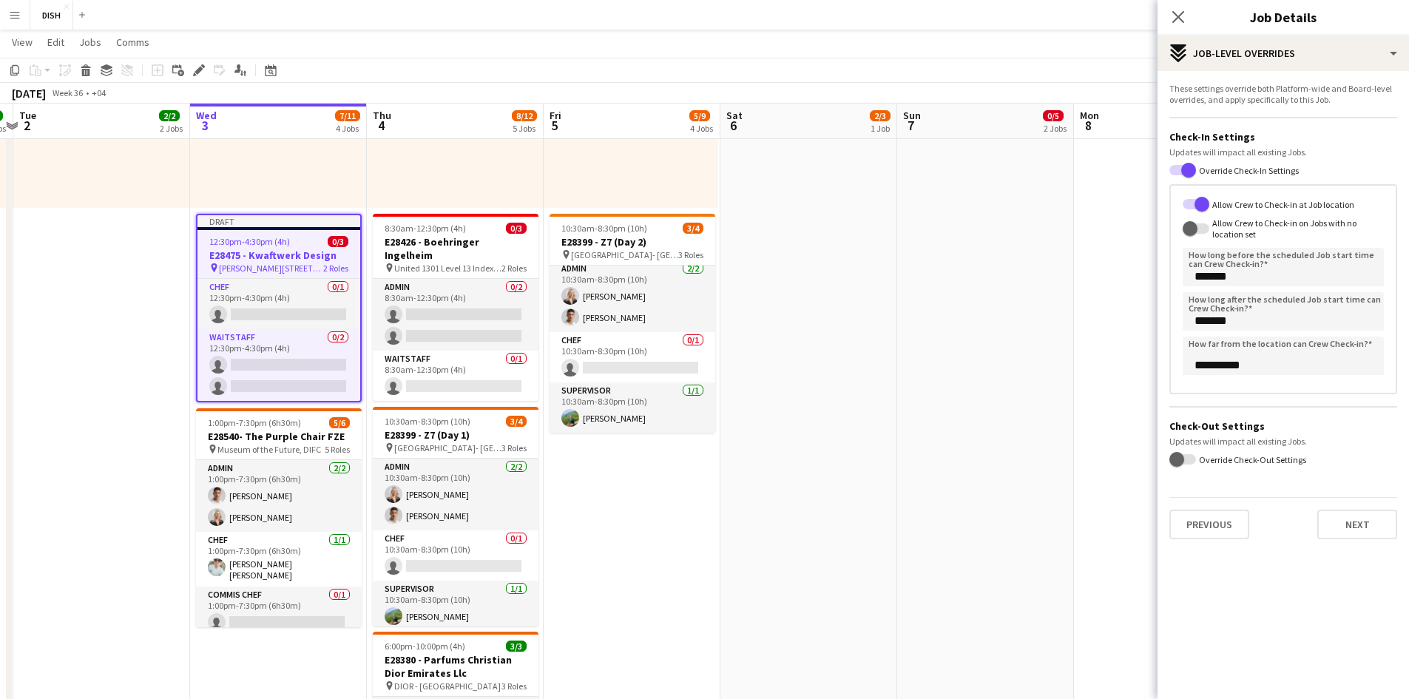
click at [748, 459] on label "Override Check-Out Settings" at bounding box center [1251, 459] width 110 height 11
click at [748, 459] on button "Override Check-Out Settings" at bounding box center [1183, 459] width 27 height 10
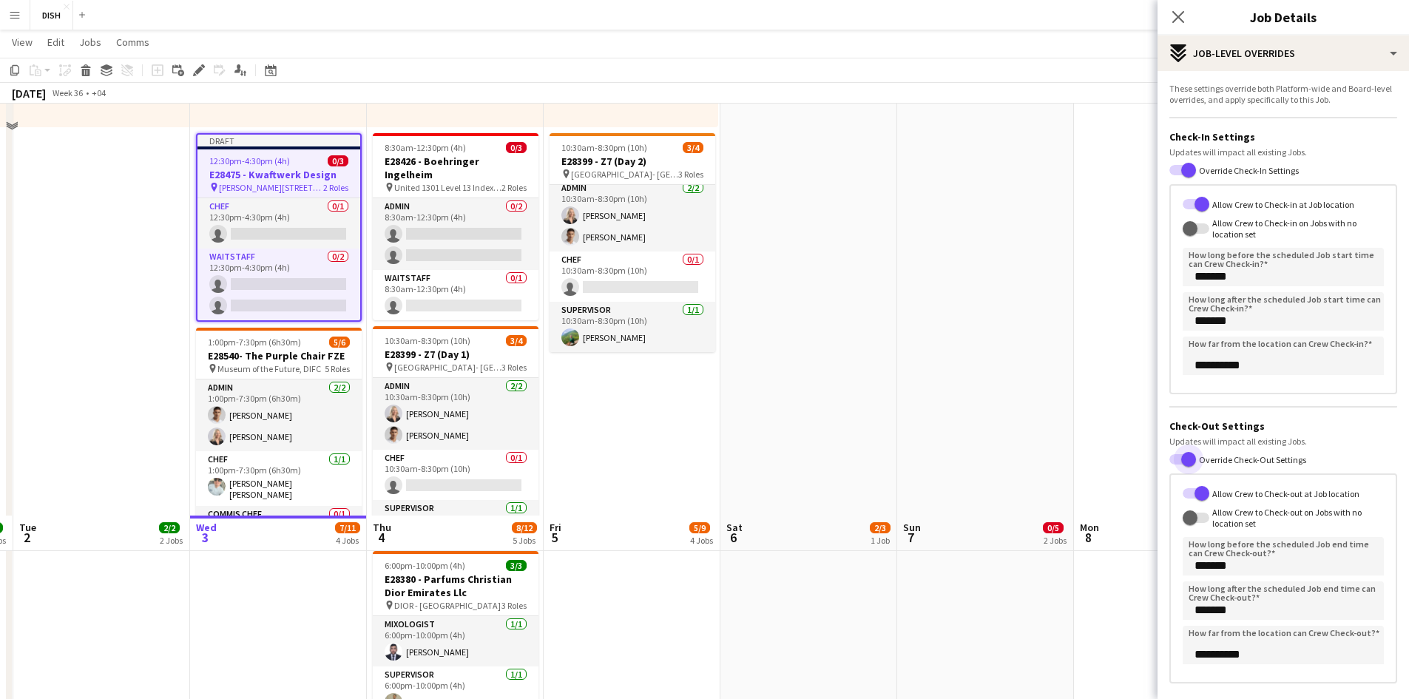
scroll to position [493, 0]
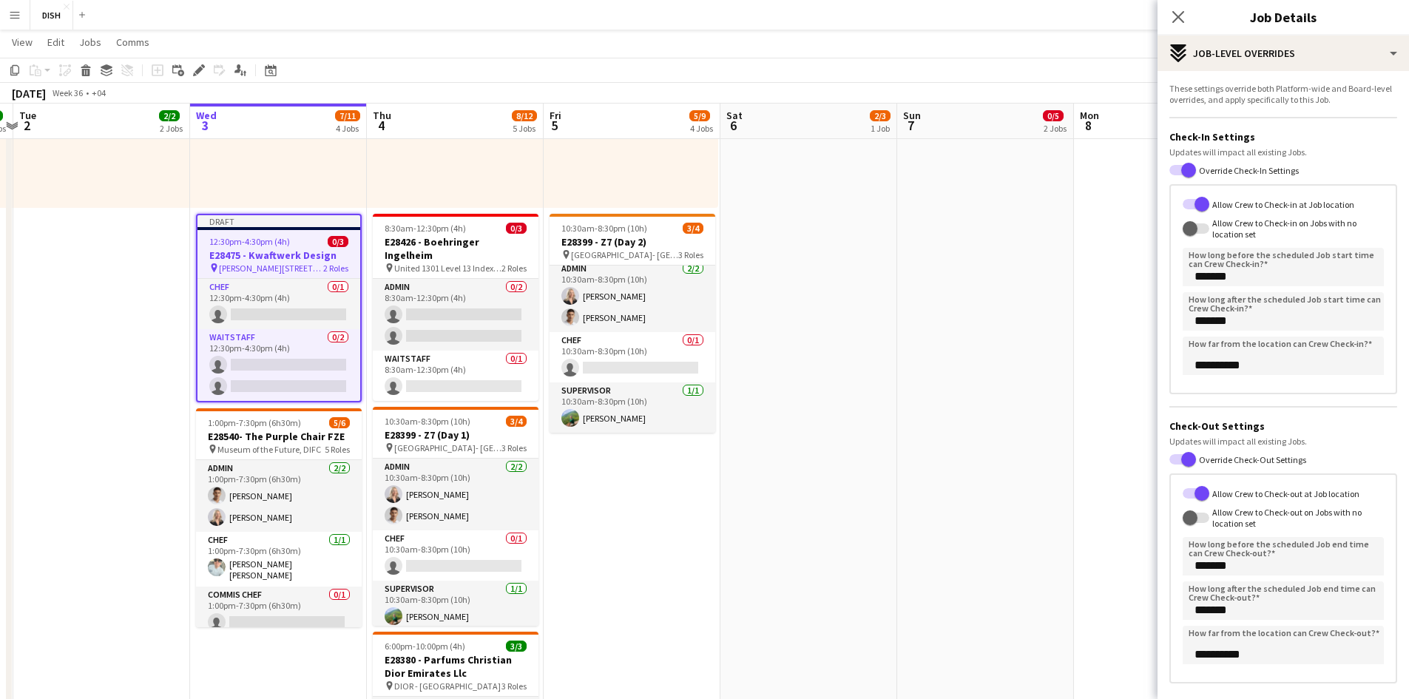
drag, startPoint x: 1343, startPoint y: 95, endPoint x: 1144, endPoint y: 73, distance: 200.2
click at [748, 78] on body "Menu Boards Boards Boards All jobs Status Workforce Workforce My Workforce Recr…" at bounding box center [704, 378] width 1409 height 1743
copy body "LOR 9869 IPS 2665 Dolors A Consect A Elitseddo E Temporin U Labore E Dolorema A…"
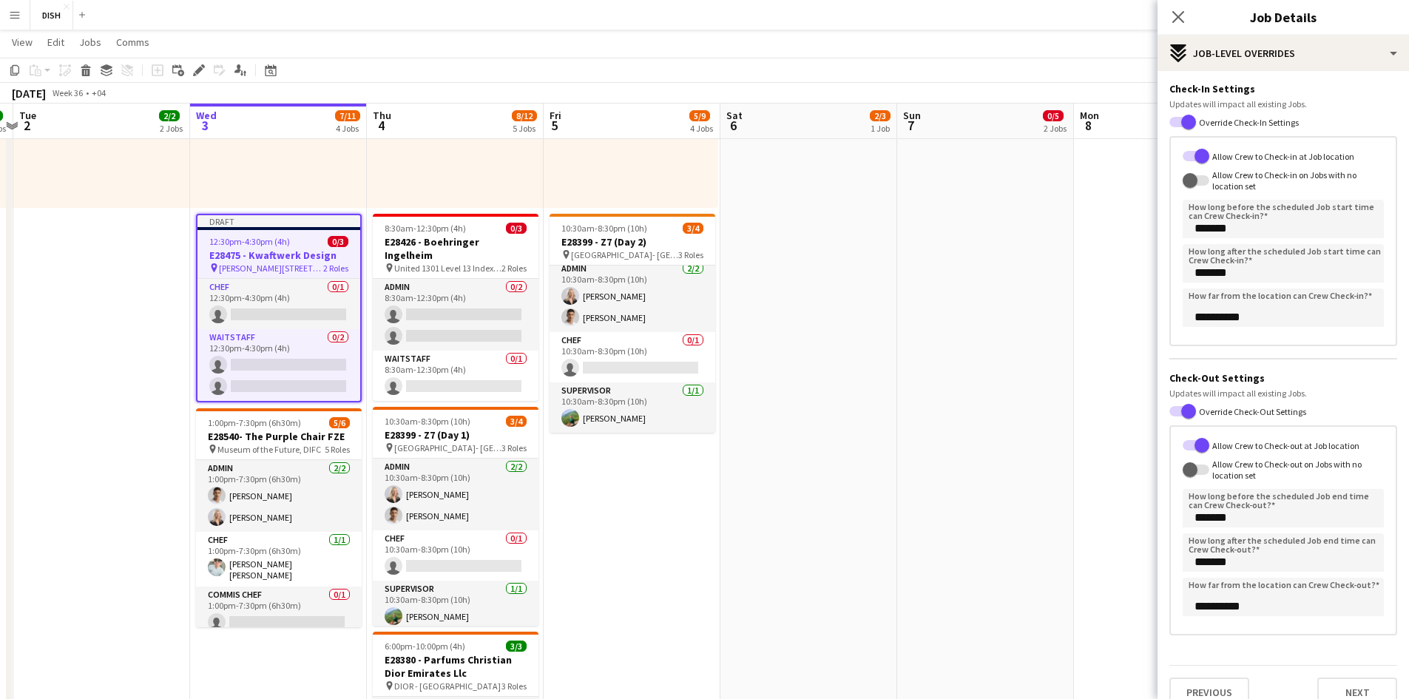
scroll to position [68, 0]
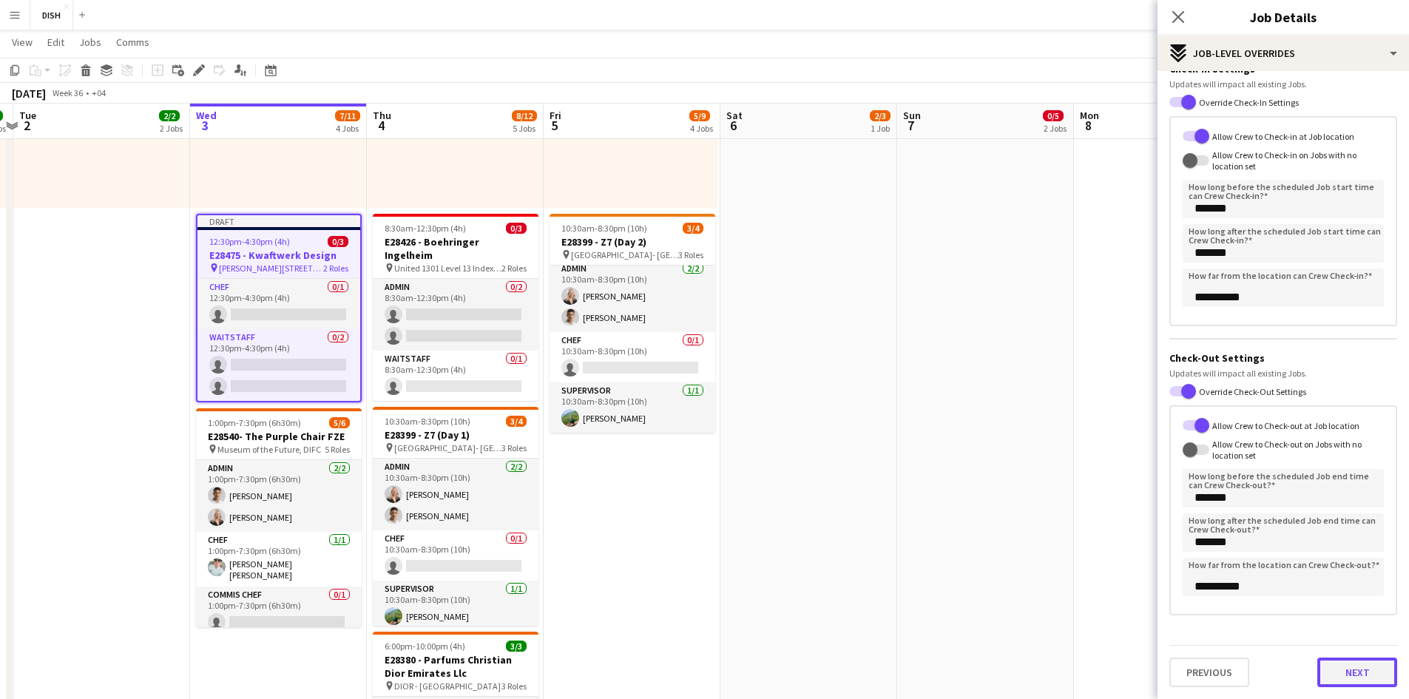
click at [748, 472] on button "Next" at bounding box center [1358, 673] width 80 height 30
type input "*******"
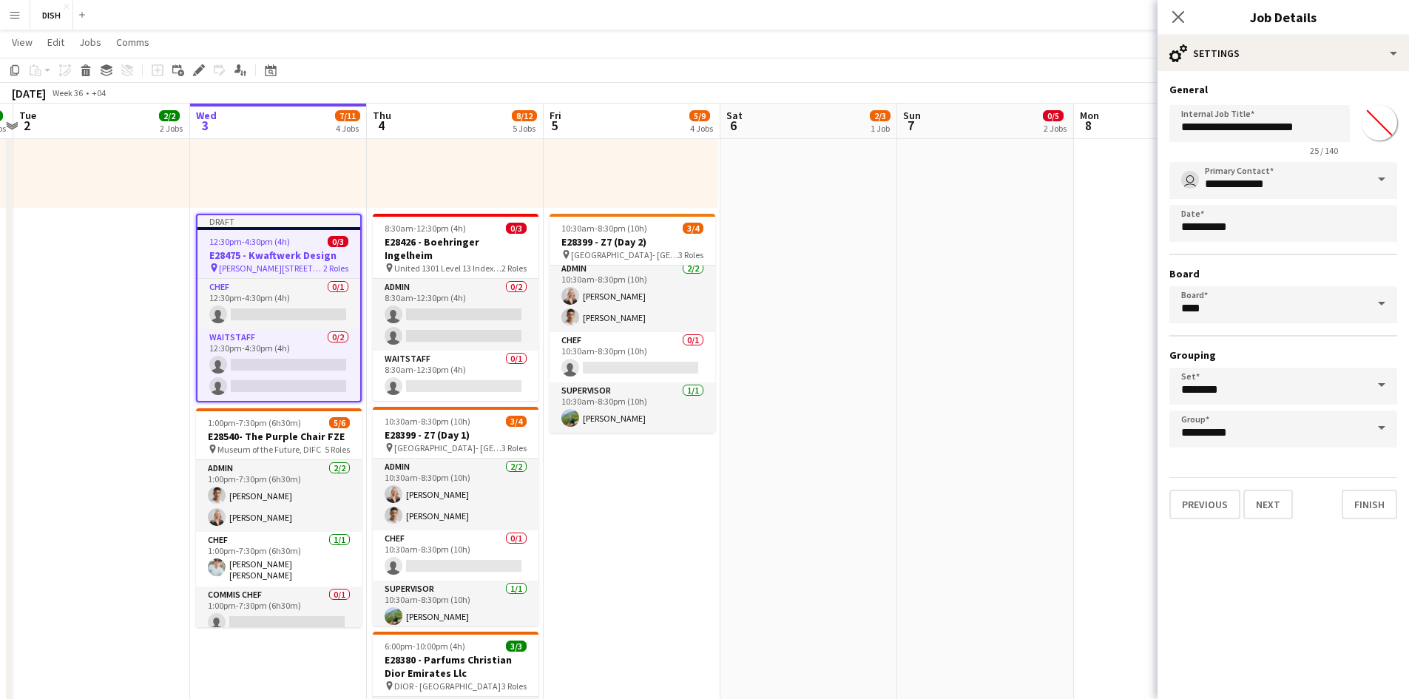
scroll to position [0, 0]
click at [748, 472] on button "Finish" at bounding box center [1369, 505] width 55 height 30
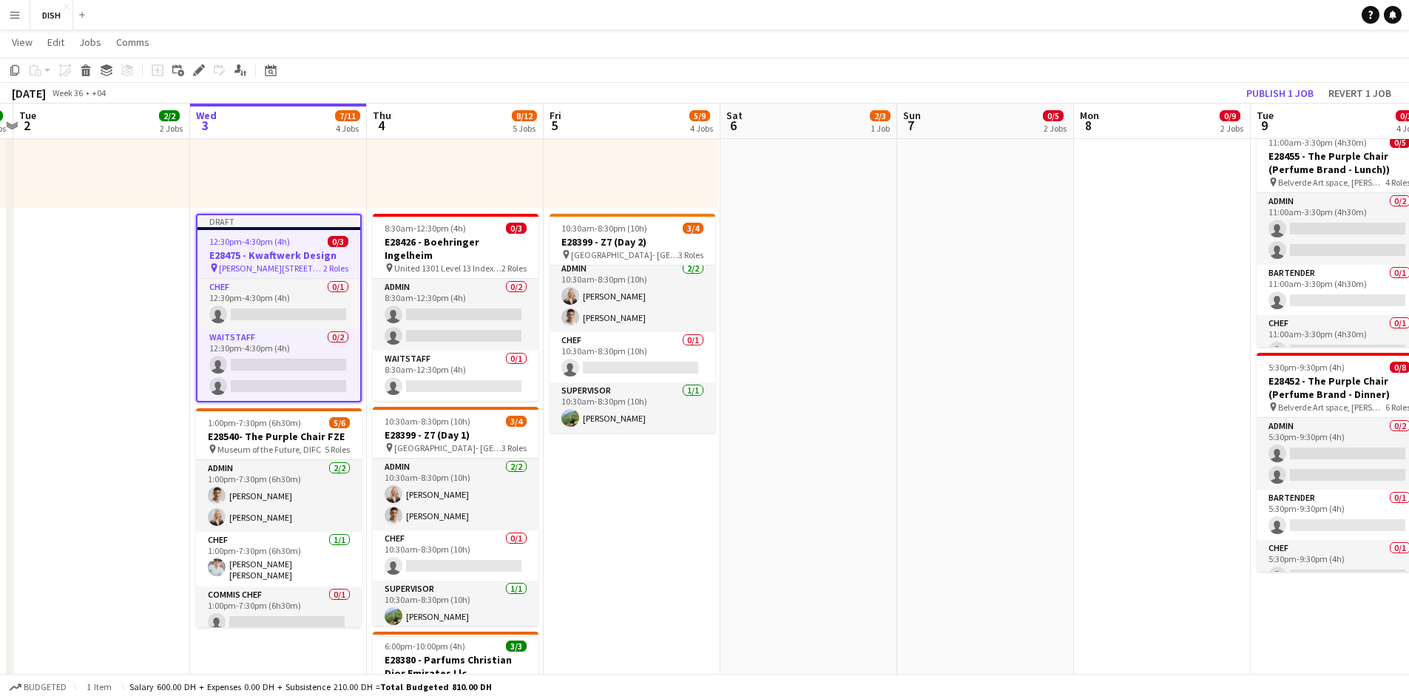
click at [233, 243] on span "12:30pm-4:30pm (4h)" at bounding box center [249, 241] width 81 height 11
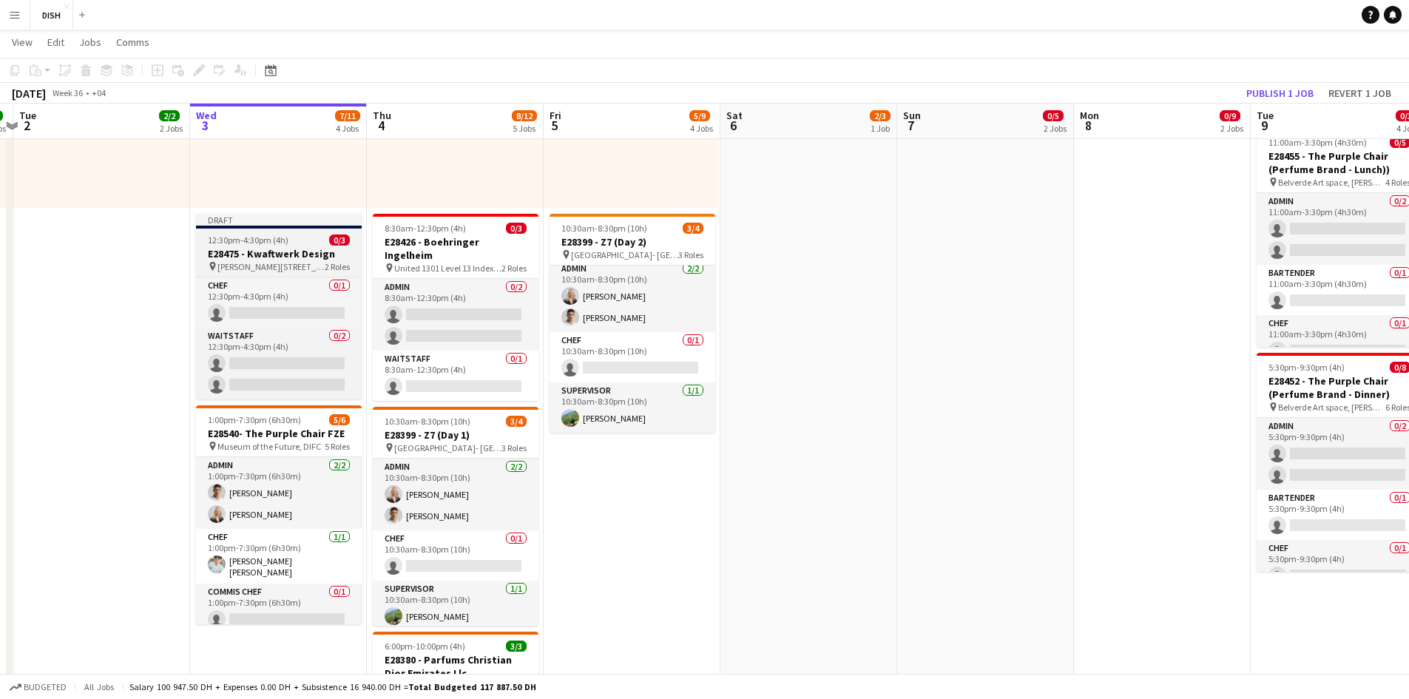
drag, startPoint x: 228, startPoint y: 260, endPoint x: 222, endPoint y: 228, distance: 32.4
click at [228, 260] on h3 "E28475 - Kwaftwerk Design" at bounding box center [279, 253] width 166 height 13
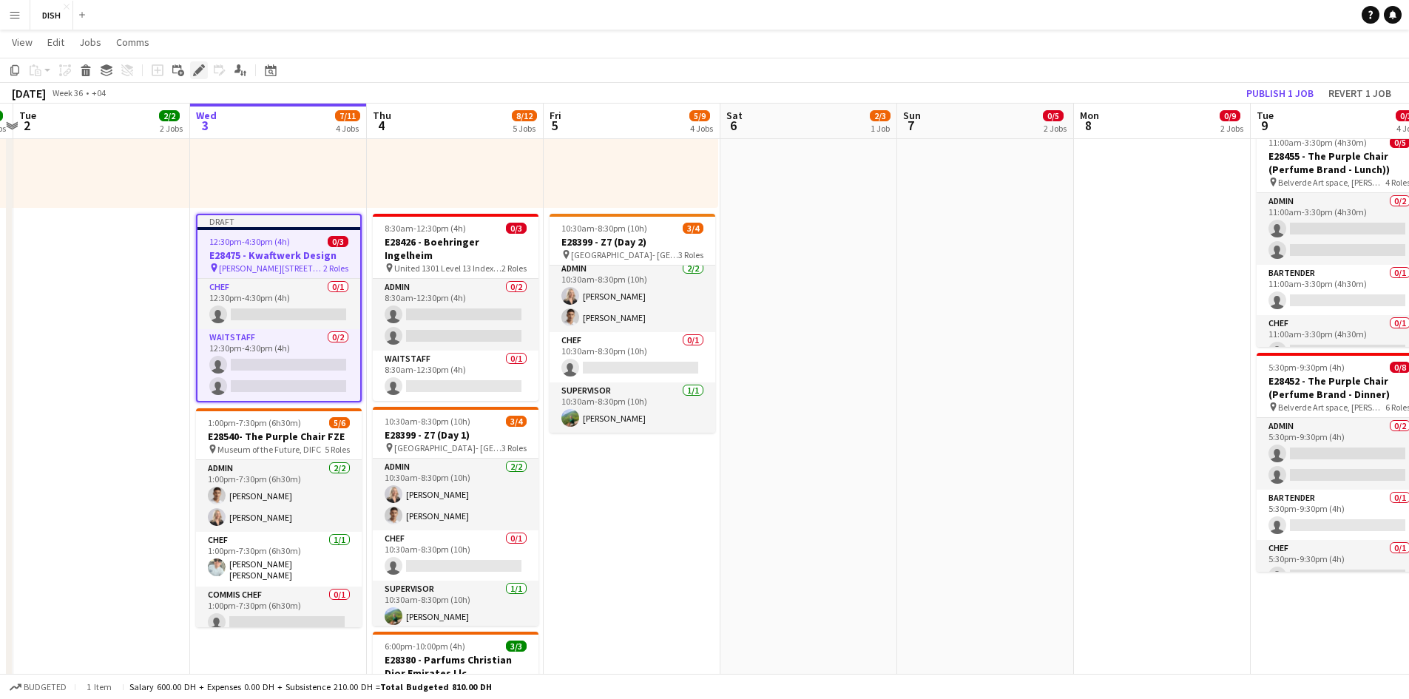
click at [203, 74] on icon "Edit" at bounding box center [199, 70] width 12 height 12
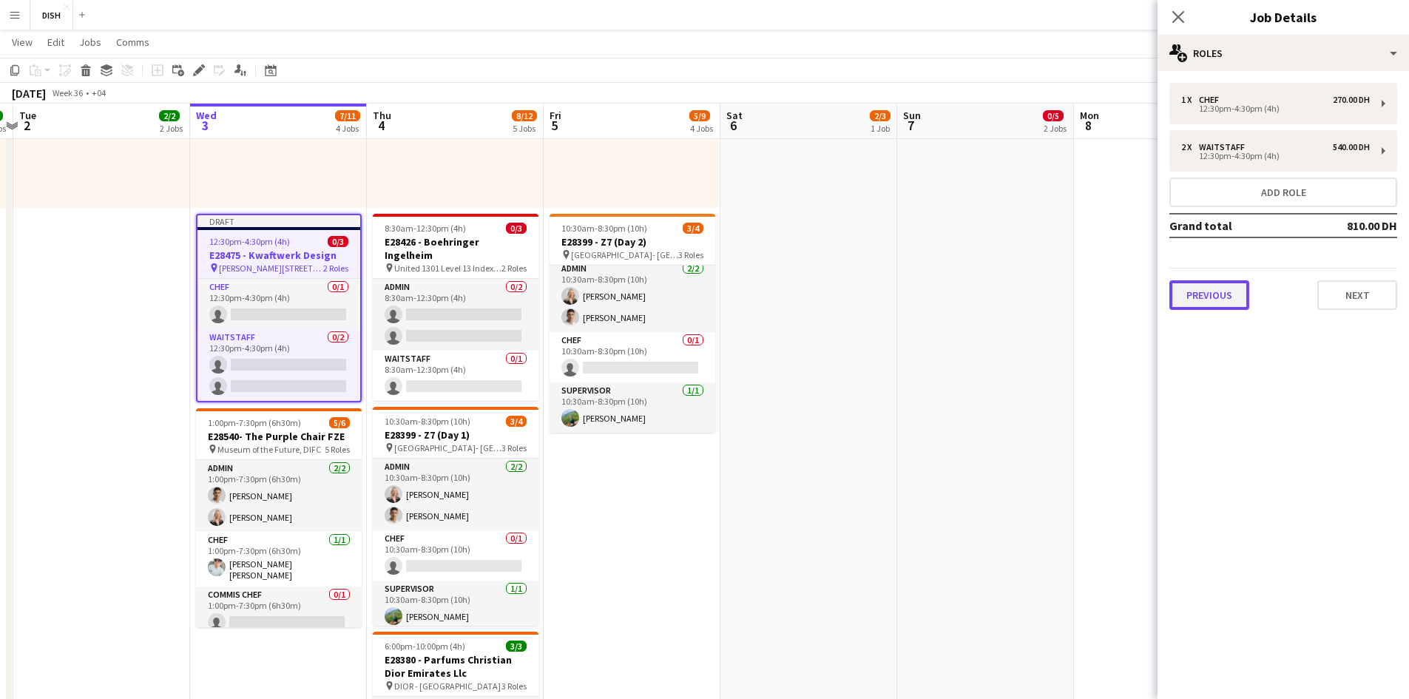
click at [748, 290] on button "Previous" at bounding box center [1210, 295] width 80 height 30
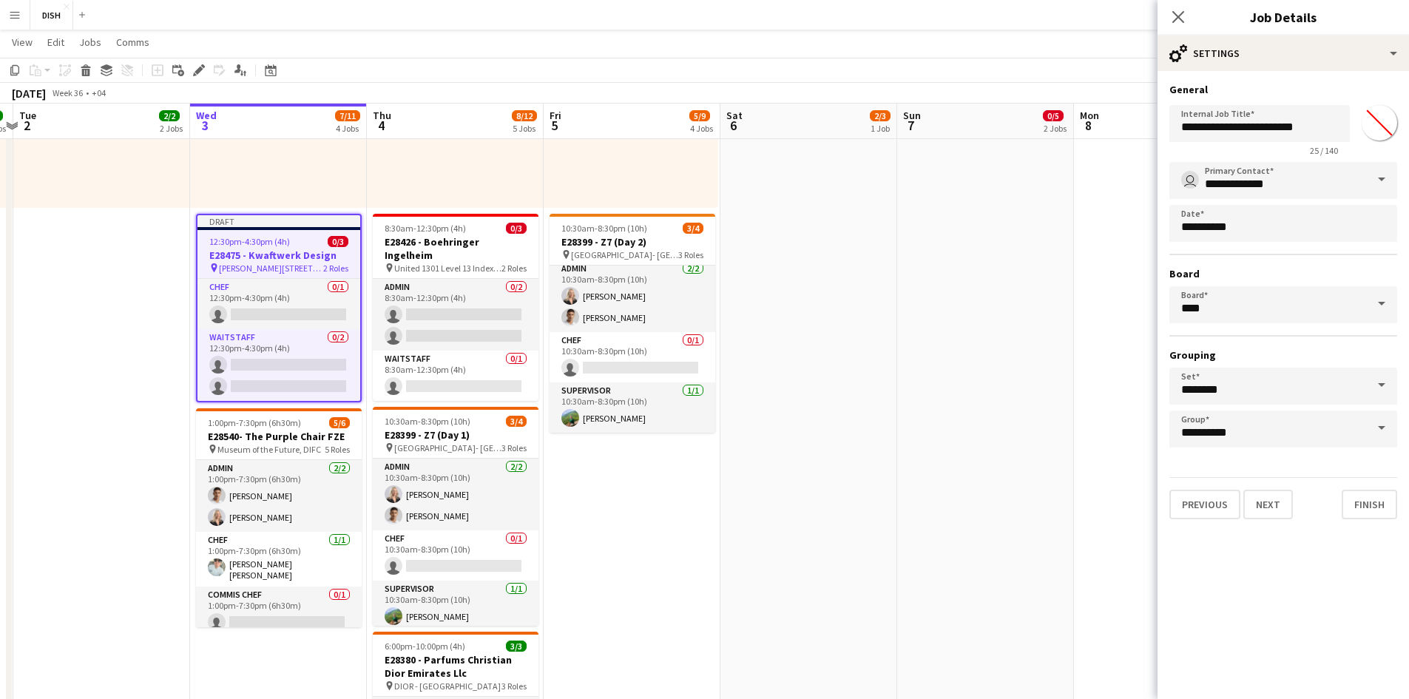
click at [748, 118] on input "*******" at bounding box center [1379, 122] width 53 height 53
type input "*******"
click at [748, 472] on button "Finish" at bounding box center [1369, 505] width 55 height 30
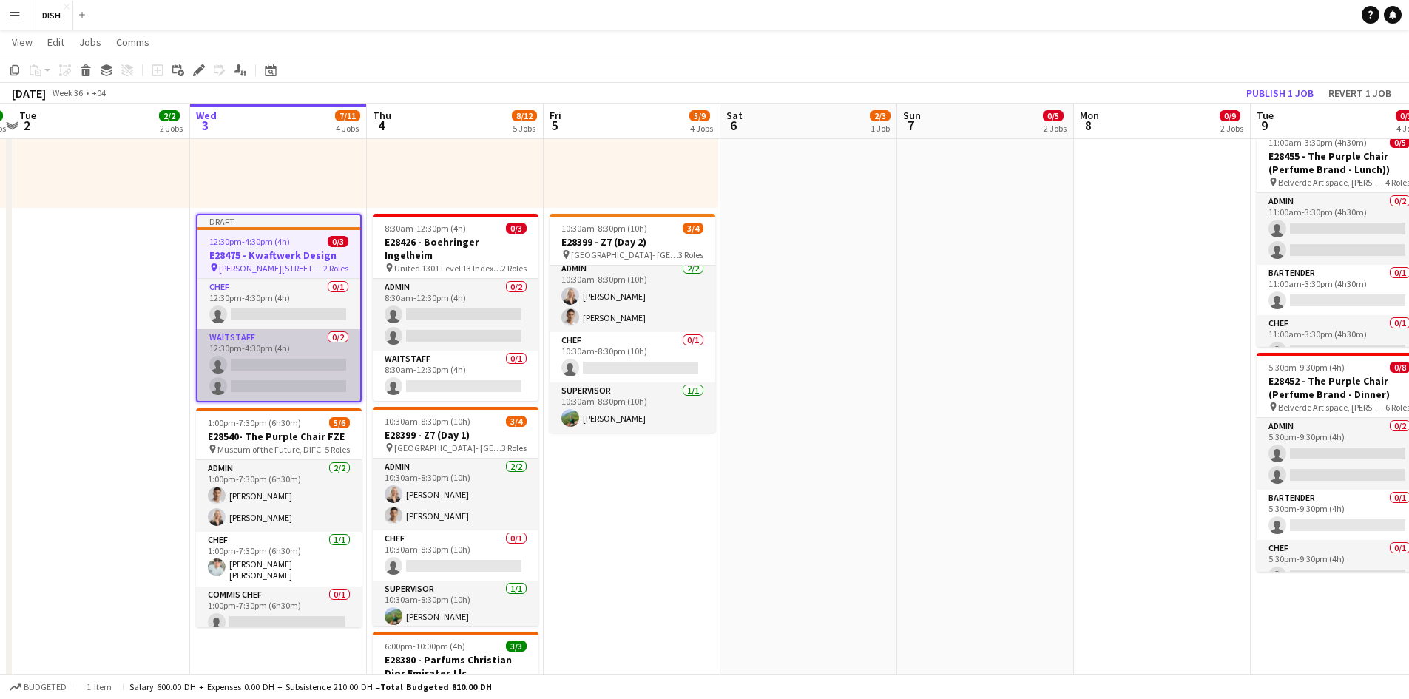
click at [254, 370] on app-card-role "Waitstaff 0/2 12:30pm-4:30pm (4h) single-neutral-actions single-neutral-actions" at bounding box center [279, 365] width 163 height 72
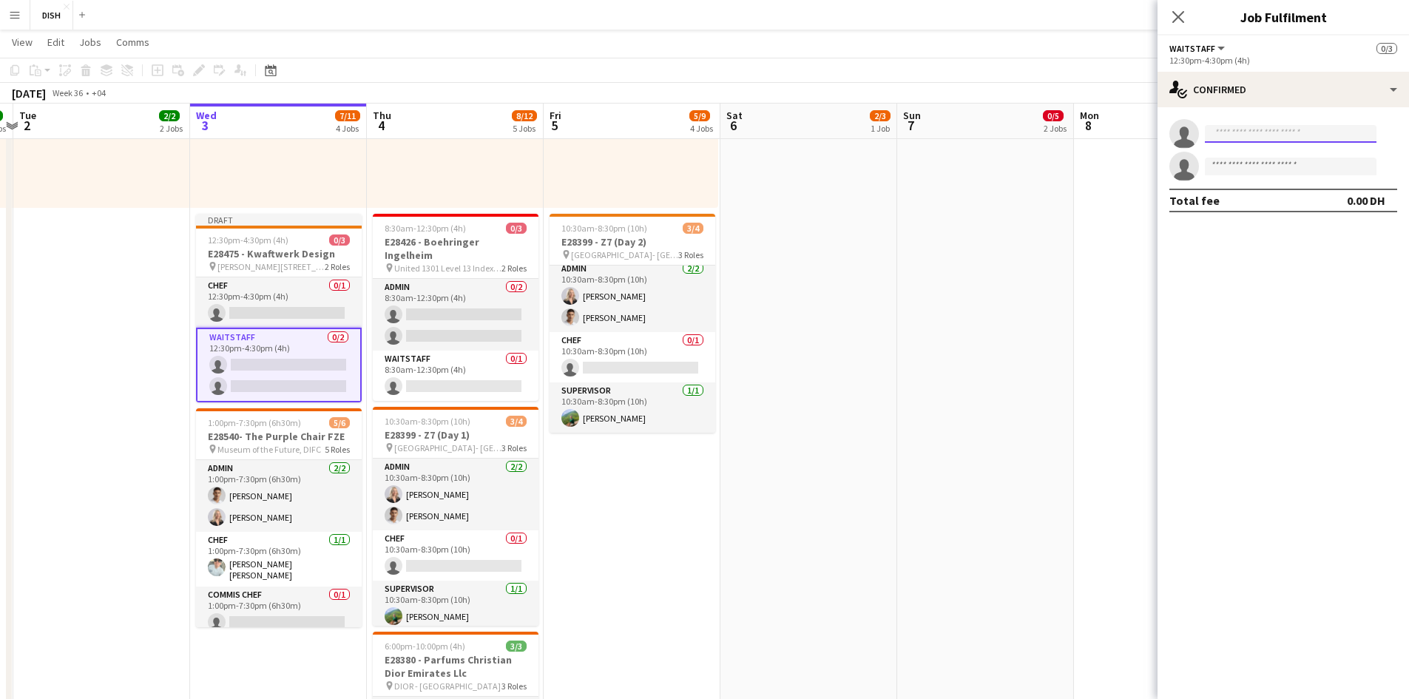
click at [748, 141] on input at bounding box center [1291, 134] width 172 height 18
type input "******"
click at [748, 183] on span "[PHONE_NUMBER]" at bounding box center [1291, 179] width 148 height 12
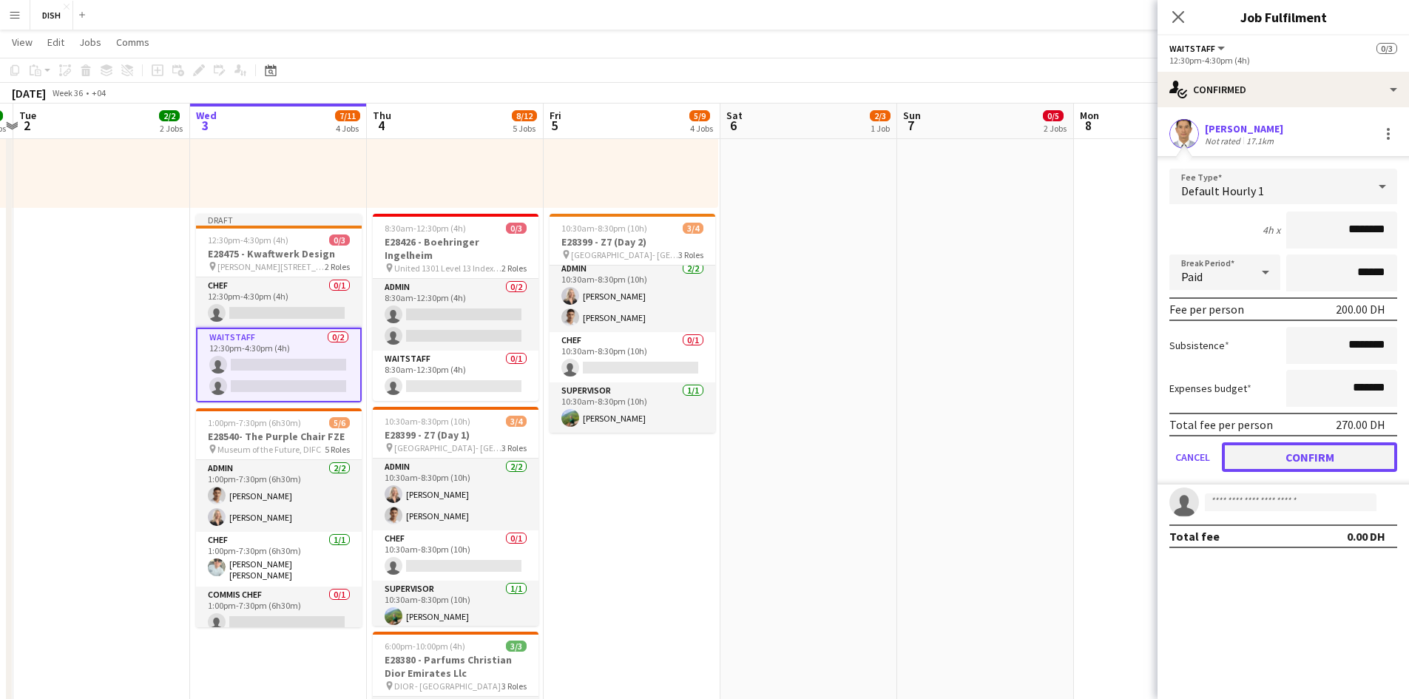
click at [748, 459] on button "Confirm" at bounding box center [1309, 457] width 175 height 30
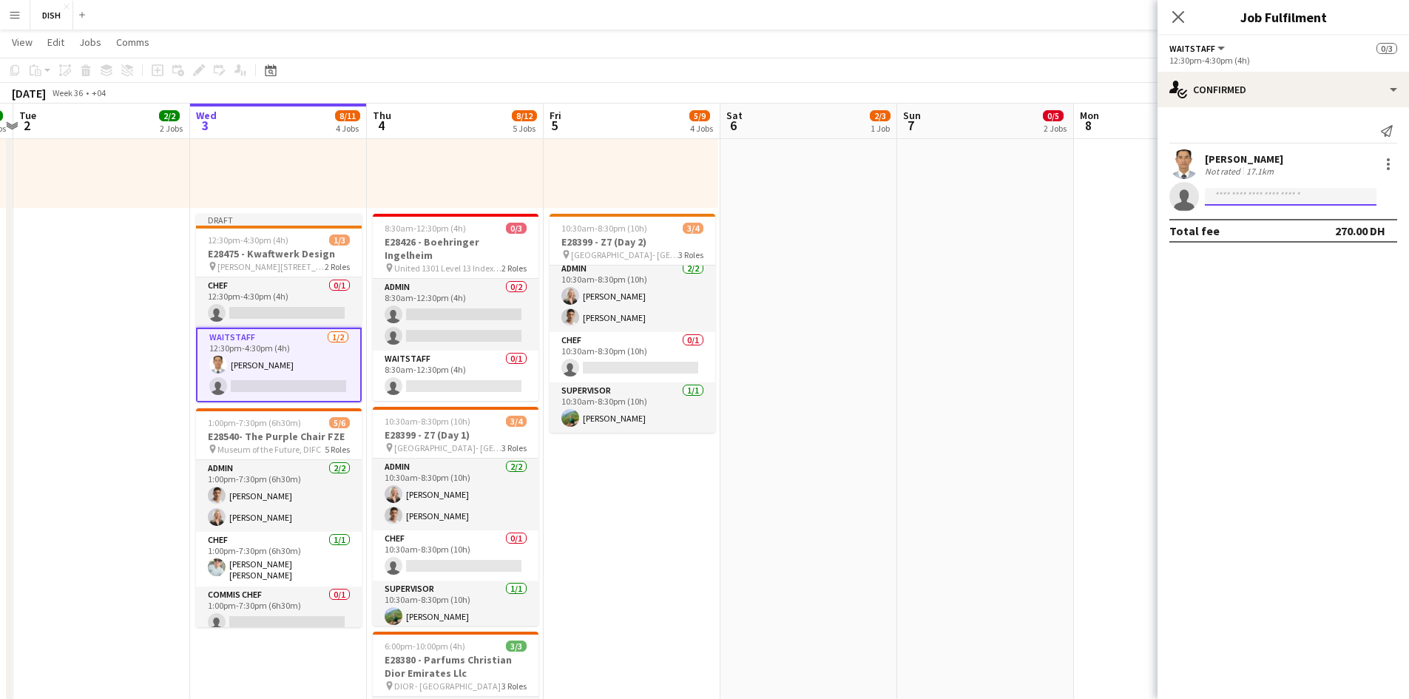
click at [748, 194] on input at bounding box center [1291, 197] width 172 height 18
type input "******"
click at [748, 232] on span "[EMAIL_ADDRESS][DOMAIN_NAME]" at bounding box center [1291, 230] width 148 height 12
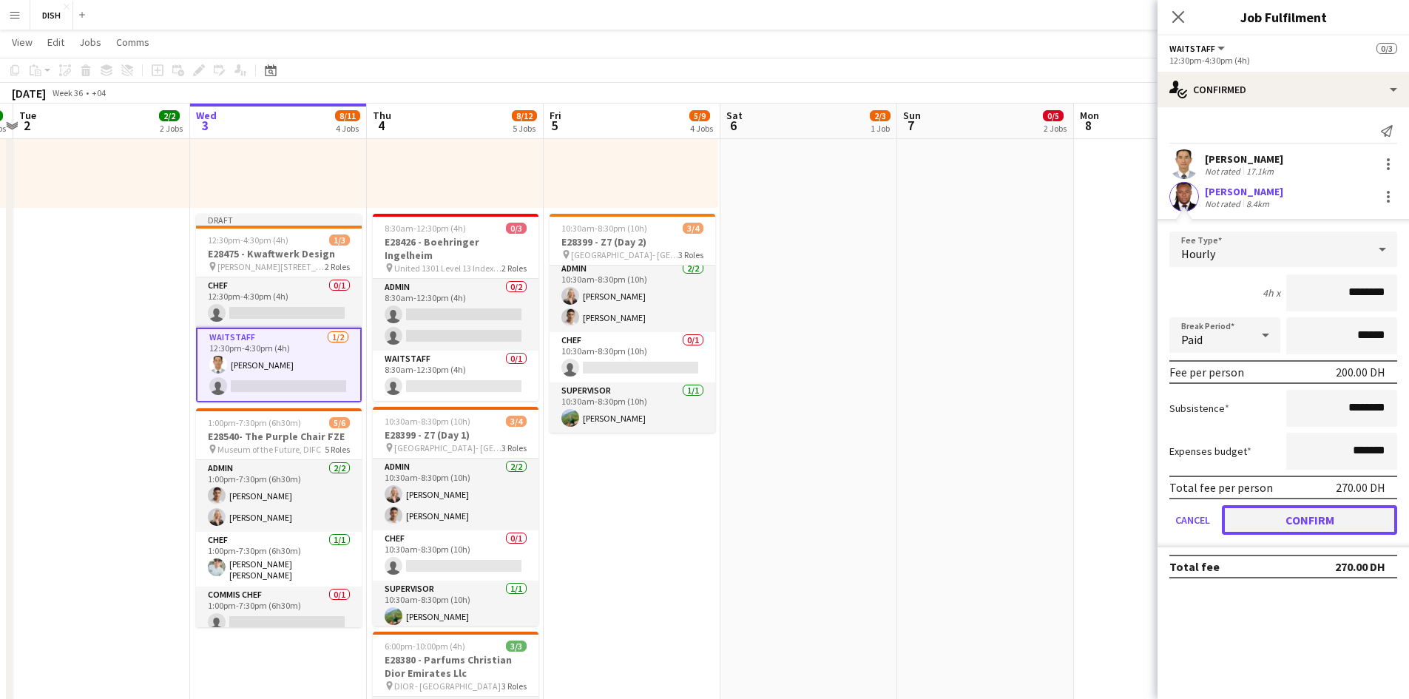
click at [748, 472] on button "Confirm" at bounding box center [1309, 520] width 175 height 30
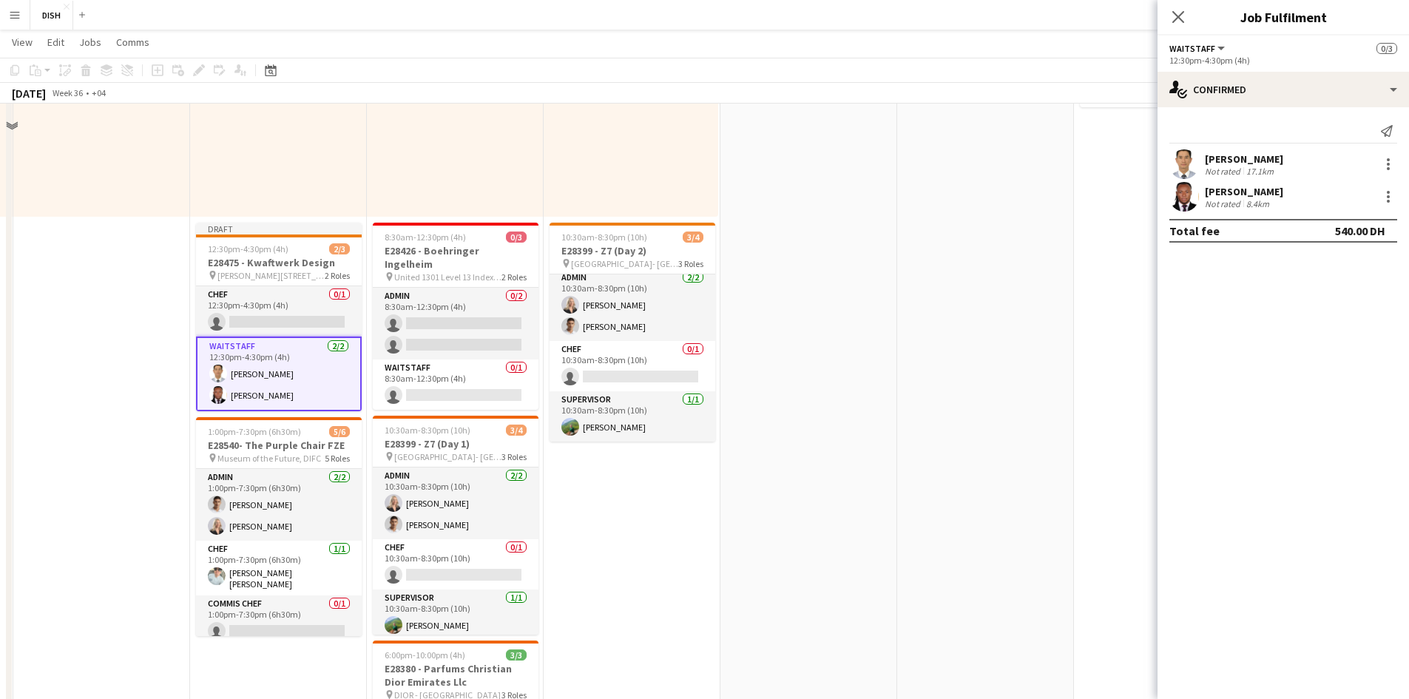
scroll to position [493, 0]
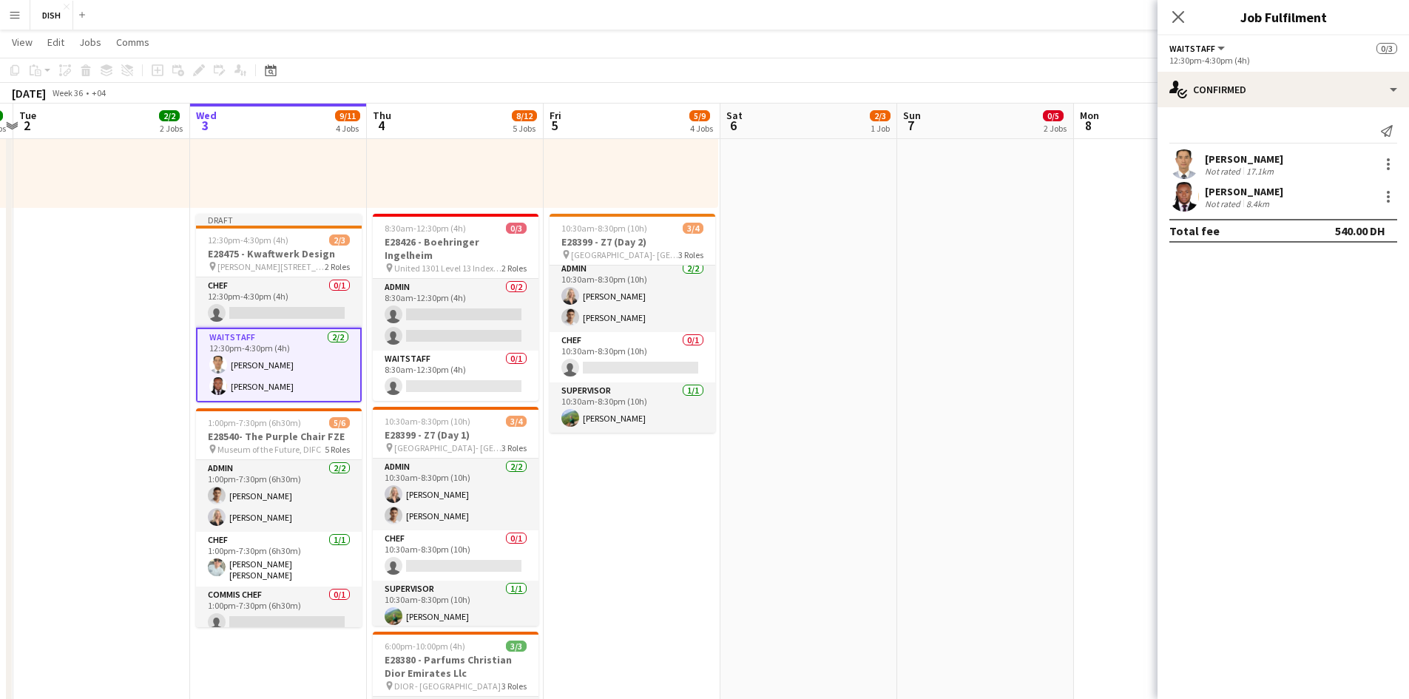
click at [748, 16] on icon at bounding box center [1179, 17] width 12 height 12
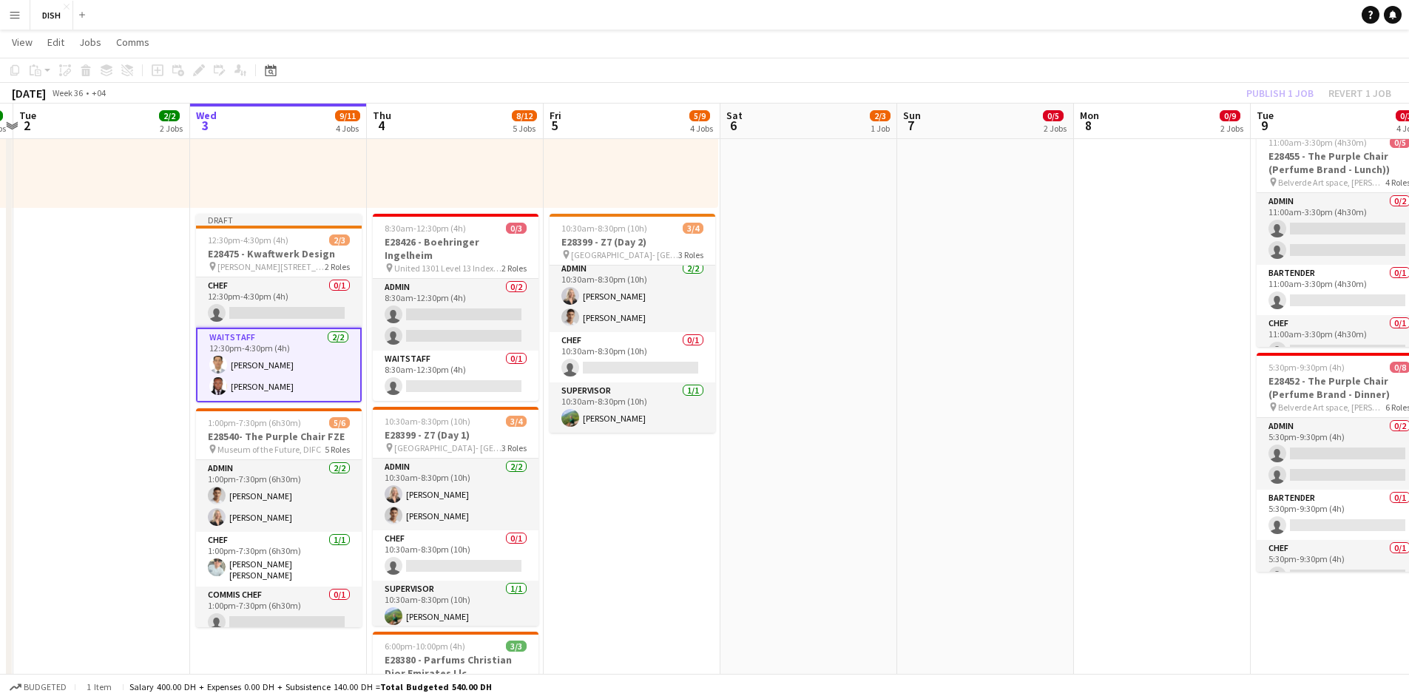
drag, startPoint x: 1011, startPoint y: 207, endPoint x: 1122, endPoint y: 192, distance: 112.0
click at [748, 209] on app-date-cell "8:00am-12:00pm (4h) 0/2 E28461 - GAE Events pin TBC, Dubai 1 Role Waitstaff 0/2…" at bounding box center [985, 275] width 177 height 1207
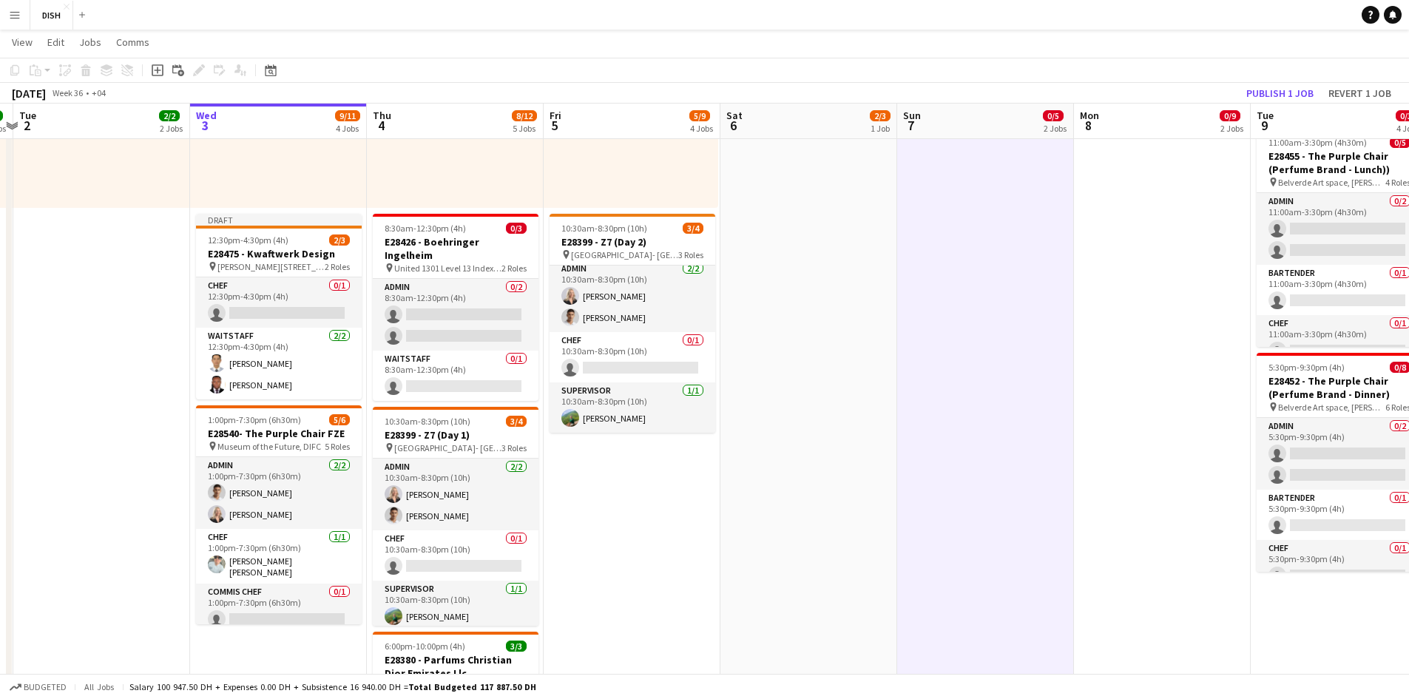
scroll to position [0, 338]
click at [748, 92] on button "Publish 1 job" at bounding box center [1280, 93] width 79 height 19
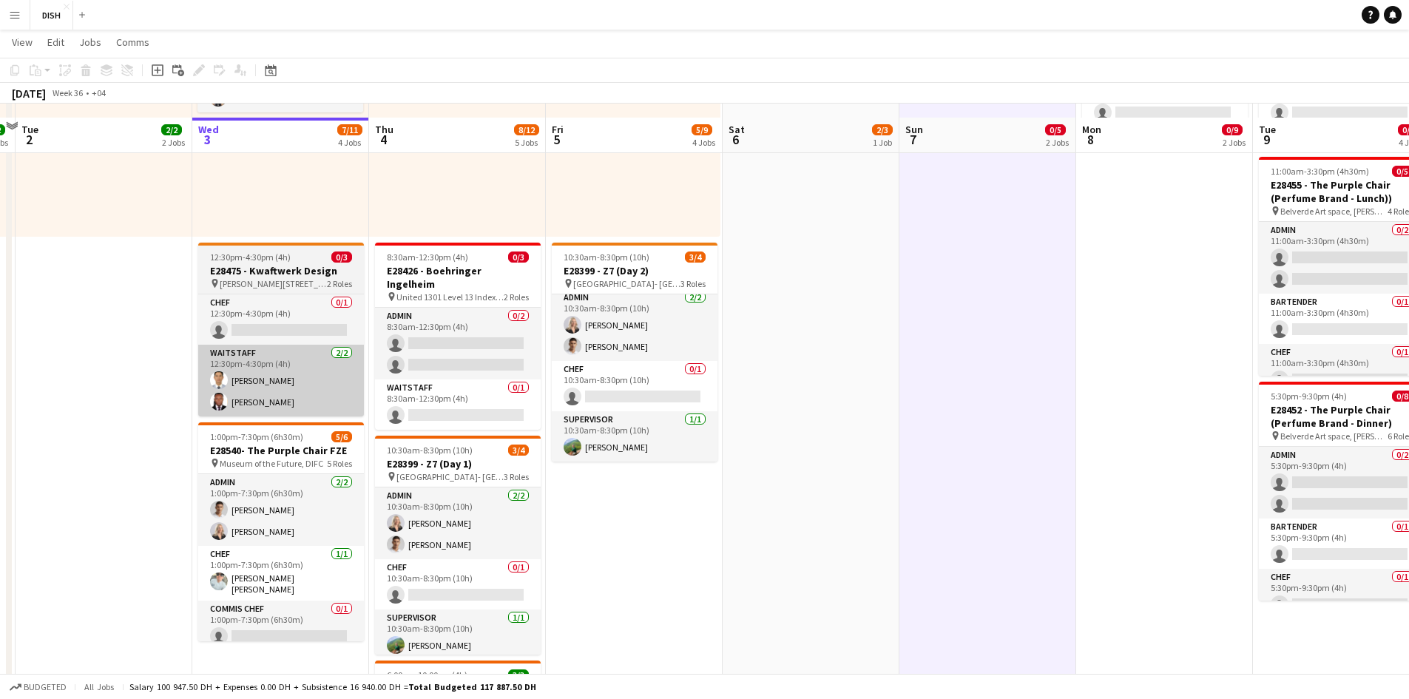
scroll to position [493, 0]
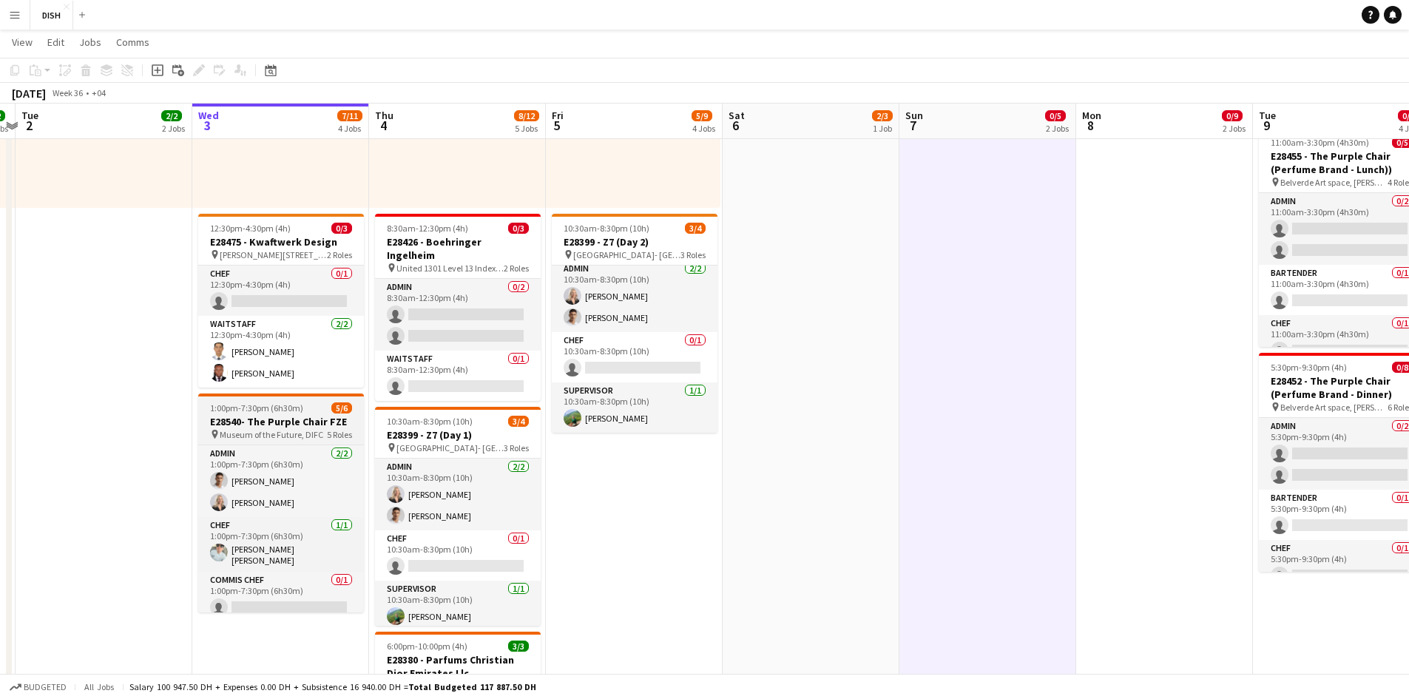
click at [272, 419] on h3 "E28540- The Purple Chair FZE" at bounding box center [281, 421] width 166 height 13
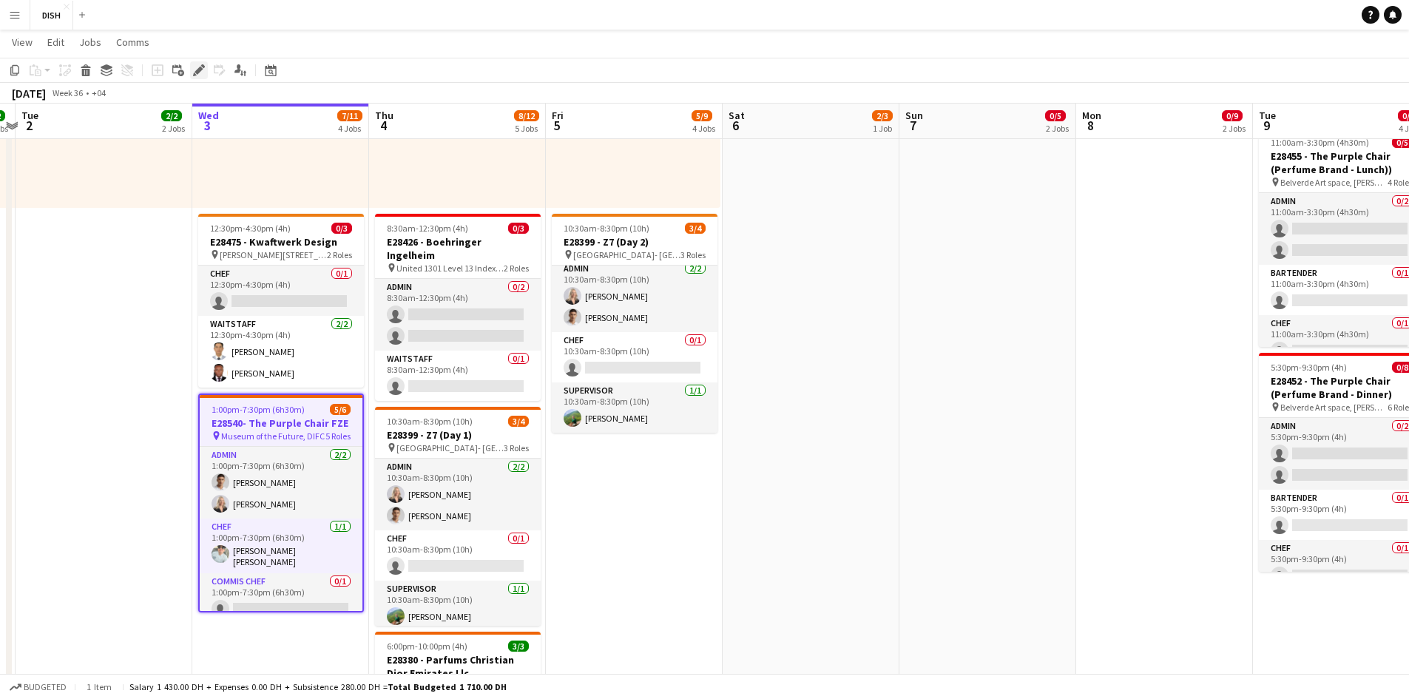
click at [198, 70] on icon at bounding box center [199, 71] width 8 height 8
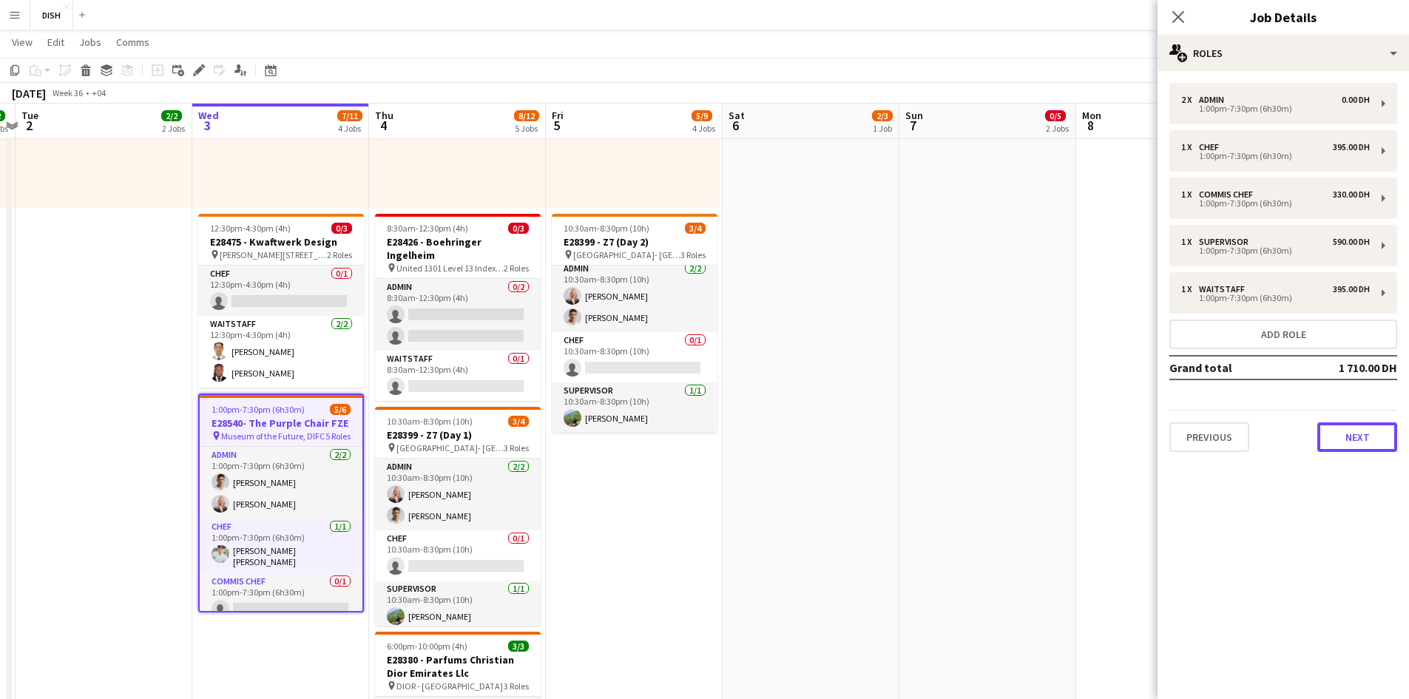
click at [748, 432] on button "Next" at bounding box center [1358, 437] width 80 height 30
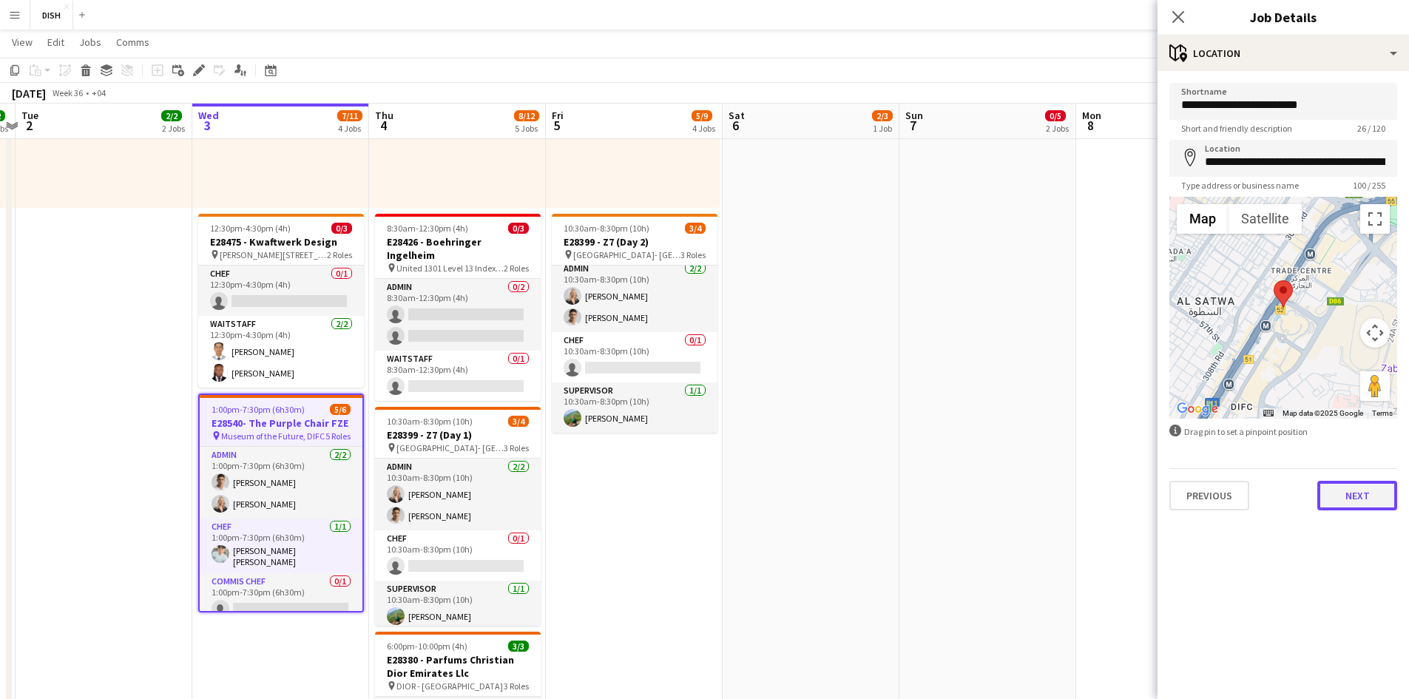
click at [748, 472] on button "Next" at bounding box center [1358, 496] width 80 height 30
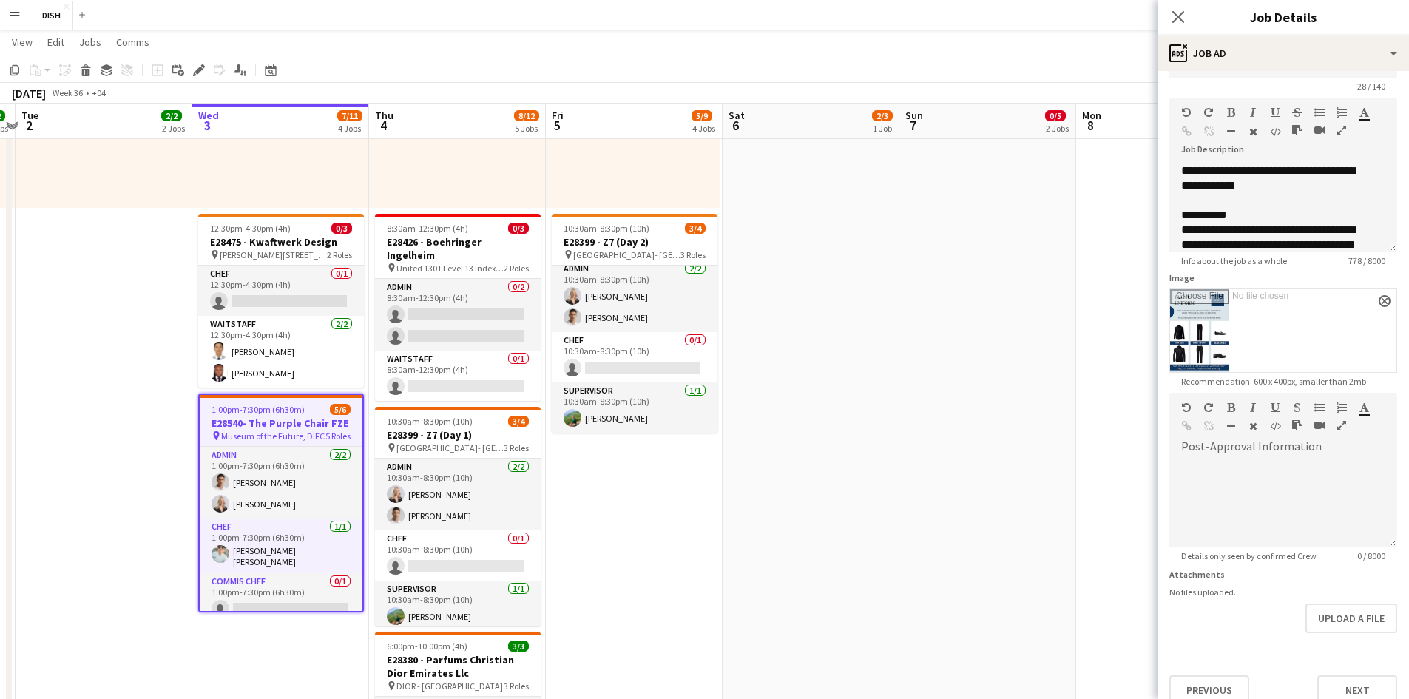
scroll to position [60, 0]
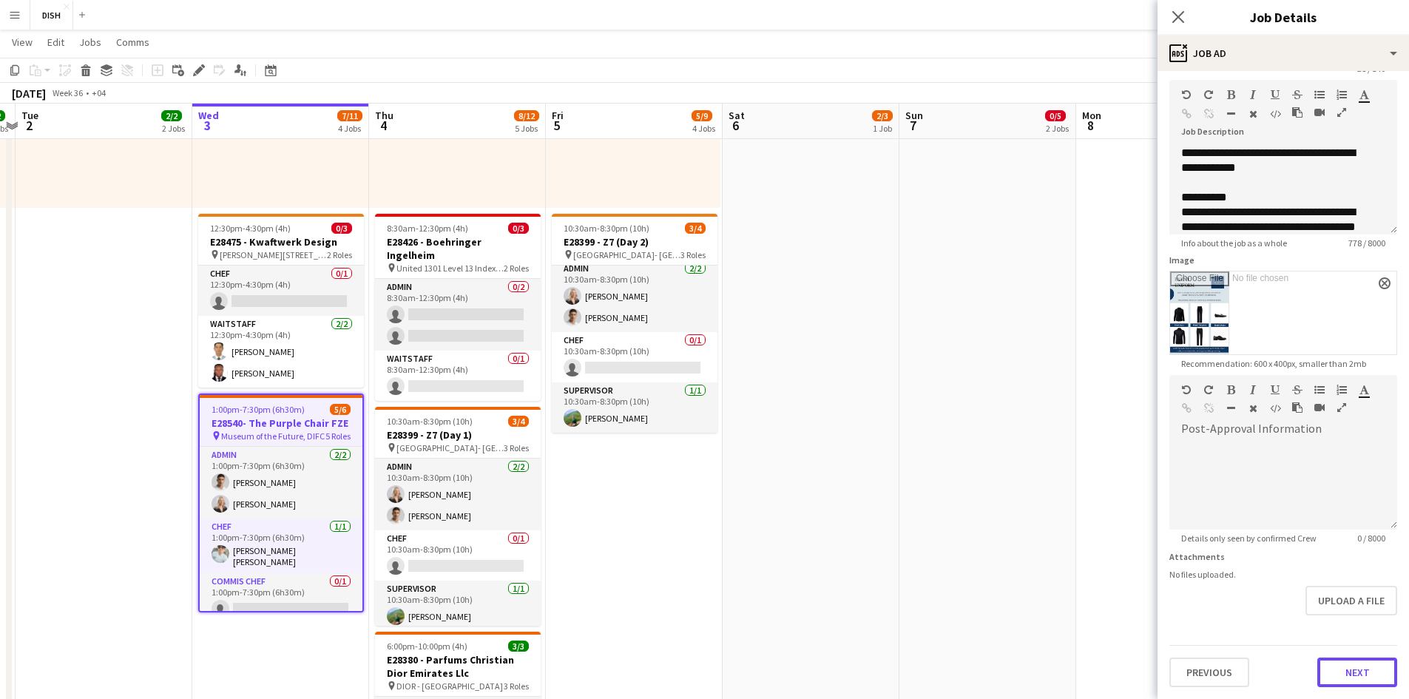
click at [748, 472] on button "Next" at bounding box center [1358, 673] width 80 height 30
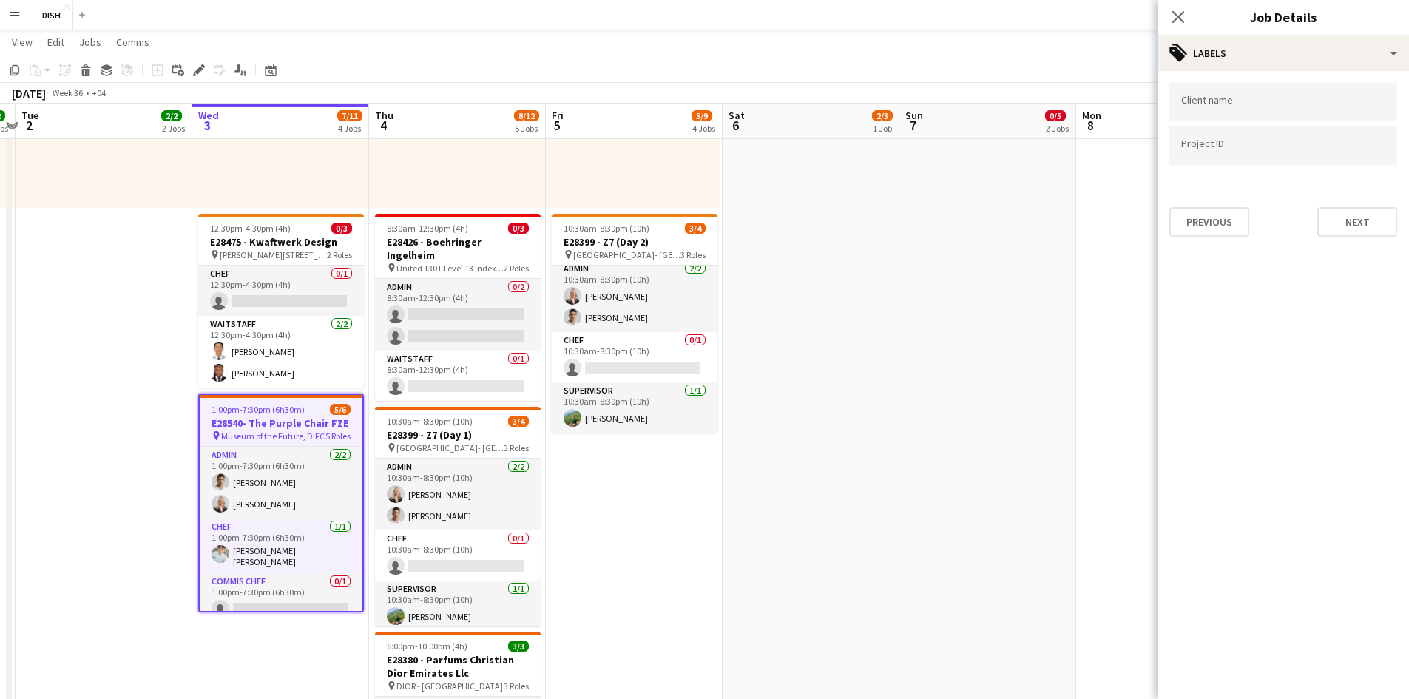
scroll to position [0, 0]
click at [748, 223] on button "Next" at bounding box center [1358, 222] width 80 height 30
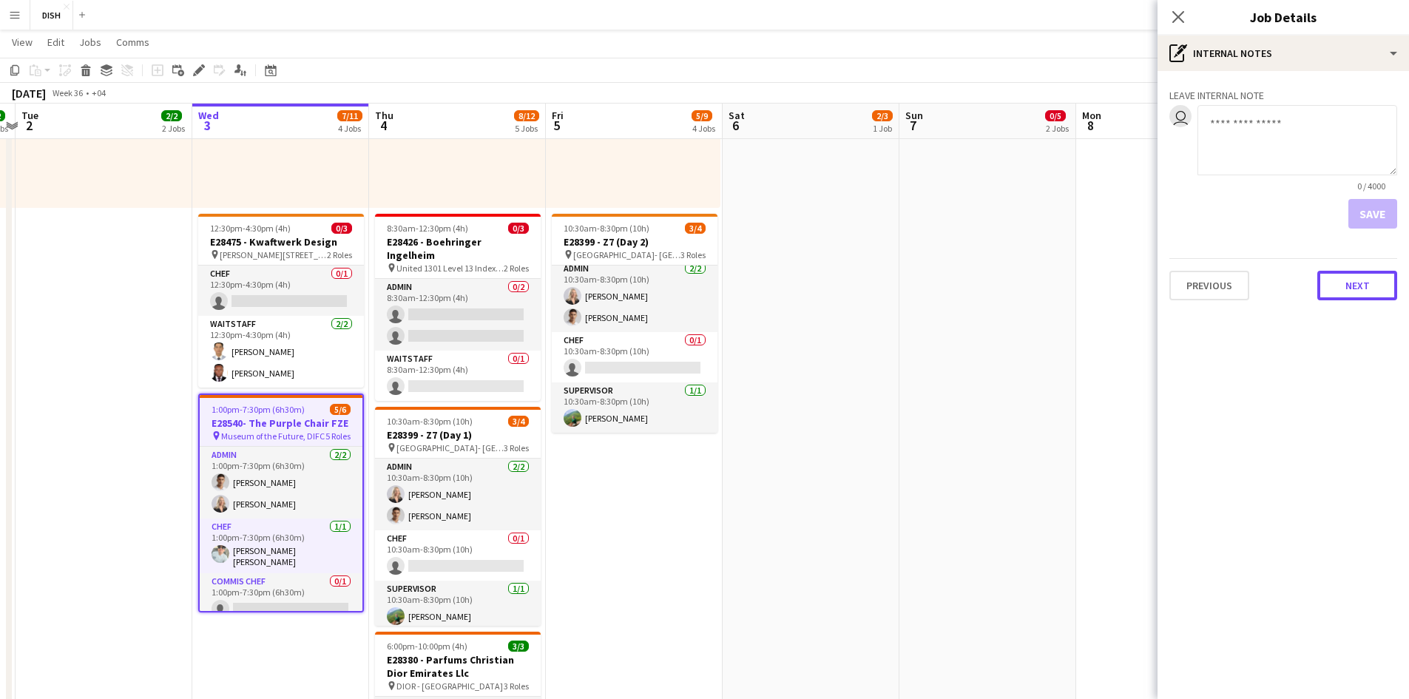
click at [748, 294] on button "Next" at bounding box center [1358, 286] width 80 height 30
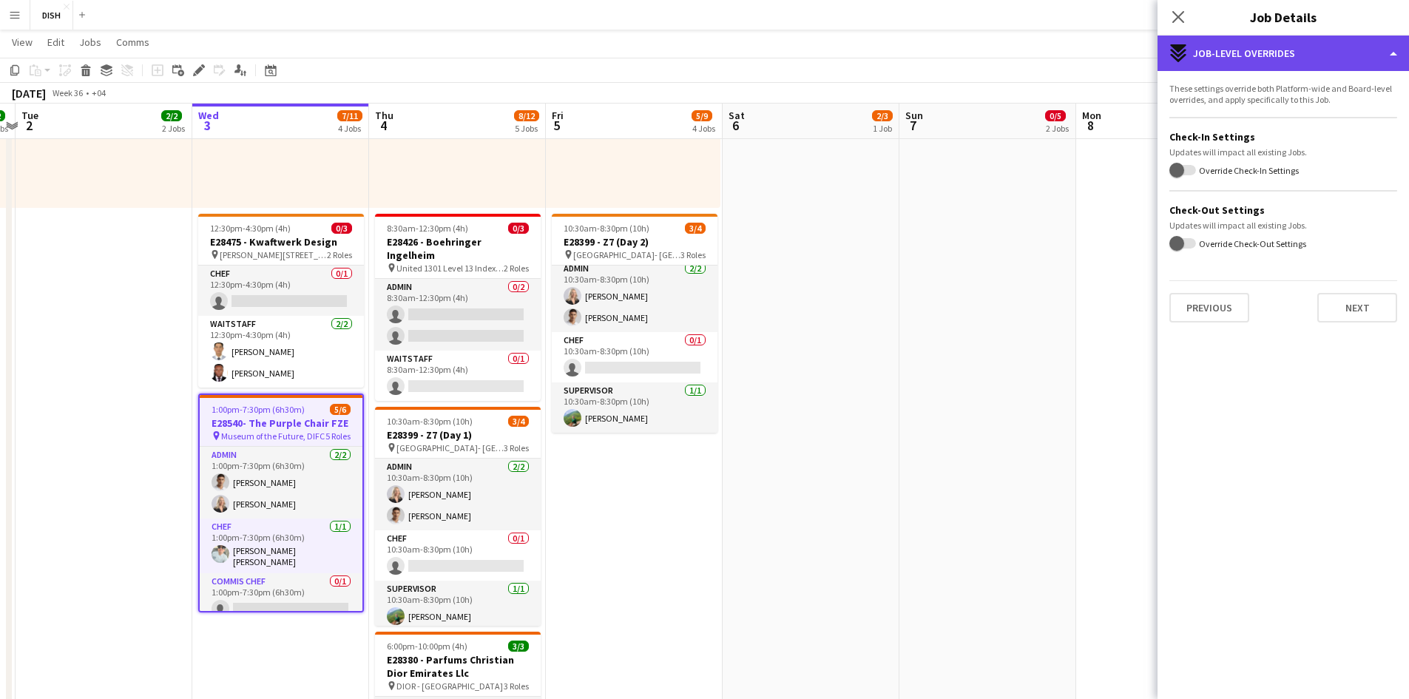
click at [748, 49] on div "expand-all-down Job-Level Overrides" at bounding box center [1284, 54] width 252 height 36
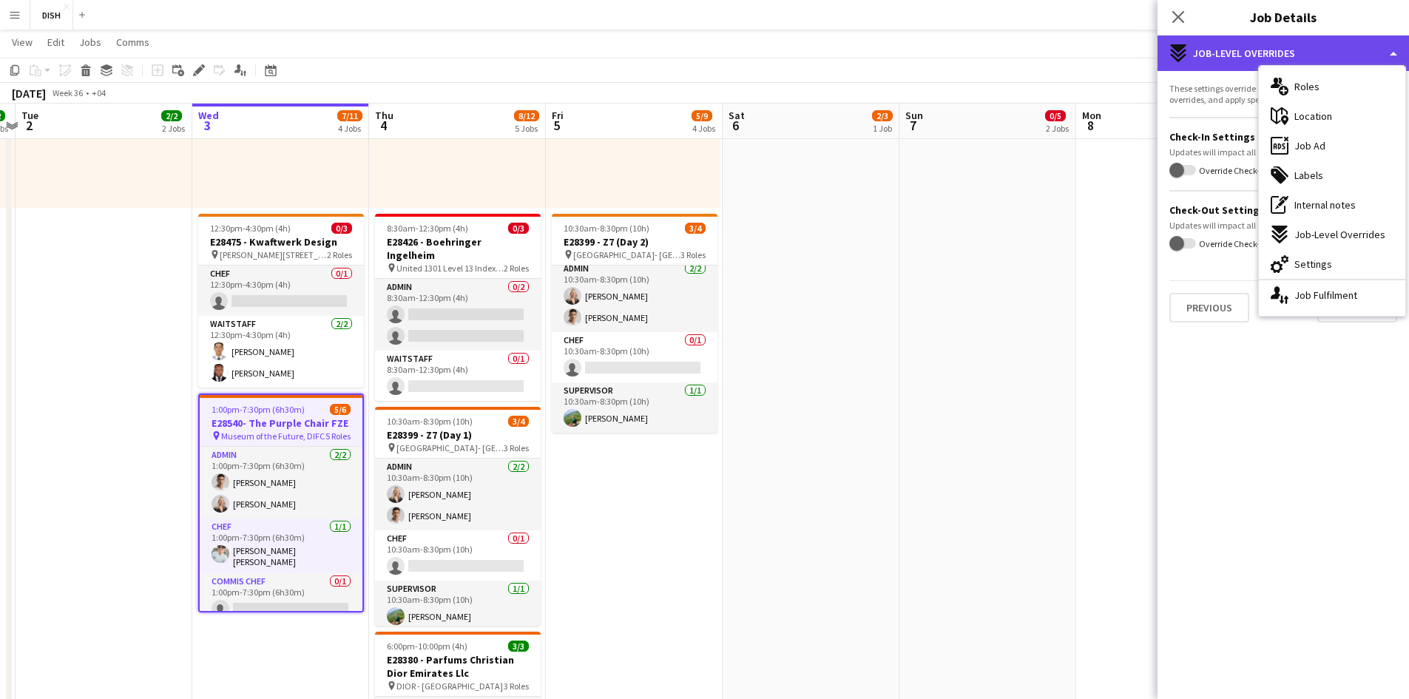
click at [748, 48] on div "expand-all-down Job-Level Overrides" at bounding box center [1284, 54] width 252 height 36
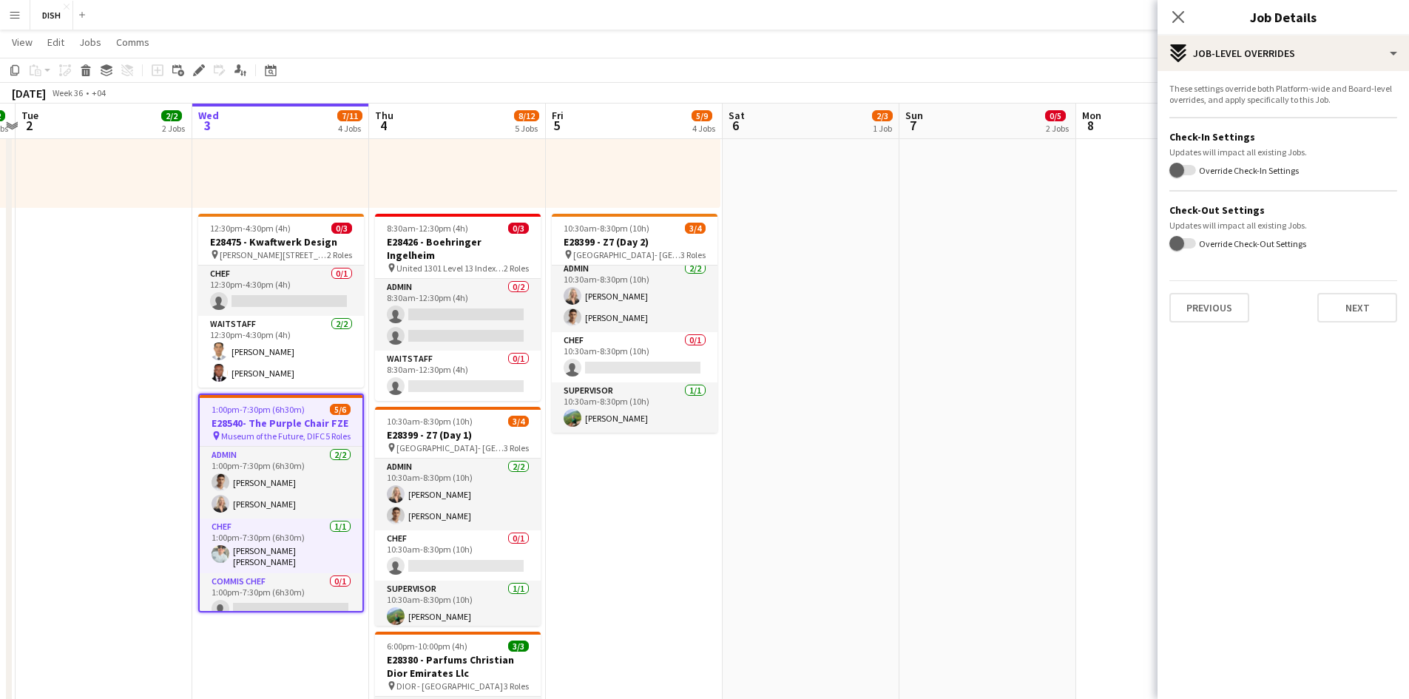
drag, startPoint x: 1330, startPoint y: 99, endPoint x: 1166, endPoint y: 88, distance: 164.6
click at [748, 88] on form "These settings override both Platform-wide and Board-level overrides, and apply…" at bounding box center [1284, 203] width 252 height 240
copy div "These settings override both Platform-wide and Board-level overrides, and apply…"
drag, startPoint x: 1407, startPoint y: 194, endPoint x: 1340, endPoint y: 304, distance: 128.8
click at [748, 304] on mat-expansion-panel "pencil3 Settings These settings override both Platform-wide and Board-level ove…" at bounding box center [1284, 385] width 252 height 628
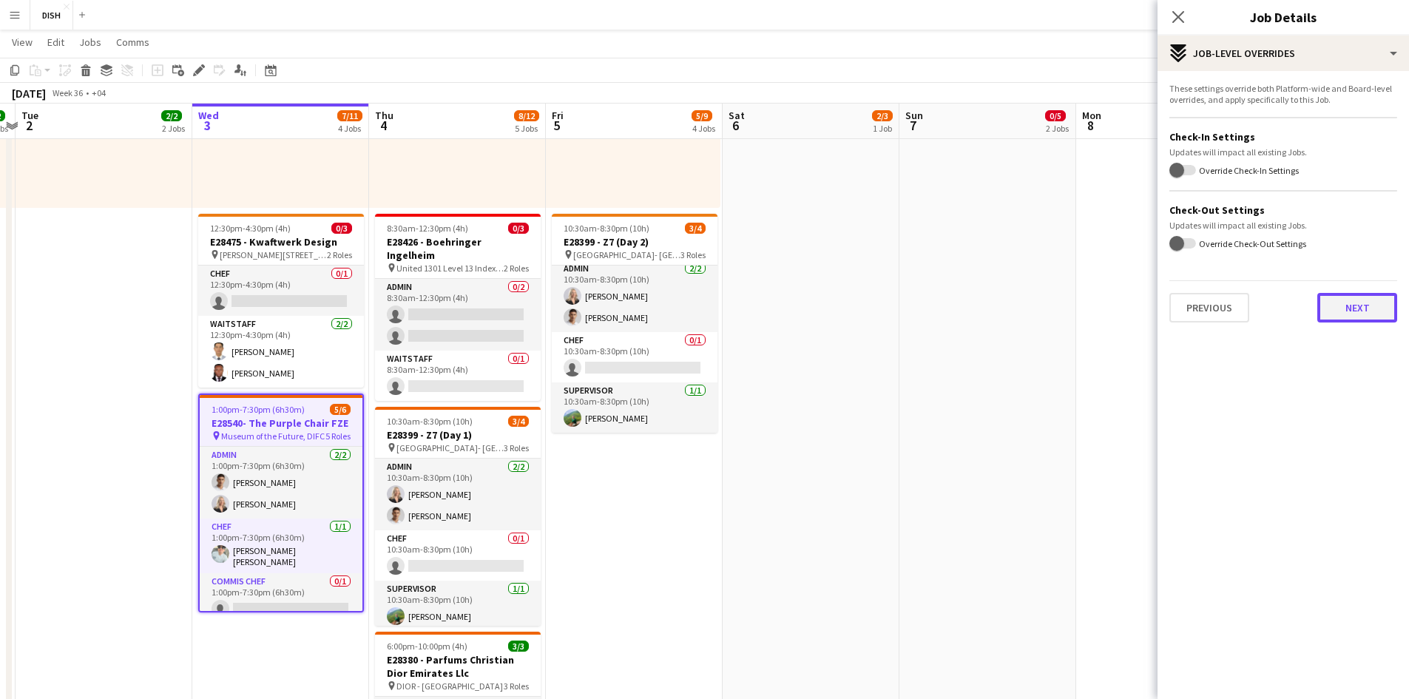
click at [748, 314] on button "Next" at bounding box center [1358, 308] width 80 height 30
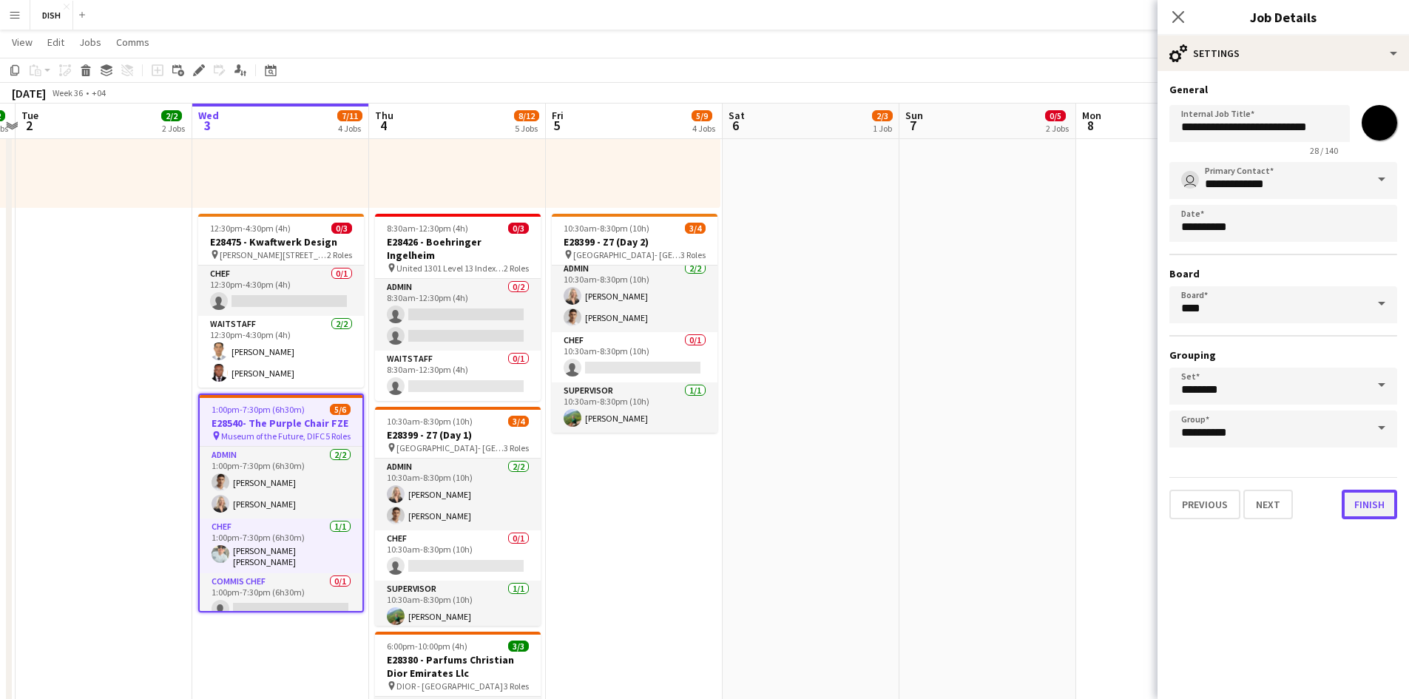
click at [748, 472] on button "Finish" at bounding box center [1369, 505] width 55 height 30
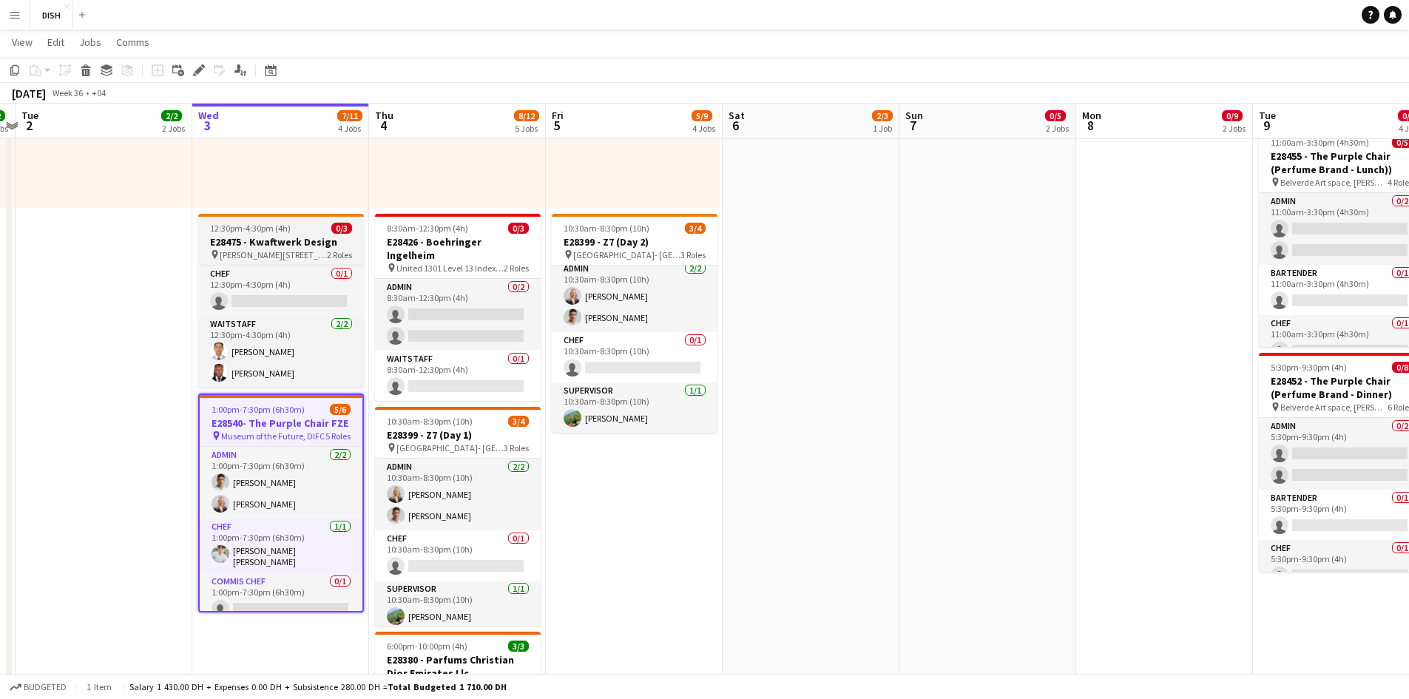
click at [249, 252] on span "[PERSON_NAME][STREET_ADDRESS]" at bounding box center [273, 254] width 107 height 11
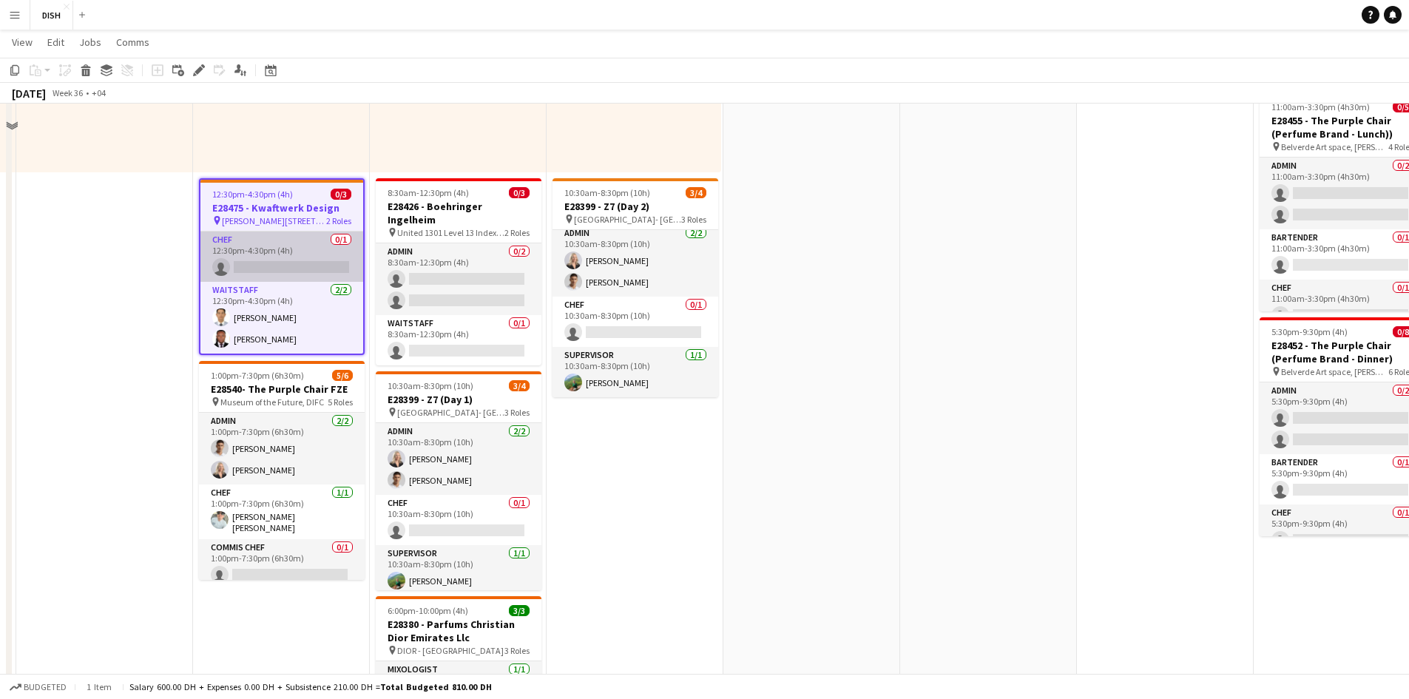
scroll to position [493, 0]
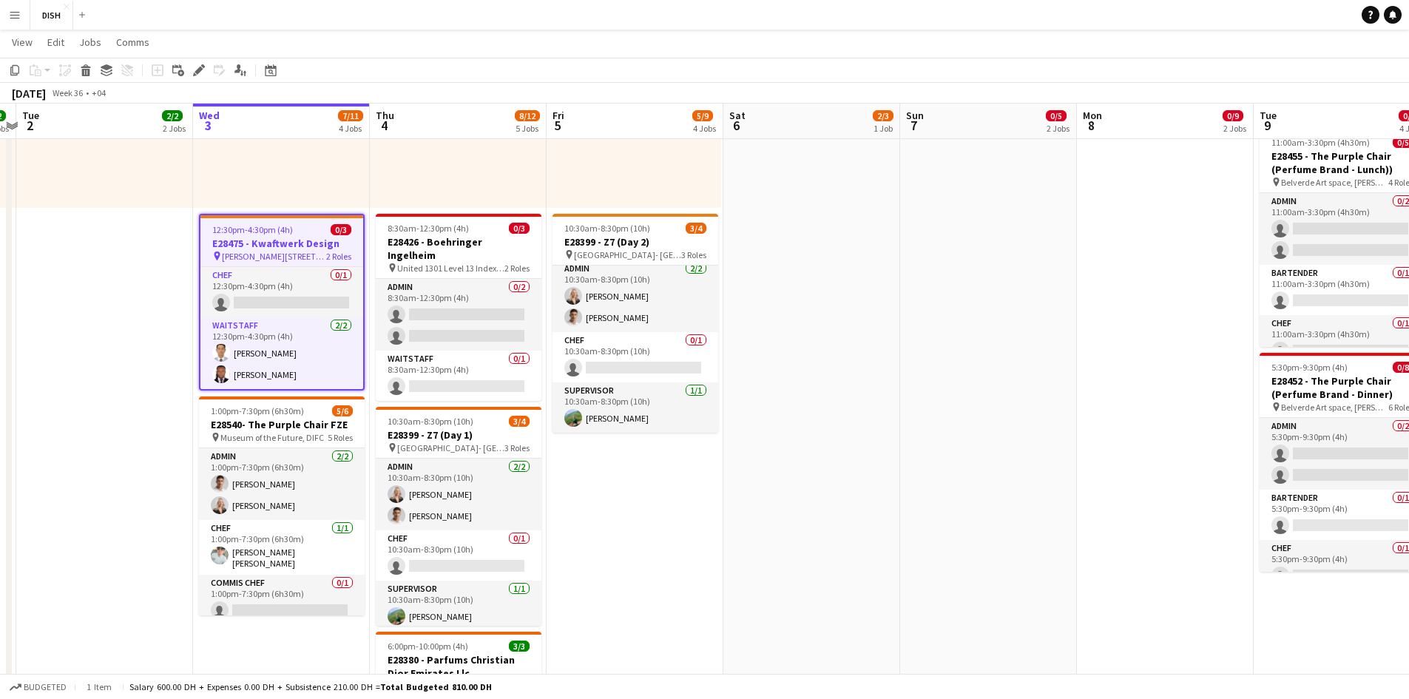
click at [297, 254] on span "[PERSON_NAME][STREET_ADDRESS]" at bounding box center [274, 256] width 104 height 11
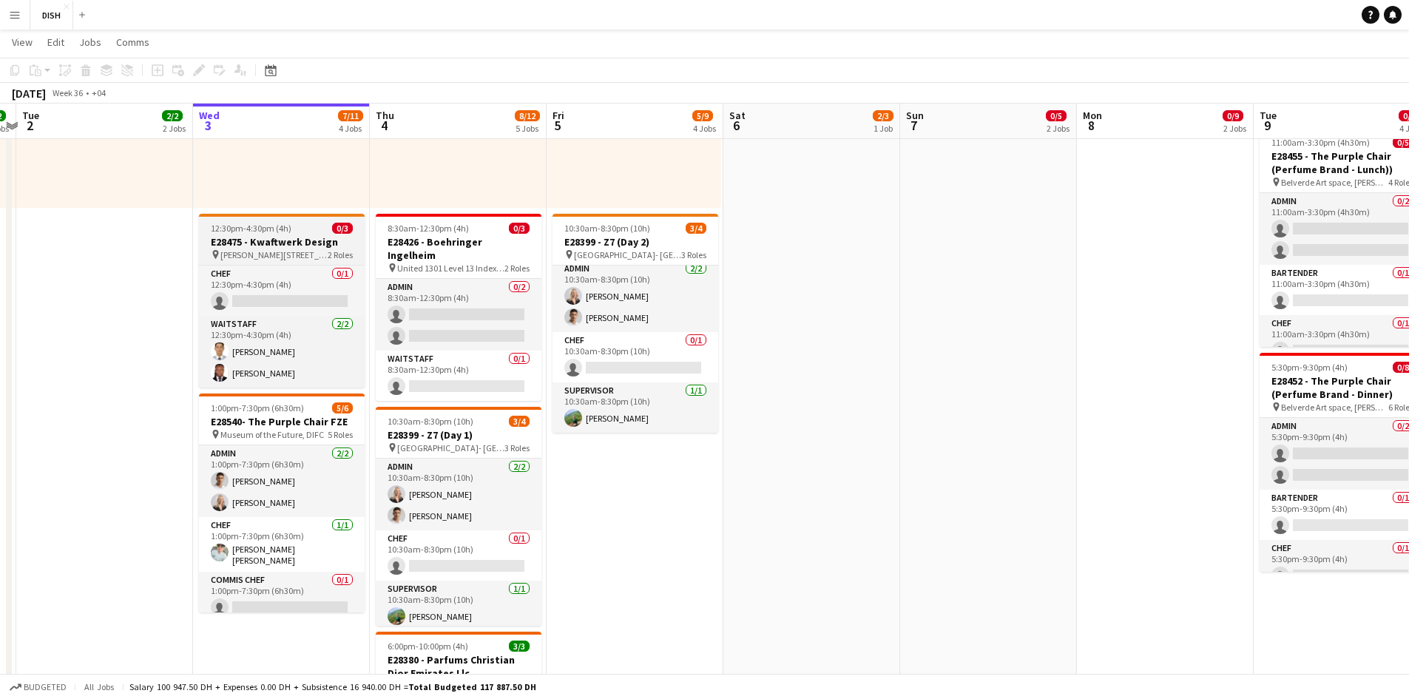
click at [289, 240] on h3 "E28475 - Kwaftwerk Design" at bounding box center [282, 241] width 166 height 13
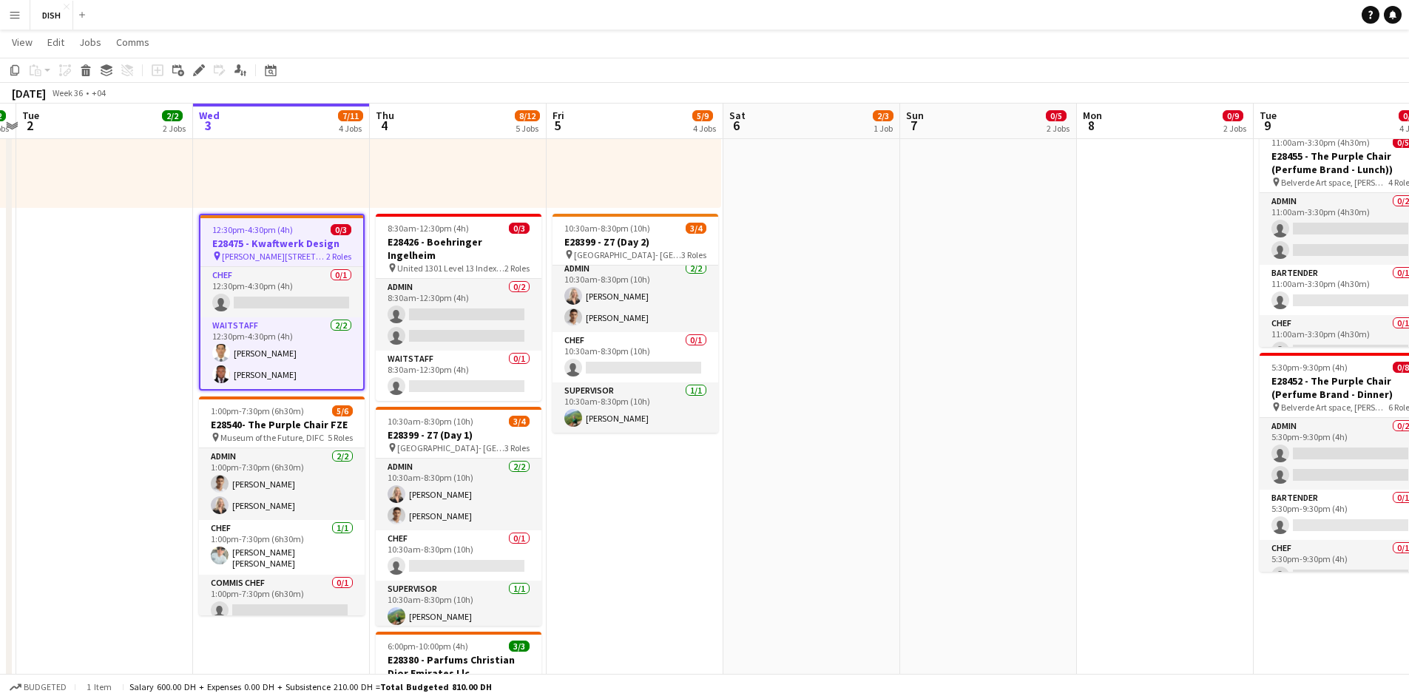
click at [293, 239] on h3 "E28475 - Kwaftwerk Design" at bounding box center [281, 243] width 163 height 13
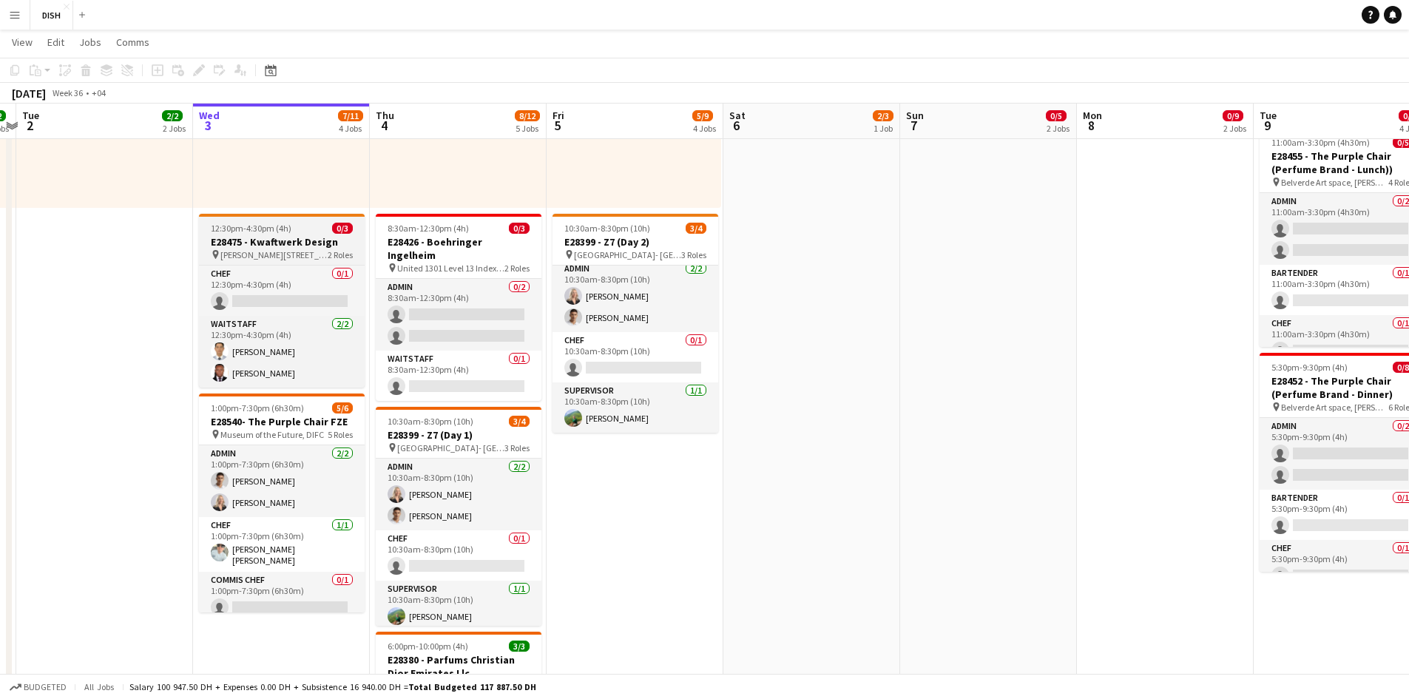
scroll to position [0, 335]
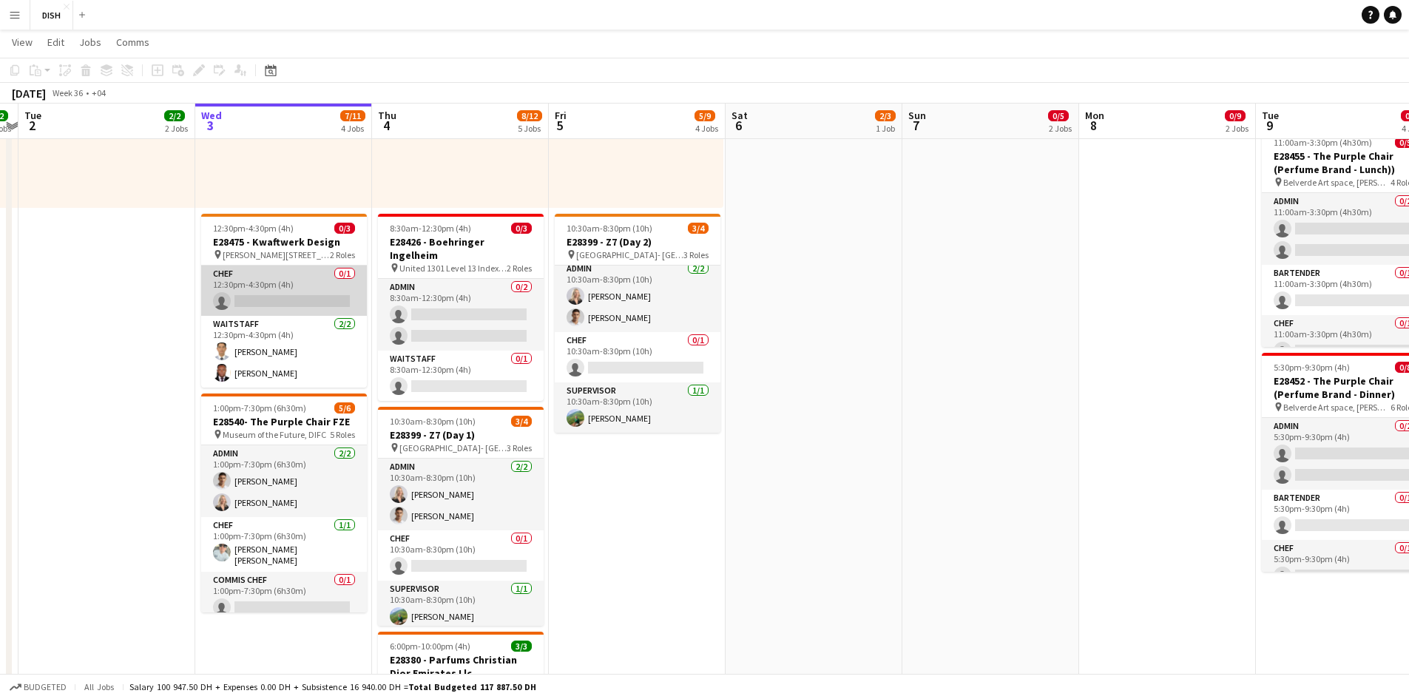
click at [282, 310] on app-card-role "Chef 0/1 12:30pm-4:30pm (4h) single-neutral-actions" at bounding box center [284, 291] width 166 height 50
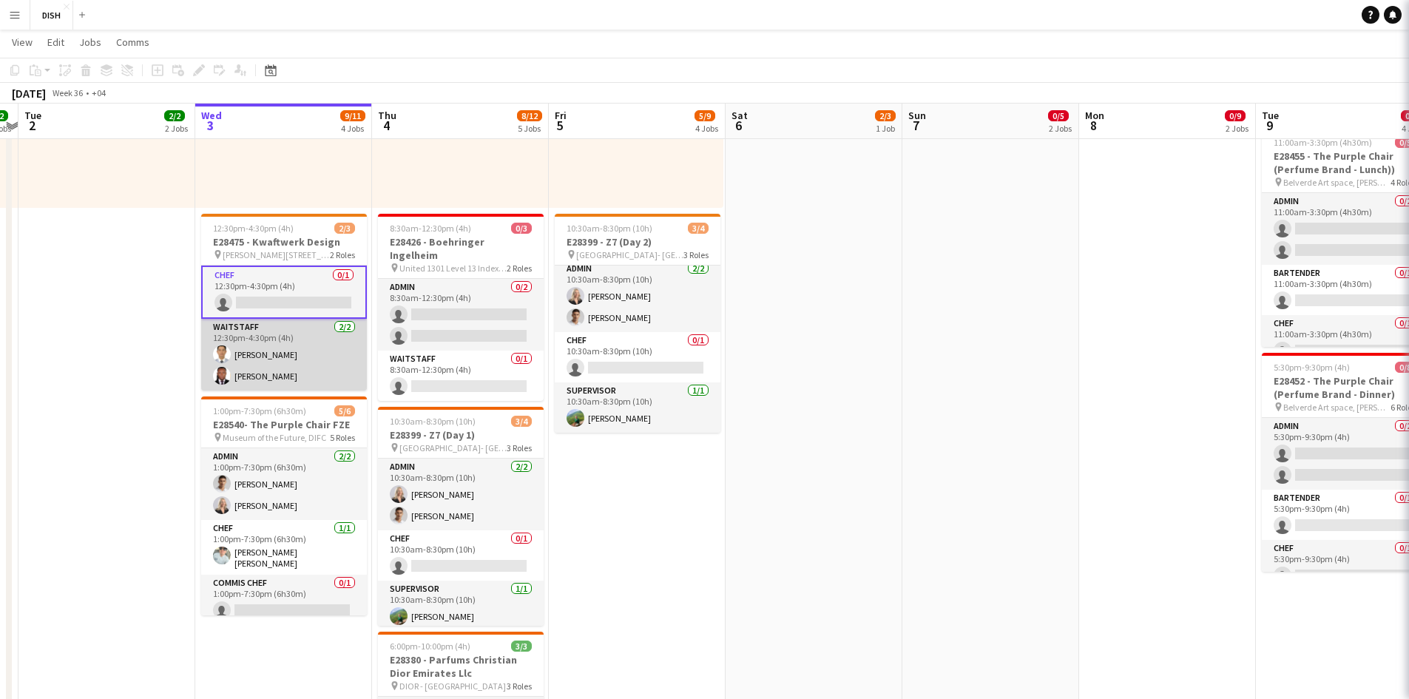
click at [260, 356] on app-card-role "Waitstaff [DATE] 12:30pm-4:30pm (4h) [PERSON_NAME] [PERSON_NAME]" at bounding box center [284, 355] width 166 height 72
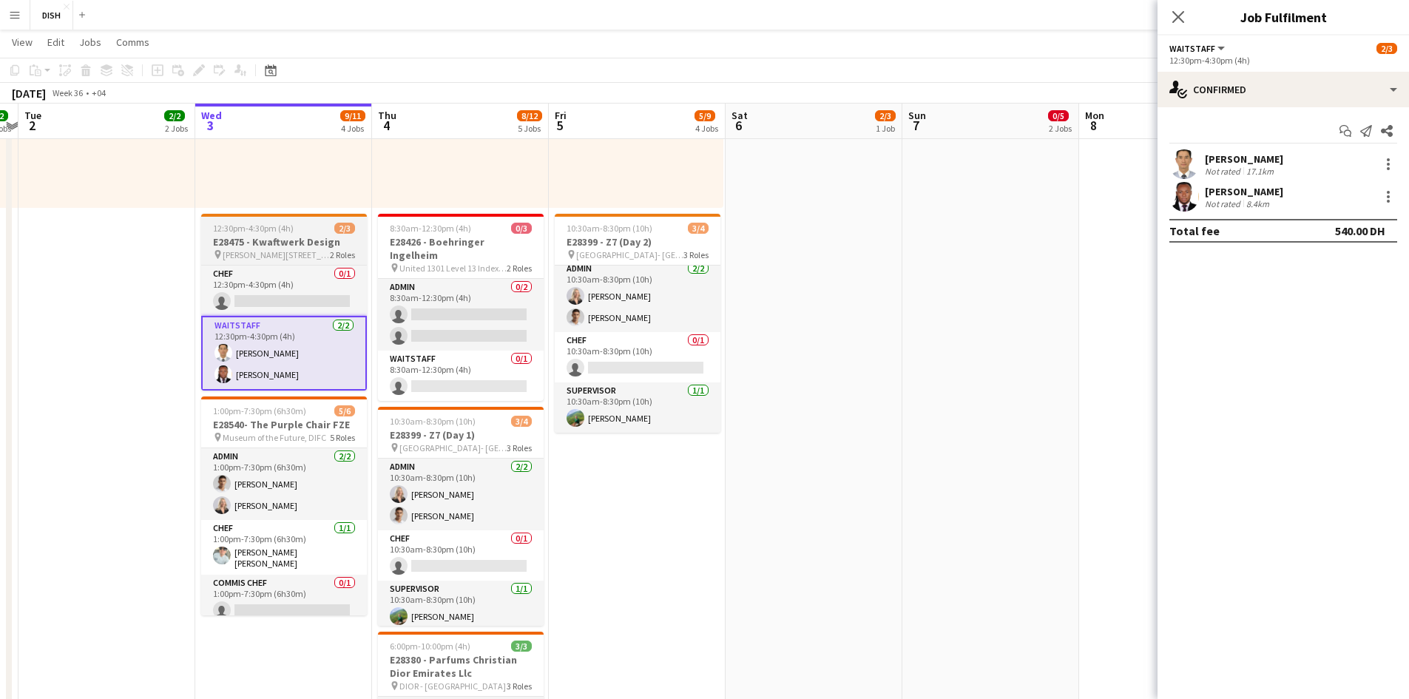
click at [306, 224] on div "12:30pm-4:30pm (4h) 2/3" at bounding box center [284, 228] width 166 height 11
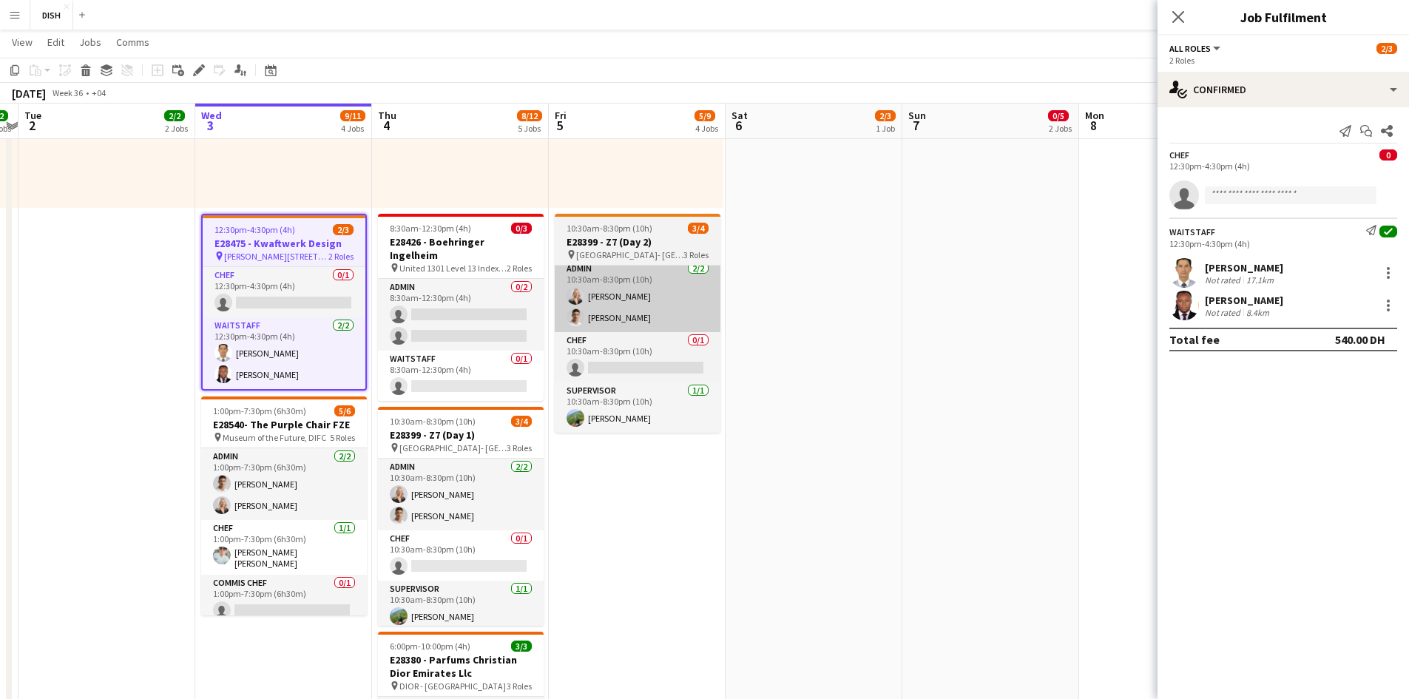
drag, startPoint x: 510, startPoint y: 289, endPoint x: 563, endPoint y: 296, distance: 53.7
click at [507, 291] on app-card-role "Admin 0/2 8:30am-12:30pm (4h) single-neutral-actions single-neutral-actions" at bounding box center [461, 315] width 166 height 72
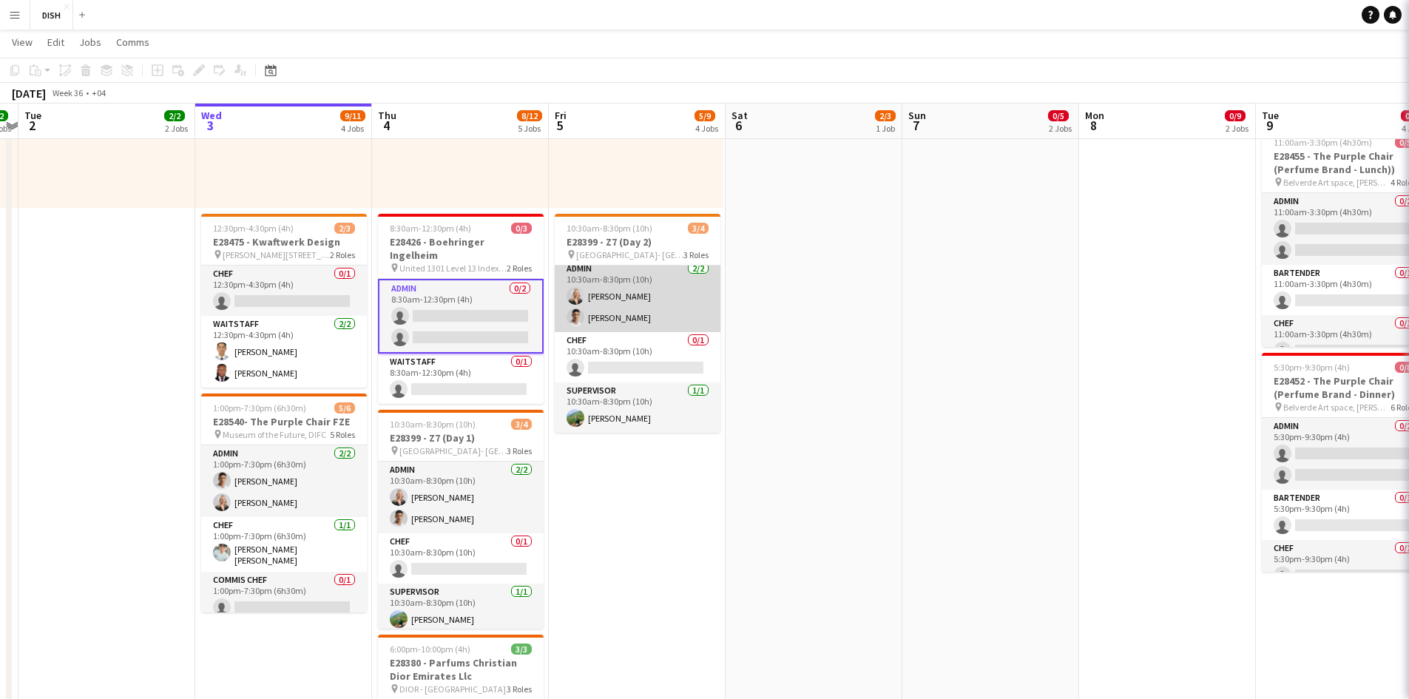
scroll to position [0, 337]
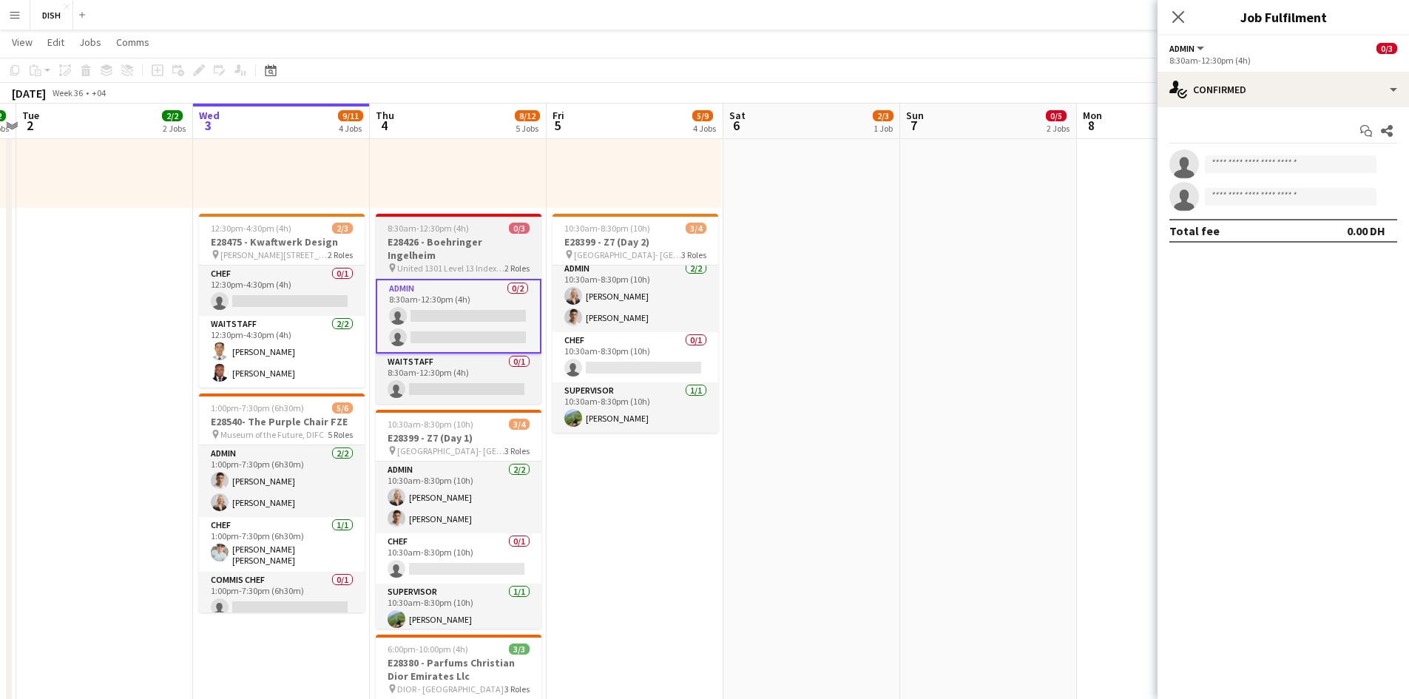
click at [495, 248] on h3 "E28426 - Boehringer Ingelheim" at bounding box center [459, 248] width 166 height 27
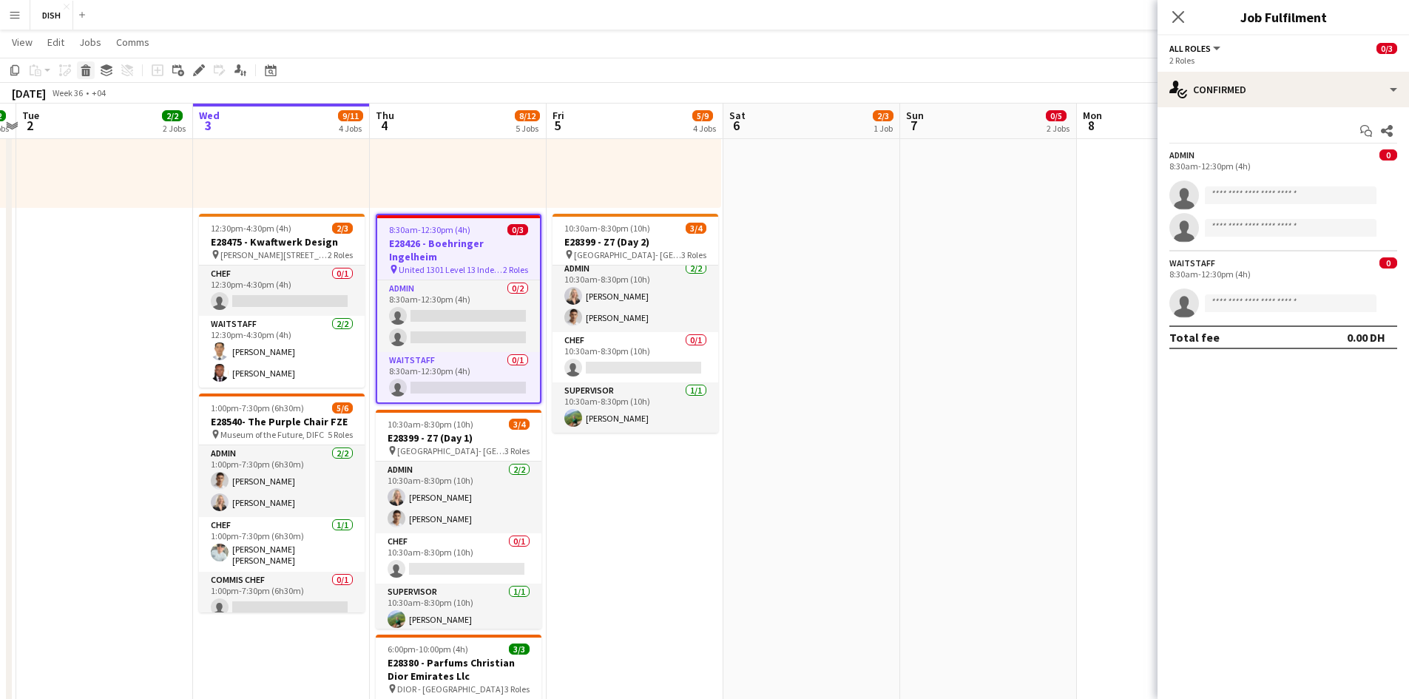
click at [92, 78] on div "Delete" at bounding box center [86, 70] width 18 height 18
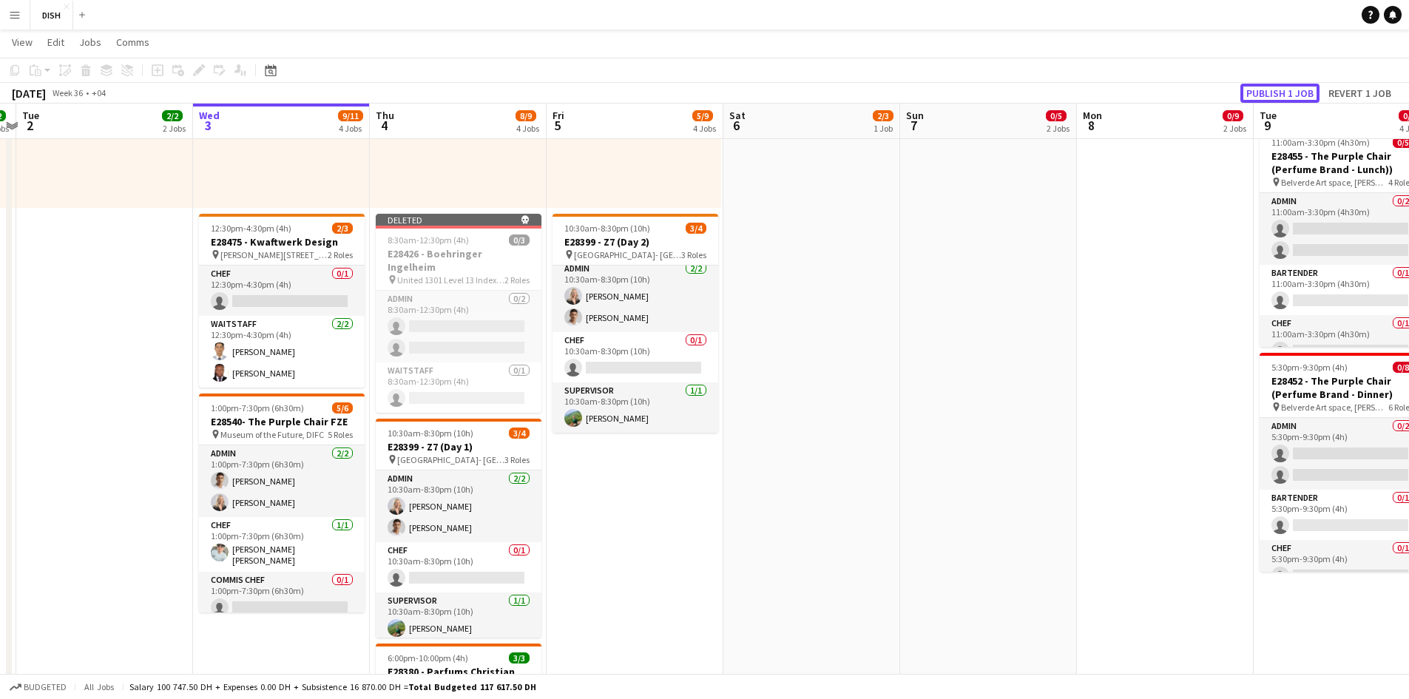
drag, startPoint x: 1250, startPoint y: 91, endPoint x: 1221, endPoint y: 95, distance: 29.2
click at [748, 89] on button "Publish 1 job" at bounding box center [1280, 93] width 79 height 19
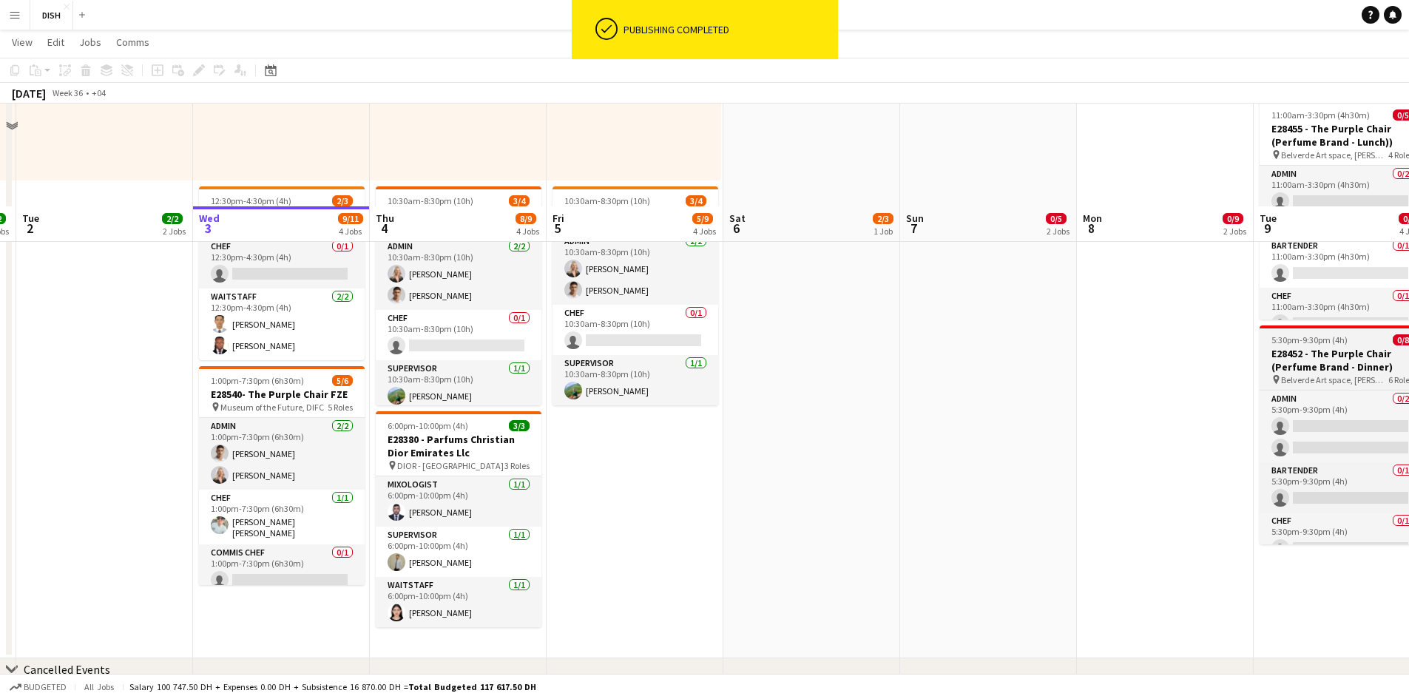
scroll to position [479, 0]
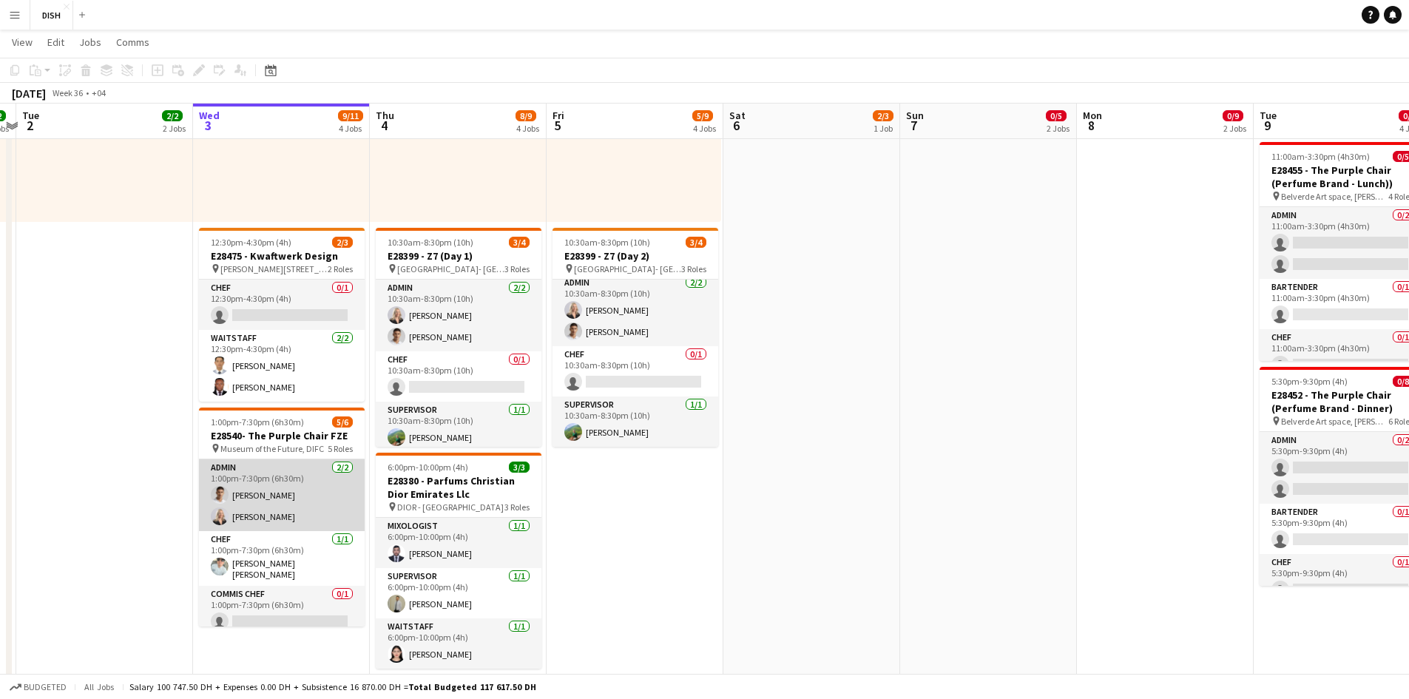
drag, startPoint x: 261, startPoint y: 504, endPoint x: 267, endPoint y: 499, distance: 7.9
click at [261, 472] on app-card-role "Admin [DATE] 1:00pm-7:30pm (6h30m) [PERSON_NAME] [PERSON_NAME]" at bounding box center [282, 495] width 166 height 72
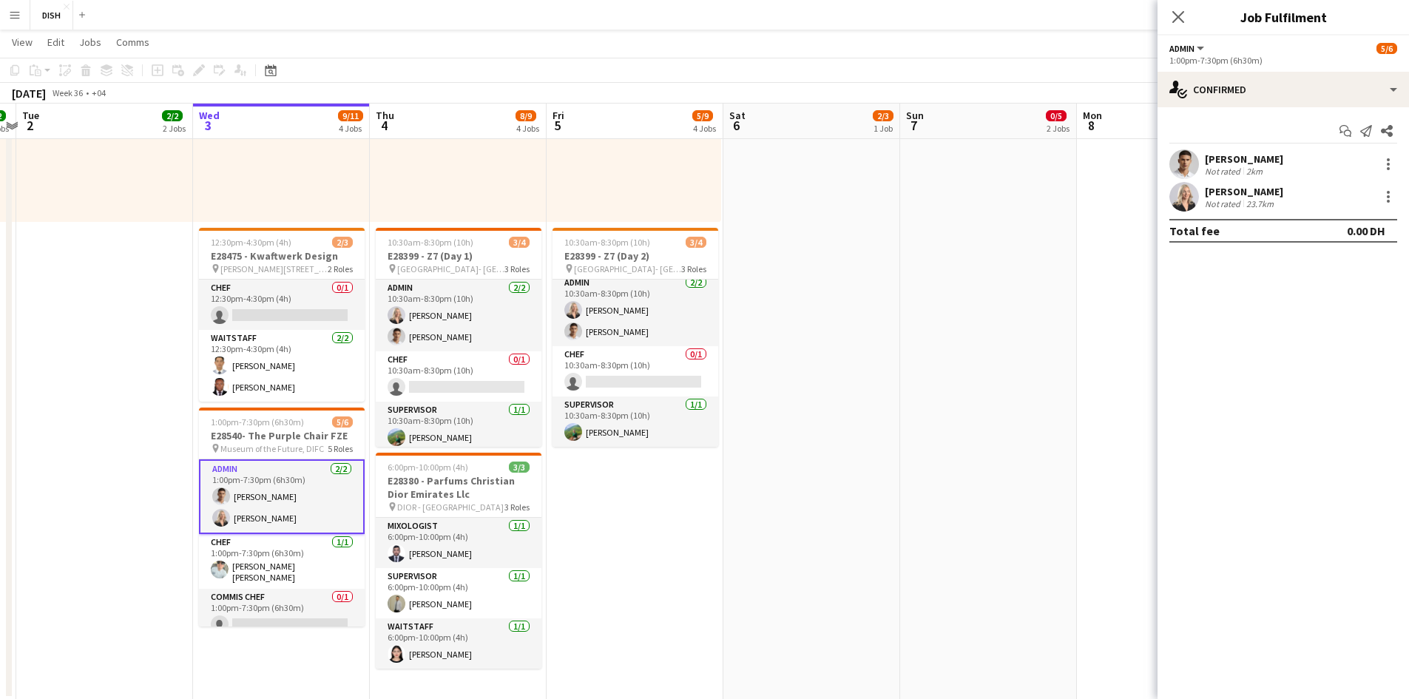
click at [668, 472] on app-date-cell "10:00am-3:00pm (5h) 1/1 pin [GEOGRAPHIC_DATA], [GEOGRAPHIC_DATA] - Al Quoz - Al…" at bounding box center [635, 193] width 177 height 1014
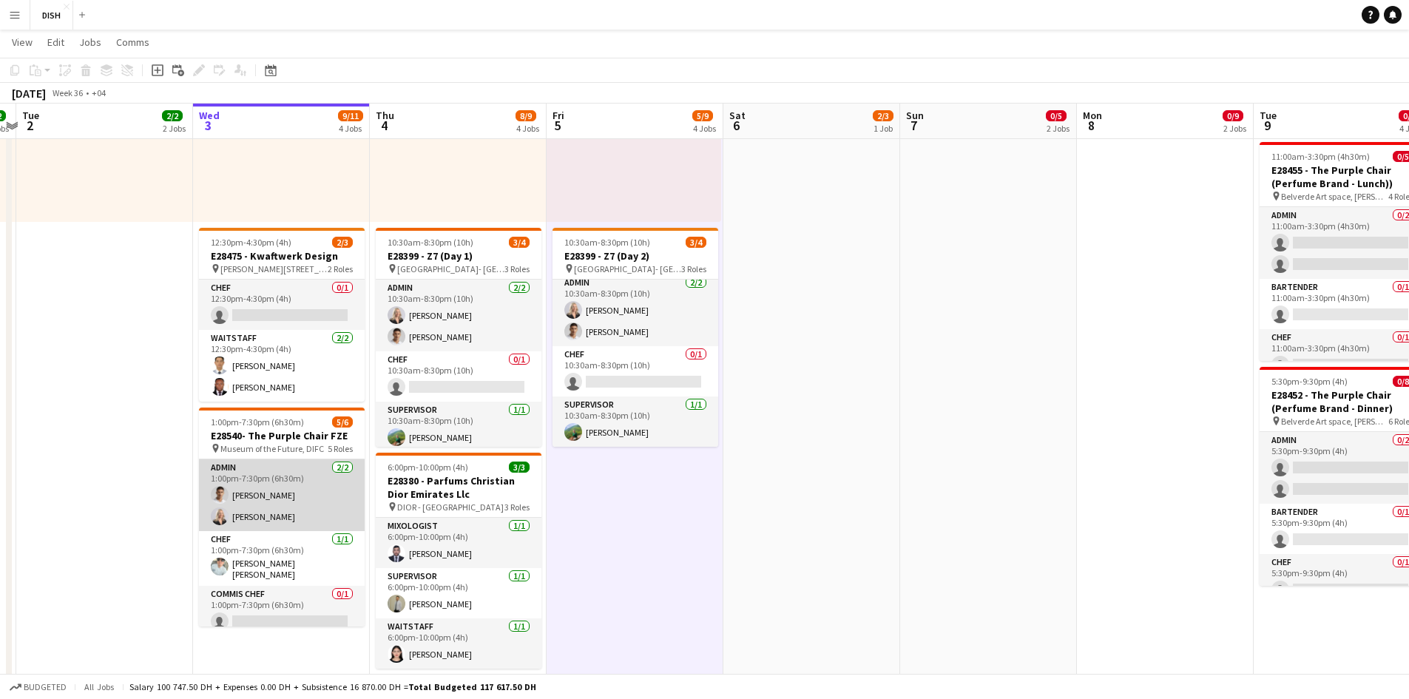
click at [283, 472] on app-card-role "Chef [DATE] 1:00pm-7:30pm (6h30m) [PERSON_NAME] [PERSON_NAME]" at bounding box center [282, 558] width 166 height 55
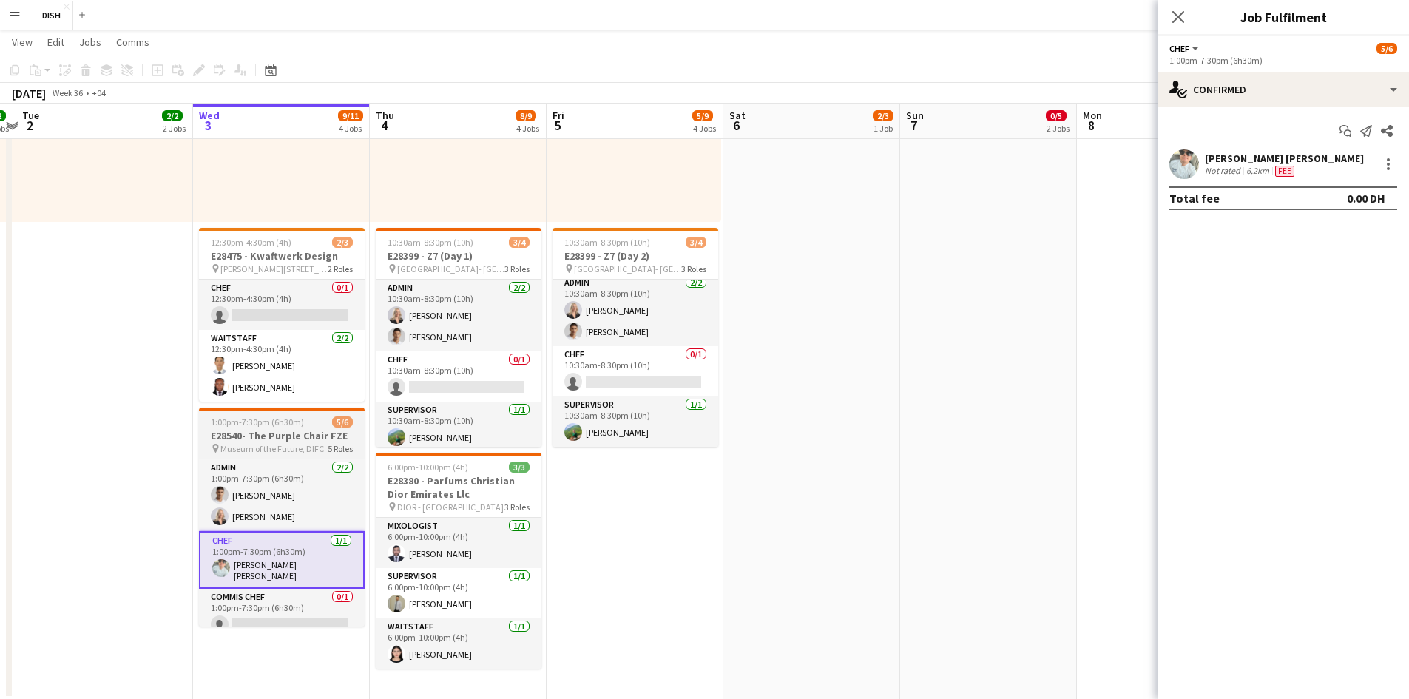
click at [286, 439] on h3 "E28540- The Purple Chair FZE" at bounding box center [282, 435] width 166 height 13
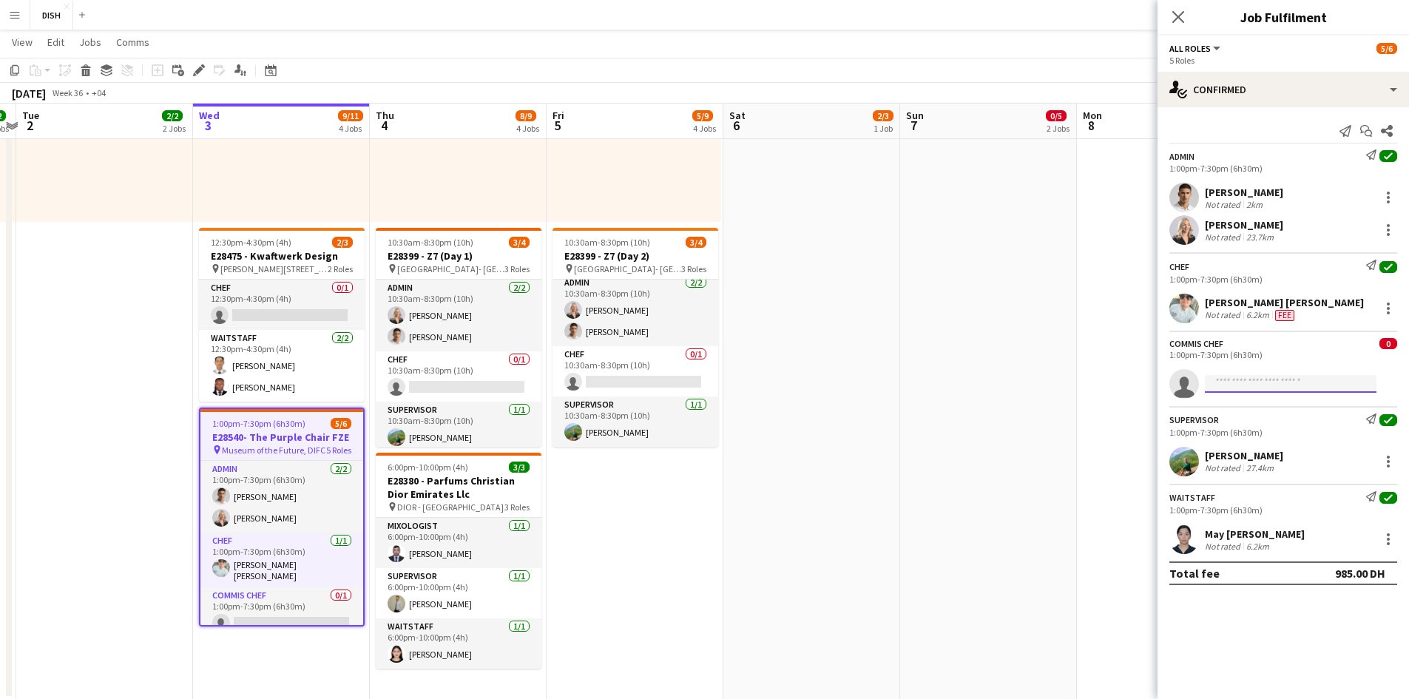
click at [748, 377] on input at bounding box center [1291, 384] width 172 height 18
click at [8, 5] on button "Menu" at bounding box center [15, 15] width 30 height 30
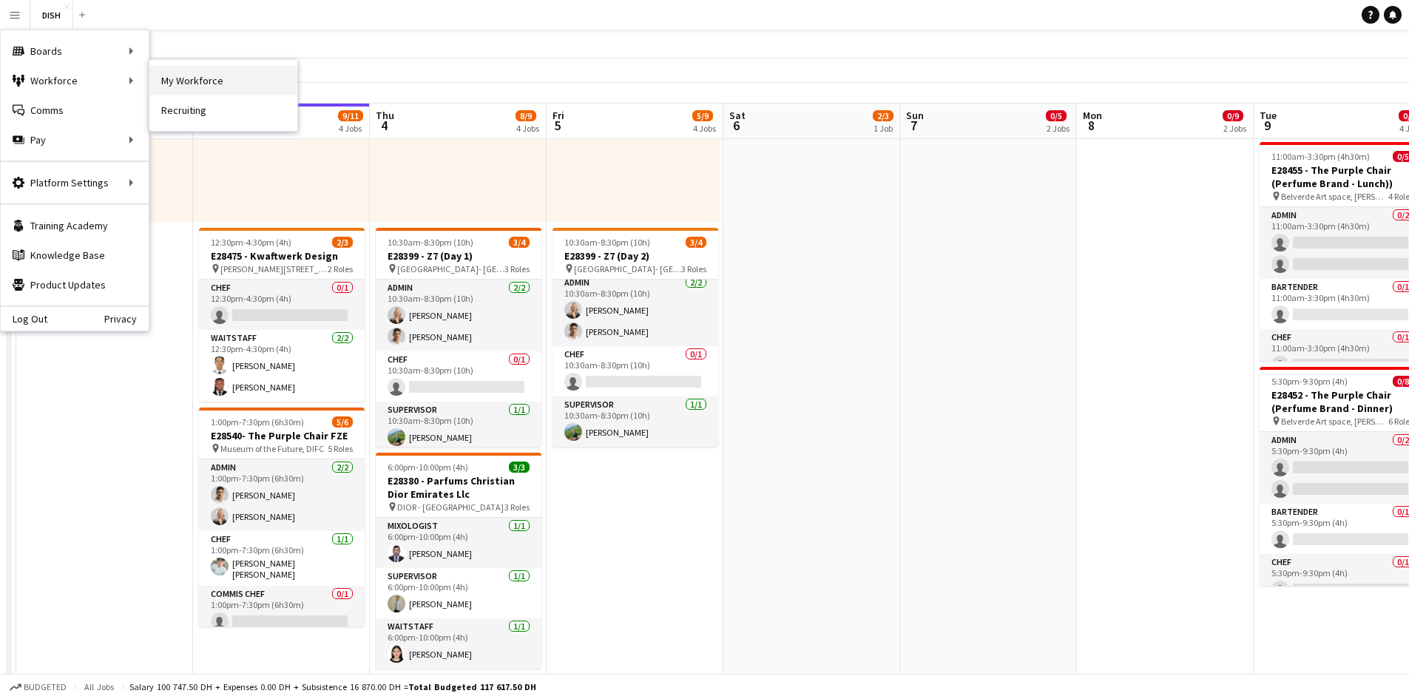
click at [206, 78] on link "My Workforce" at bounding box center [223, 81] width 148 height 30
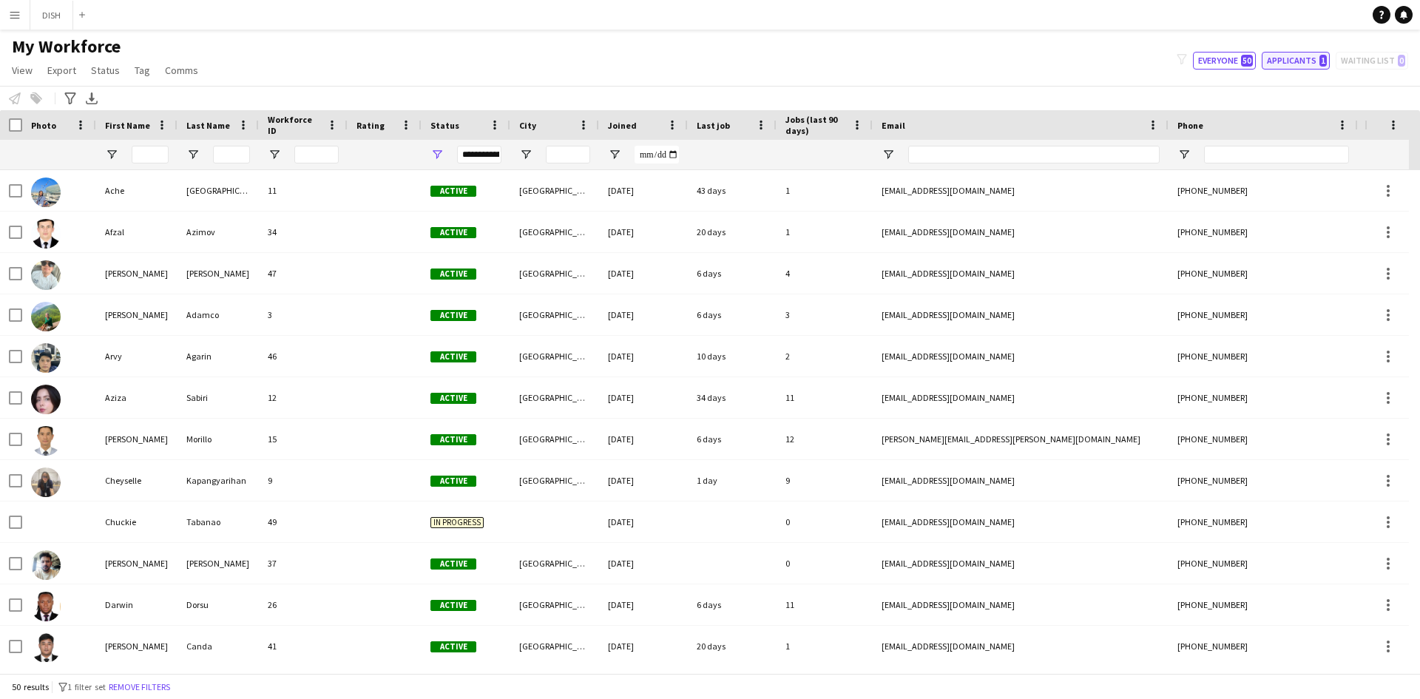
click at [748, 64] on button "Applicants 1" at bounding box center [1296, 61] width 68 height 18
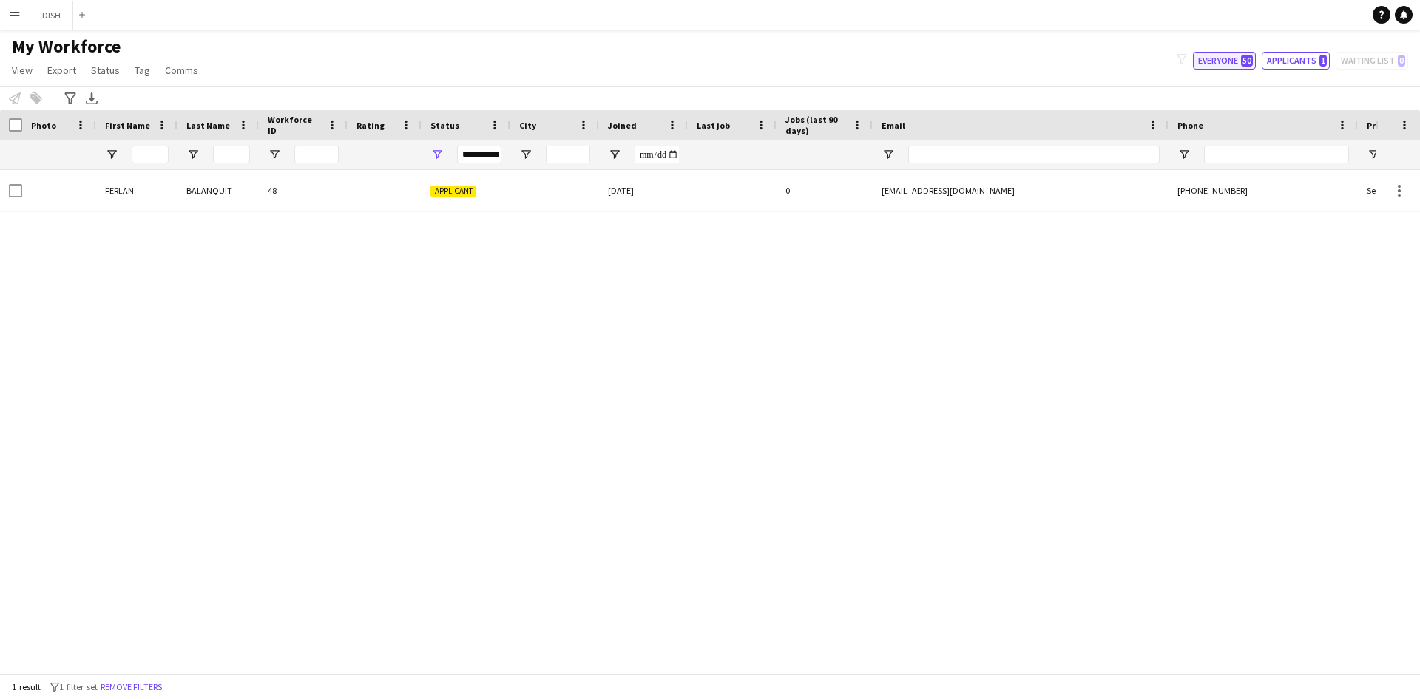
click at [748, 61] on span "50" at bounding box center [1247, 61] width 12 height 12
type input "**********"
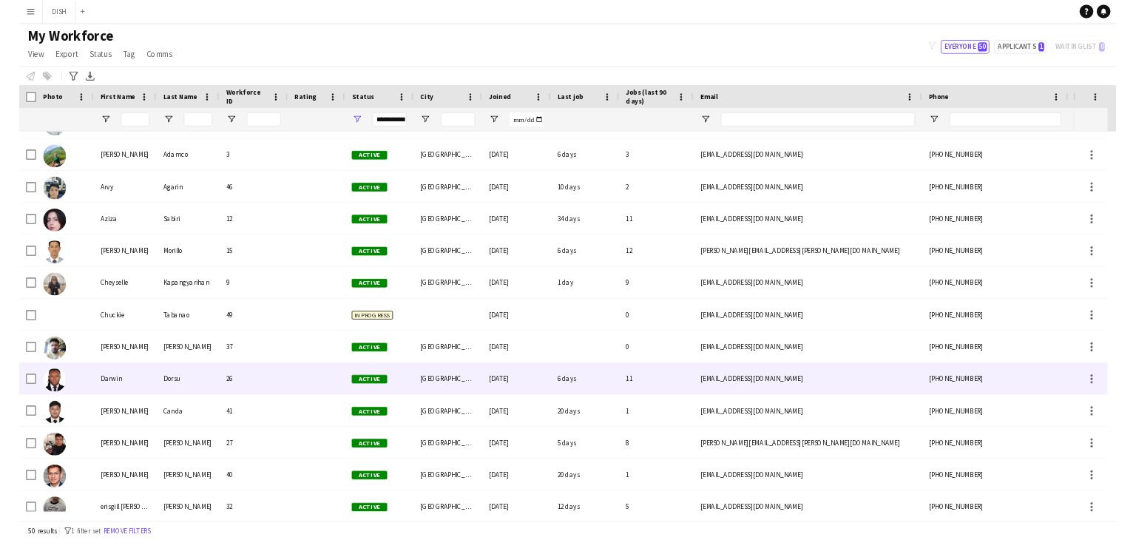
scroll to position [124, 0]
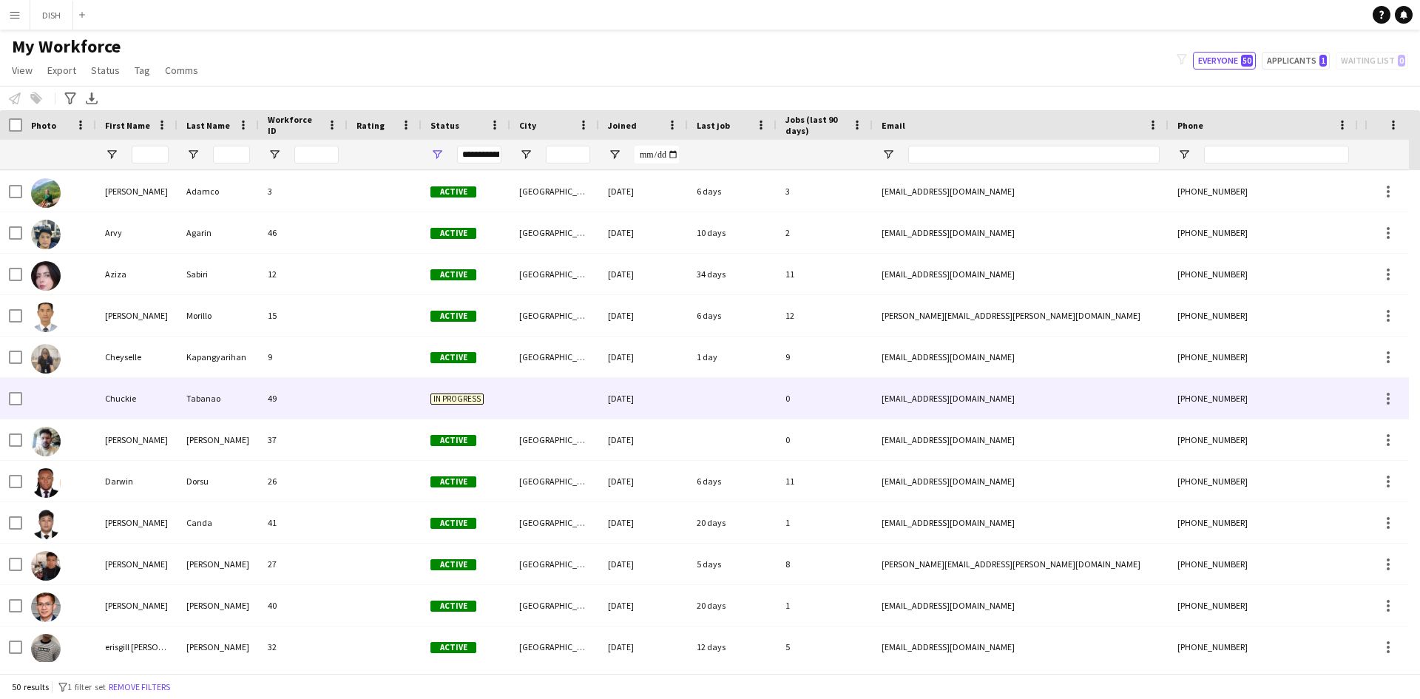
click at [382, 408] on div at bounding box center [385, 398] width 74 height 41
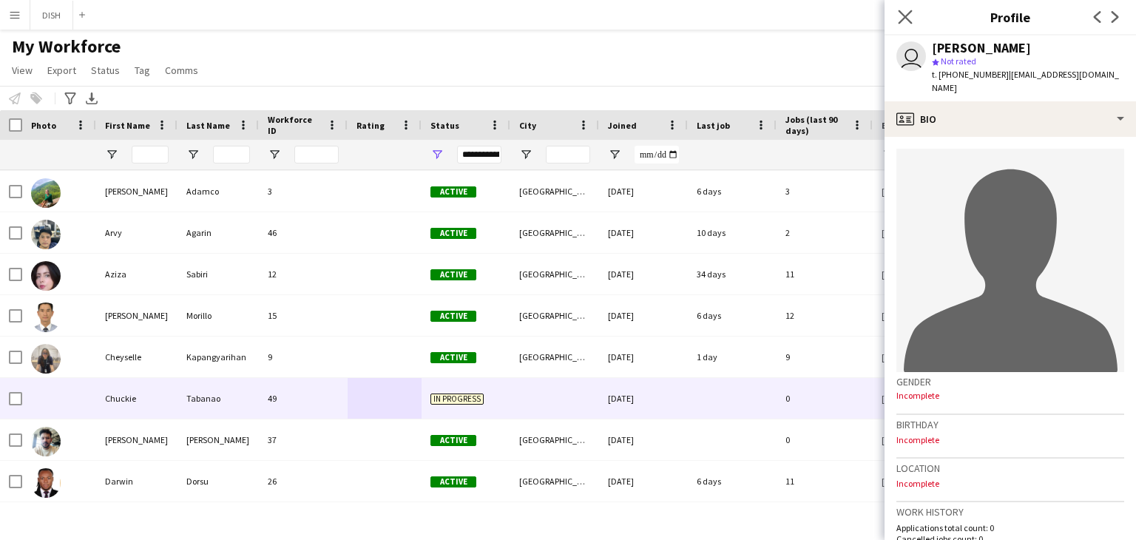
click at [748, 13] on app-icon "Close pop-in" at bounding box center [905, 17] width 21 height 21
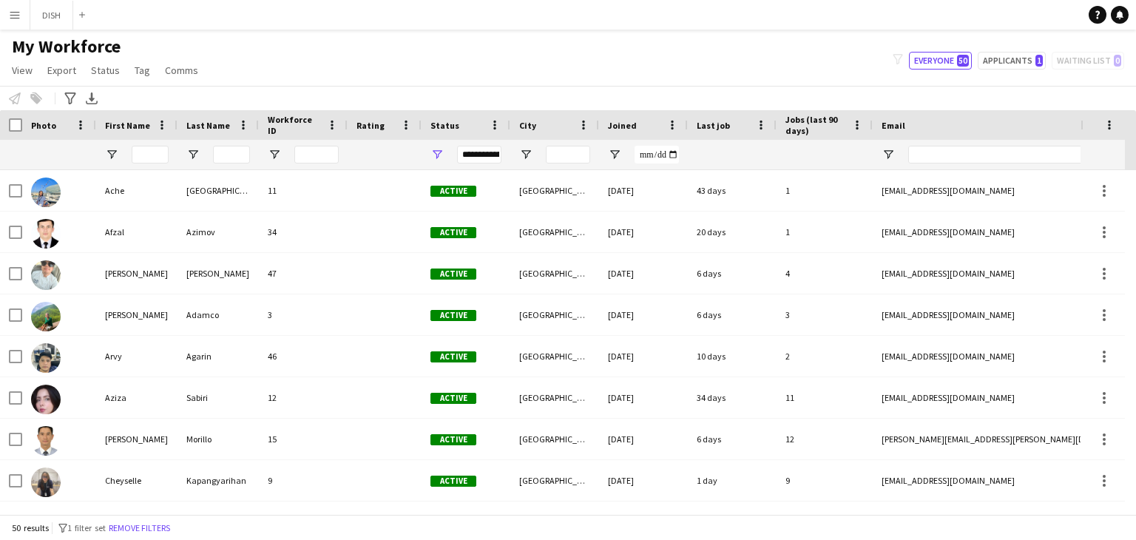
click at [18, 19] on app-icon "Menu" at bounding box center [15, 15] width 12 height 12
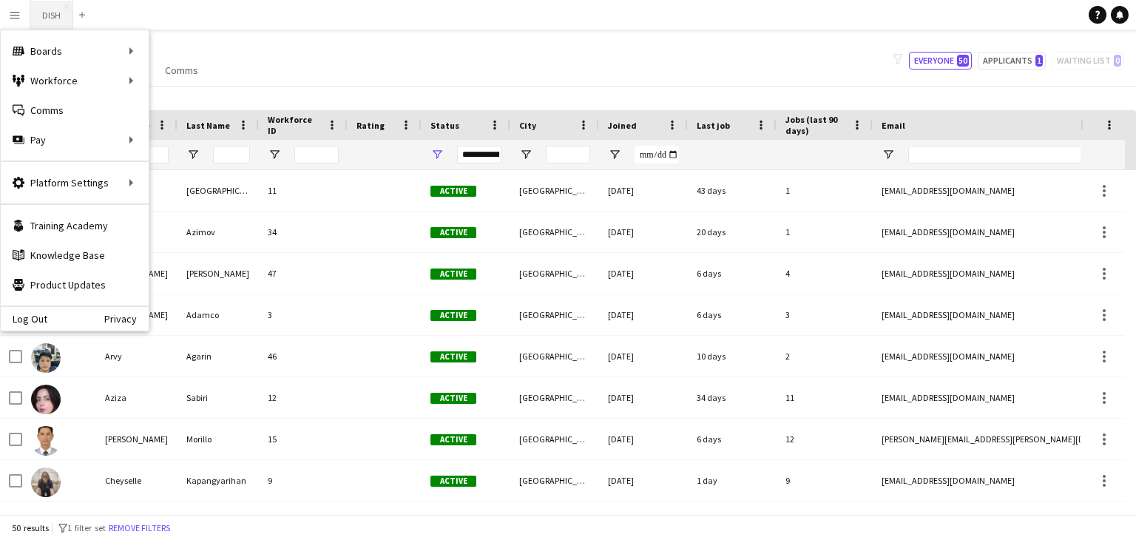
click at [58, 21] on button "DISH Close" at bounding box center [51, 15] width 43 height 29
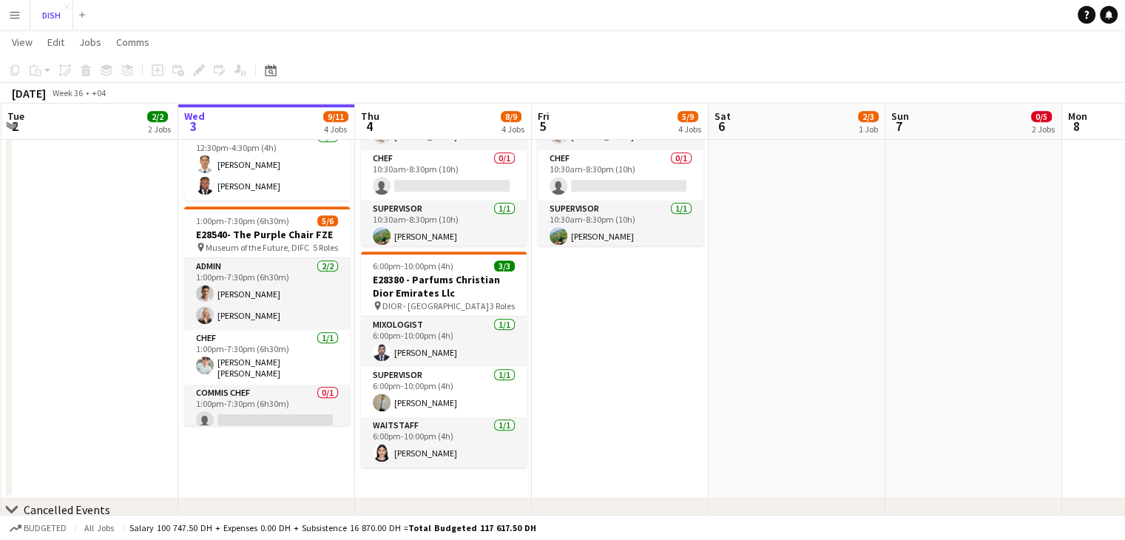
scroll to position [679, 0]
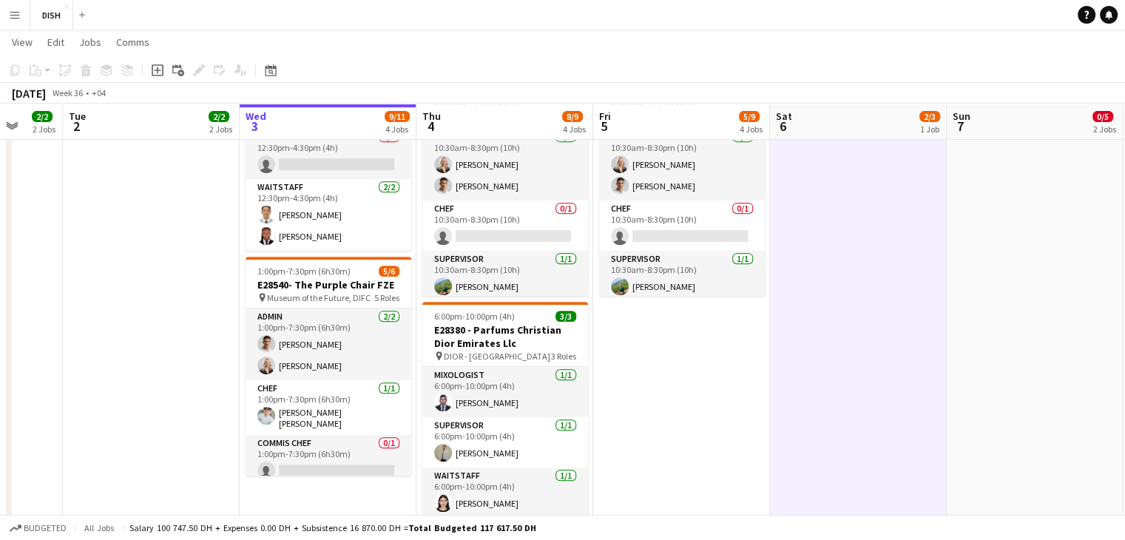
scroll to position [0, 473]
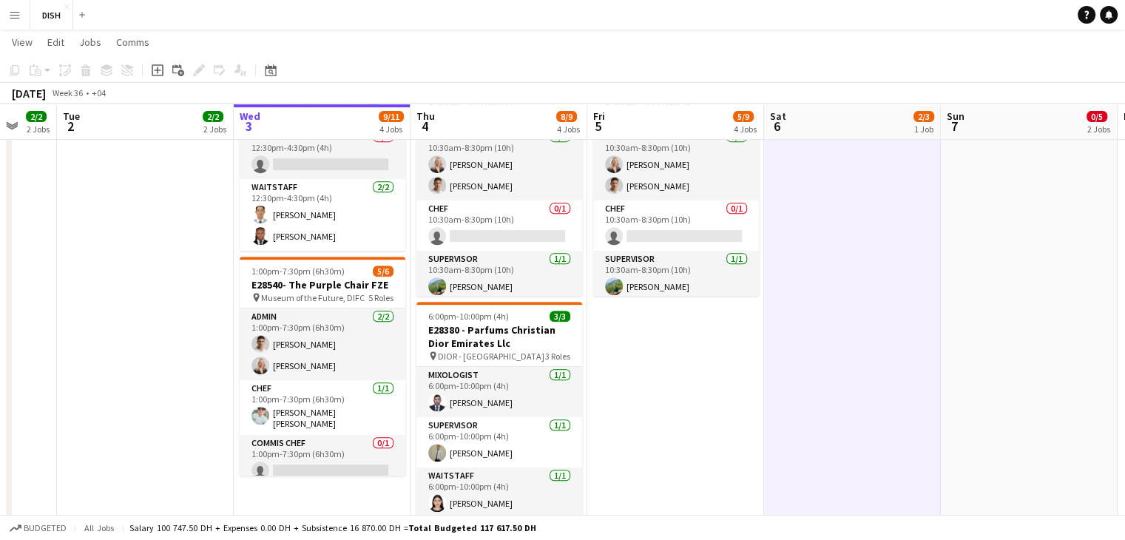
click at [24, 16] on button "Menu" at bounding box center [15, 15] width 30 height 30
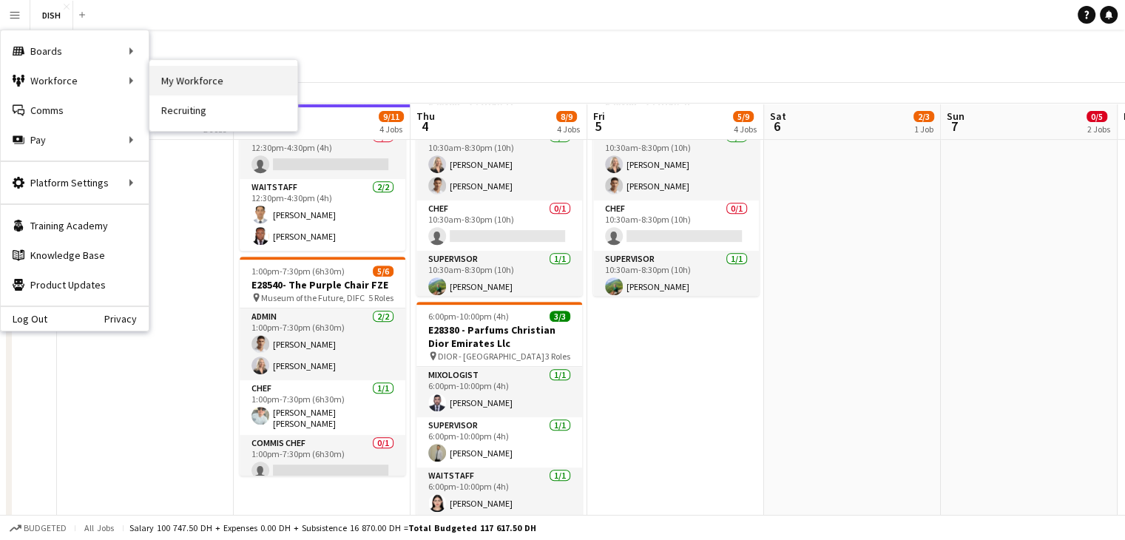
click at [181, 84] on link "My Workforce" at bounding box center [223, 81] width 148 height 30
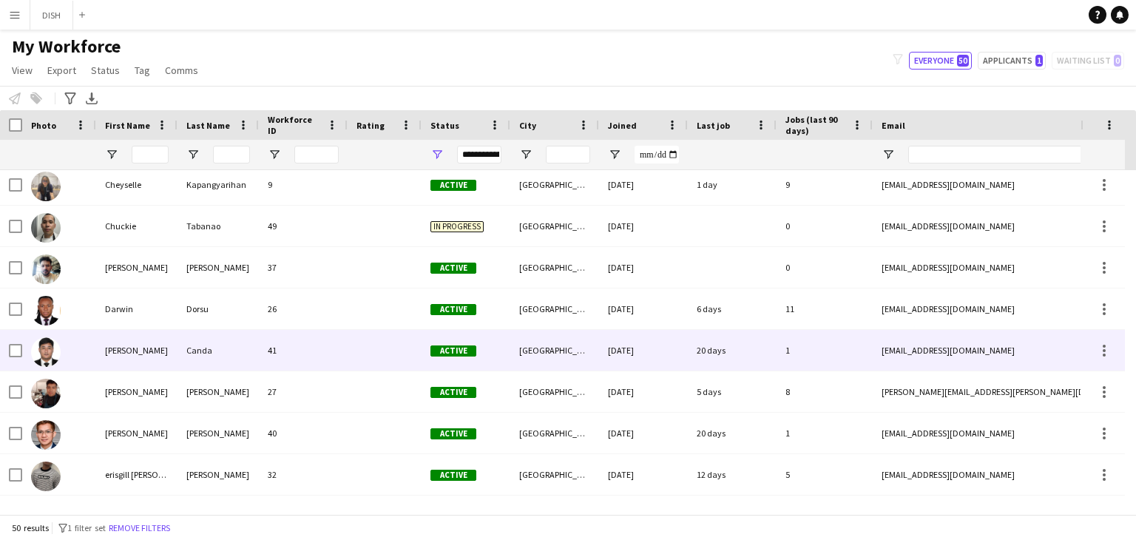
click at [115, 359] on div "[PERSON_NAME]" at bounding box center [136, 350] width 81 height 41
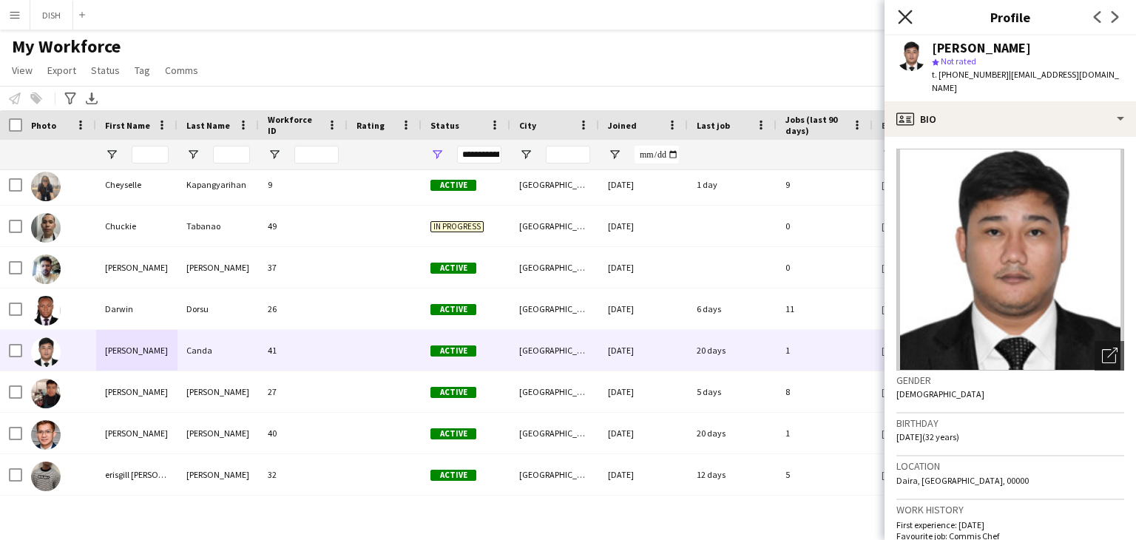
click at [903, 21] on icon at bounding box center [905, 17] width 14 height 14
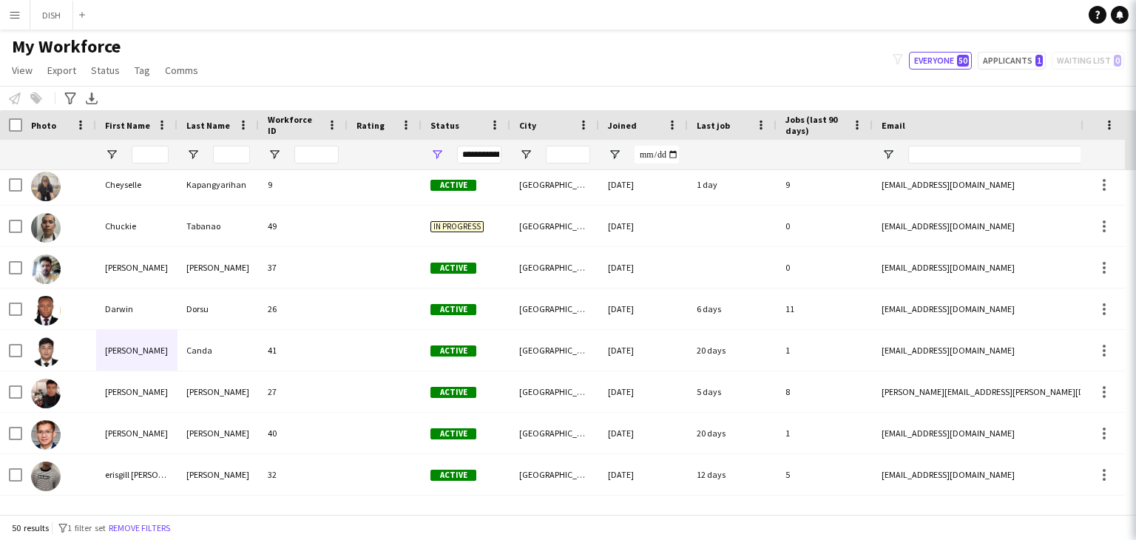
click at [903, 21] on body "Menu Boards Boards Boards All jobs Status Workforce Workforce My Workforce Recr…" at bounding box center [568, 270] width 1136 height 540
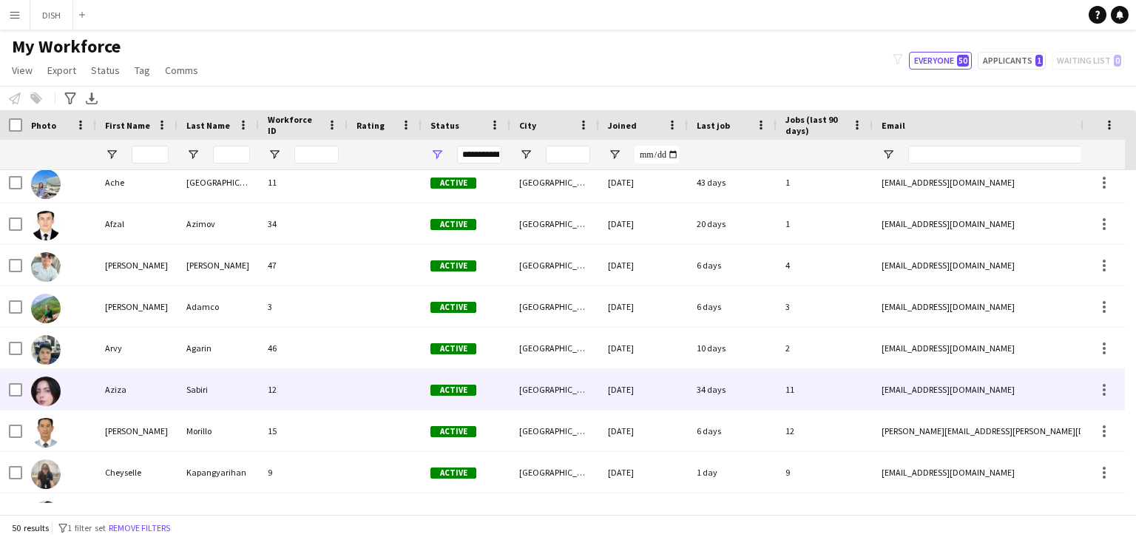
scroll to position [8, 0]
